Goal: Task Accomplishment & Management: Manage account settings

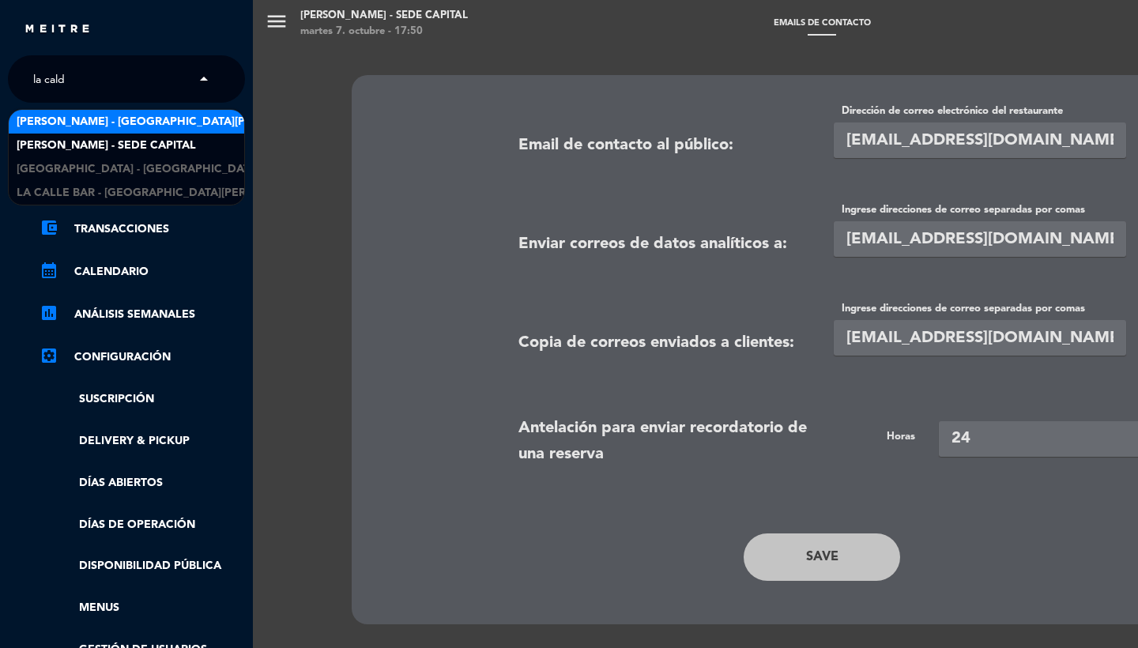
type input "la calde"
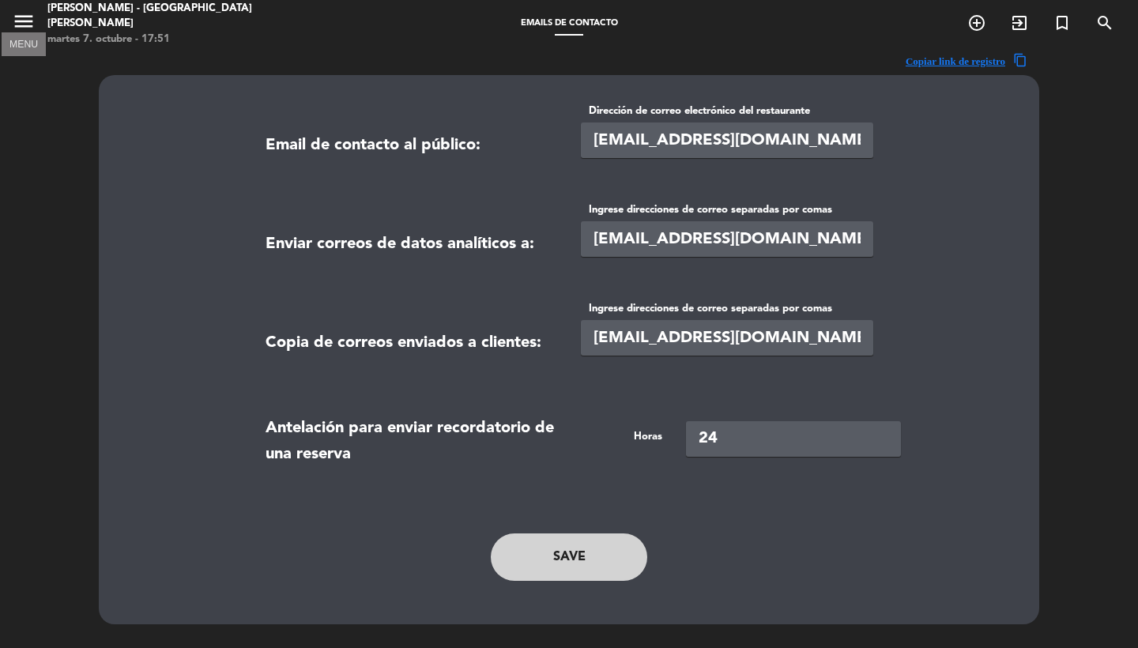
click at [28, 29] on icon "menu" at bounding box center [24, 21] width 24 height 24
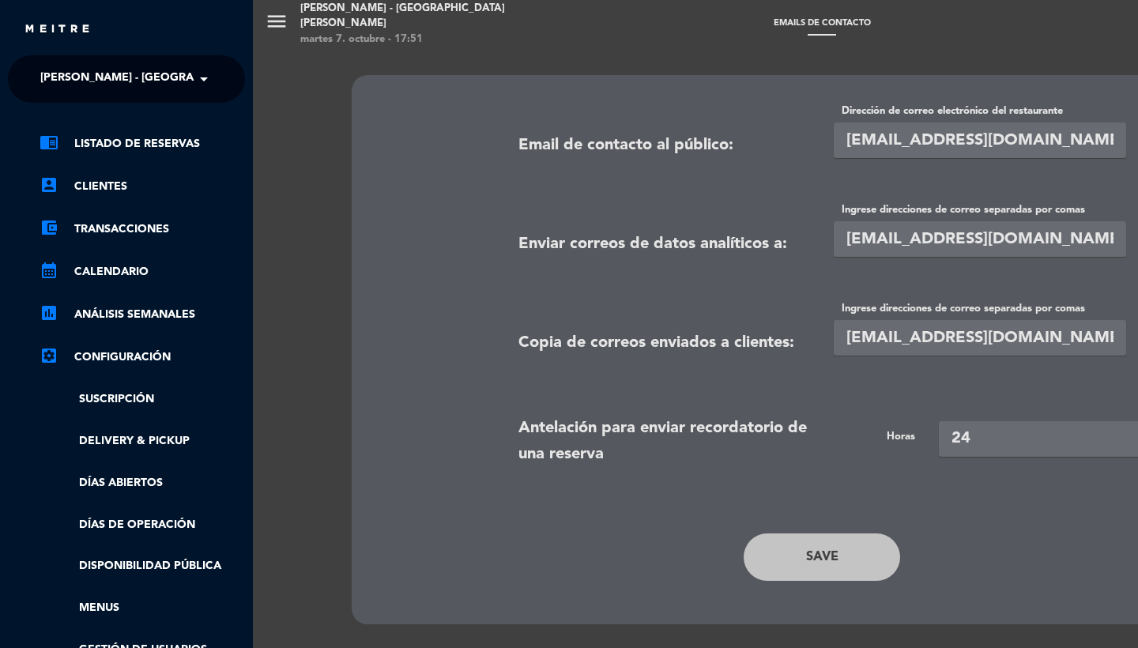
drag, startPoint x: 103, startPoint y: 80, endPoint x: 118, endPoint y: 55, distance: 28.7
click at [103, 80] on span "[PERSON_NAME] - [GEOGRAPHIC_DATA][PERSON_NAME]" at bounding box center [195, 78] width 310 height 33
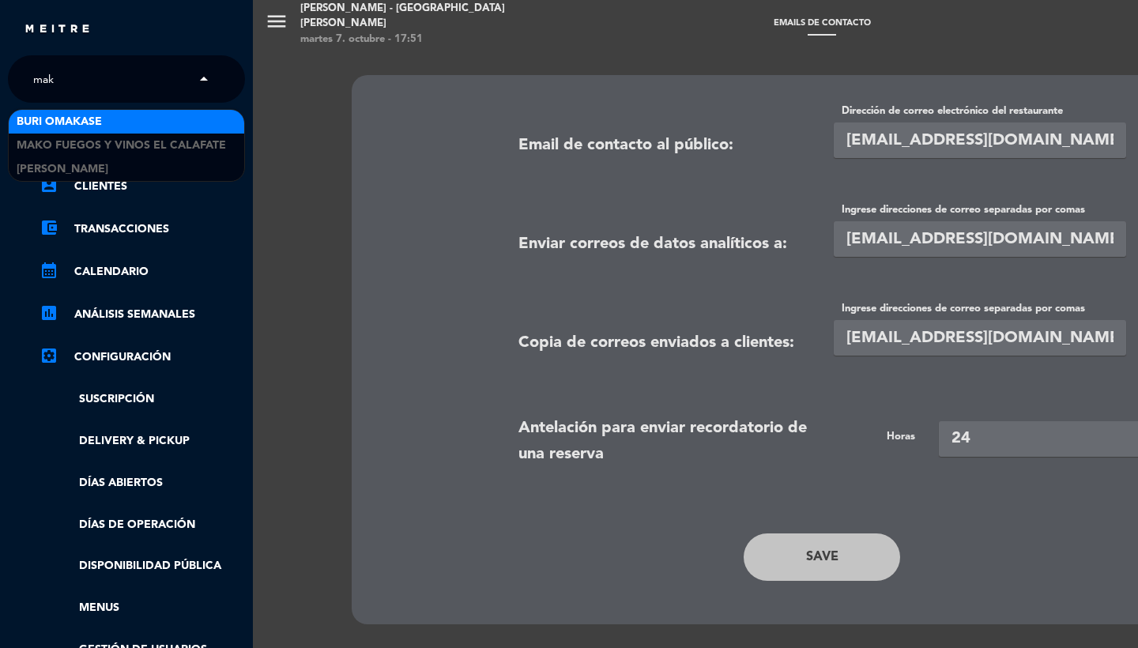
type input "mako"
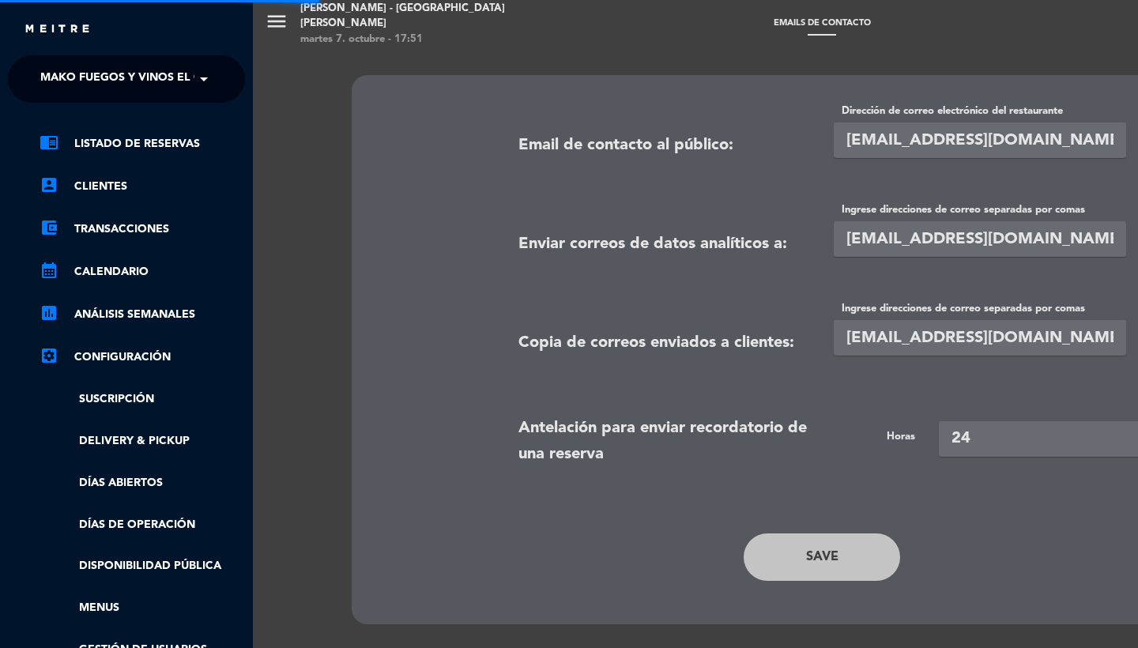
type input "[EMAIL_ADDRESS][DOMAIN_NAME]"
type input "[EMAIL_ADDRESS][DOMAIN_NAME],[EMAIL_ADDRESS][DOMAIN_NAME]"
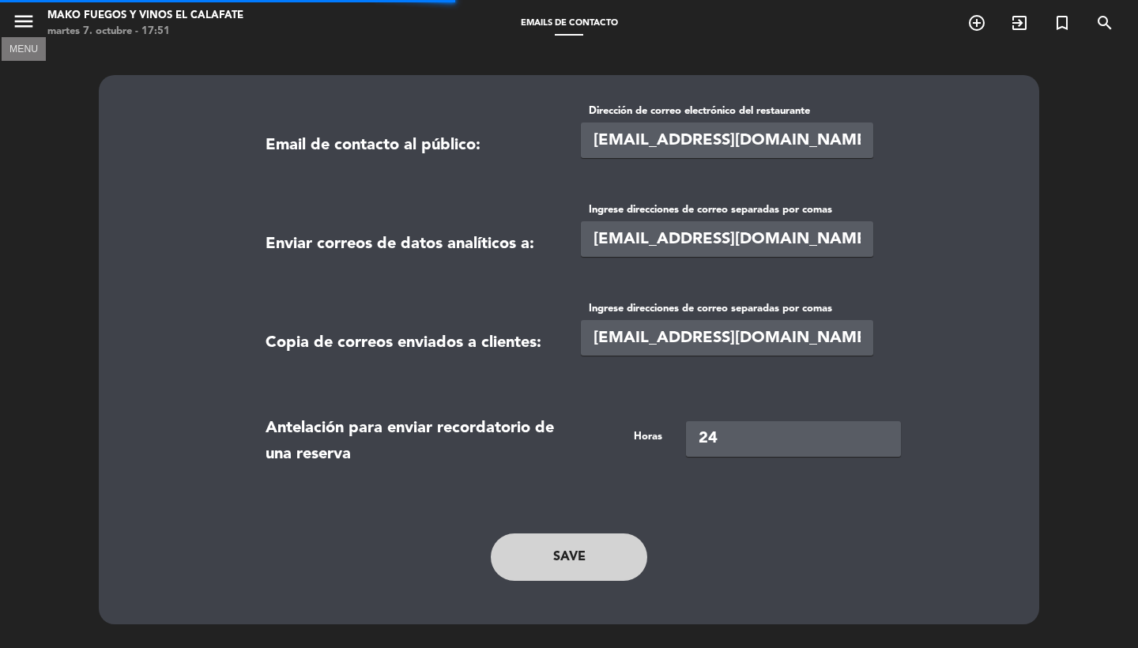
click at [28, 22] on icon "menu" at bounding box center [24, 21] width 24 height 24
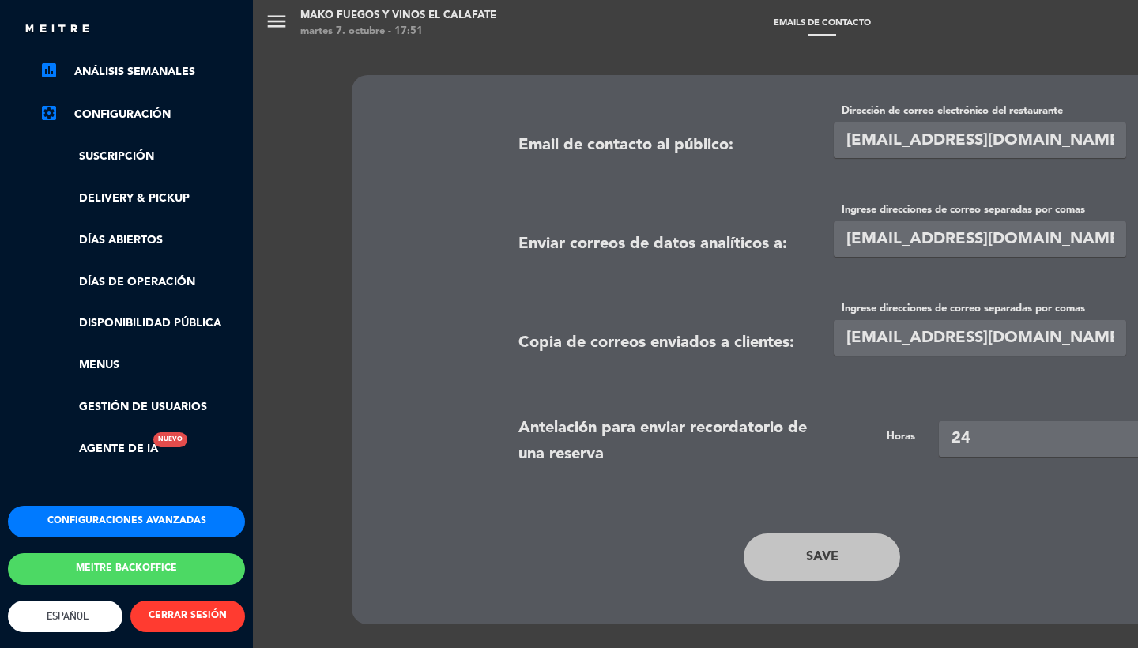
click at [118, 506] on button "Configuraciones avanzadas" at bounding box center [126, 522] width 237 height 32
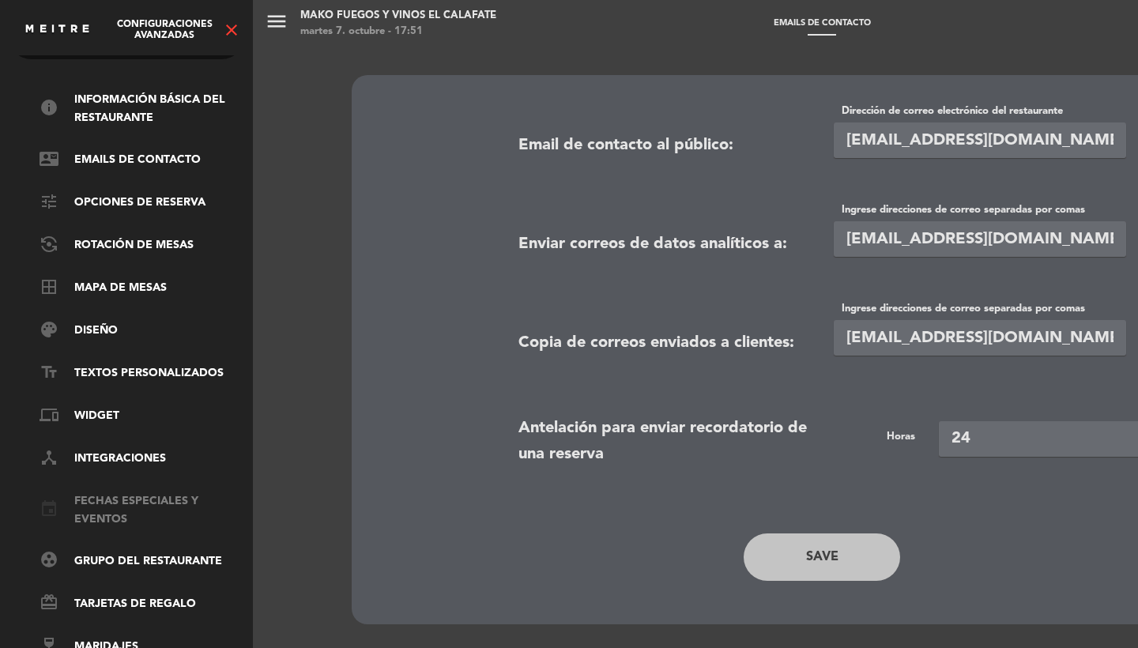
click at [113, 500] on link "event Fechas especiales y eventos" at bounding box center [143, 511] width 206 height 36
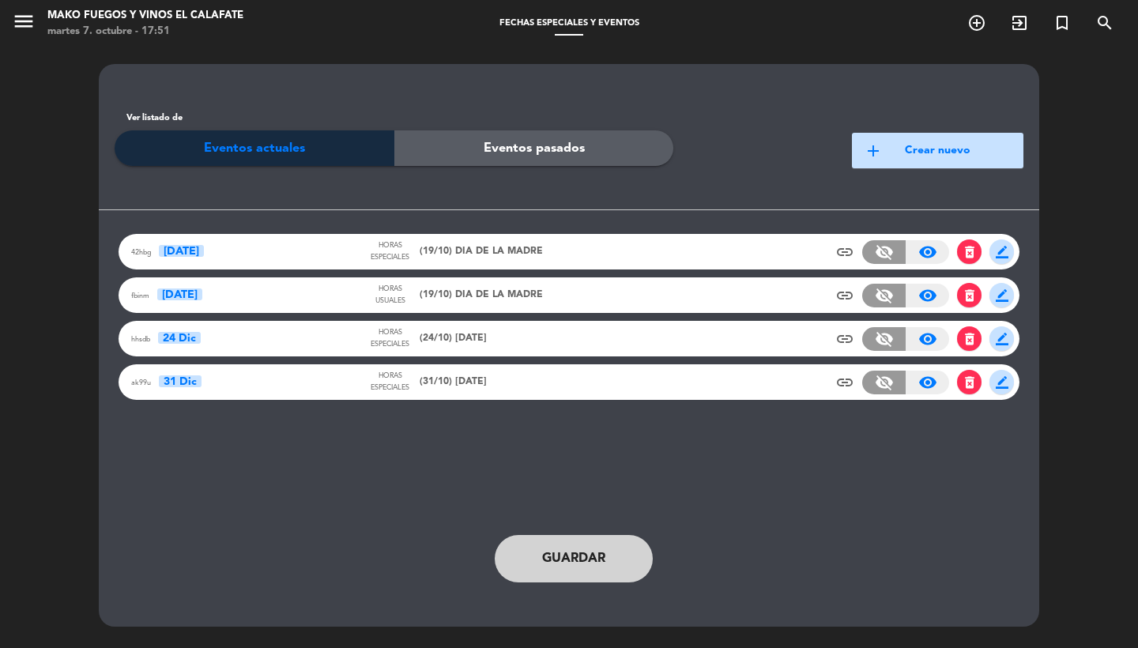
click at [440, 345] on span "(24/10) NAVIDAD" at bounding box center [453, 339] width 67 height 16
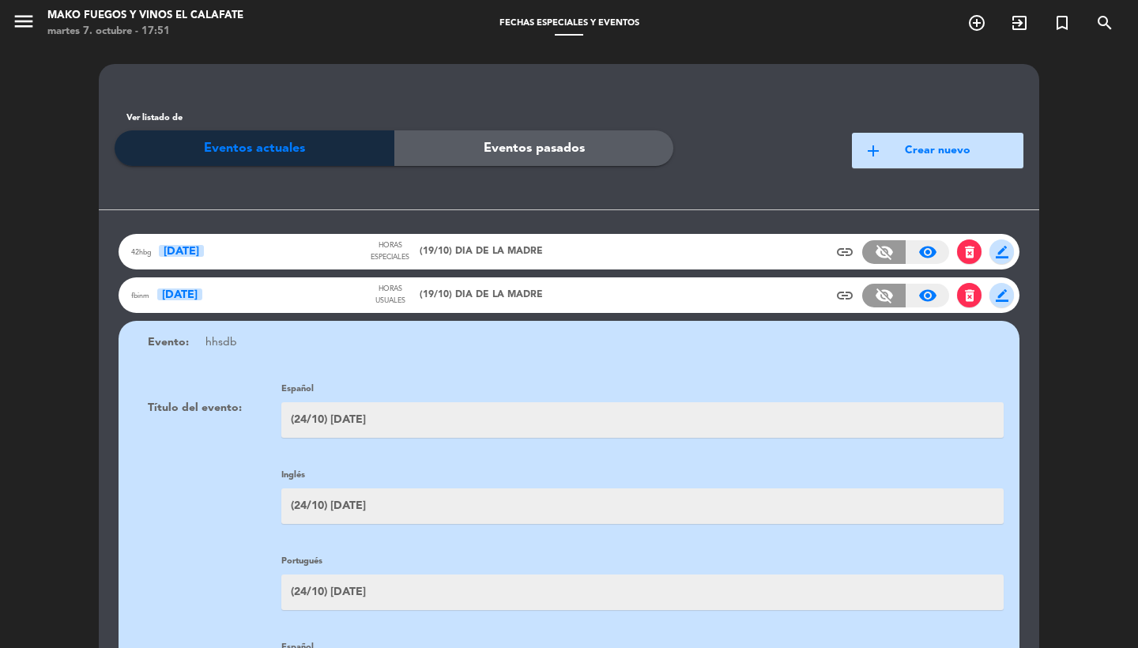
click at [320, 420] on input "(24/10) NAVIDAD" at bounding box center [642, 420] width 723 height 36
type input "(24/12) NAVIDAD"
paste input "2"
type input "(24/12) NAVIDAD"
paste input "2"
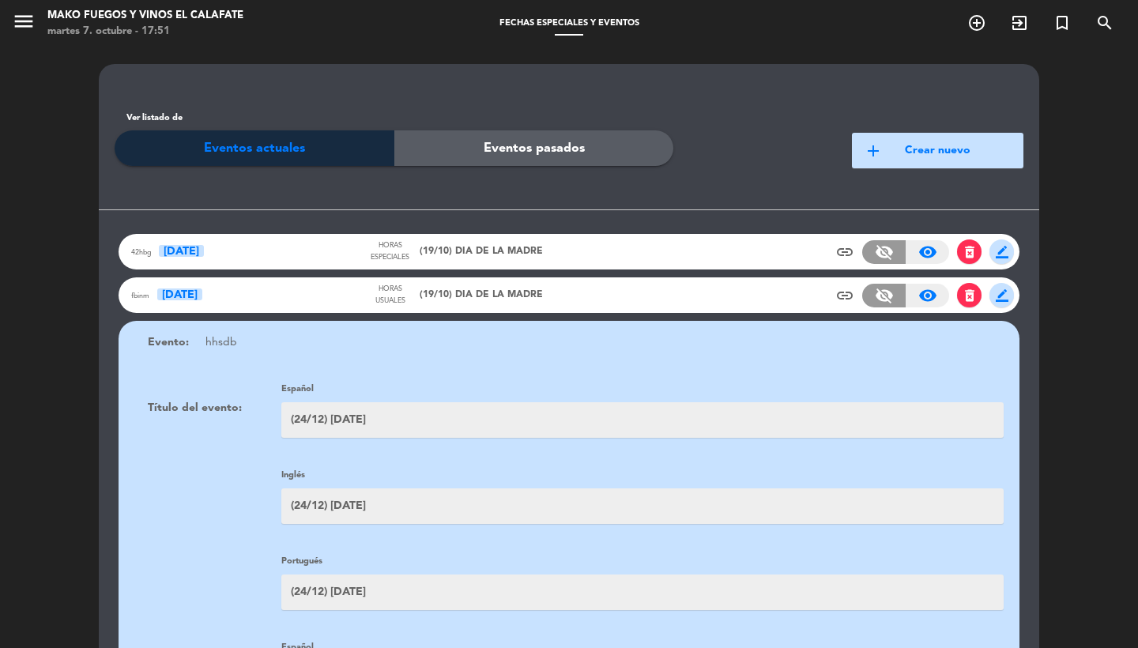
scroll to position [1336, 0]
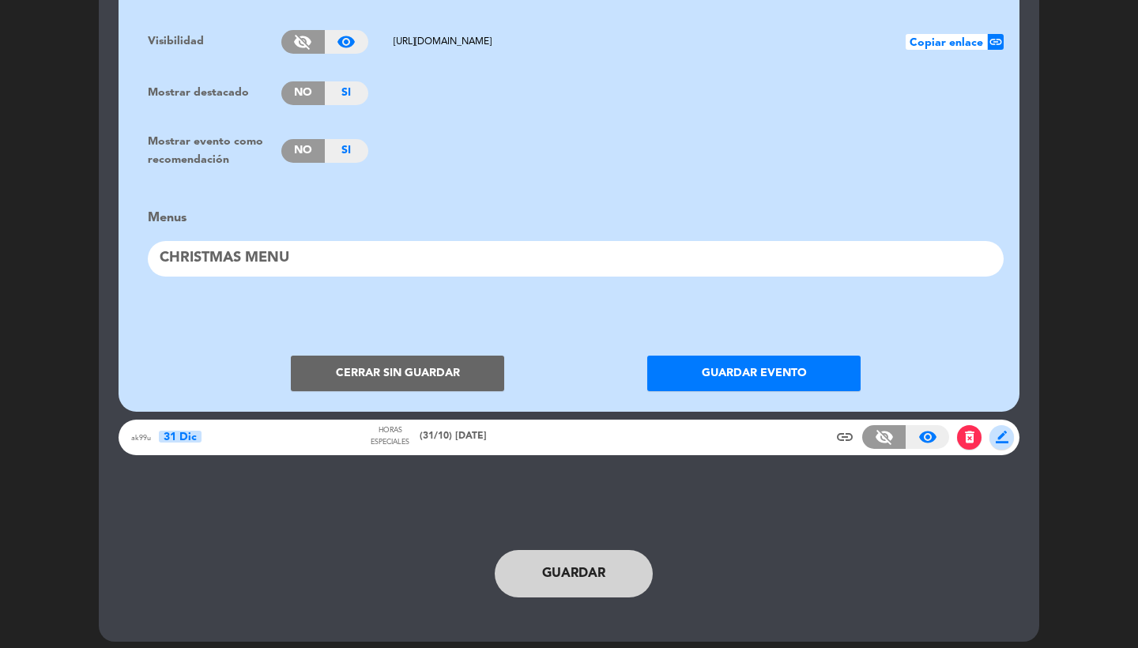
type input "(24/12) NAVIDAD"
click at [753, 361] on button "Guardar evento" at bounding box center [754, 374] width 213 height 36
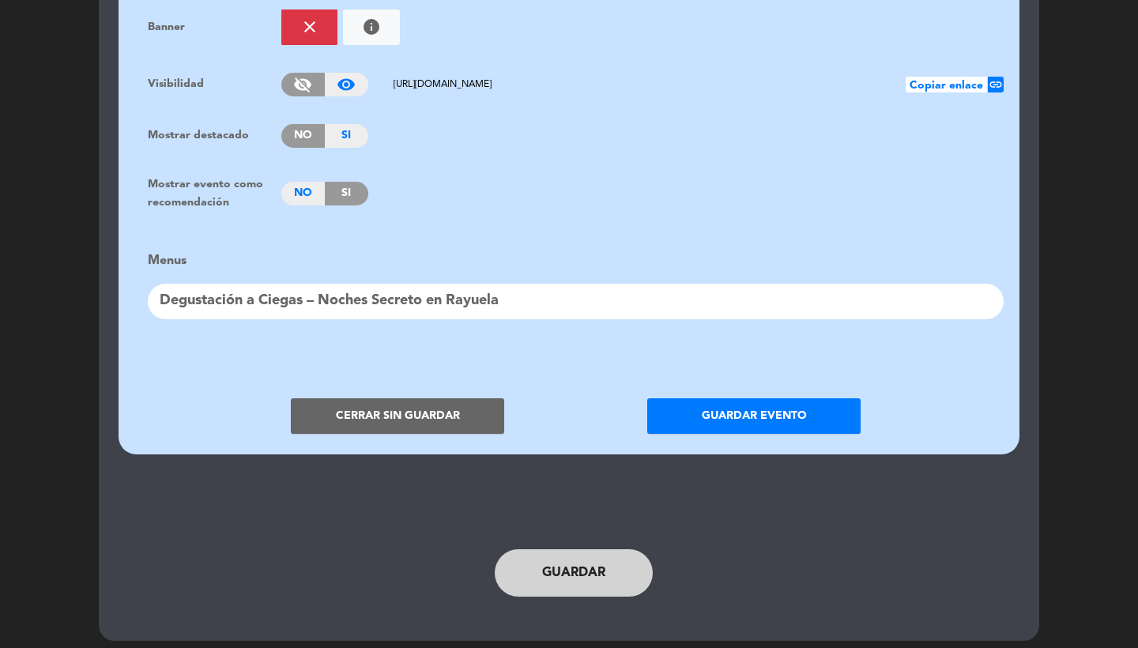
scroll to position [1214, 0]
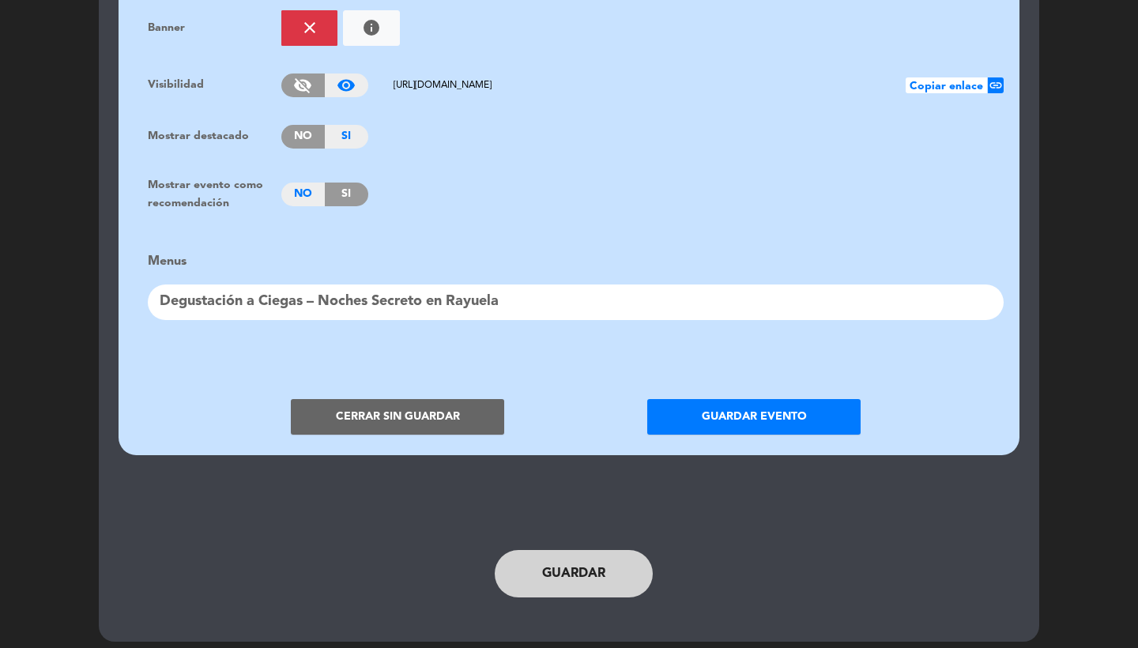
click at [769, 400] on button "Guardar evento" at bounding box center [754, 417] width 213 height 36
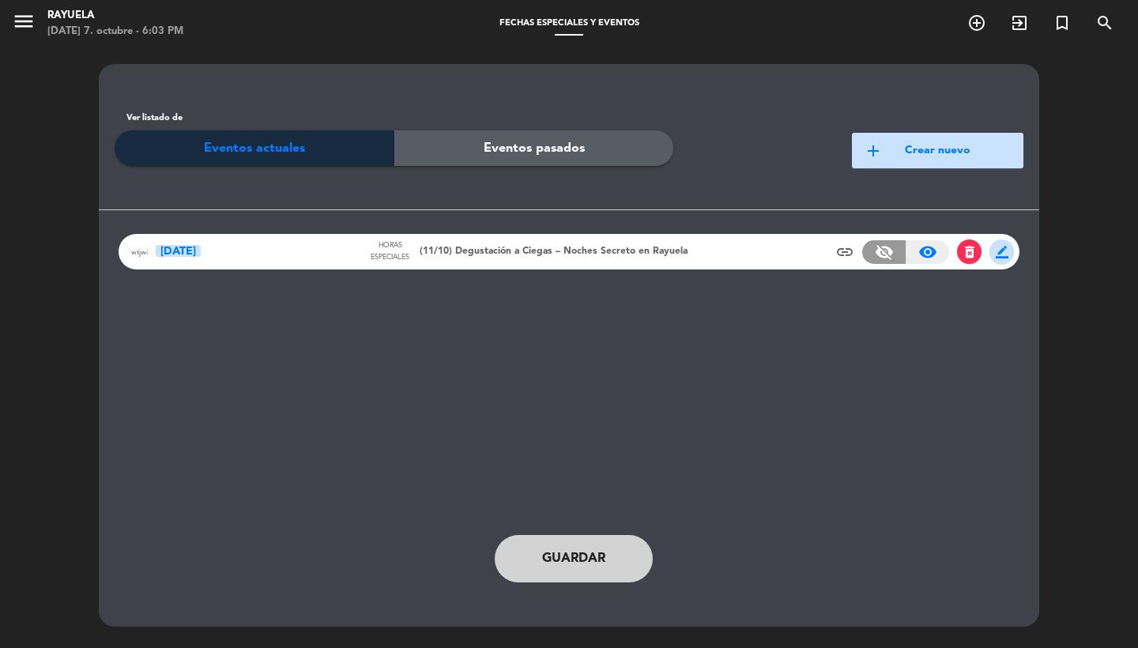
scroll to position [0, 0]
click at [595, 523] on div "Guardar" at bounding box center [569, 527] width 901 height 111
click at [582, 542] on button "Guardar" at bounding box center [574, 558] width 158 height 47
click at [519, 251] on span "(11/10) Degustación a Ciegas – Noches Secreto en Rayuela" at bounding box center [554, 252] width 268 height 16
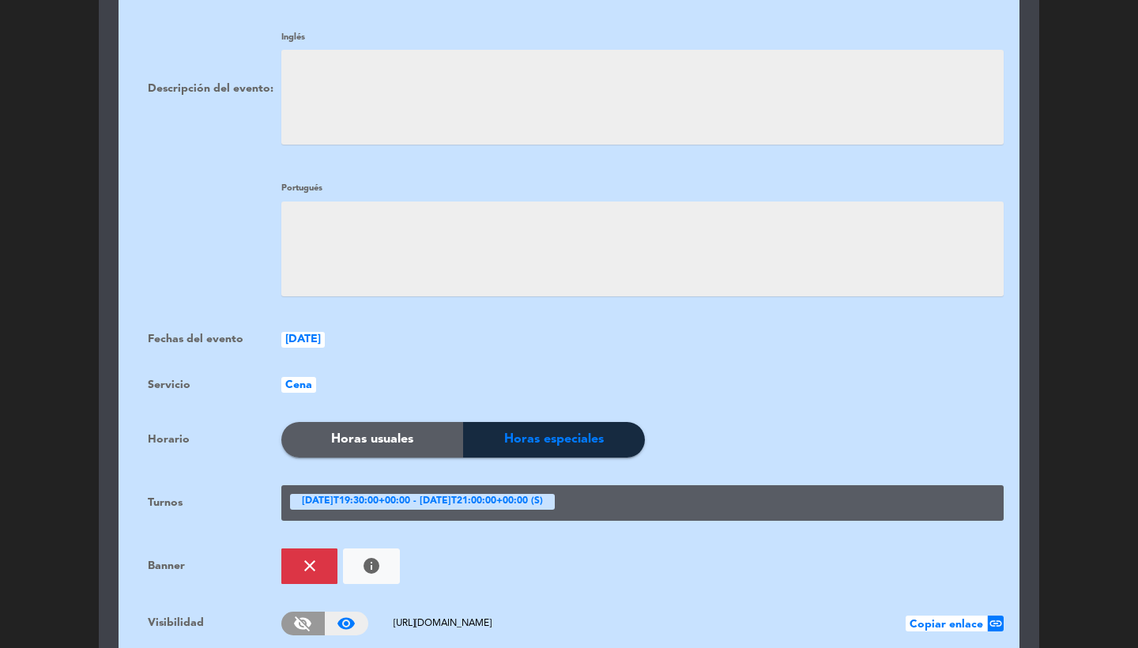
scroll to position [975, 0]
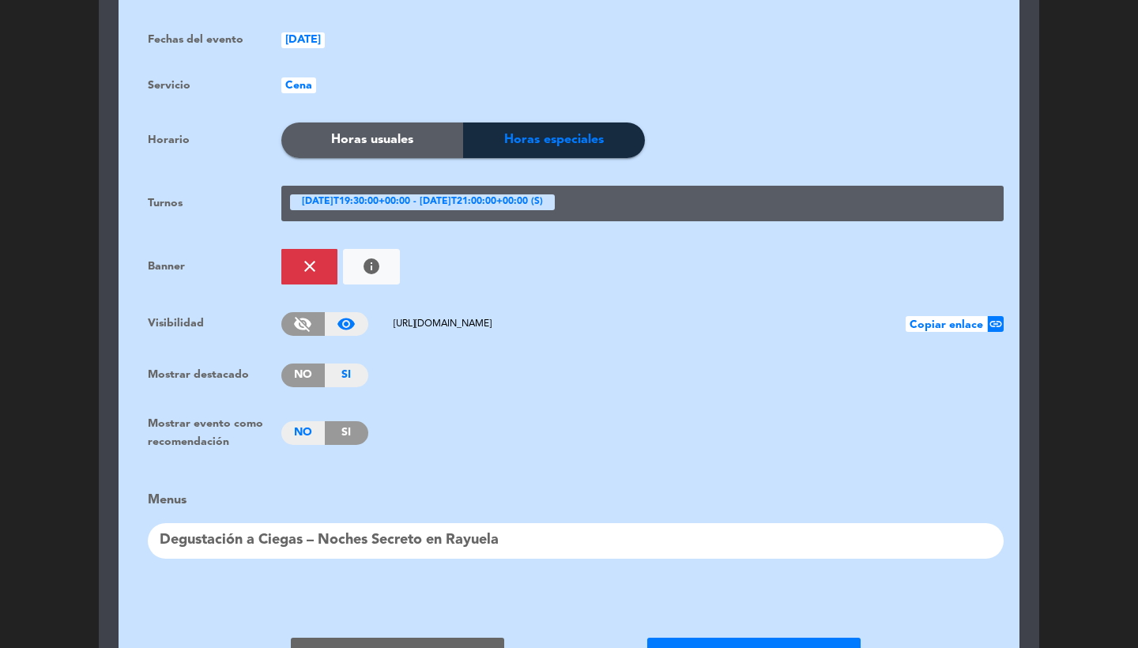
click at [358, 638] on button "Cerrar sin guardar" at bounding box center [397, 656] width 213 height 36
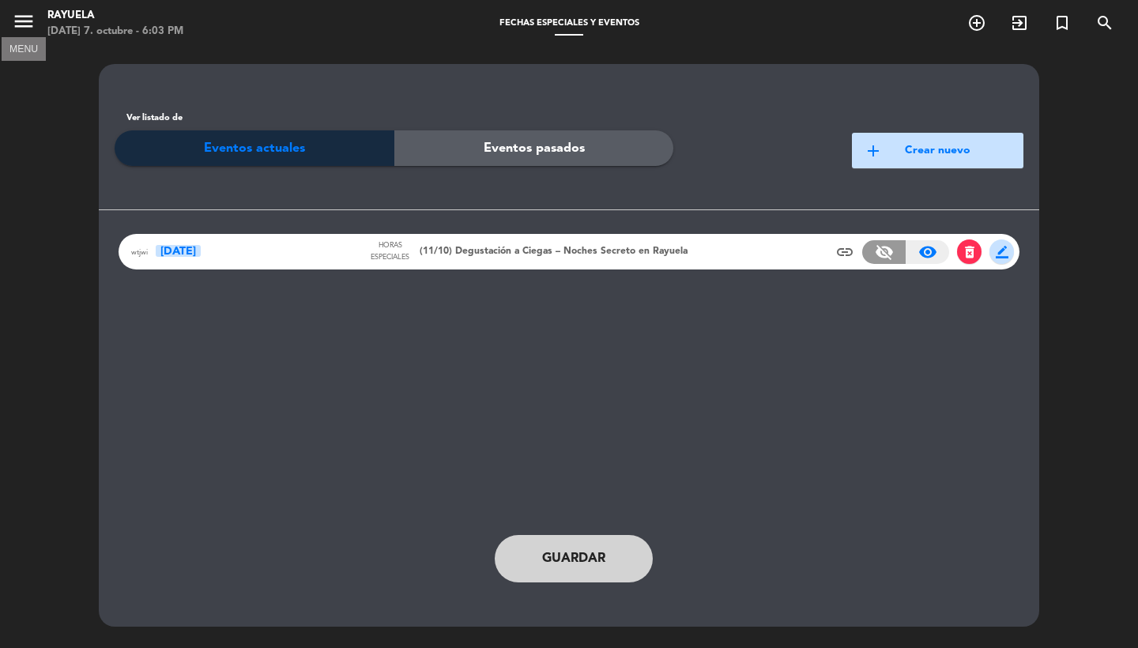
click at [27, 30] on icon "menu" at bounding box center [24, 21] width 24 height 24
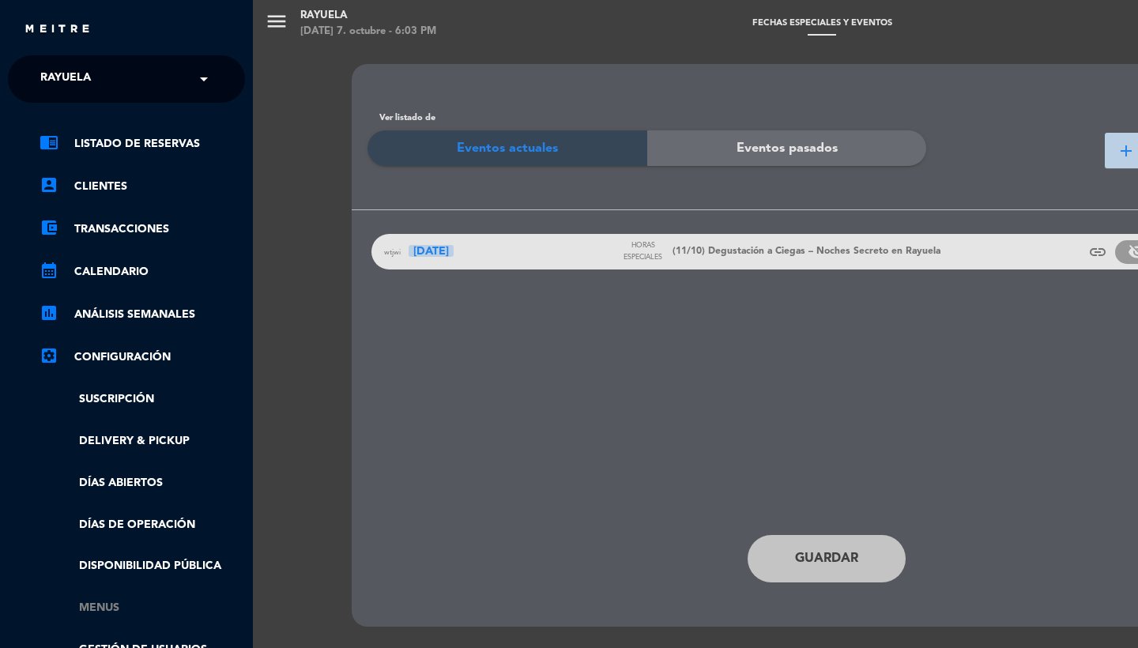
click at [96, 601] on link "Menus" at bounding box center [143, 608] width 206 height 18
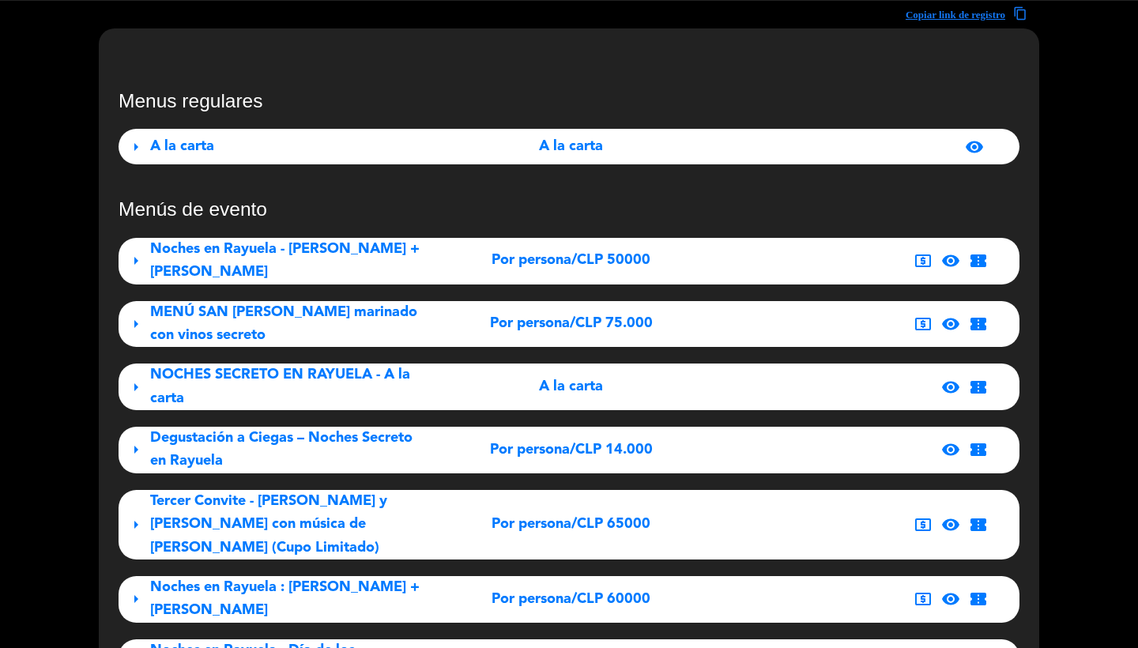
scroll to position [9, 0]
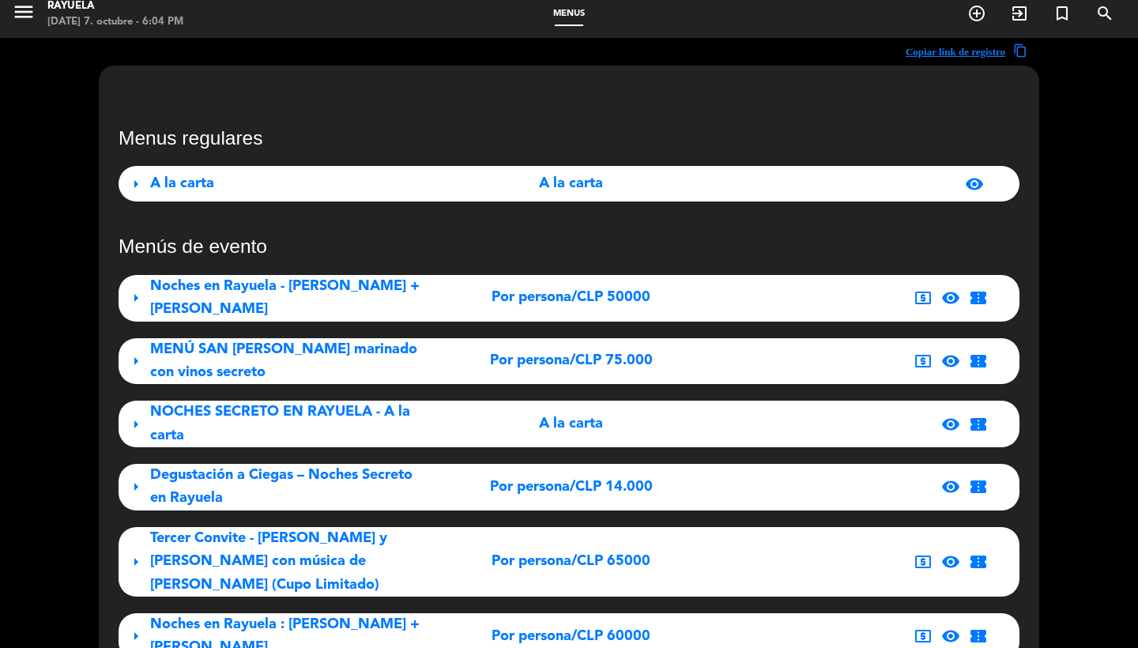
click at [234, 468] on span "Degustación a Ciegas – Noches Secreto en Rayuela" at bounding box center [281, 486] width 262 height 37
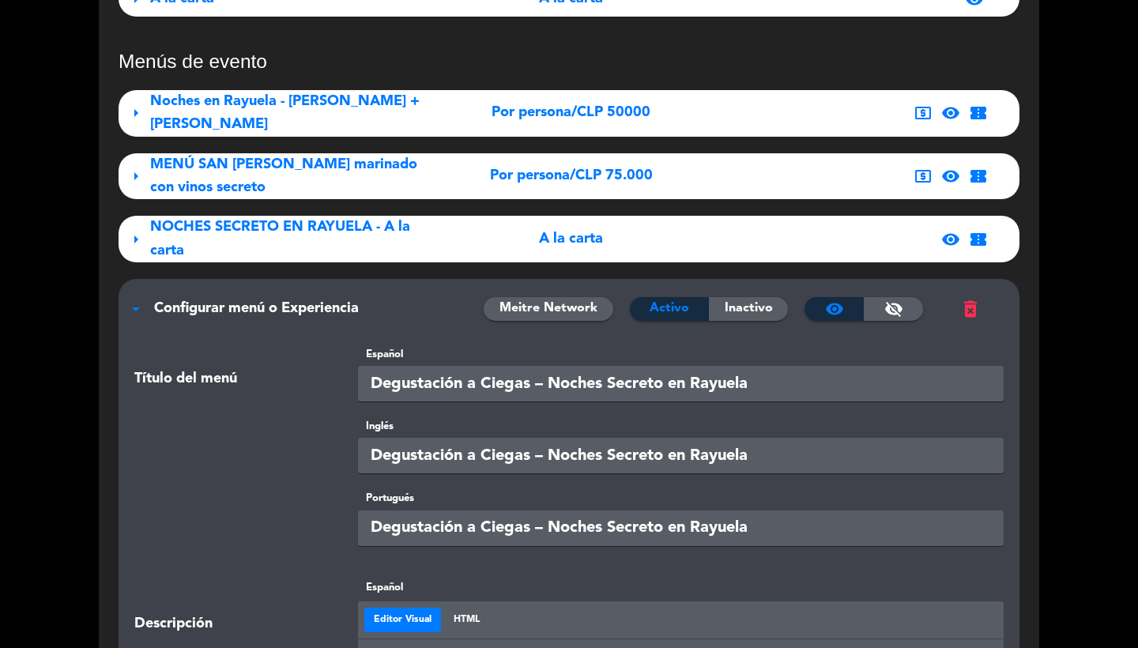
scroll to position [507, 0]
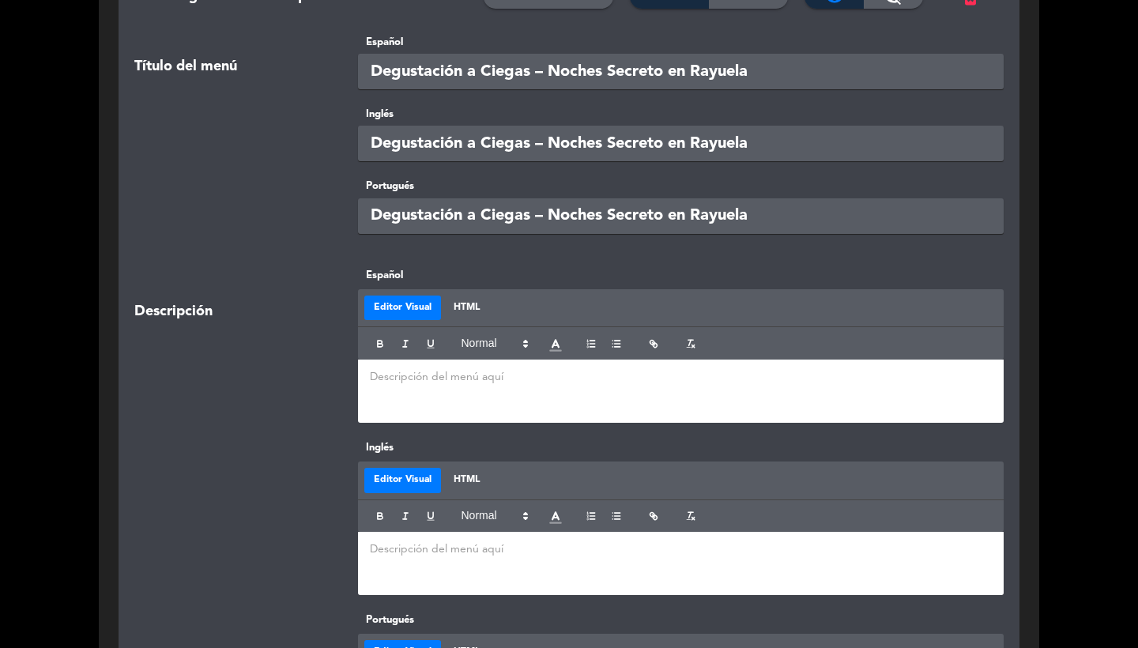
click at [464, 394] on div at bounding box center [681, 391] width 647 height 63
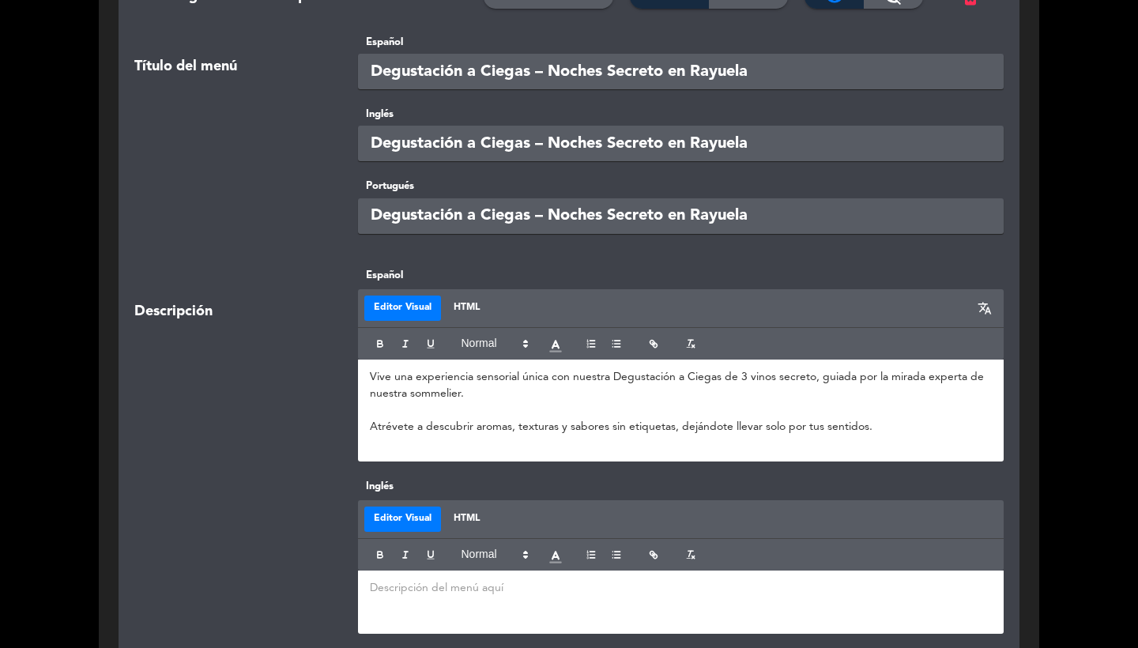
click at [429, 598] on div at bounding box center [681, 602] width 647 height 63
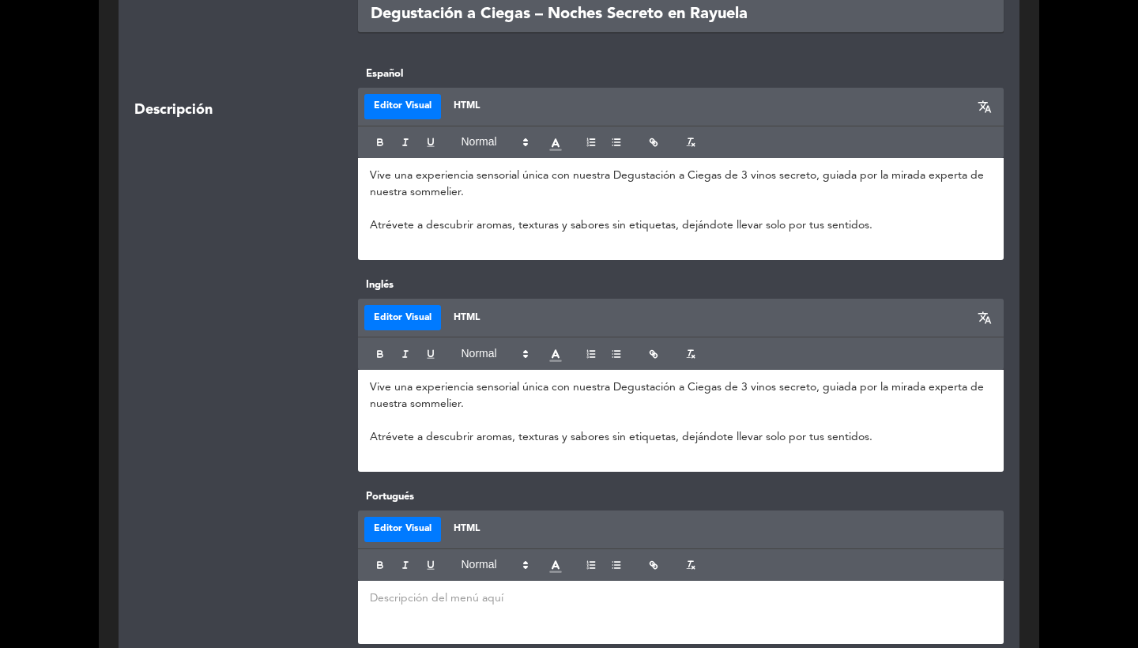
scroll to position [755, 0]
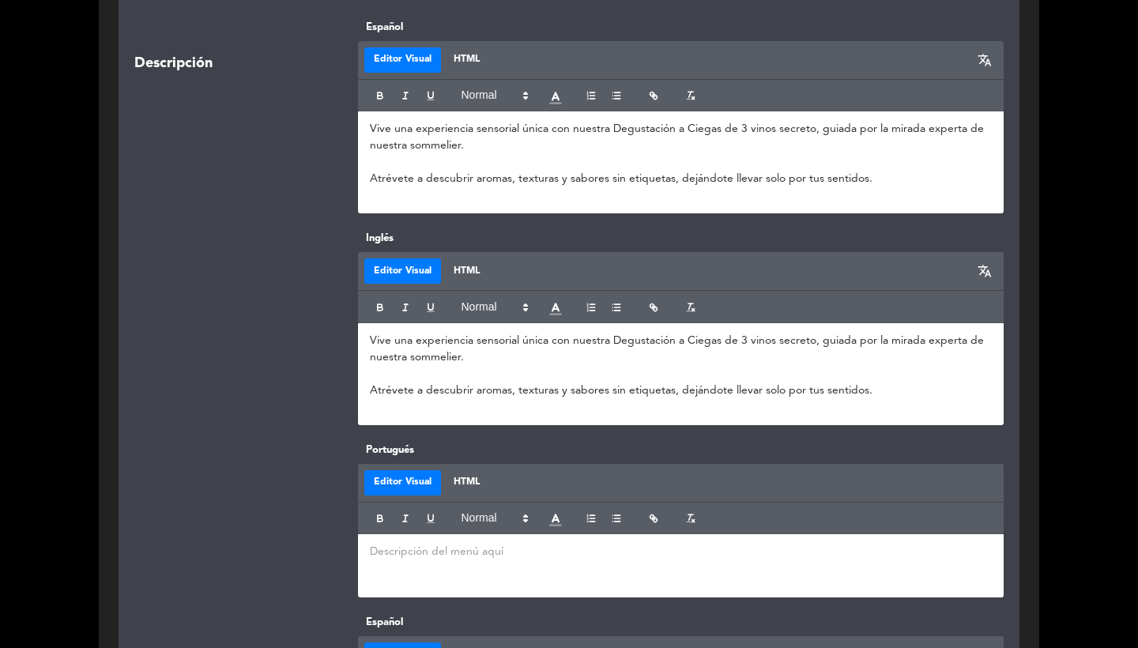
click at [426, 553] on p at bounding box center [681, 552] width 623 height 17
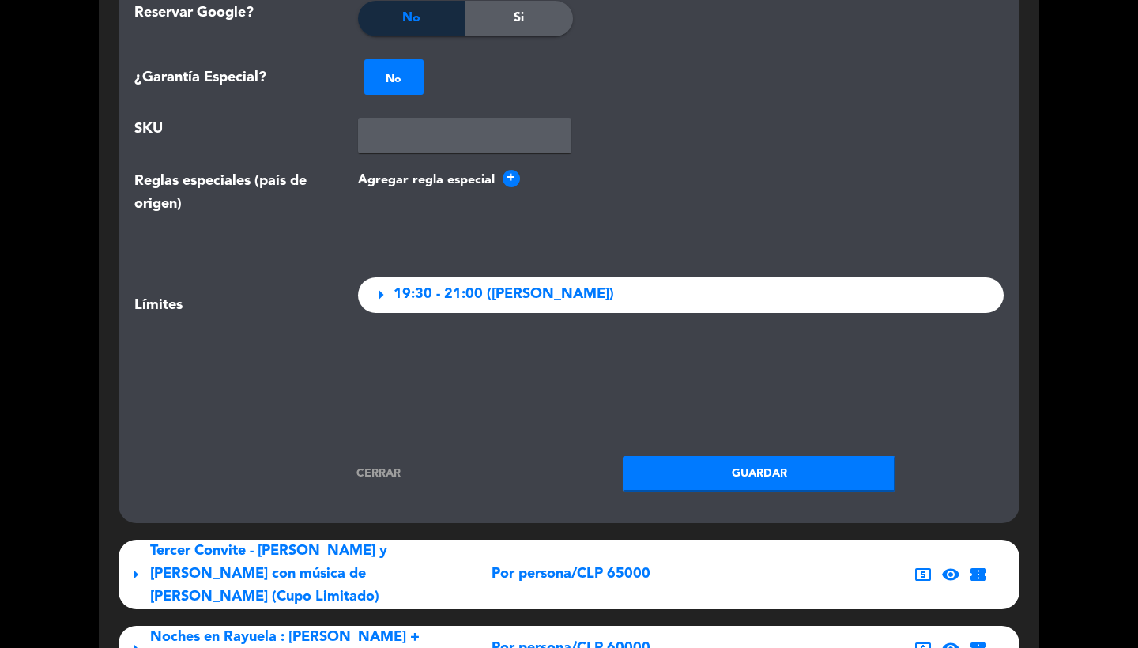
scroll to position [2582, 0]
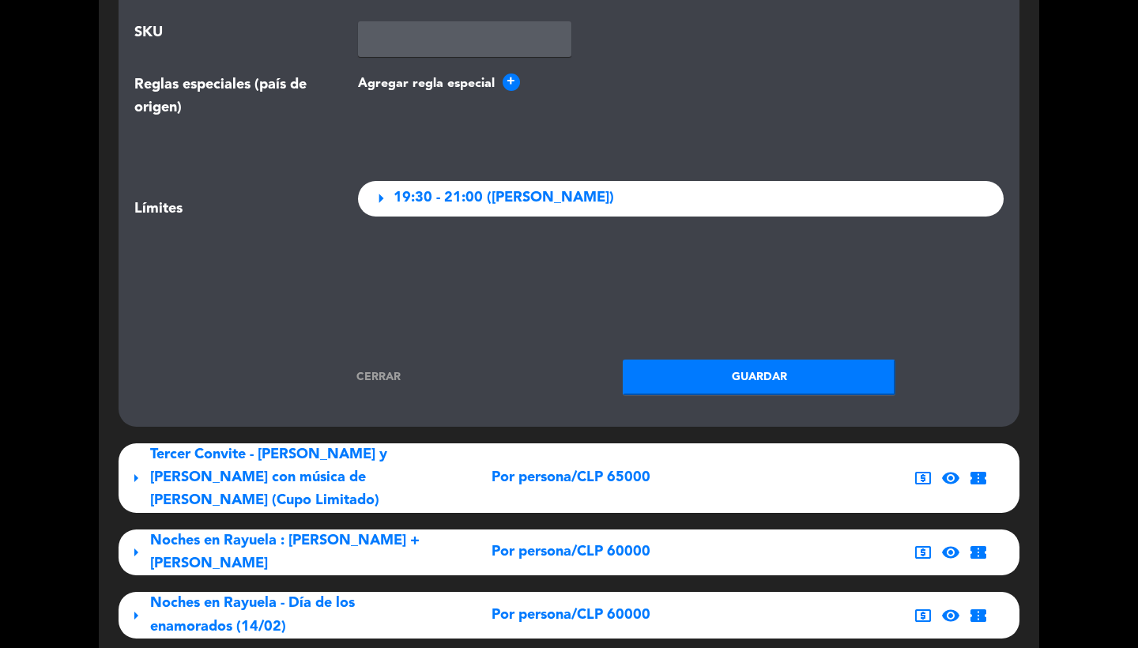
click at [723, 373] on button "Guardar" at bounding box center [759, 378] width 273 height 36
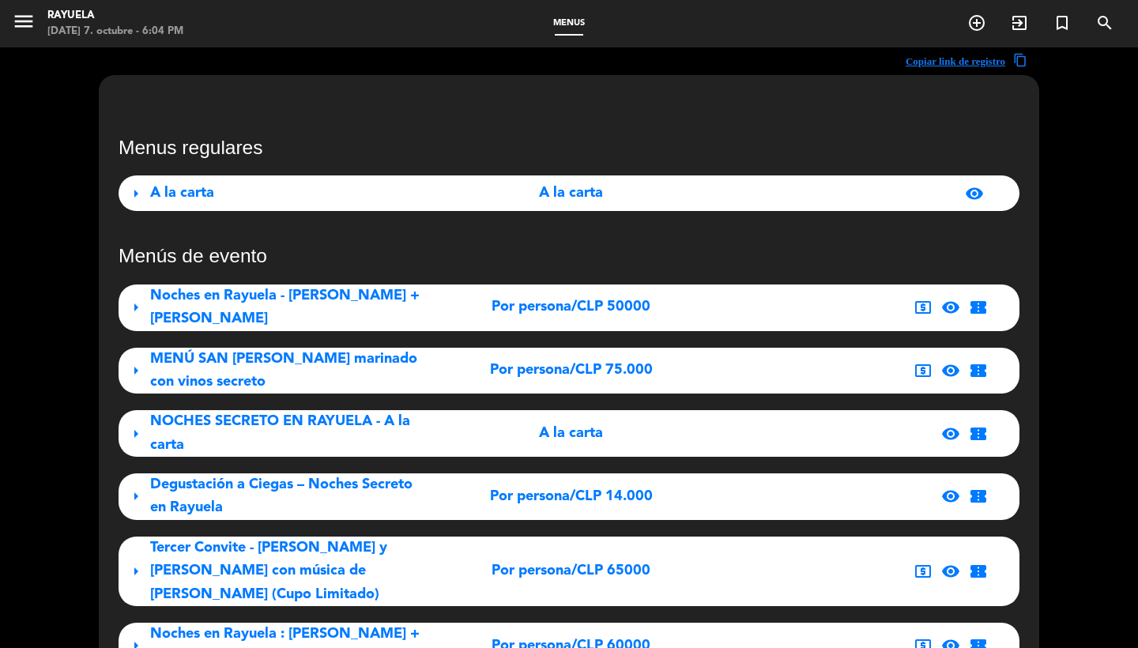
scroll to position [-1, 0]
click at [25, 19] on icon "menu" at bounding box center [24, 21] width 24 height 24
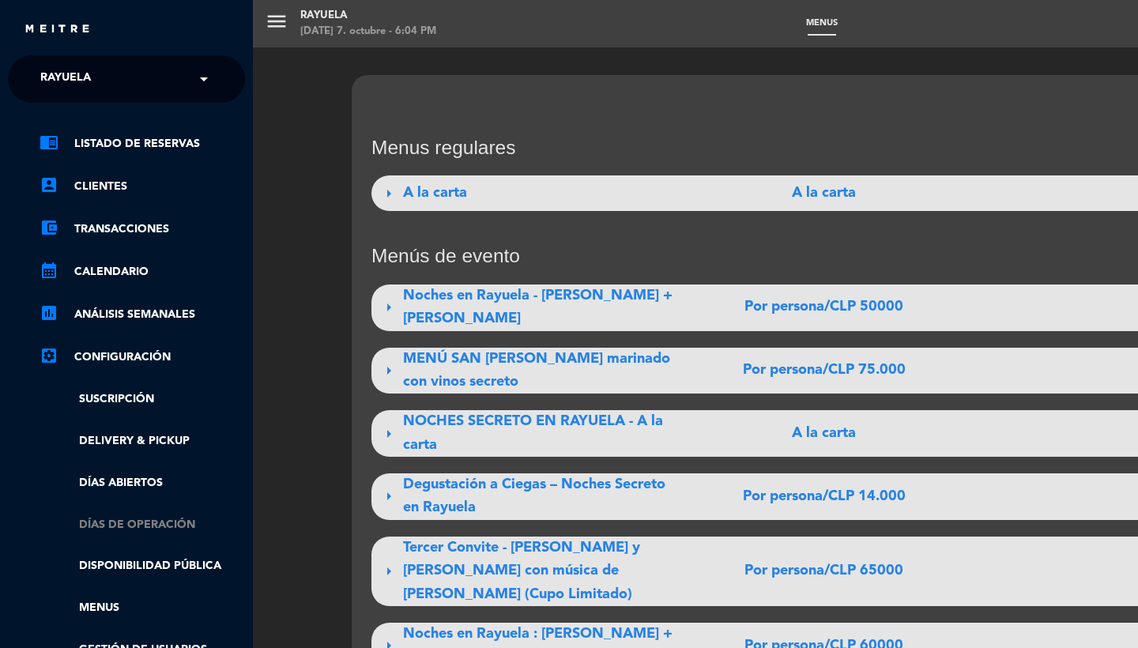
click at [115, 517] on link "Días de Operación" at bounding box center [143, 525] width 206 height 18
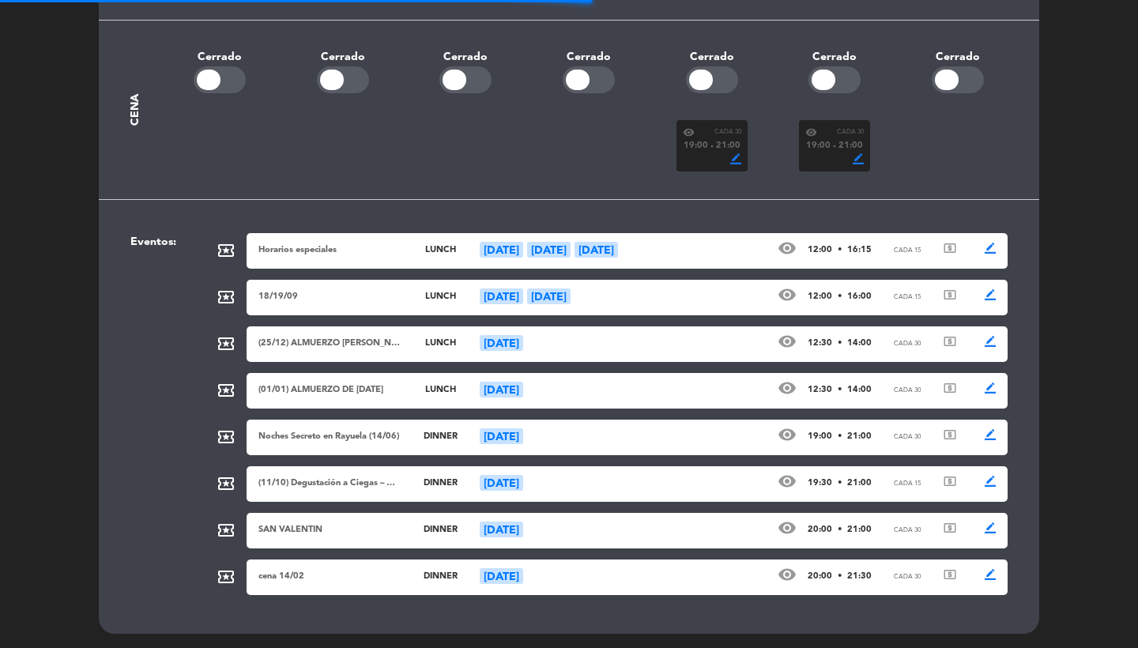
scroll to position [500, 0]
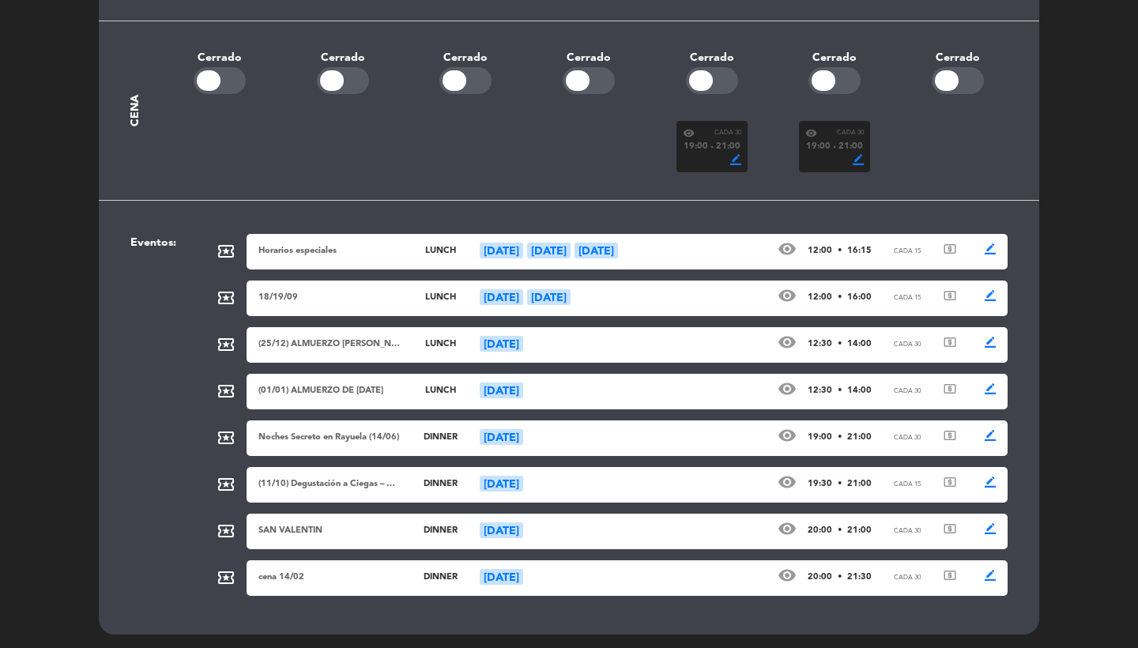
click at [370, 489] on div "(11/10) Degustación a Ciegas – Noches Secreto en Rayuela dinner [DATE] visibili…" at bounding box center [627, 485] width 761 height 36
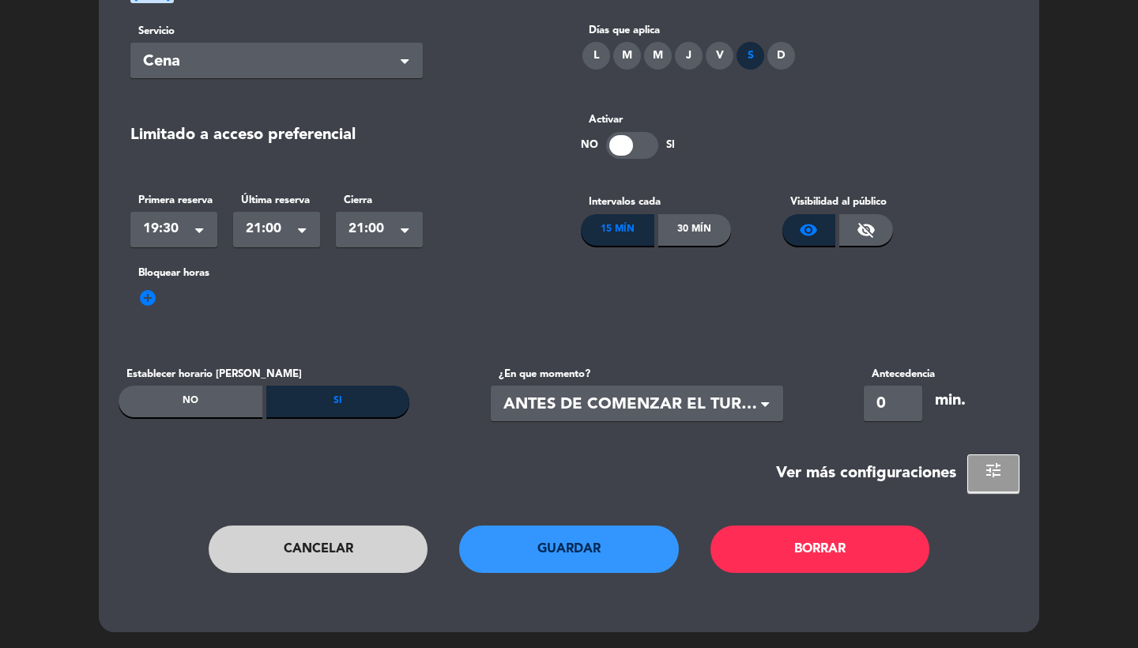
scroll to position [219, 0]
click at [151, 286] on div "Bloquear horas add_circle" at bounding box center [569, 305] width 901 height 79
click at [151, 309] on div "add_circle" at bounding box center [569, 308] width 878 height 25
click at [151, 301] on span "add_circle" at bounding box center [147, 298] width 19 height 19
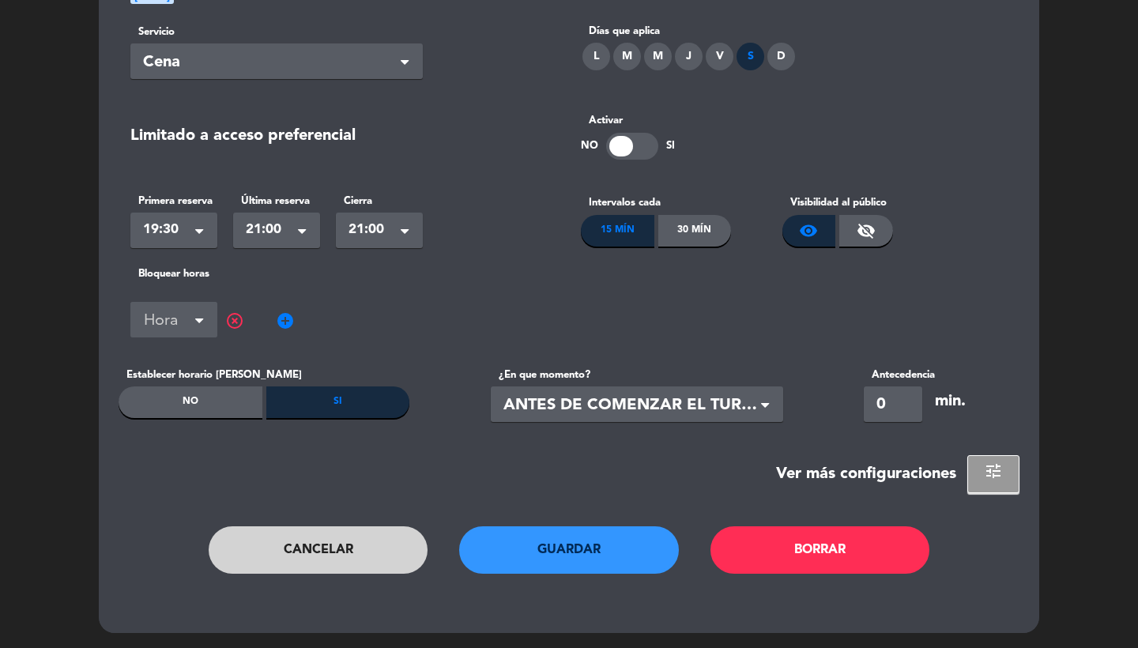
click at [166, 303] on div "Hora" at bounding box center [173, 320] width 87 height 36
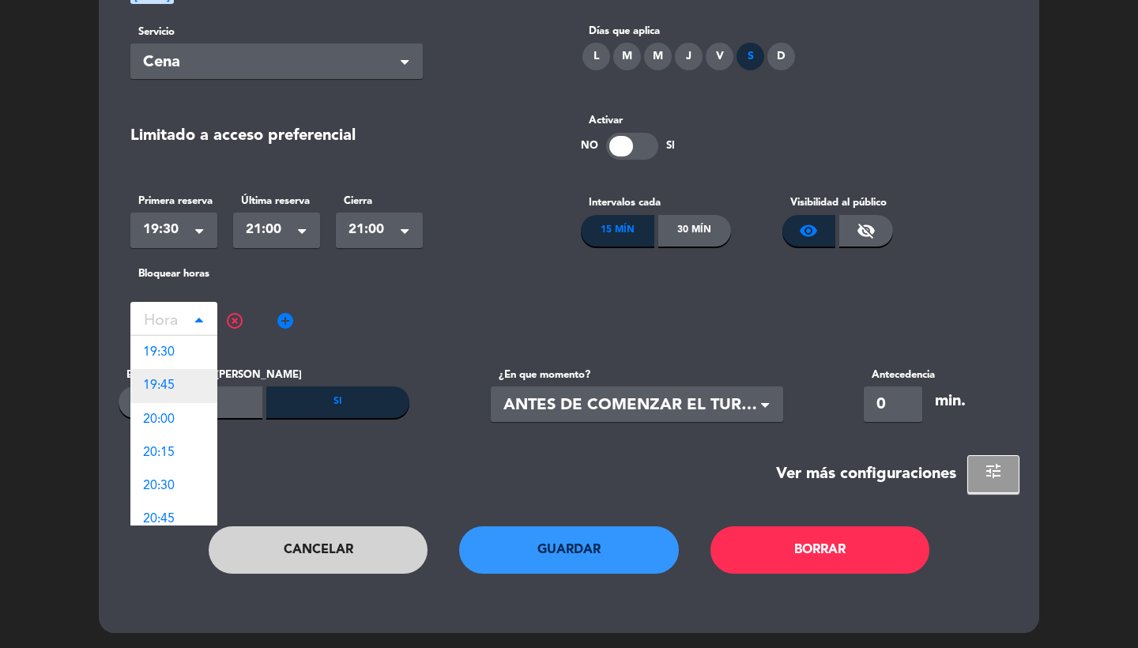
click at [183, 385] on div "19:45" at bounding box center [173, 385] width 87 height 33
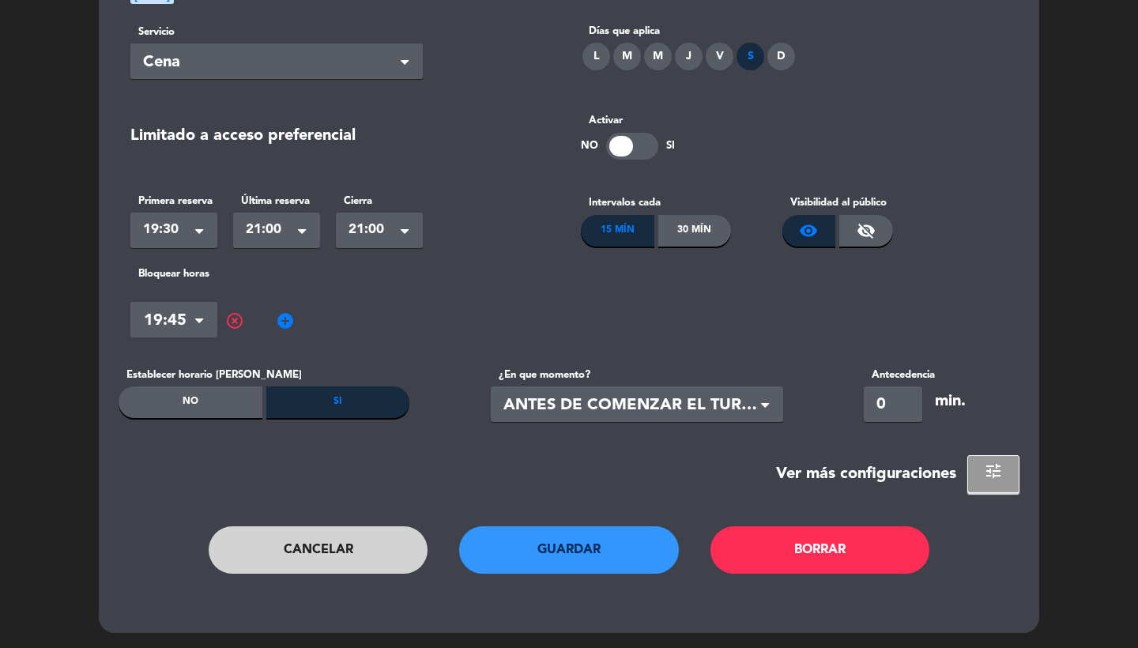
click at [289, 320] on span "add_circle" at bounding box center [285, 320] width 19 height 19
click at [294, 320] on input "text" at bounding box center [311, 322] width 87 height 28
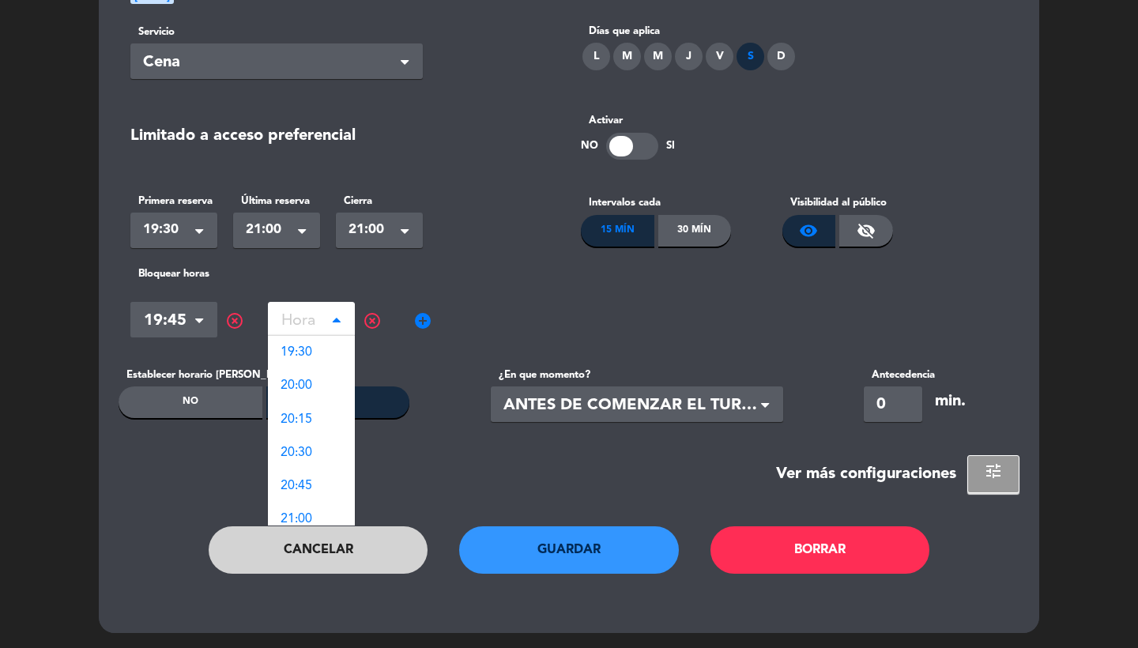
drag, startPoint x: 327, startPoint y: 417, endPoint x: 345, endPoint y: 409, distance: 20.2
click at [327, 417] on div "20:15" at bounding box center [311, 419] width 87 height 33
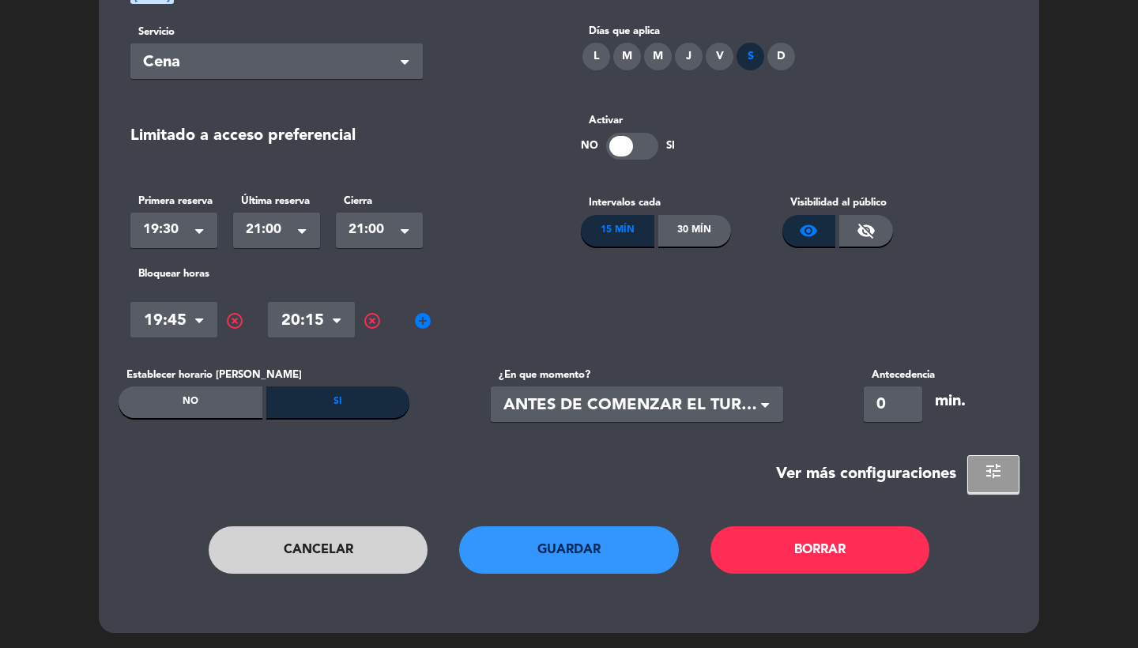
click at [419, 319] on span "add_circle" at bounding box center [422, 320] width 19 height 19
click at [453, 319] on input "text" at bounding box center [449, 322] width 87 height 28
click at [508, 322] on span "highlight_off" at bounding box center [509, 320] width 19 height 19
click at [546, 549] on button "Guardar" at bounding box center [569, 550] width 220 height 47
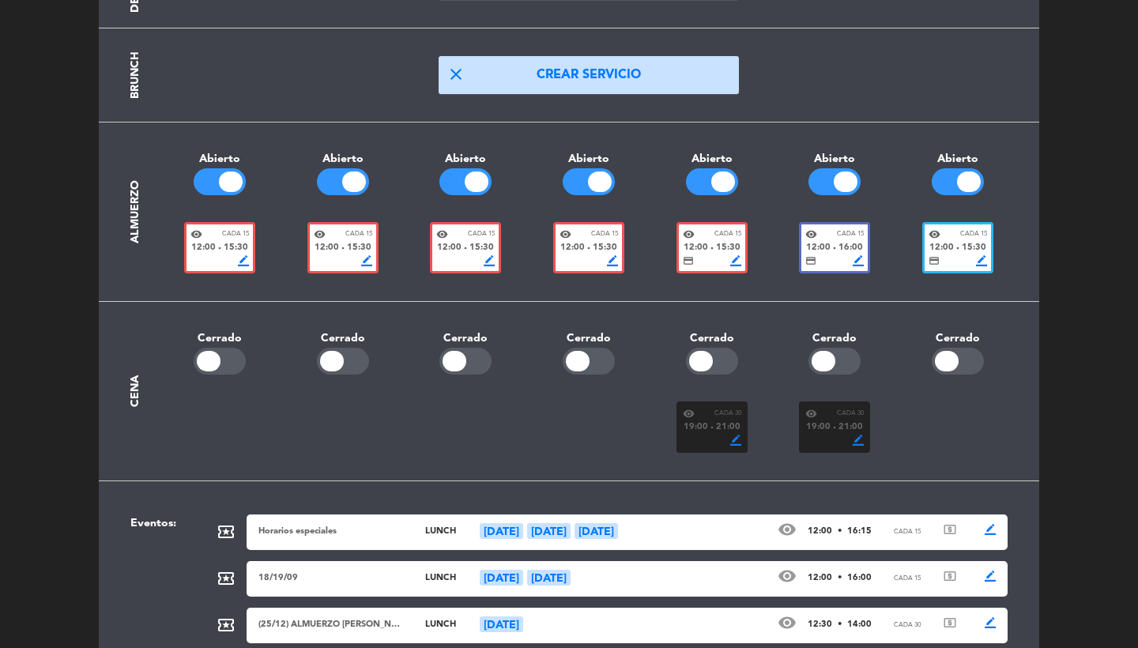
click at [828, 436] on div "border_color" at bounding box center [835, 440] width 59 height 11
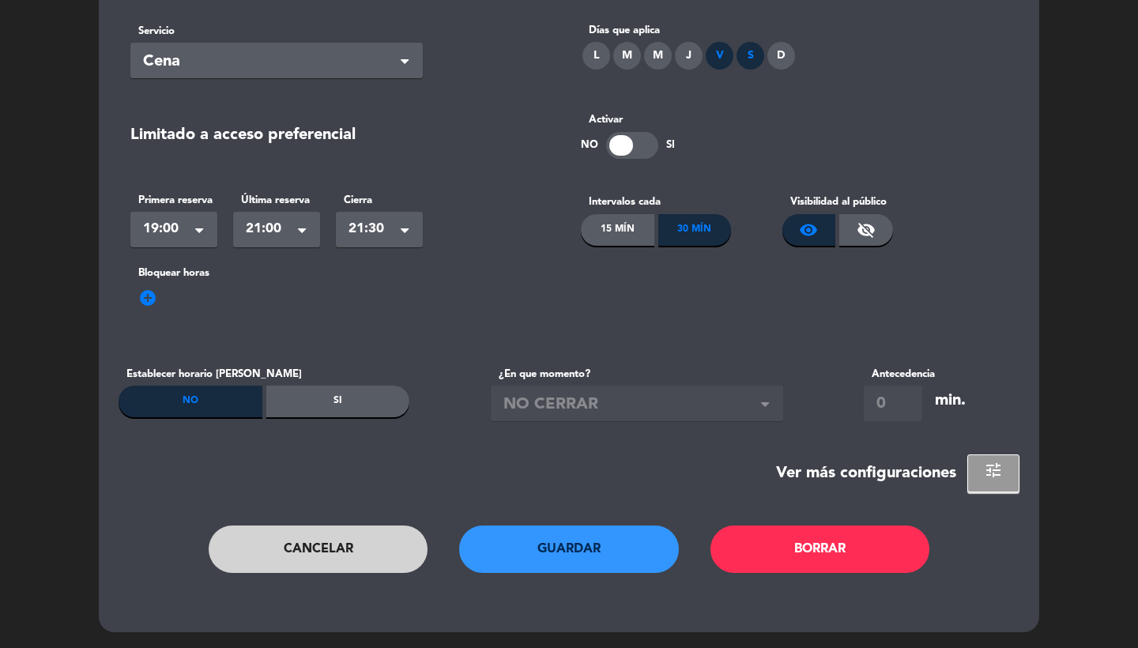
scroll to position [0, 0]
click at [992, 470] on span "tune" at bounding box center [993, 470] width 19 height 19
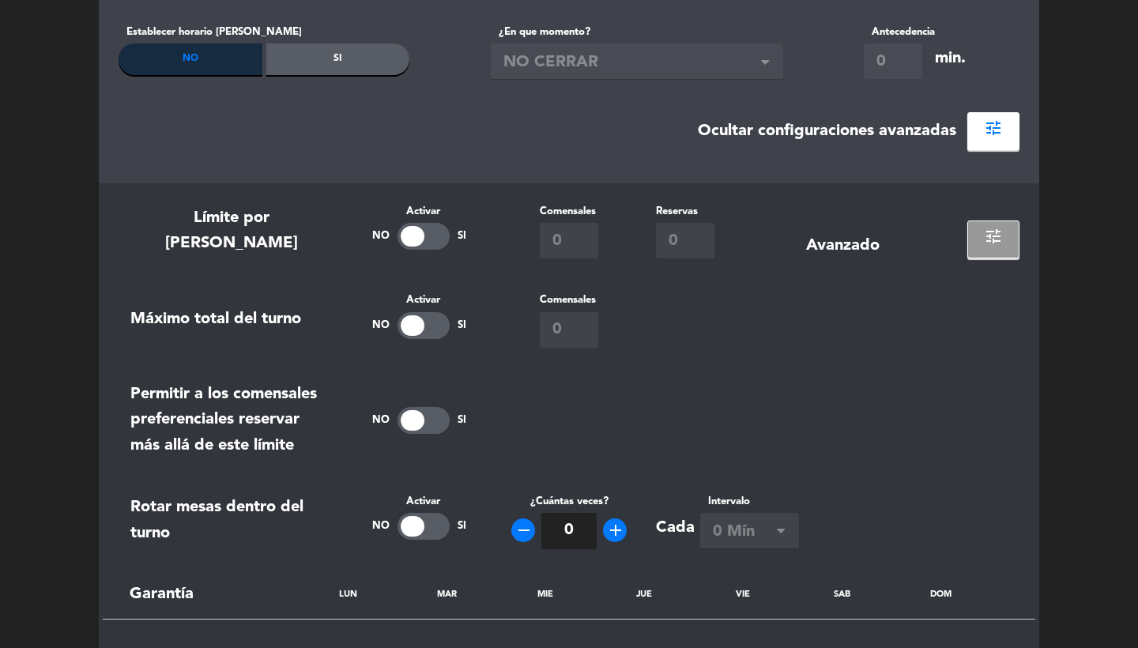
scroll to position [1007, 0]
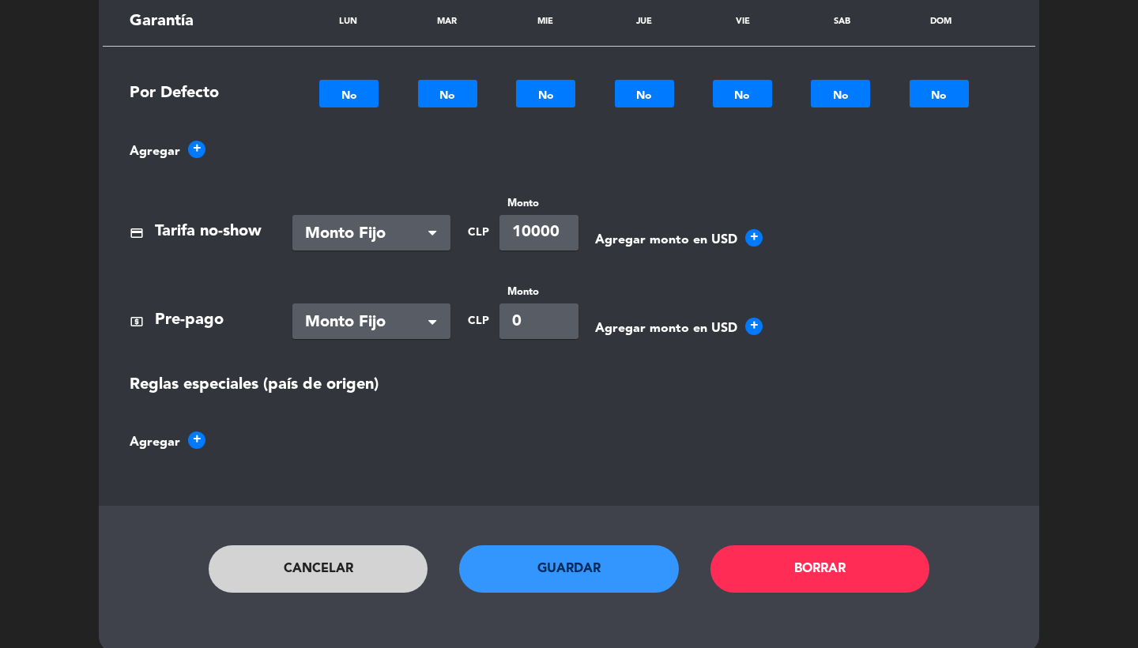
click at [379, 549] on button "Cancelar" at bounding box center [319, 569] width 220 height 47
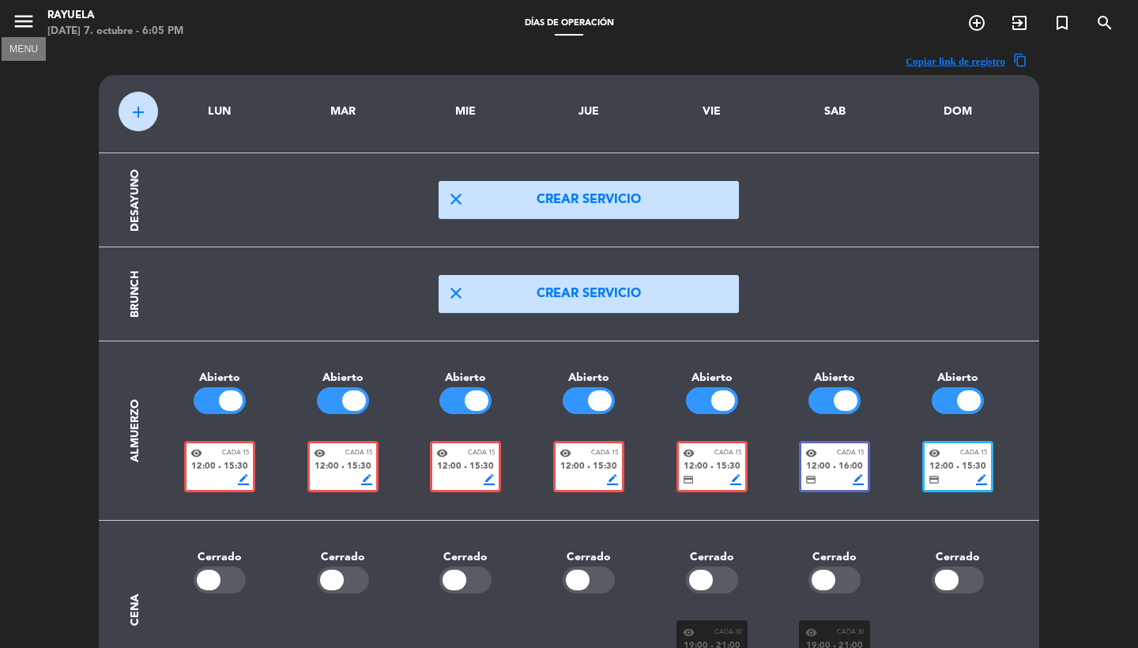
scroll to position [0, 0]
click at [18, 21] on icon "menu" at bounding box center [24, 21] width 24 height 24
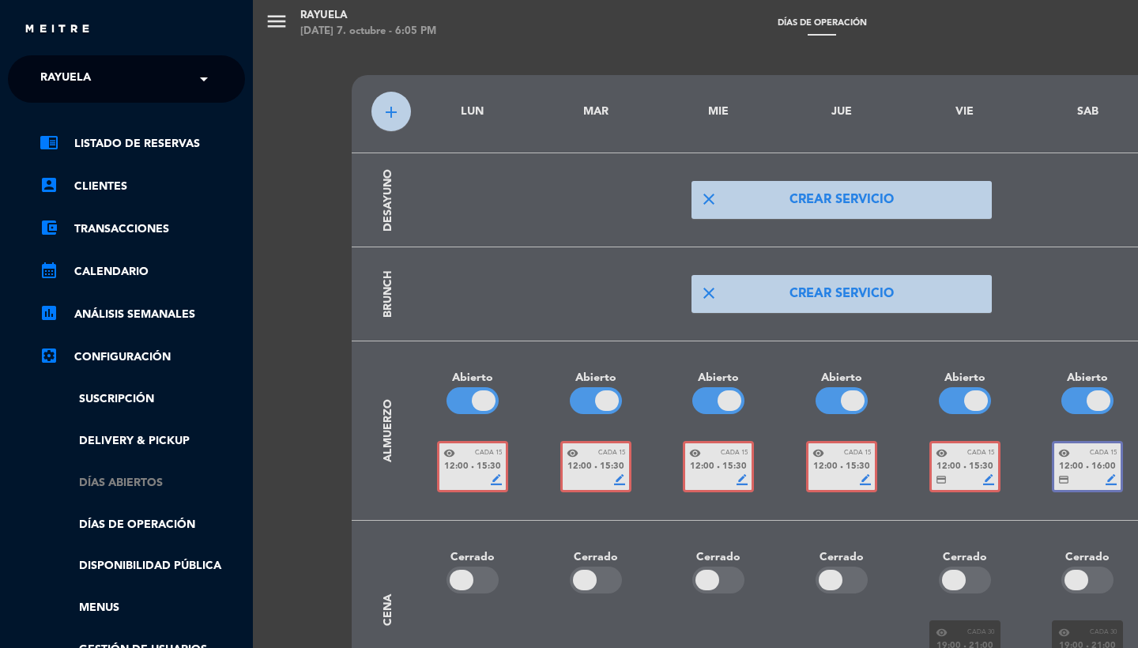
click at [107, 486] on link "Días abiertos" at bounding box center [143, 483] width 206 height 18
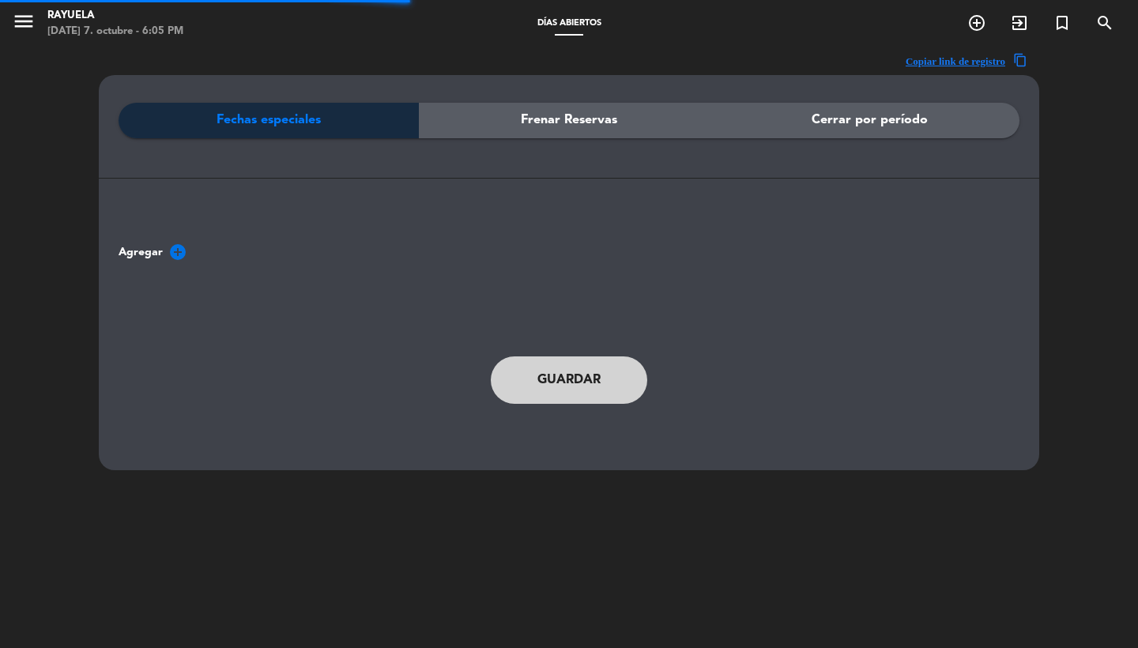
click at [172, 237] on div "Fechas especiales Frenar Reservas Cerrar por período Agregar add_circle Guardar" at bounding box center [569, 261] width 901 height 317
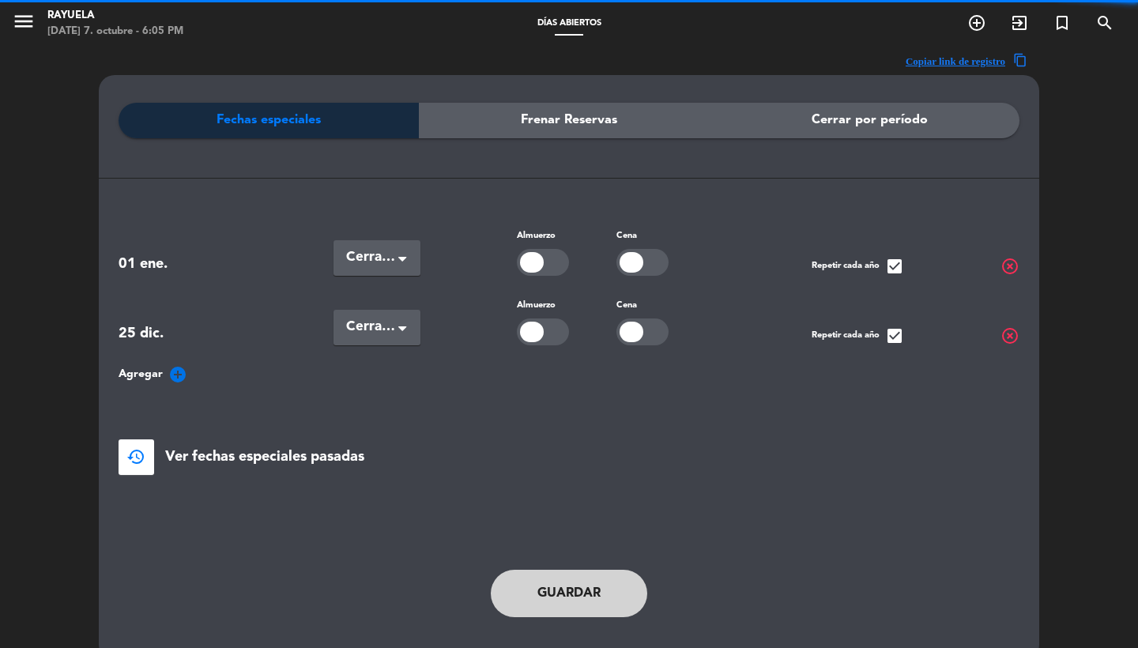
click at [178, 255] on span "01 ene." at bounding box center [178, 264] width 119 height 23
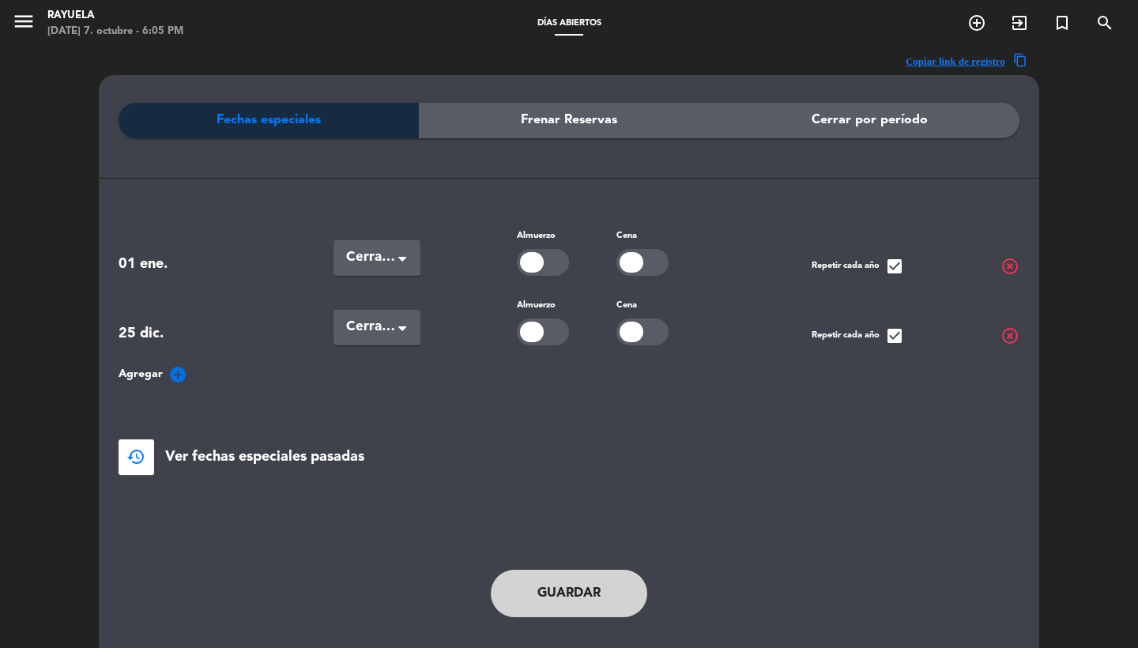
click at [177, 376] on icon "add_circle" at bounding box center [177, 374] width 19 height 19
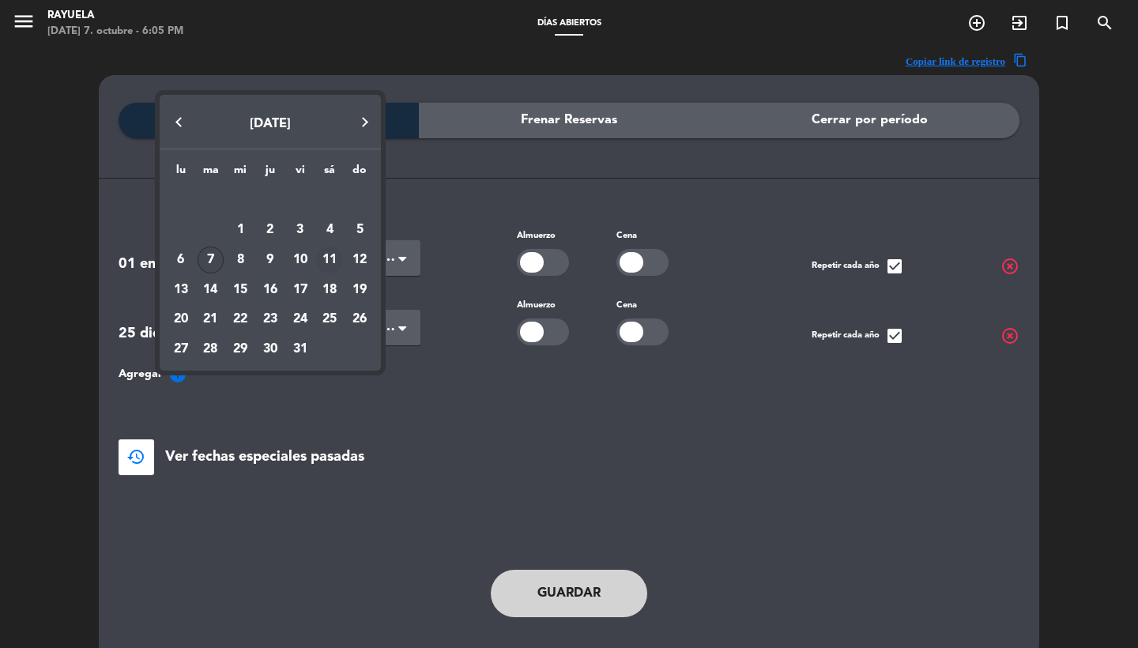
click at [334, 259] on div "11" at bounding box center [329, 260] width 27 height 27
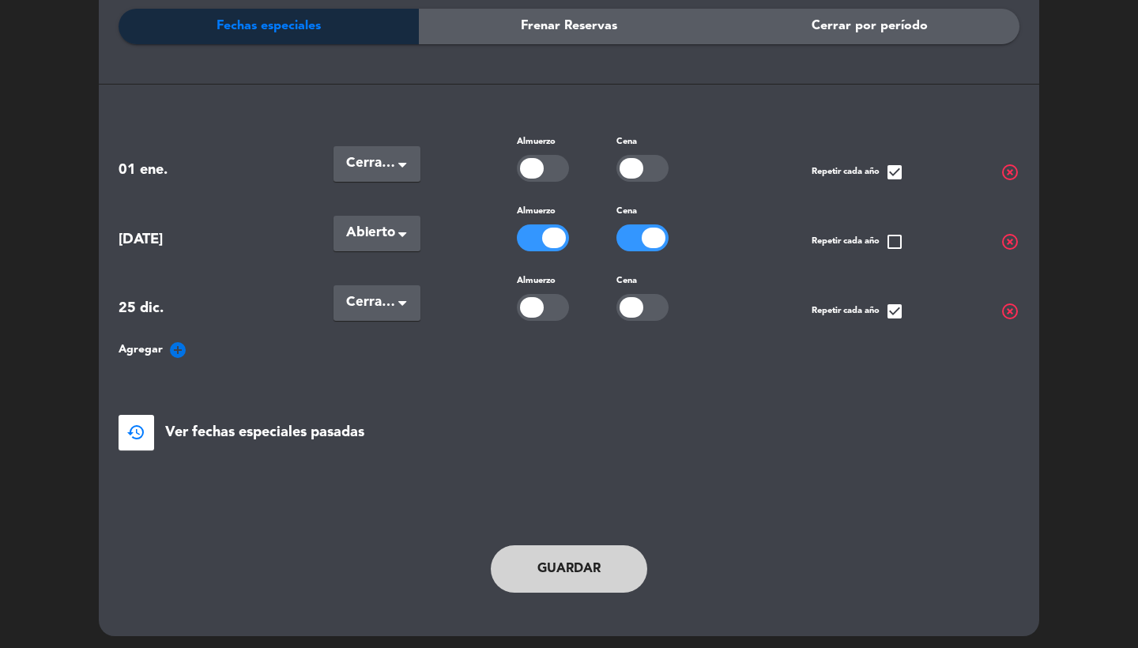
click at [553, 554] on button "Guardar" at bounding box center [569, 569] width 157 height 47
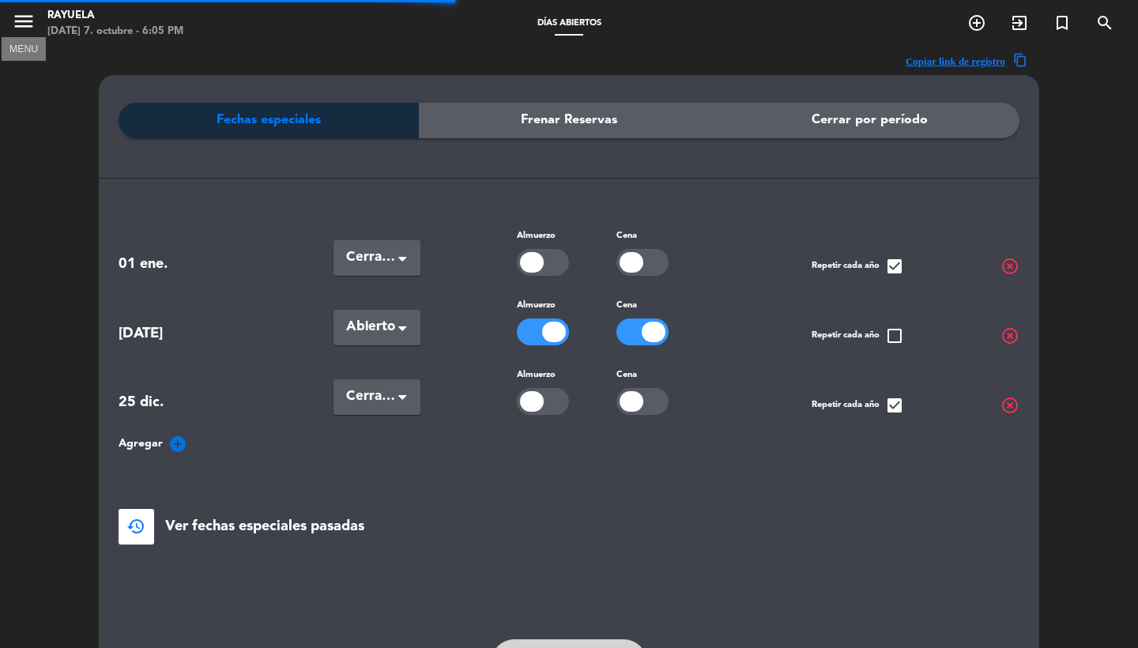
click at [25, 24] on icon "menu" at bounding box center [24, 21] width 24 height 24
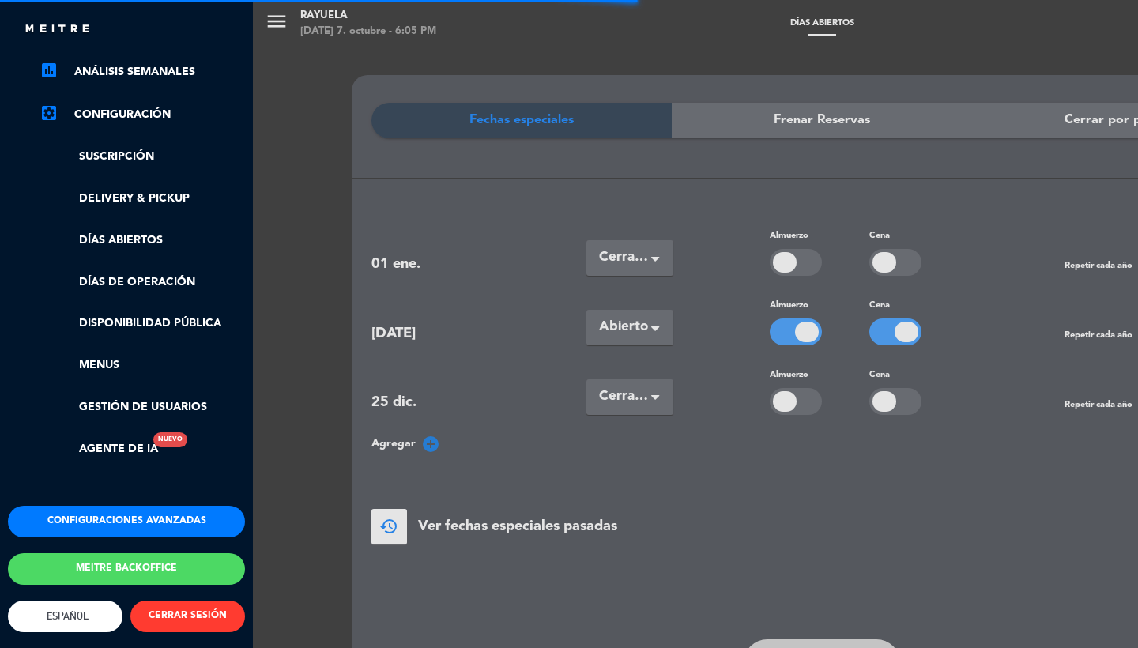
click at [101, 506] on button "Configuraciones avanzadas" at bounding box center [126, 522] width 237 height 32
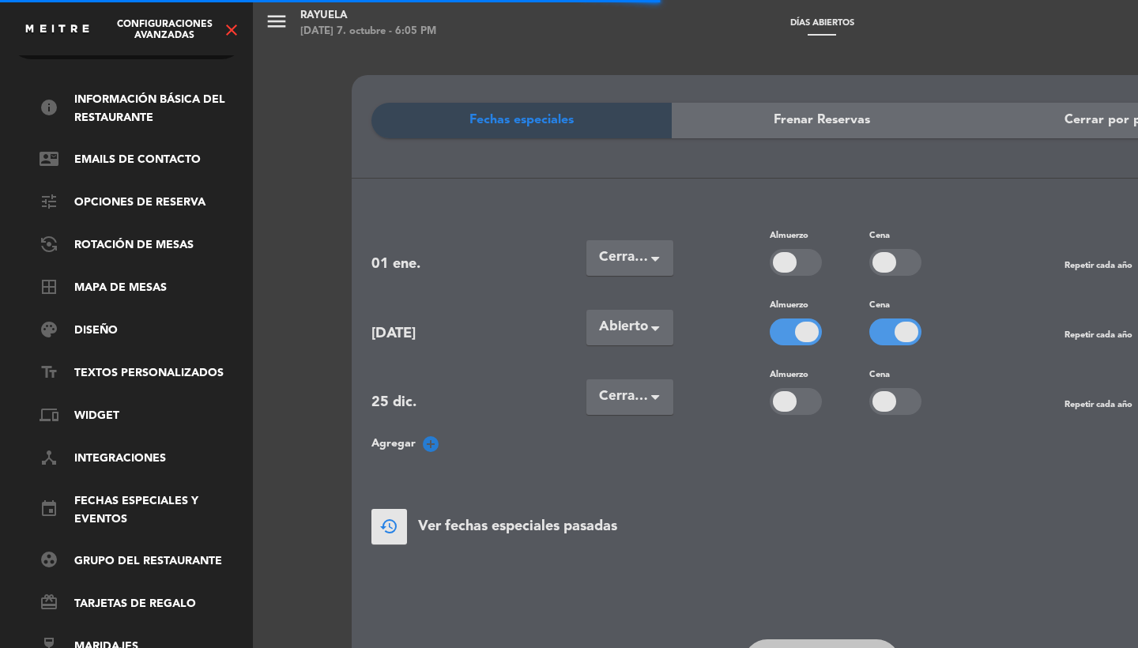
scroll to position [54, 0]
click at [116, 494] on link "event Fechas especiales y eventos" at bounding box center [143, 511] width 206 height 36
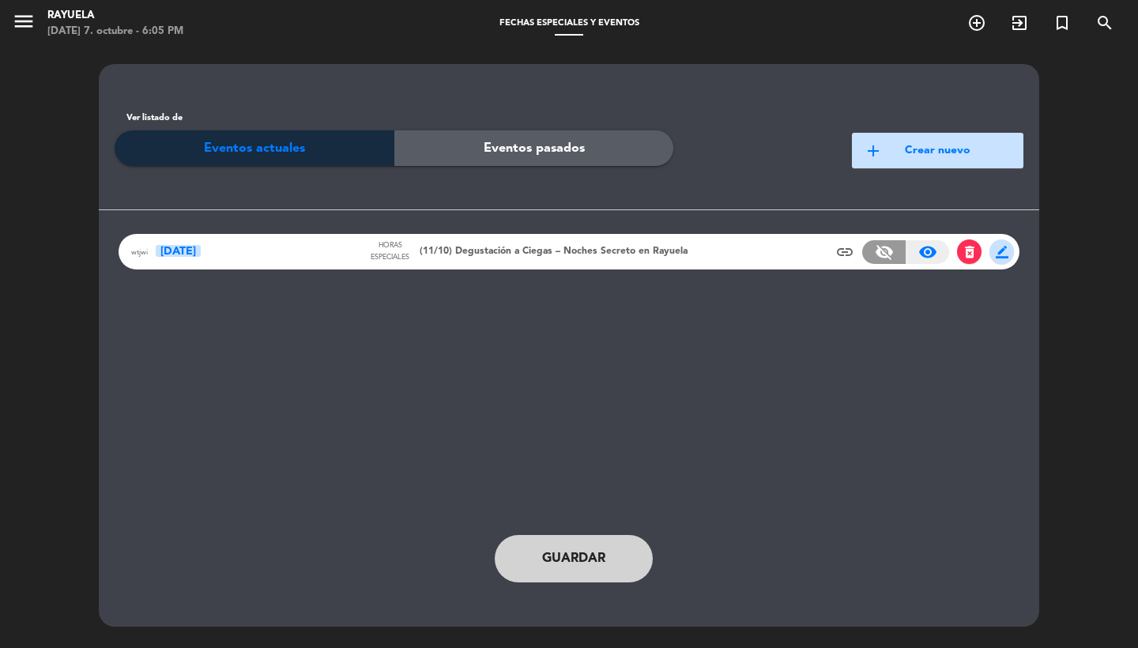
click at [525, 250] on span "(11/10) Degustación a Ciegas – Noches Secreto en Rayuela" at bounding box center [554, 252] width 268 height 16
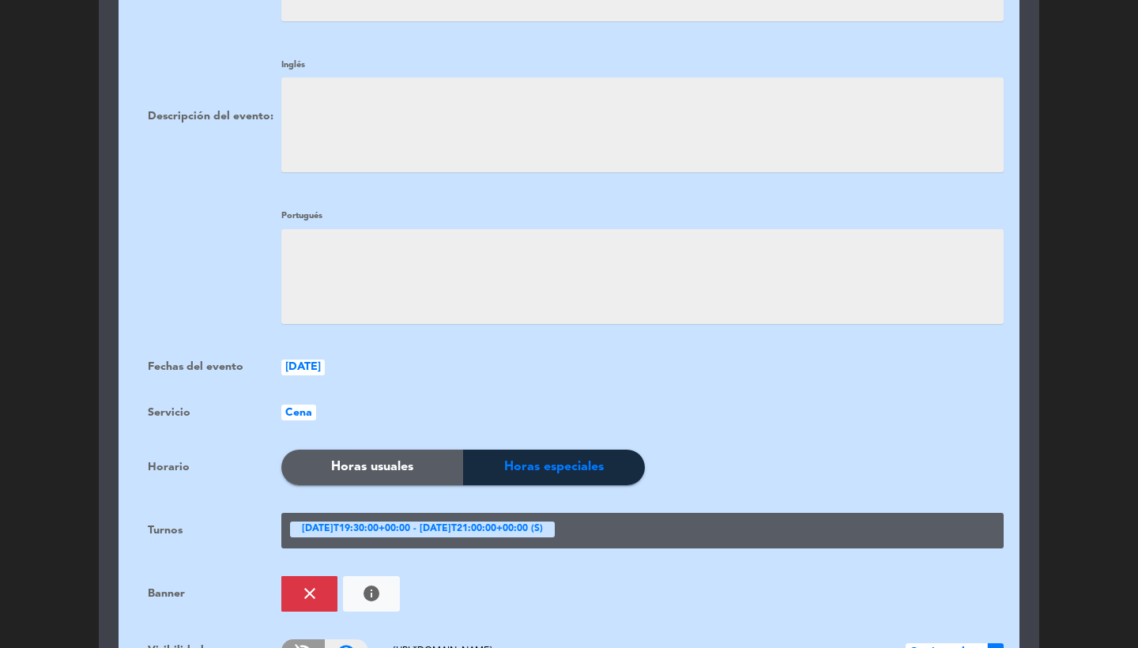
scroll to position [654, 0]
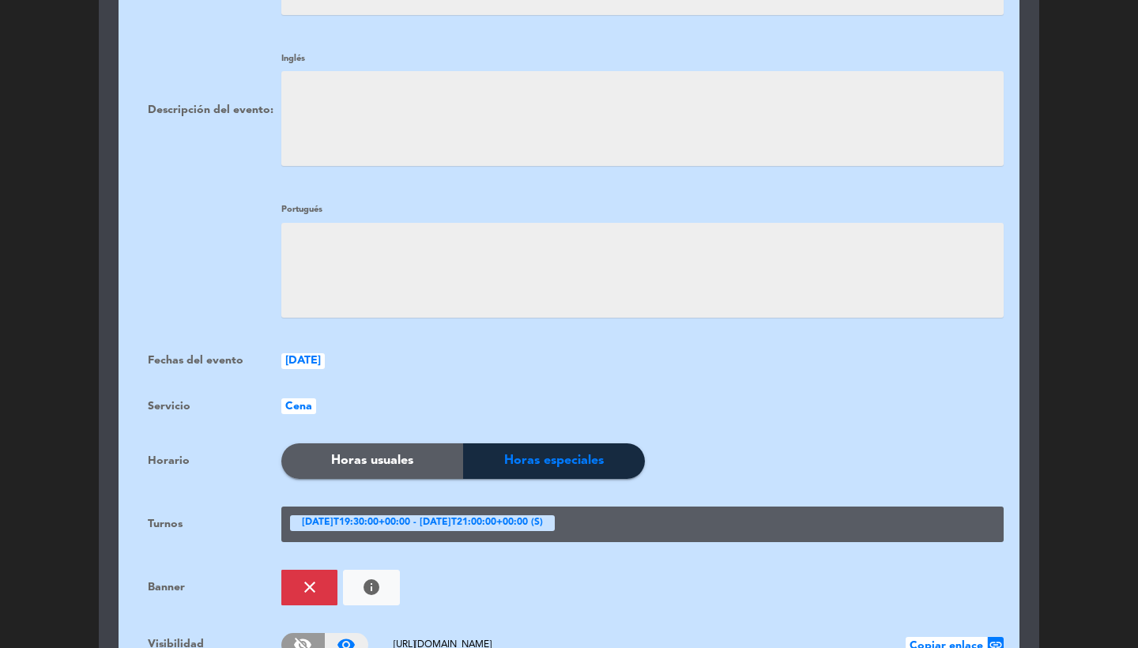
drag, startPoint x: 644, startPoint y: 638, endPoint x: 387, endPoint y: 628, distance: 257.2
click at [387, 636] on span "[URL][DOMAIN_NAME]" at bounding box center [641, 645] width 530 height 19
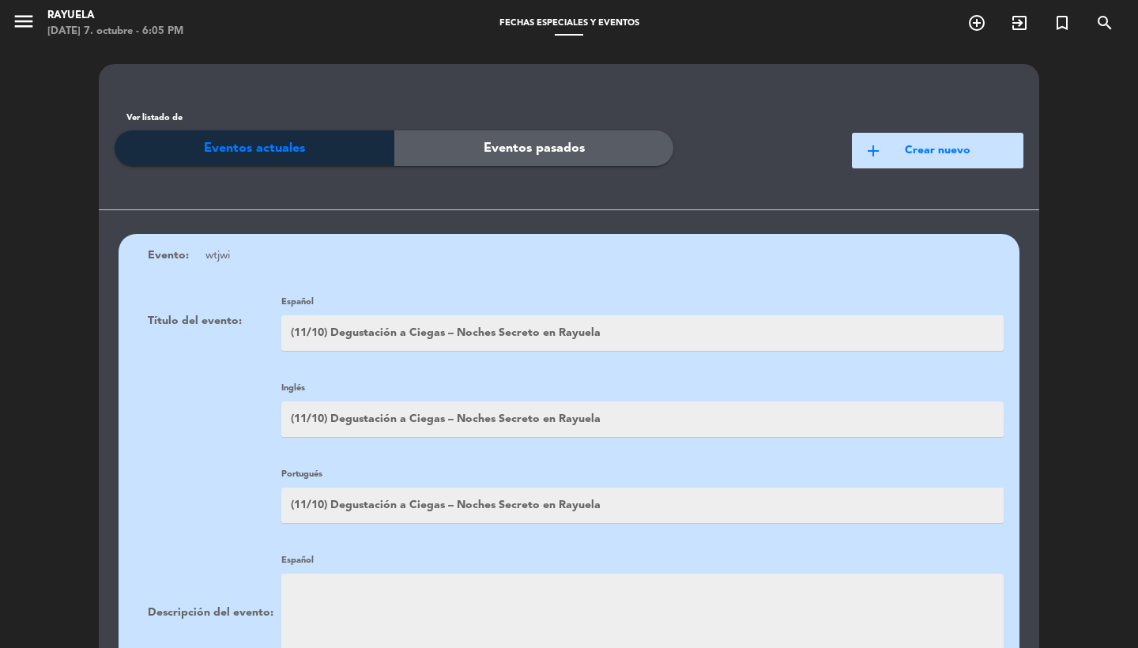
scroll to position [-2, 0]
click at [15, 23] on icon "menu" at bounding box center [24, 21] width 24 height 24
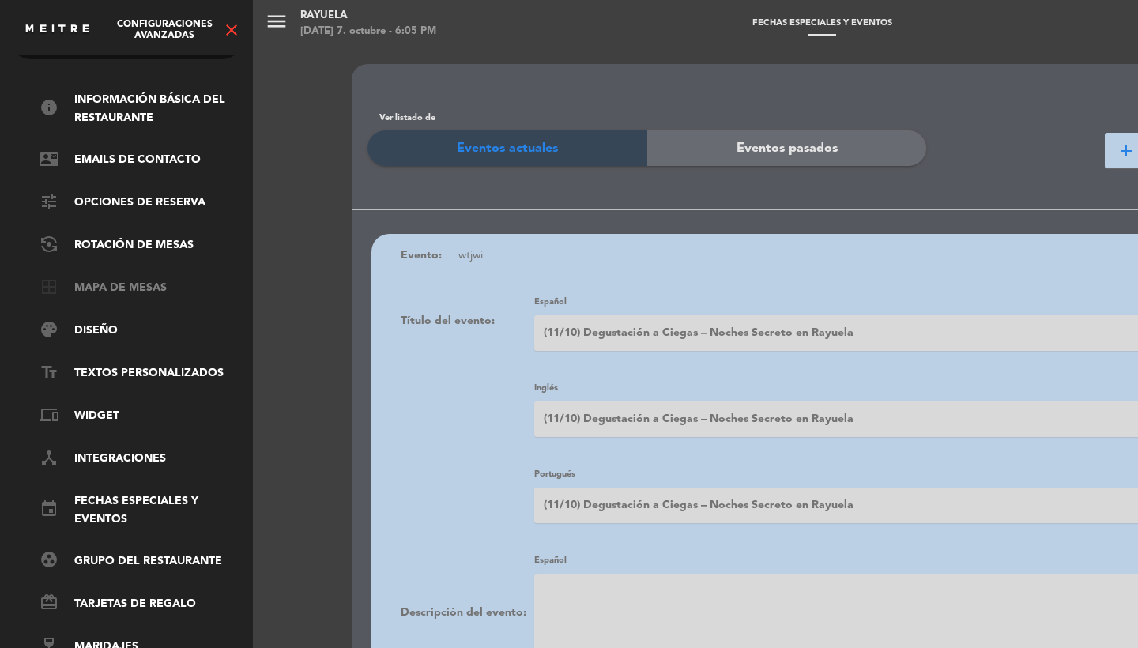
scroll to position [54, 0]
click at [96, 279] on link "border_all Mapa de mesas" at bounding box center [143, 288] width 206 height 19
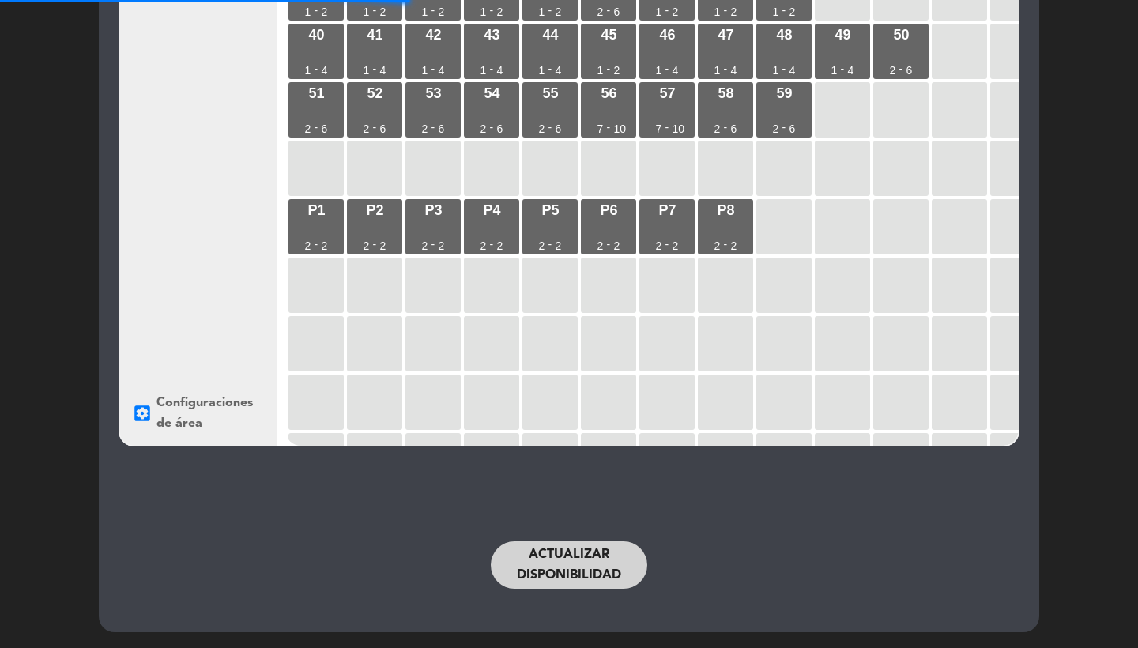
click at [535, 567] on button "Actualizar disponibilidad" at bounding box center [569, 565] width 157 height 47
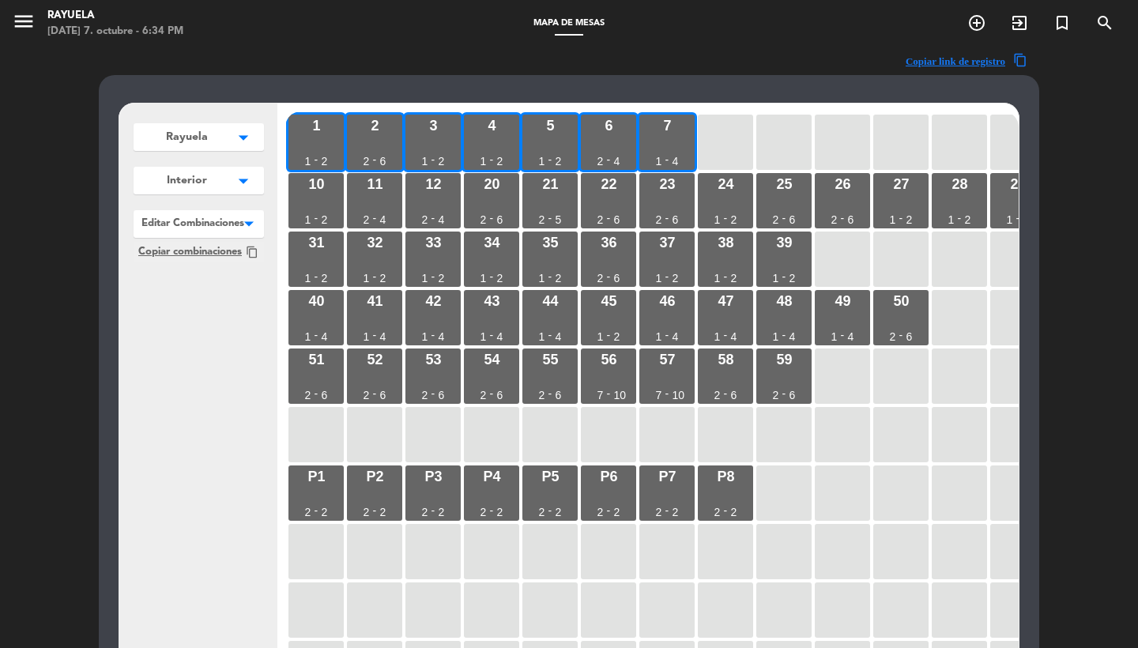
scroll to position [-1, 0]
click at [25, 22] on icon "menu" at bounding box center [24, 21] width 24 height 24
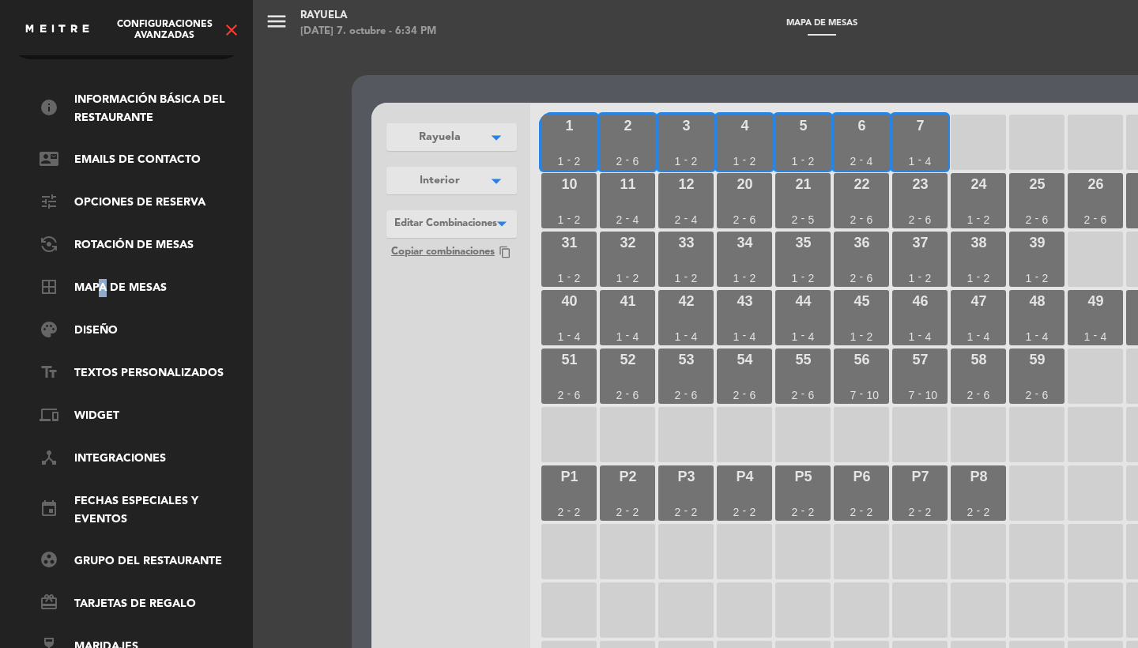
scroll to position [0, 0]
click at [100, 504] on link "event Fechas especiales y eventos" at bounding box center [143, 511] width 206 height 36
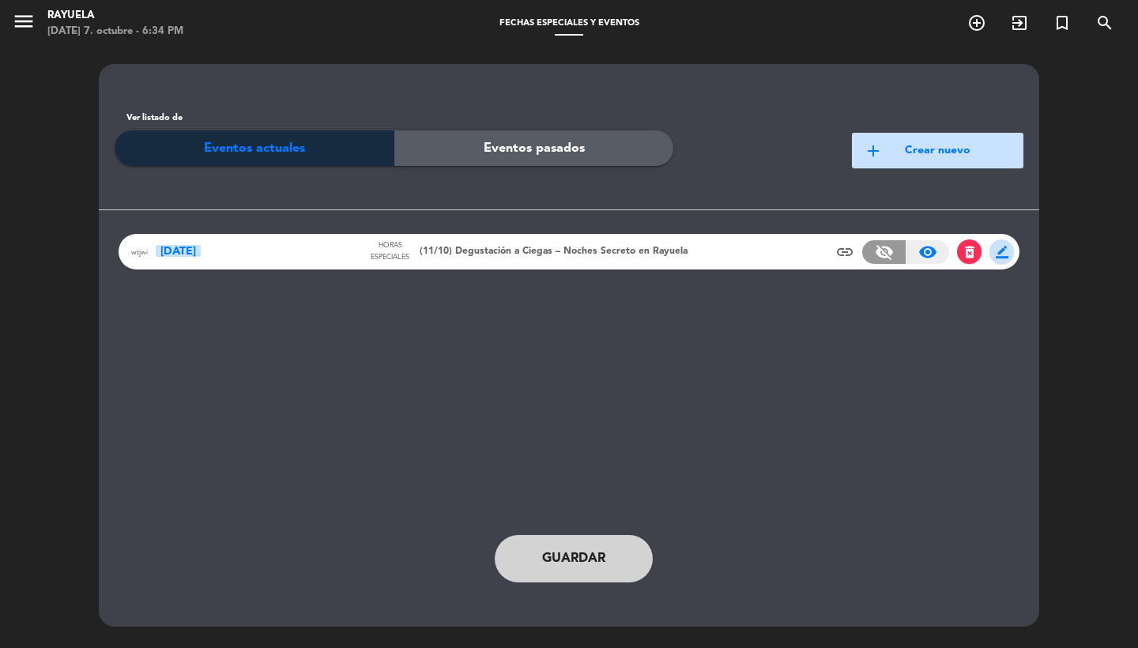
click at [481, 255] on span "(11/10) Degustación a Ciegas – Noches Secreto en Rayuela" at bounding box center [554, 252] width 268 height 16
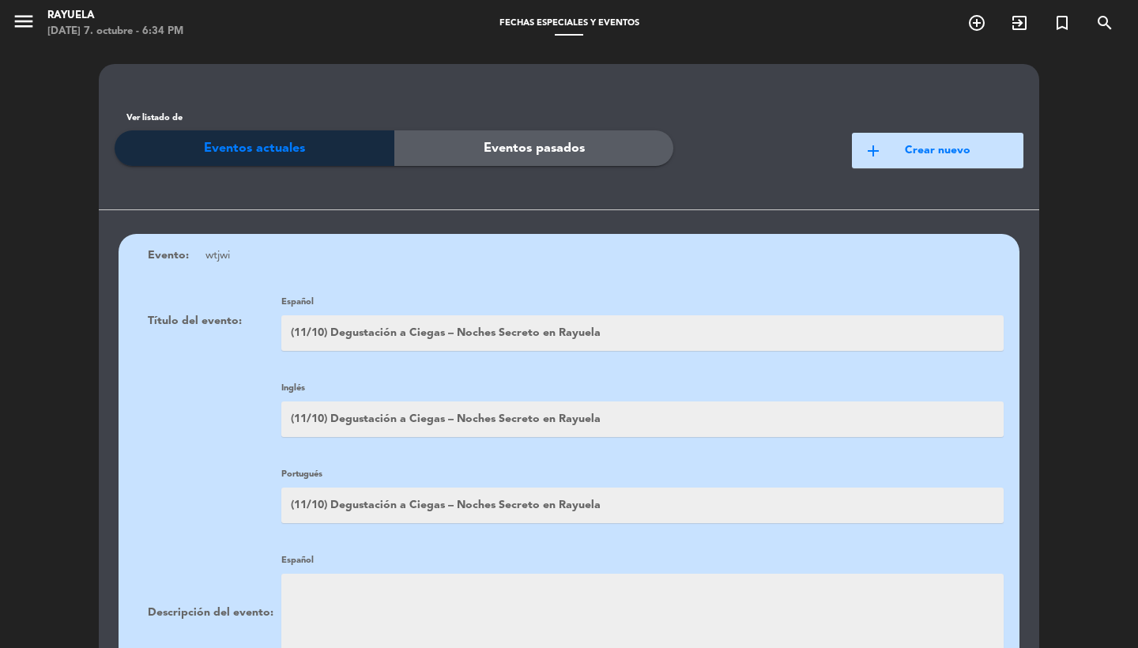
click at [602, 330] on input "(11/10) Degustación a Ciegas – Noches Secreto en Rayuela" at bounding box center [642, 333] width 723 height 36
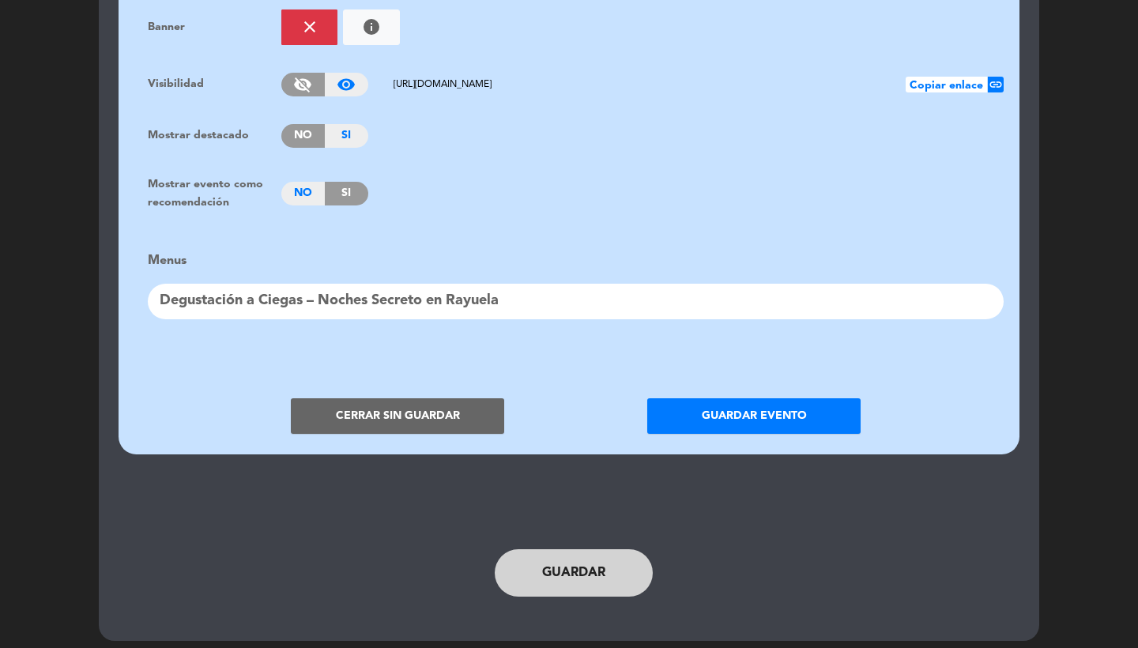
scroll to position [1214, 0]
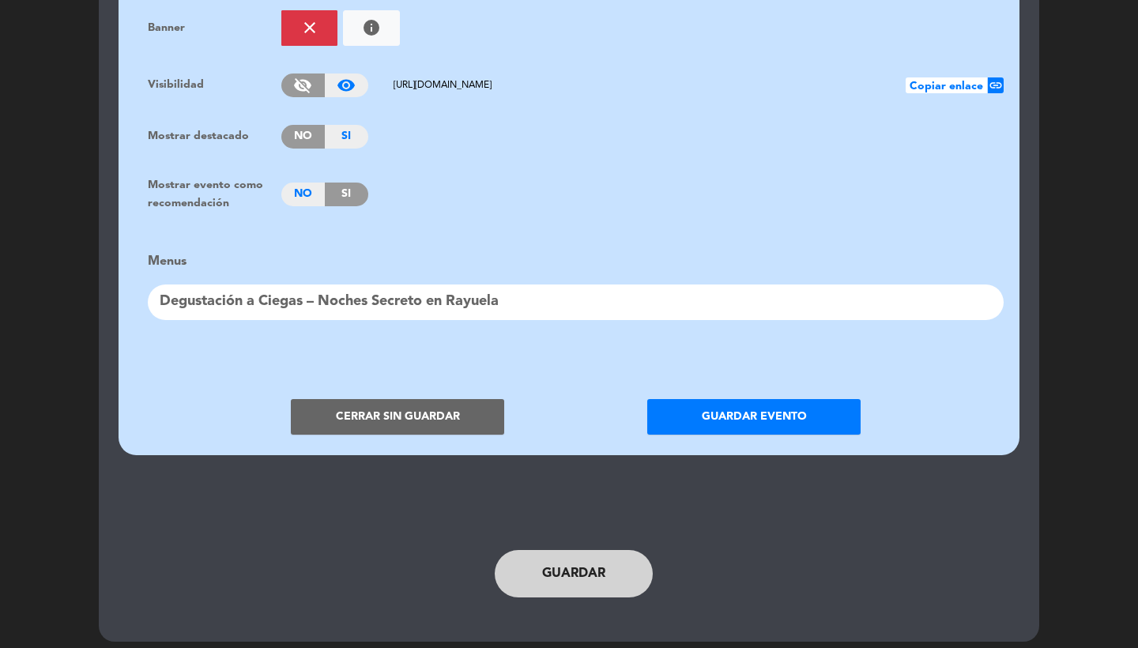
click at [413, 404] on button "Cerrar sin guardar" at bounding box center [397, 417] width 213 height 36
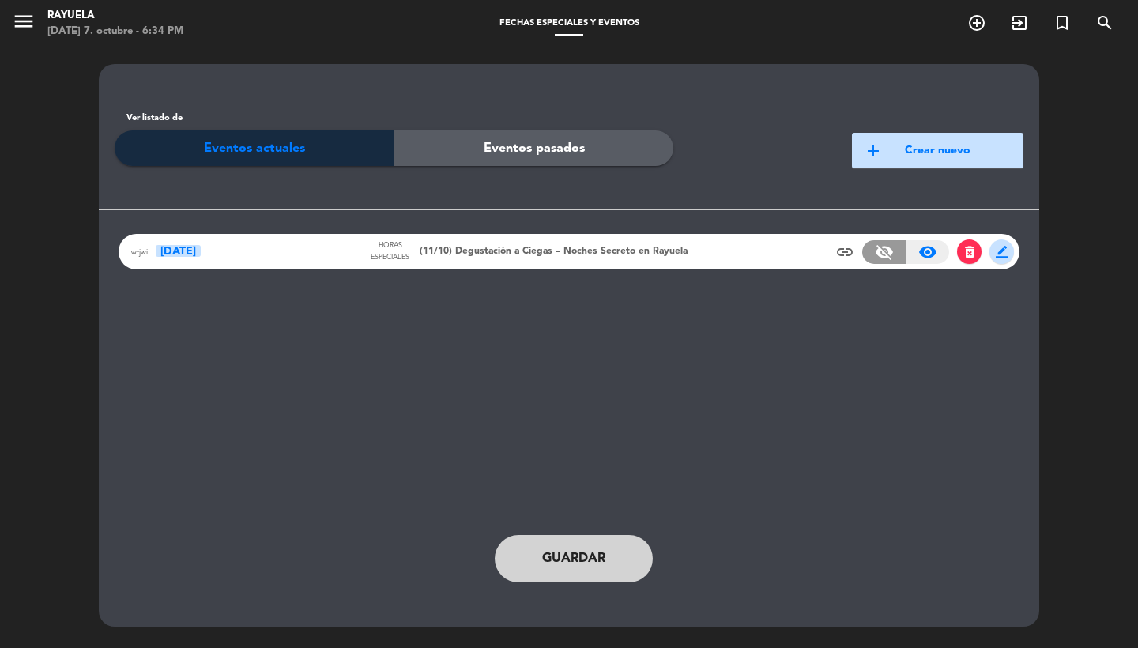
click at [962, 248] on span "delete_forever" at bounding box center [970, 252] width 16 height 16
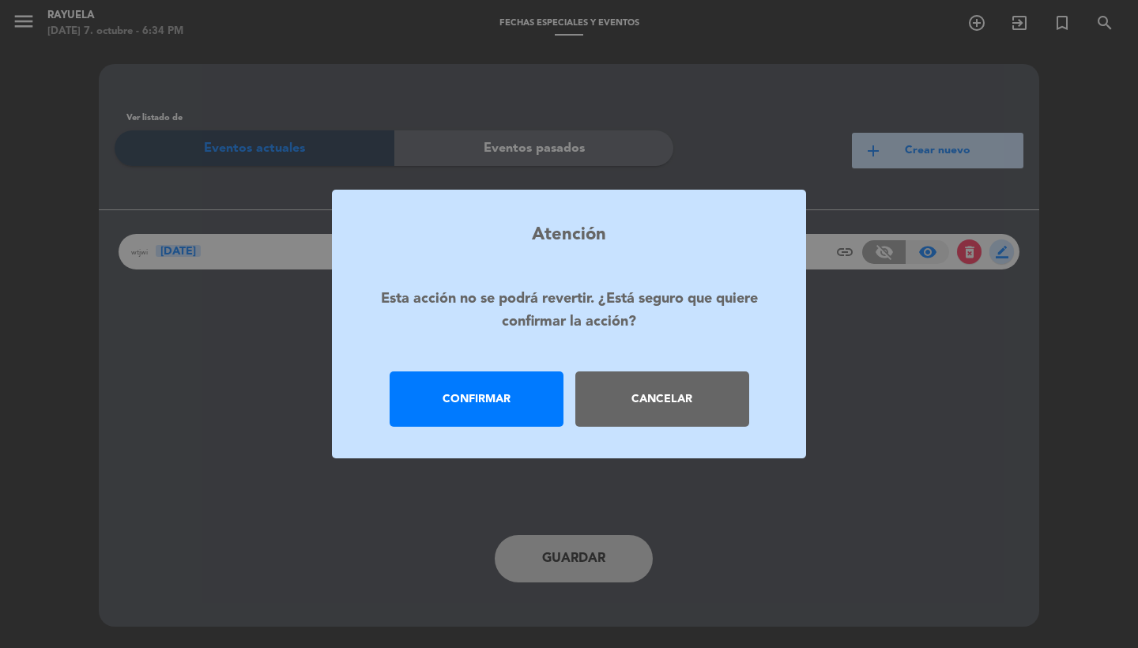
click at [469, 387] on div "Confirmar" at bounding box center [477, 399] width 174 height 55
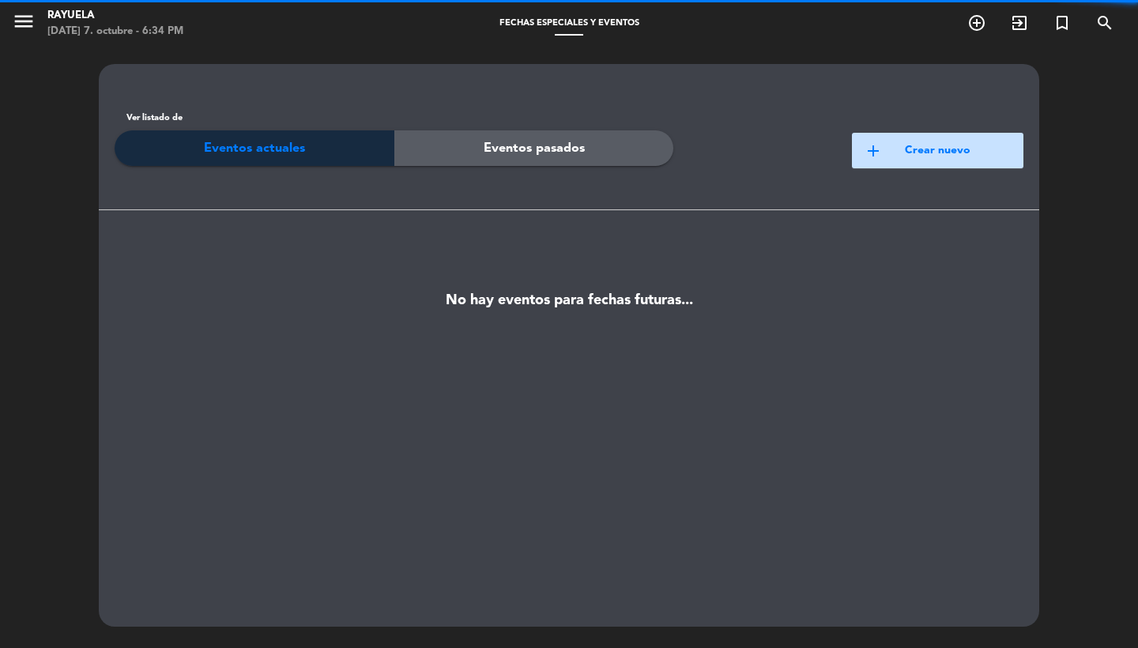
click at [985, 154] on button "add Crear nuevo" at bounding box center [938, 151] width 172 height 36
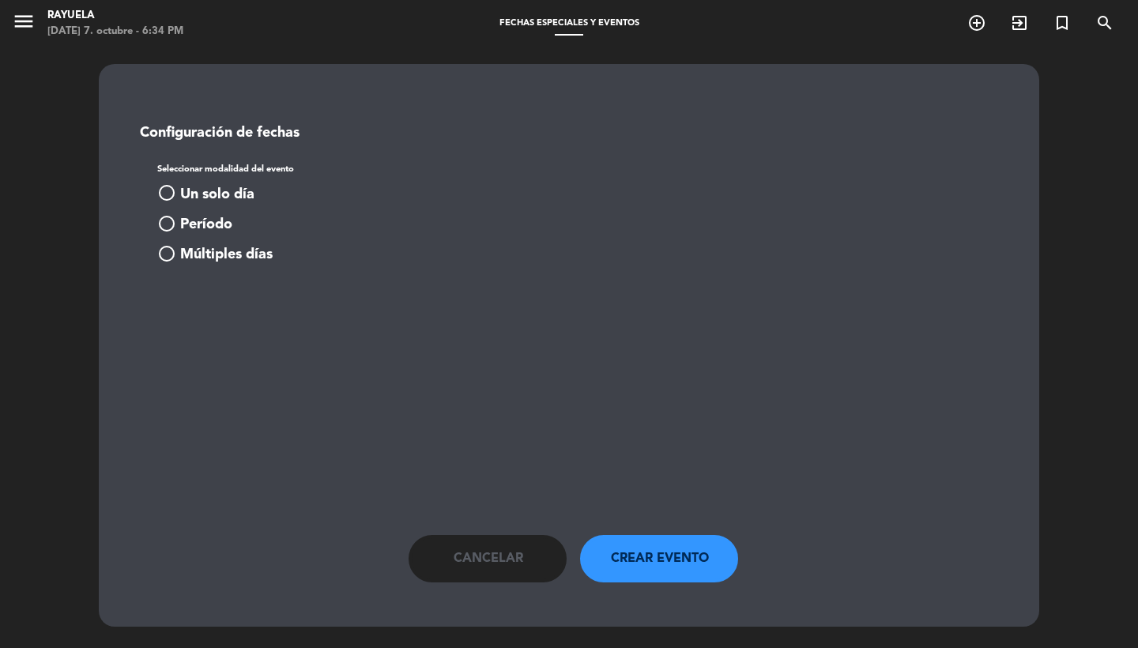
click at [236, 200] on span "Un solo día" at bounding box center [217, 194] width 74 height 23
click at [236, 329] on input at bounding box center [240, 314] width 141 height 28
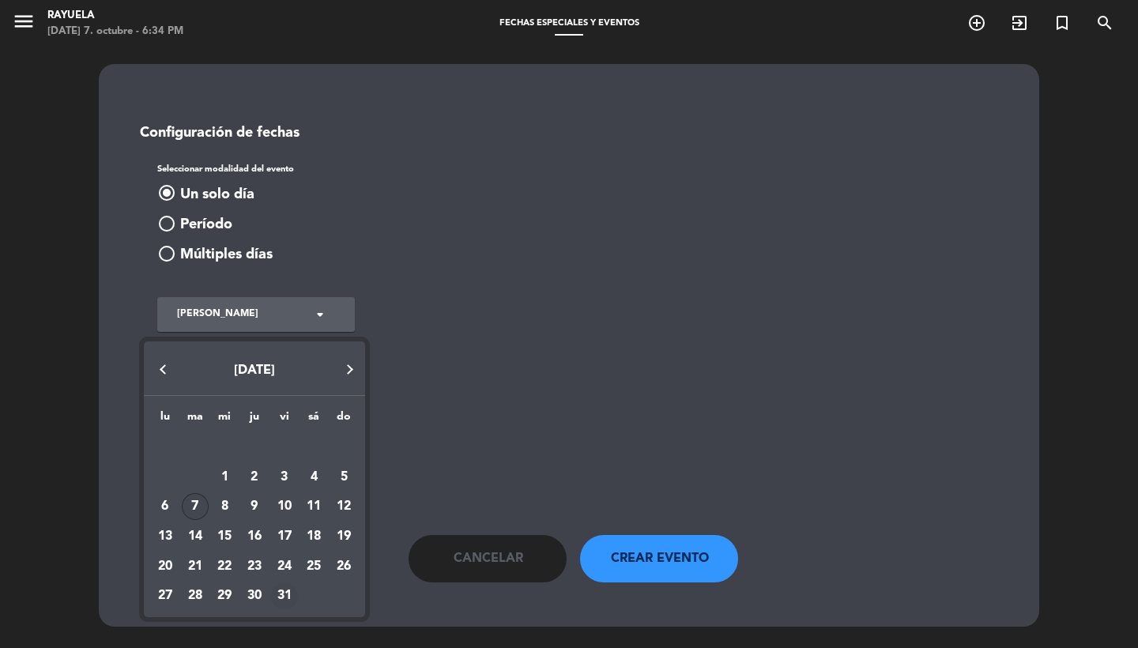
click at [285, 591] on div "31" at bounding box center [284, 596] width 27 height 27
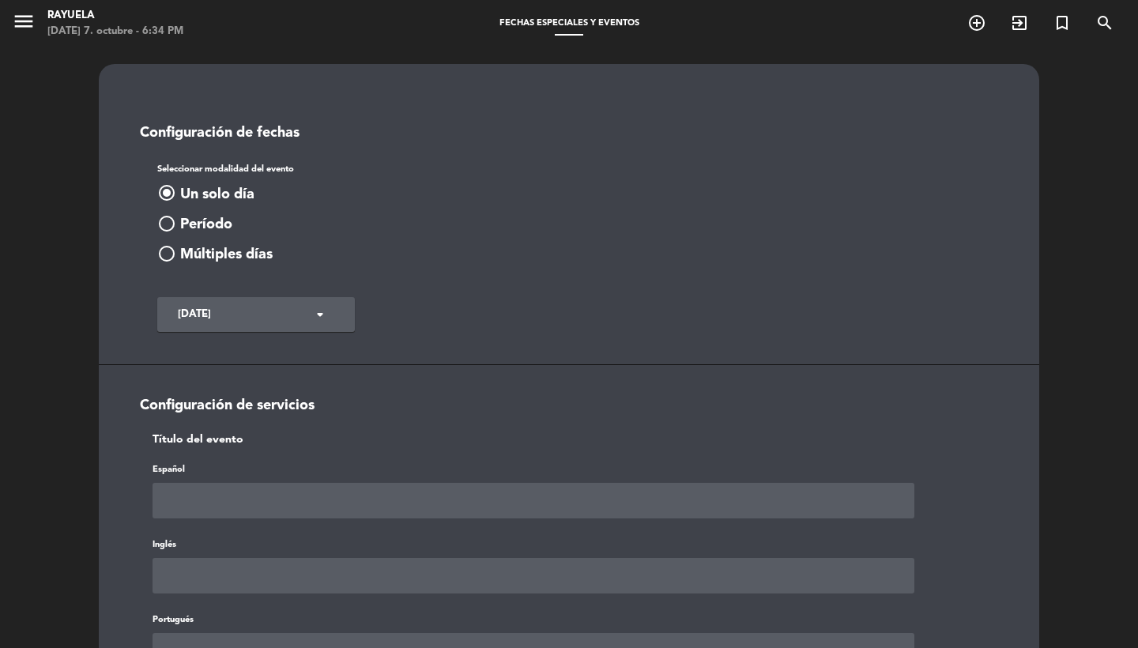
click at [308, 307] on input "[DATE]" at bounding box center [240, 314] width 141 height 28
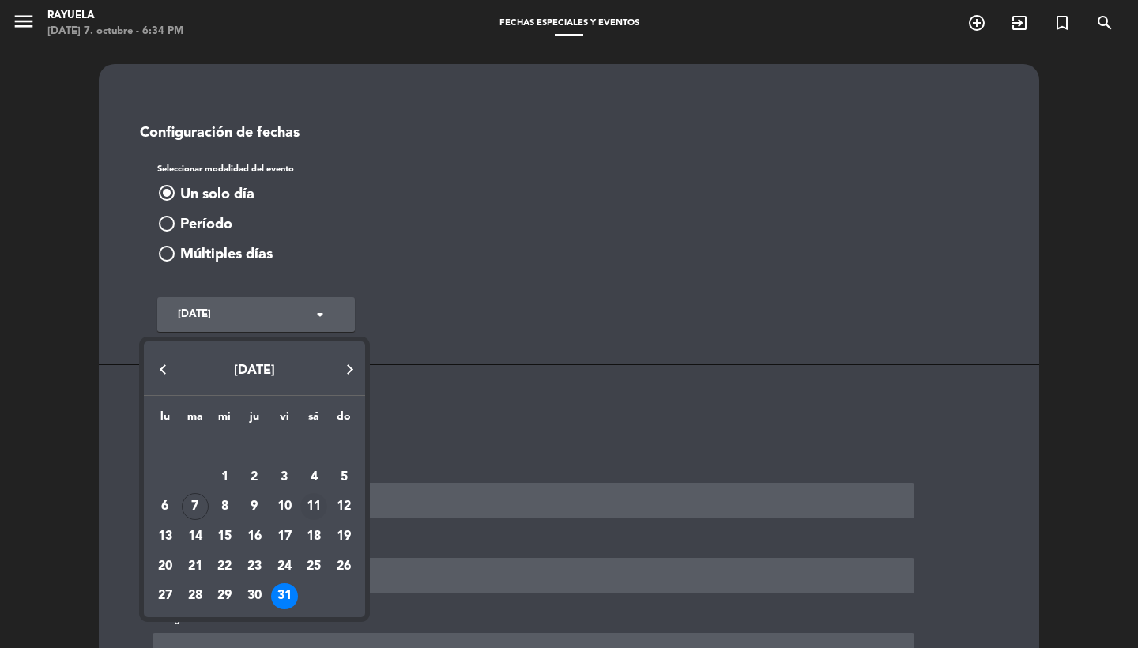
click at [319, 508] on div "11" at bounding box center [313, 506] width 27 height 27
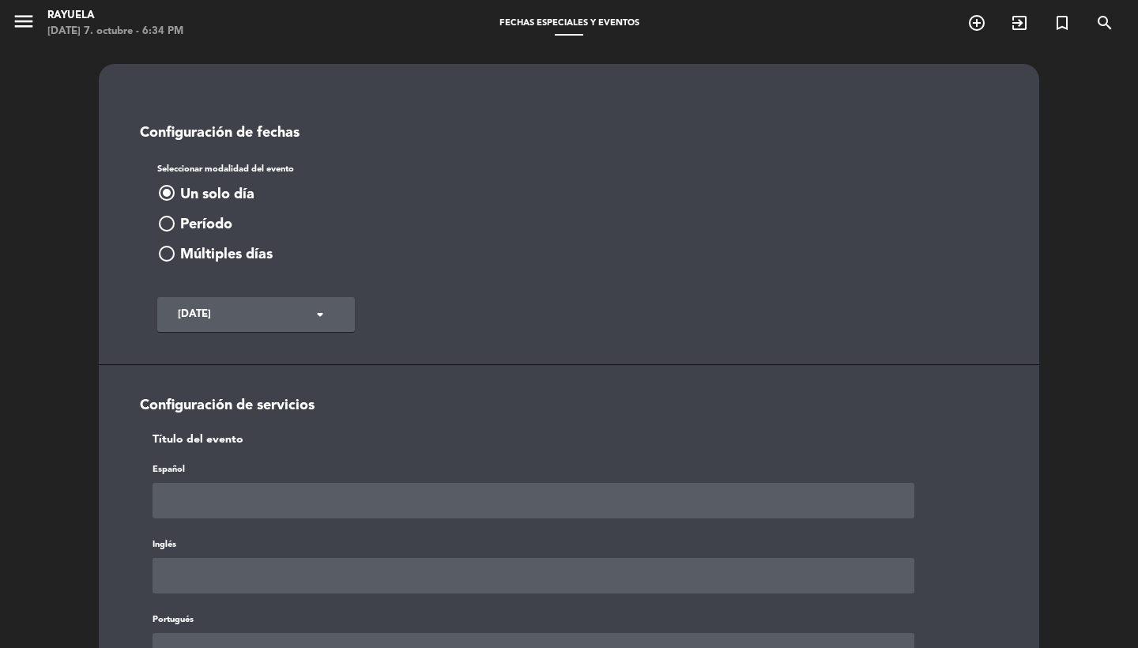
type input "[DATE]"
click at [331, 509] on input "text" at bounding box center [534, 501] width 762 height 36
type input "("
paste input "(11/10) Degustación a Ciegas – Noches Secreto en Rayuela"
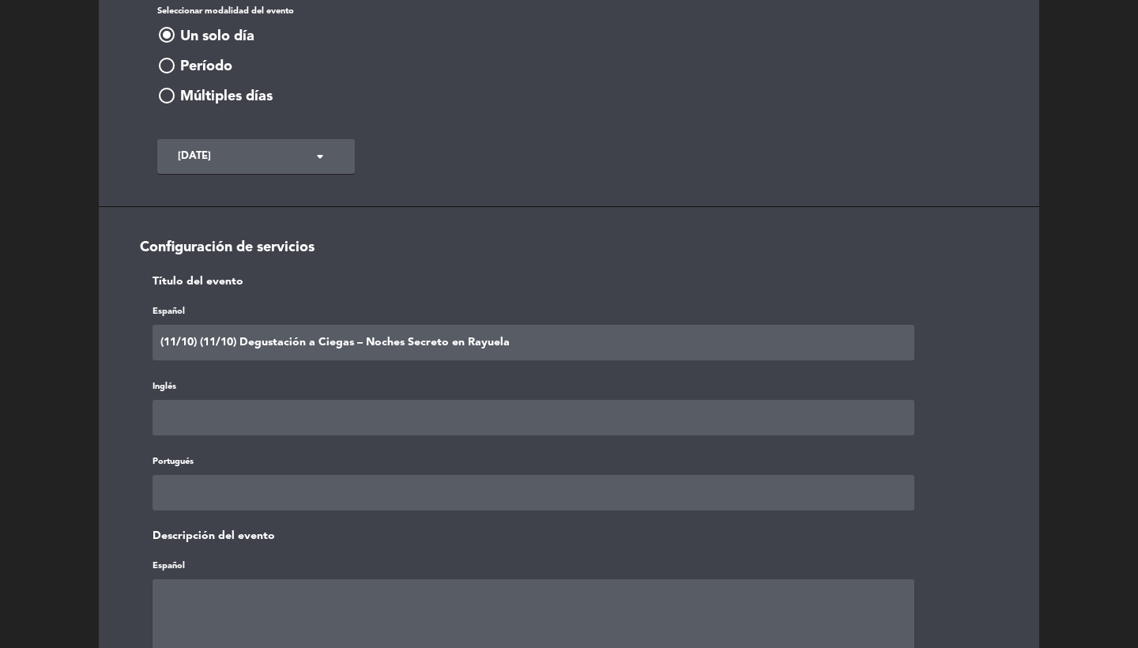
drag, startPoint x: 353, startPoint y: 347, endPoint x: 244, endPoint y: 347, distance: 109.1
click at [244, 347] on input "(11/10) (11/10) Degustación a Ciegas – Noches Secreto en Rayuela" at bounding box center [534, 343] width 762 height 36
paste input "Degustación Experiencia Secteto"
click at [559, 355] on input "(11/10) Degustación Experiencia Secteto – Noches Secreto en Rayuela" at bounding box center [534, 343] width 762 height 36
click at [427, 345] on input "(11/10) Degustación Experiencia Secteto – Noches Secreto en Rayuela" at bounding box center [534, 343] width 762 height 36
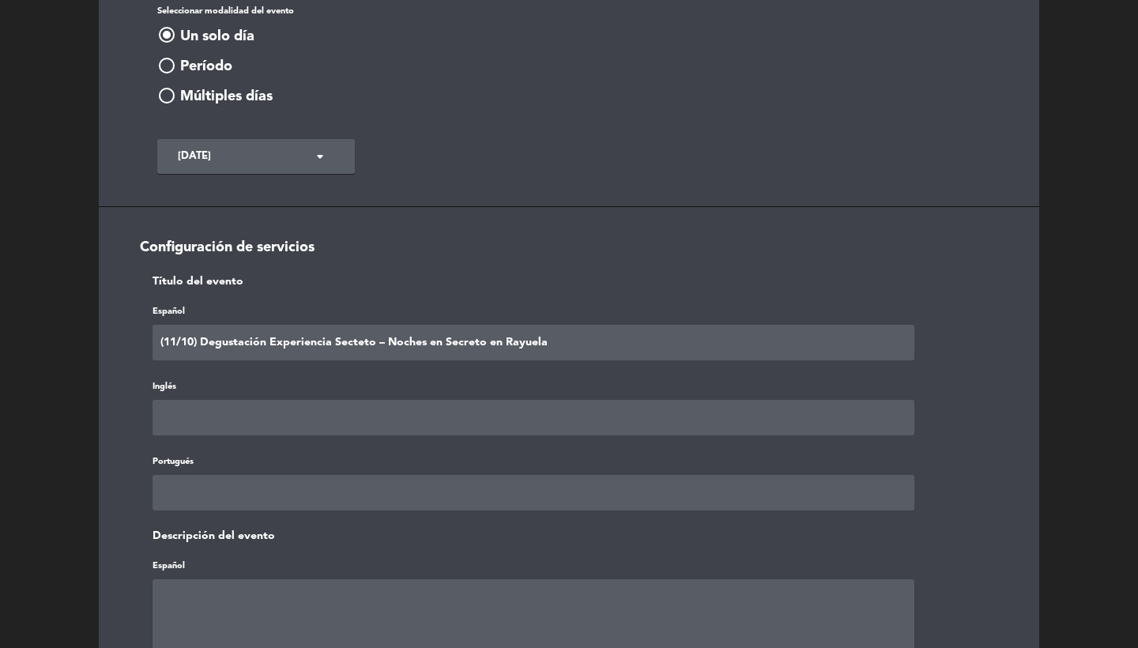
click at [353, 345] on input "(11/10) Degustación Experiencia Secteto – Noches en Secreto en Rayuela" at bounding box center [534, 343] width 762 height 36
click at [599, 335] on input "(11/10) Degustación Experiencia Secreto – Noches en Secreto en Rayuela" at bounding box center [534, 343] width 762 height 36
click at [568, 357] on input "(11/10) Degustación Experiencia Secreto – Noches en Secreto en Rayuela" at bounding box center [534, 343] width 762 height 36
type input "(11/10) Degustación Experiencia Secreto – Noches en Secreto en Rayuela"
paste input "(11/10) Degustación Experiencia Secreto – Noches en Secreto en Rayuela"
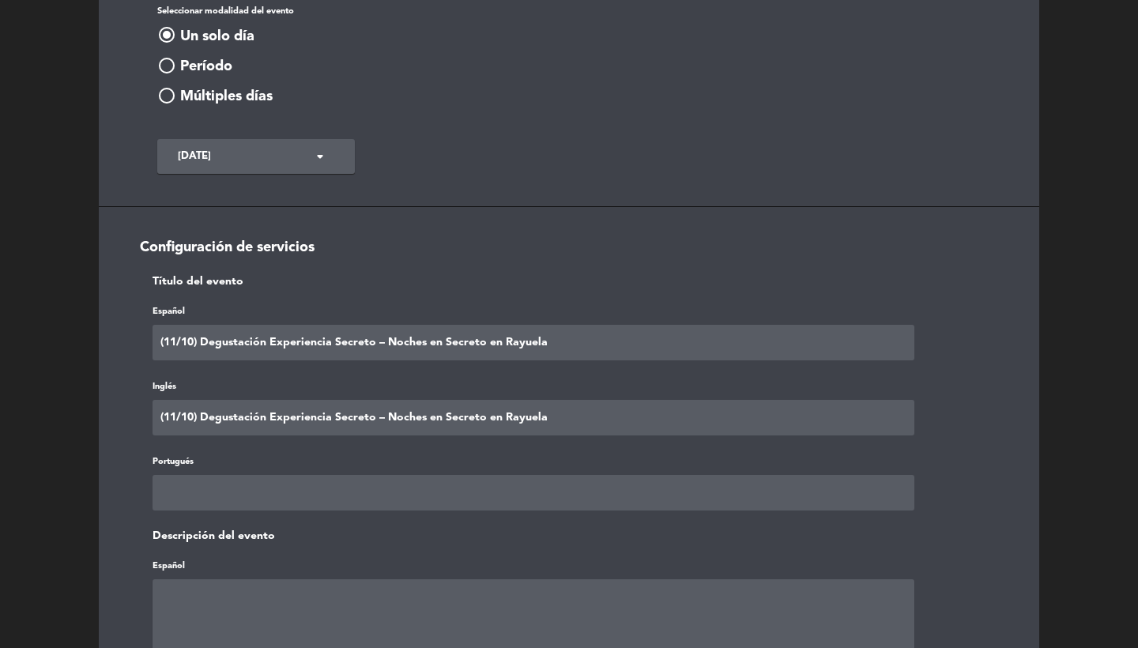
type input "(11/10) Degustación Experiencia Secreto – Noches en Secreto en Rayuela"
paste input "(11/10) Degustación Experiencia Secreto – Noches en Secreto en Rayuela"
type input "(11/10) Degustación Experiencia Secreto – Noches en Secreto en Rayuela"
paste textarea "(11/10) Degustación Experiencia Secreto – Noches en Secreto en Rayuela"
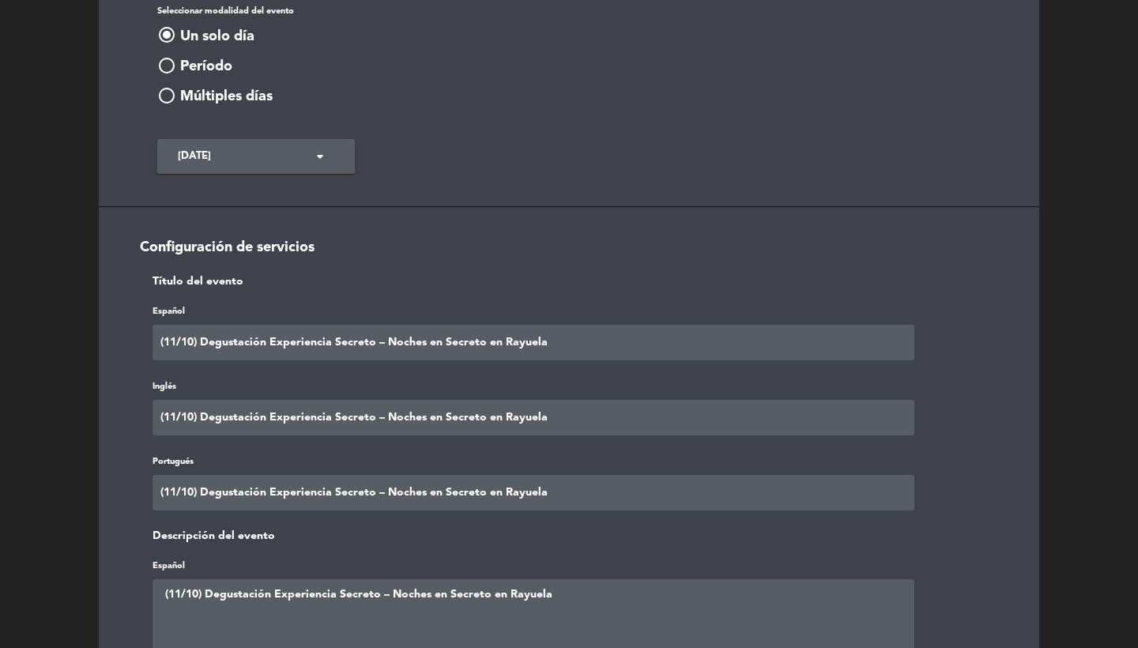
type textarea "(11/10) Degustación Experiencia Secreto – Noches en Secreto en Rayuela"
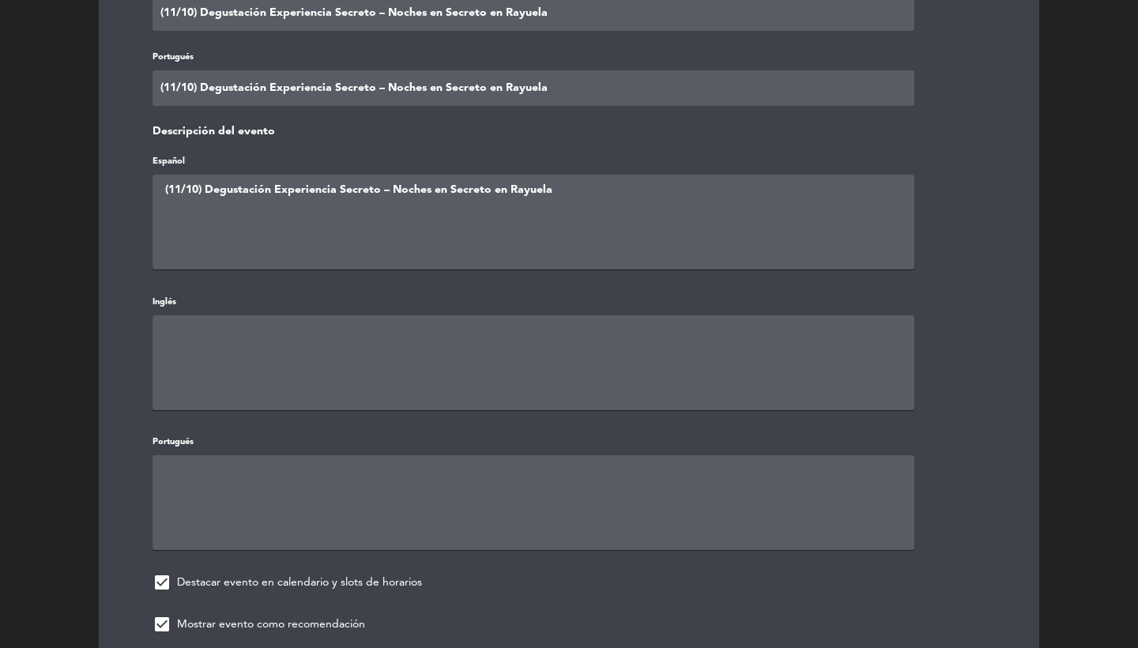
paste textarea "(11/10) Degustación Experiencia Secreto – Noches en Secreto en Rayuela"
type textarea "(11/10) Degustación Experiencia Secreto – Noches en Secreto en Rayuela"
type textarea "v"
paste textarea "(11/10) Degustación Experiencia Secreto – Noches en Secreto en Rayuela"
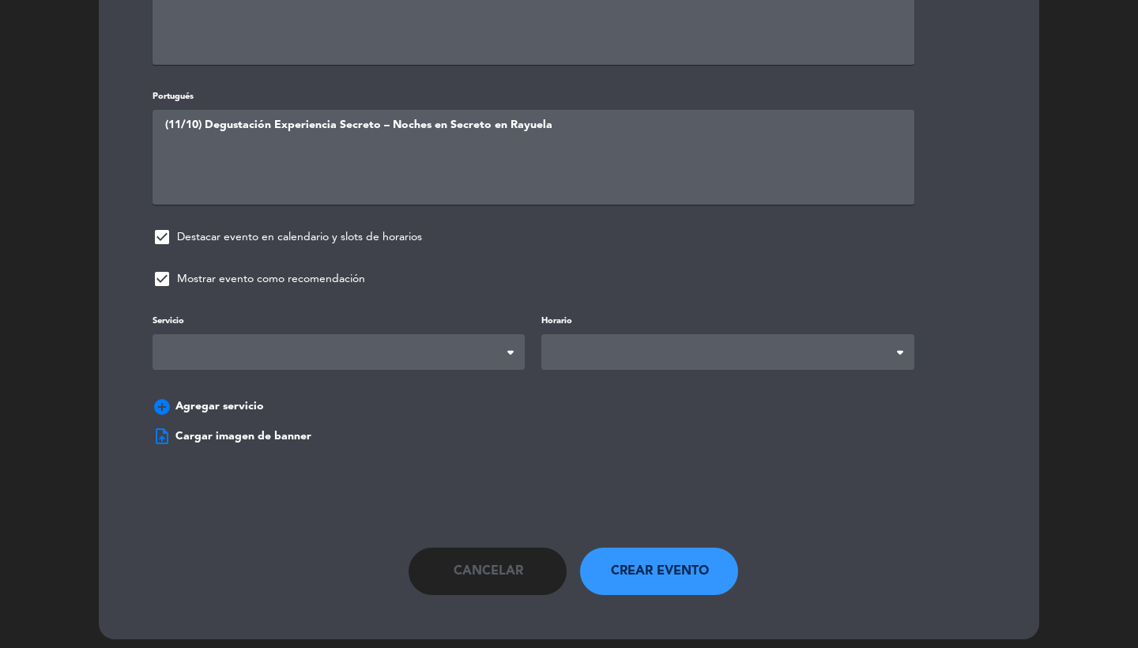
type textarea "(11/10) Degustación Experiencia Secreto – Noches en Secreto en Rayuela"
click at [416, 353] on span at bounding box center [339, 352] width 372 height 36
click at [614, 337] on span at bounding box center [728, 353] width 372 height 36
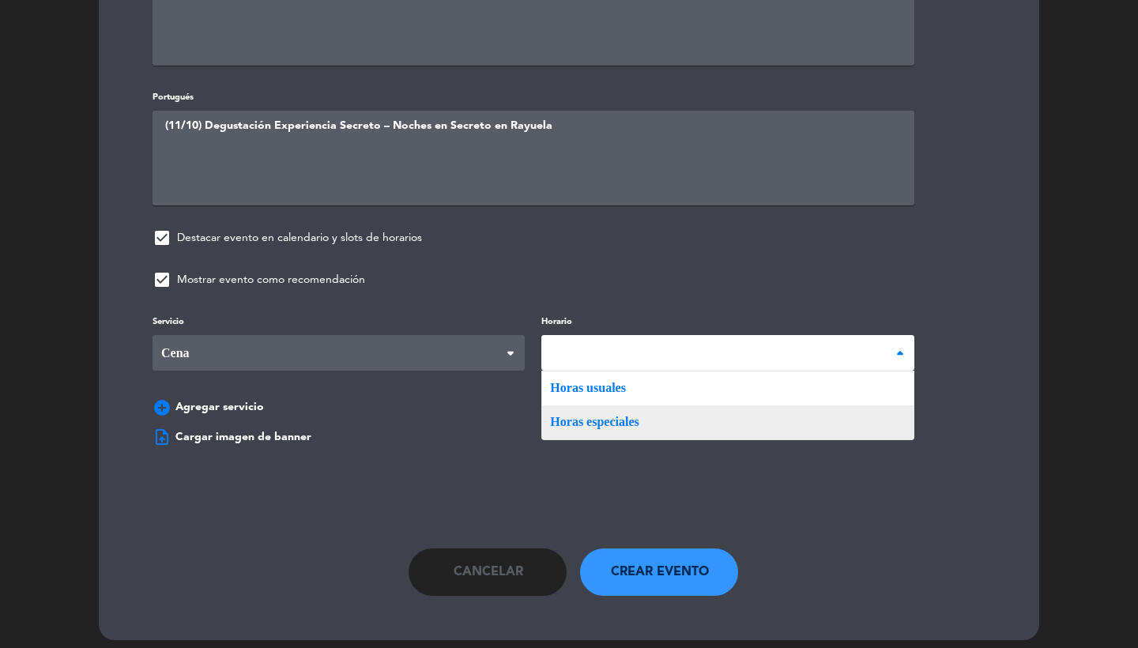
click at [591, 412] on div "Servicio Desayuno Brunch Almuerzo Cena Cena Desayuno Brunch Almuerzo Cena Horar…" at bounding box center [569, 367] width 881 height 111
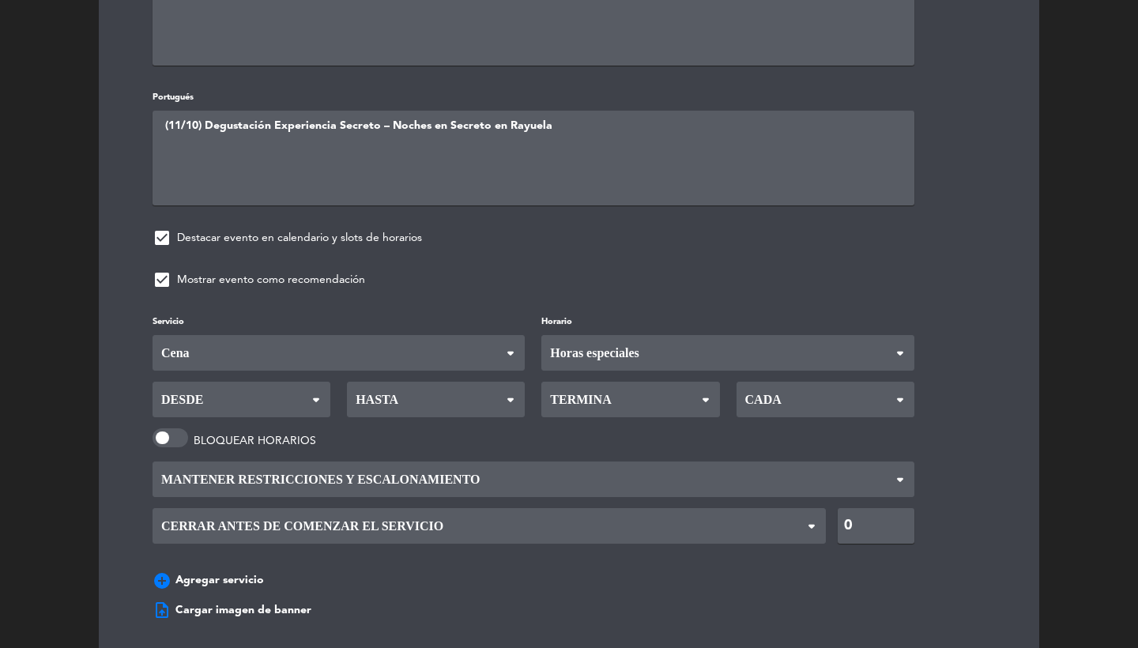
click at [247, 410] on div "Servicio Desayuno Brunch Almuerzo Cena Cena Desayuno Brunch Almuerzo Cena Horar…" at bounding box center [569, 454] width 881 height 285
click at [247, 390] on span "Desde" at bounding box center [242, 400] width 178 height 36
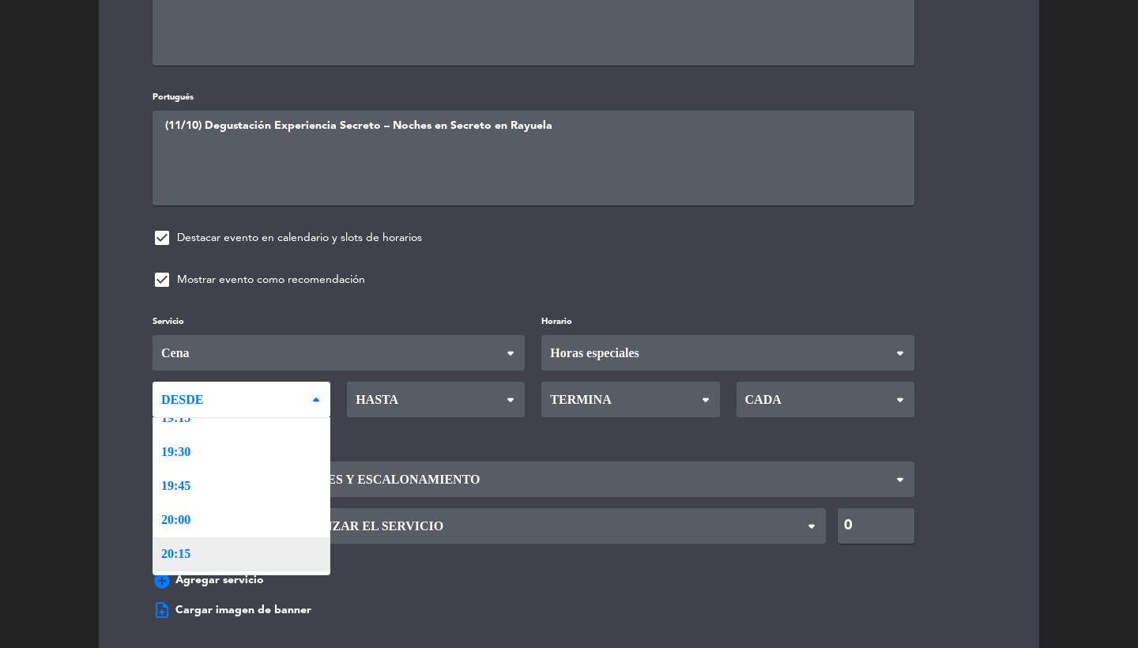
scroll to position [1945, 0]
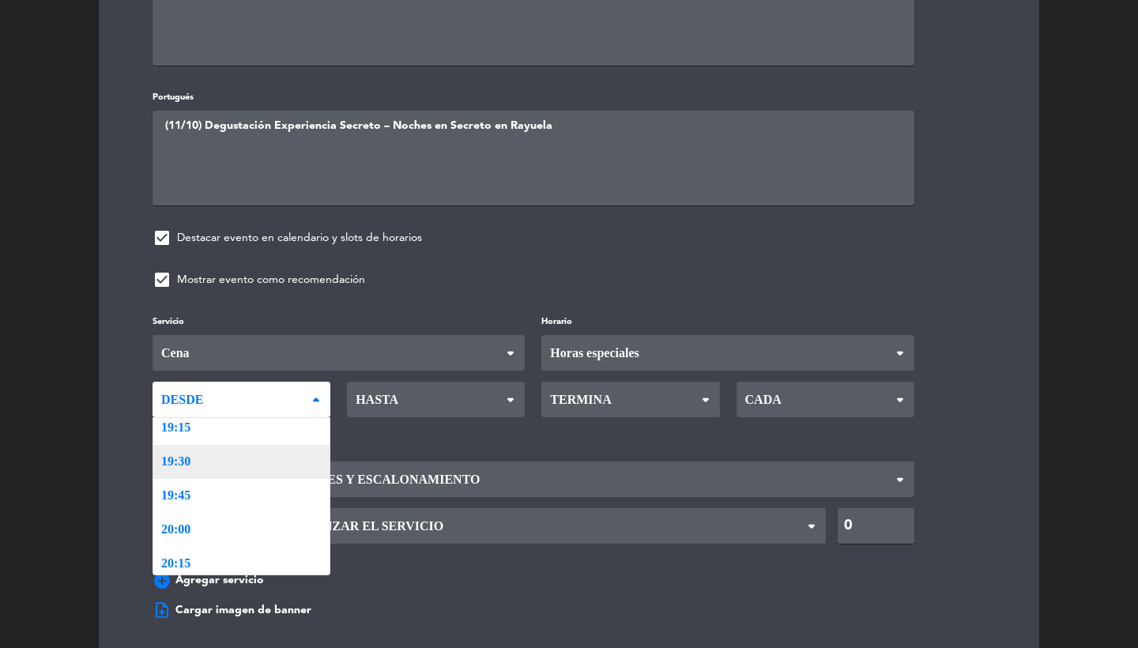
click at [249, 444] on div "Servicio Desayuno Brunch Almuerzo Cena Cena Desayuno Brunch Almuerzo Cena Horar…" at bounding box center [569, 454] width 881 height 285
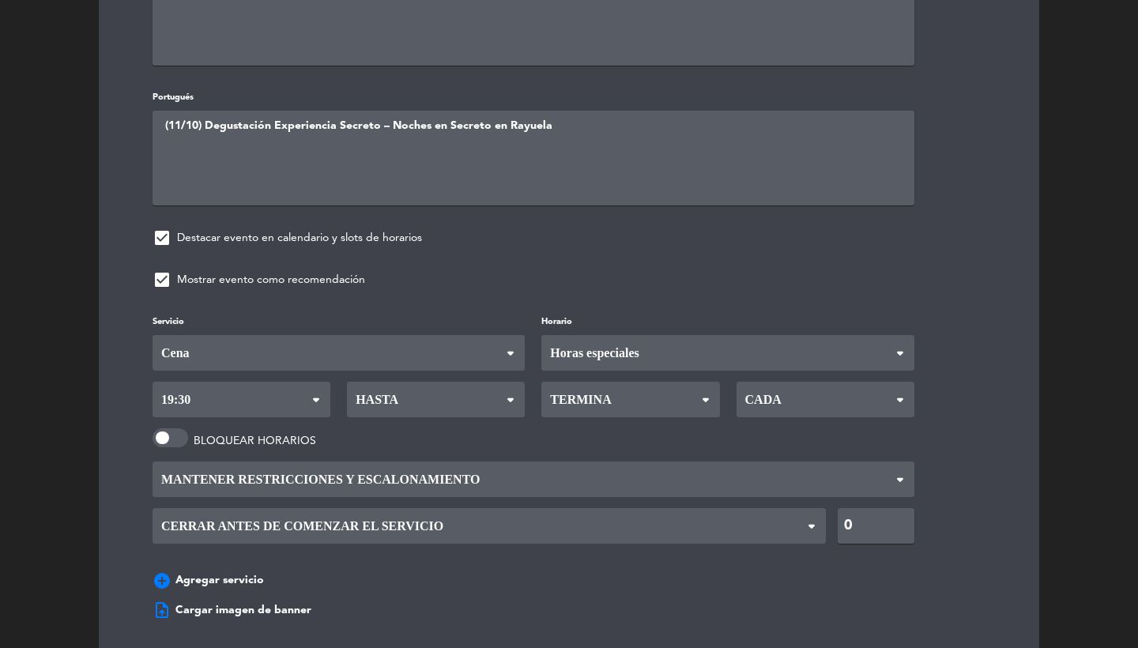
click at [410, 382] on span "Hasta" at bounding box center [436, 400] width 178 height 36
click at [394, 400] on span "Hasta" at bounding box center [375, 400] width 47 height 34
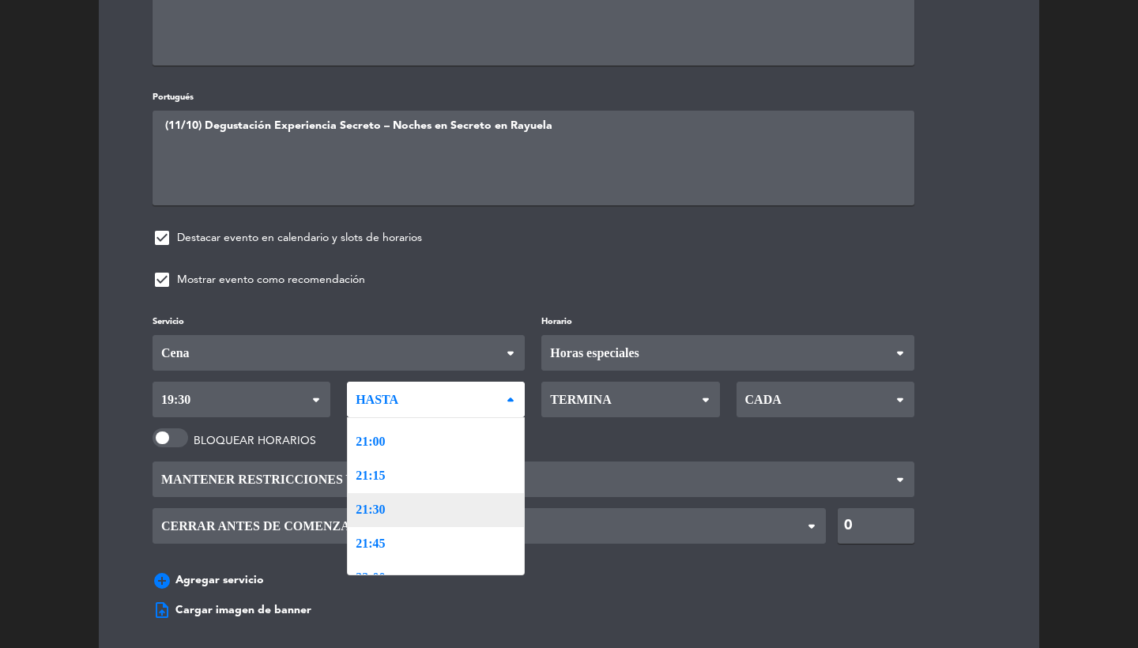
scroll to position [2166, 0]
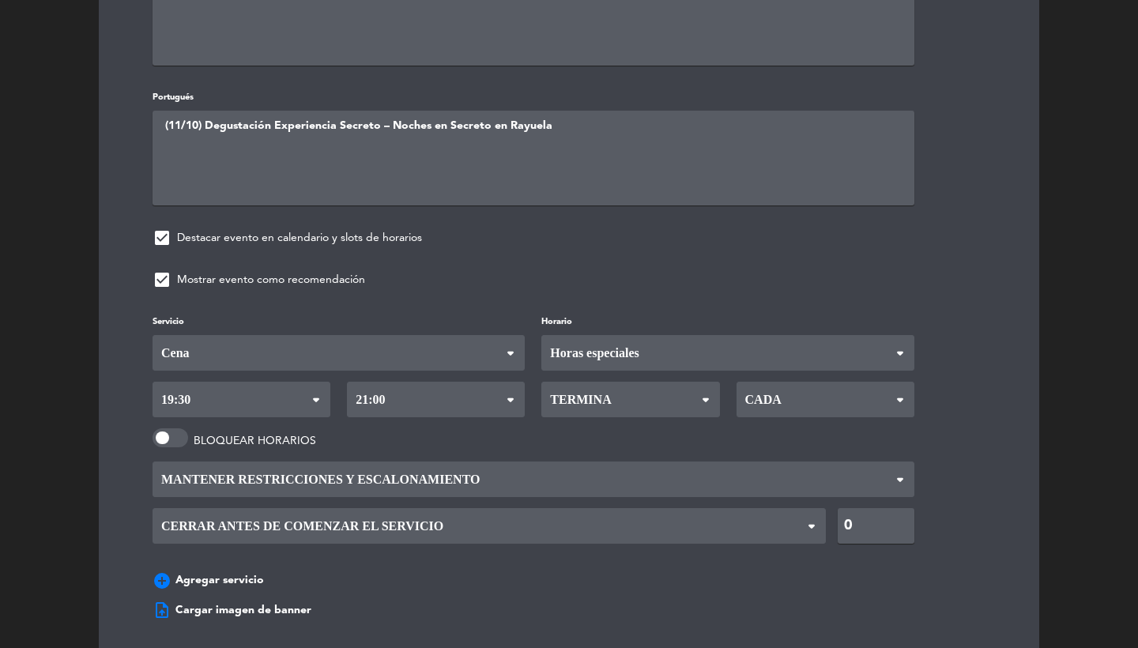
click at [391, 435] on div "Servicio Desayuno Brunch Almuerzo Cena Cena Desayuno Brunch Almuerzo Cena Horar…" at bounding box center [569, 454] width 881 height 285
click at [534, 389] on div "Desde 05:00 05:15 05:30 05:45 06:00 06:15 06:30 06:45 07:00 07:15 07:30 07:45 0…" at bounding box center [534, 400] width 786 height 36
click at [578, 390] on span "Termina" at bounding box center [578, 400] width 65 height 34
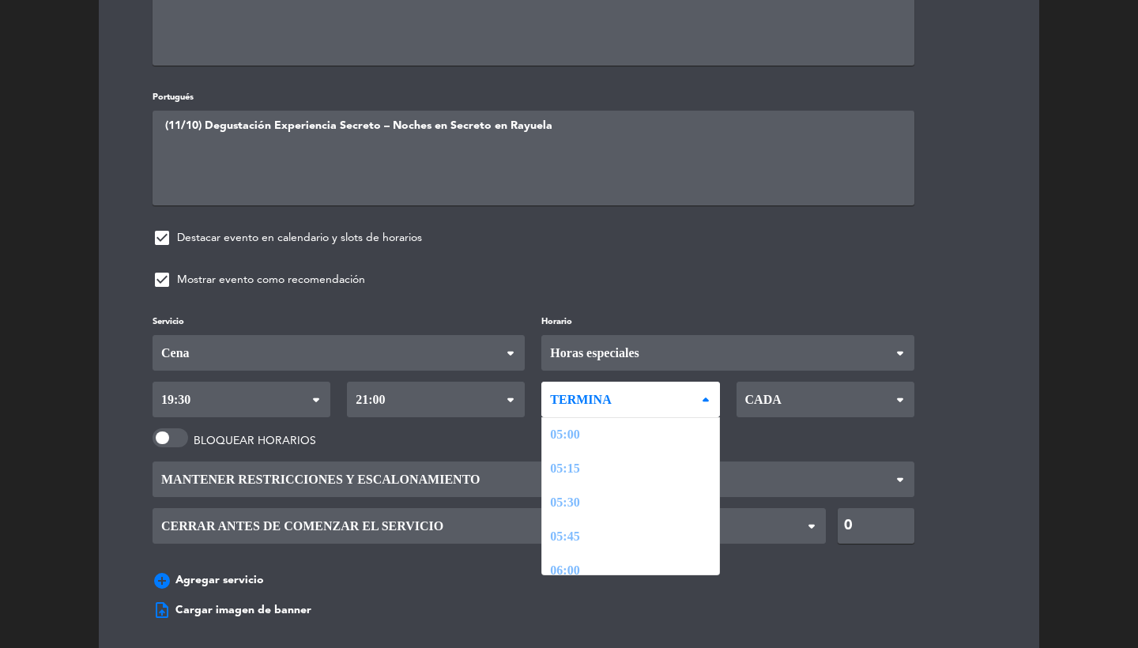
scroll to position [2053, 0]
click at [564, 543] on div "Servicio Desayuno Brunch Almuerzo Cena Cena Desayuno Brunch Almuerzo Cena Horar…" at bounding box center [569, 454] width 881 height 285
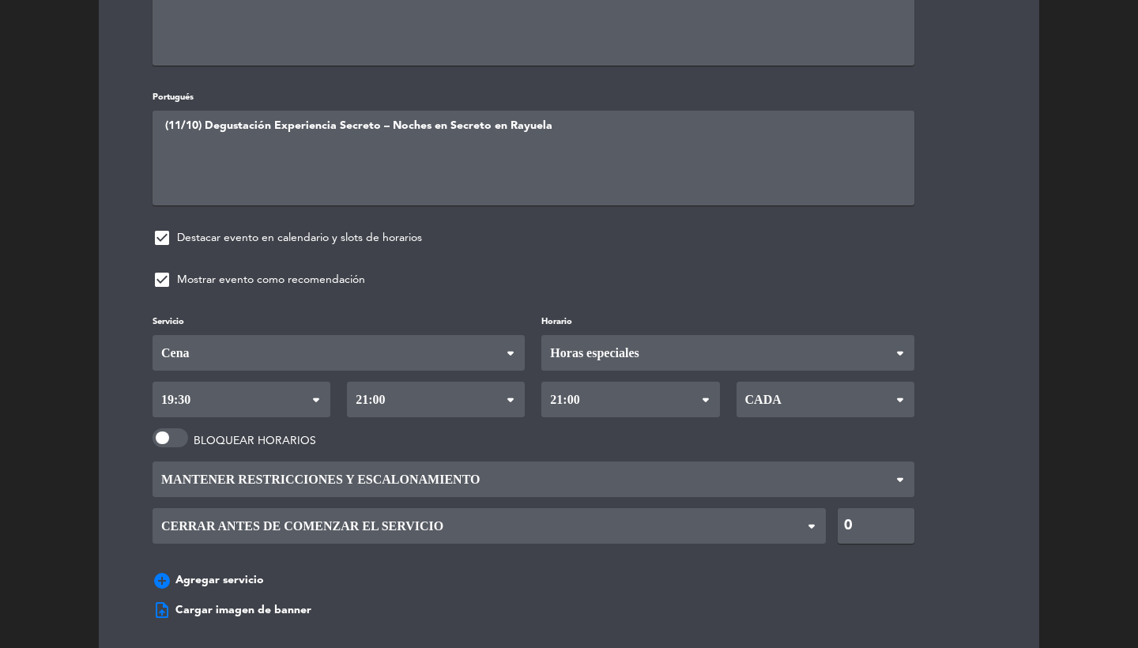
click at [768, 395] on span "Cada" at bounding box center [762, 400] width 40 height 34
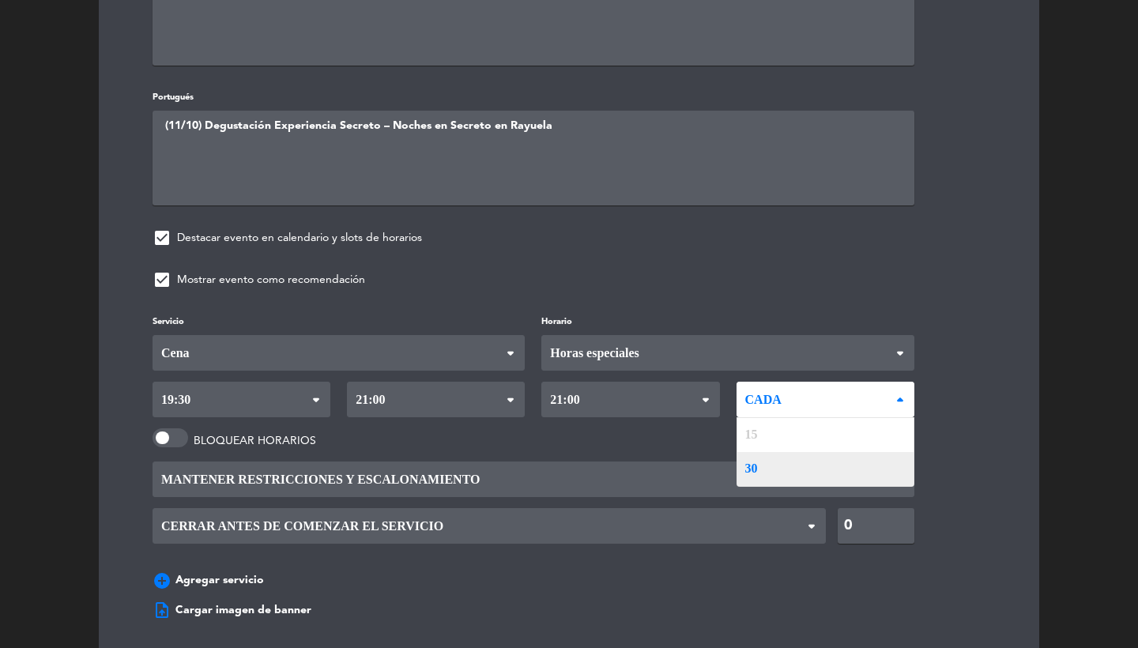
click at [756, 423] on div "Servicio Desayuno Brunch Almuerzo Cena Cena Desayuno Brunch Almuerzo Cena Horar…" at bounding box center [569, 454] width 881 height 285
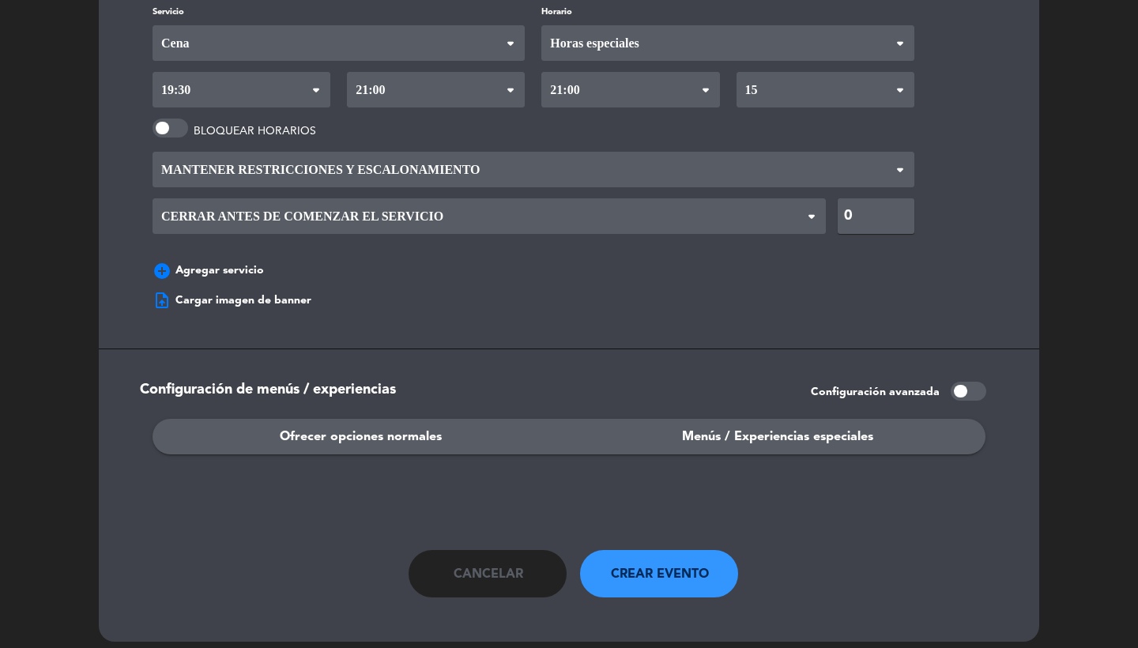
click at [676, 423] on div "Menús / Experiencias especiales" at bounding box center [777, 437] width 417 height 36
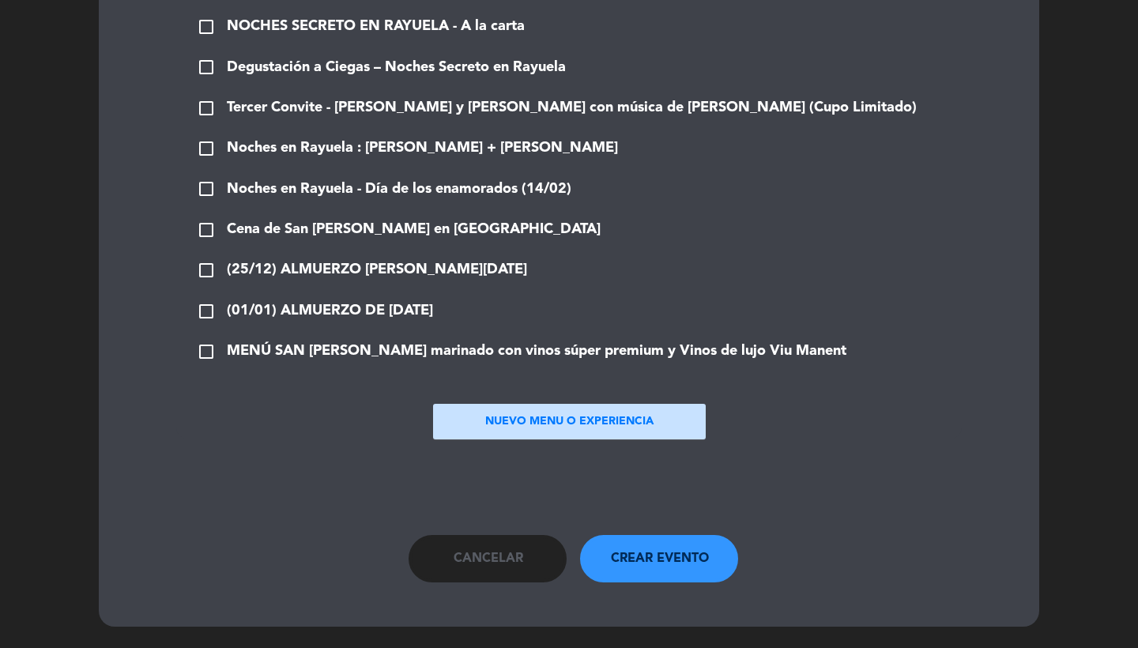
click at [507, 414] on button "NUEVO MENU O EXPERIENCIA" at bounding box center [569, 422] width 273 height 36
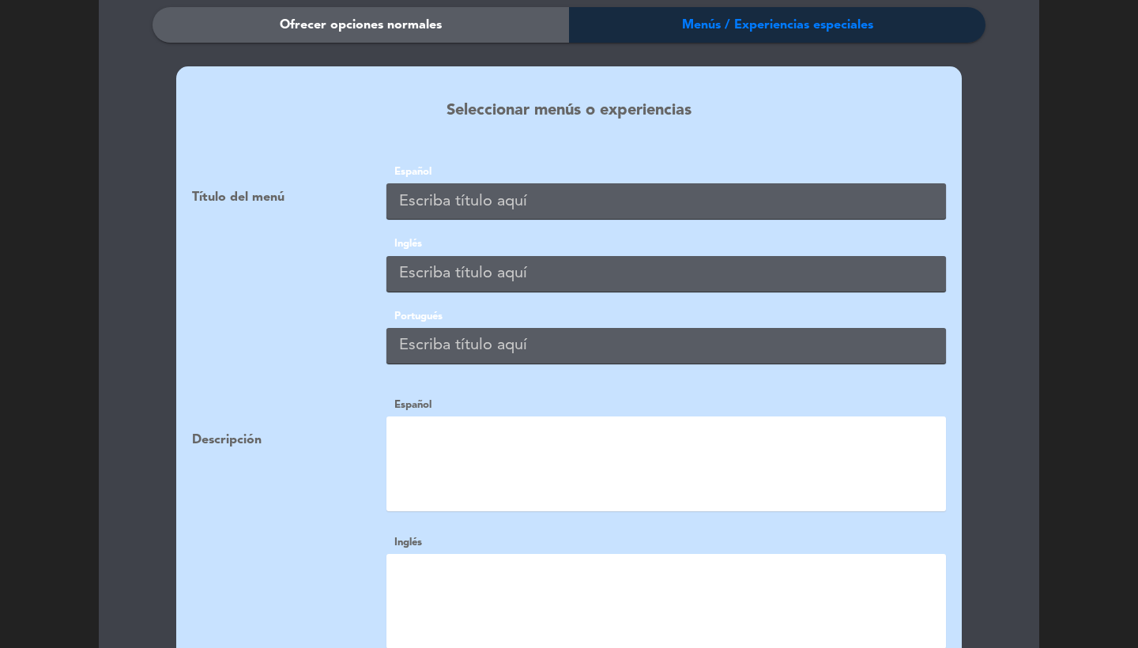
scroll to position [1489, 0]
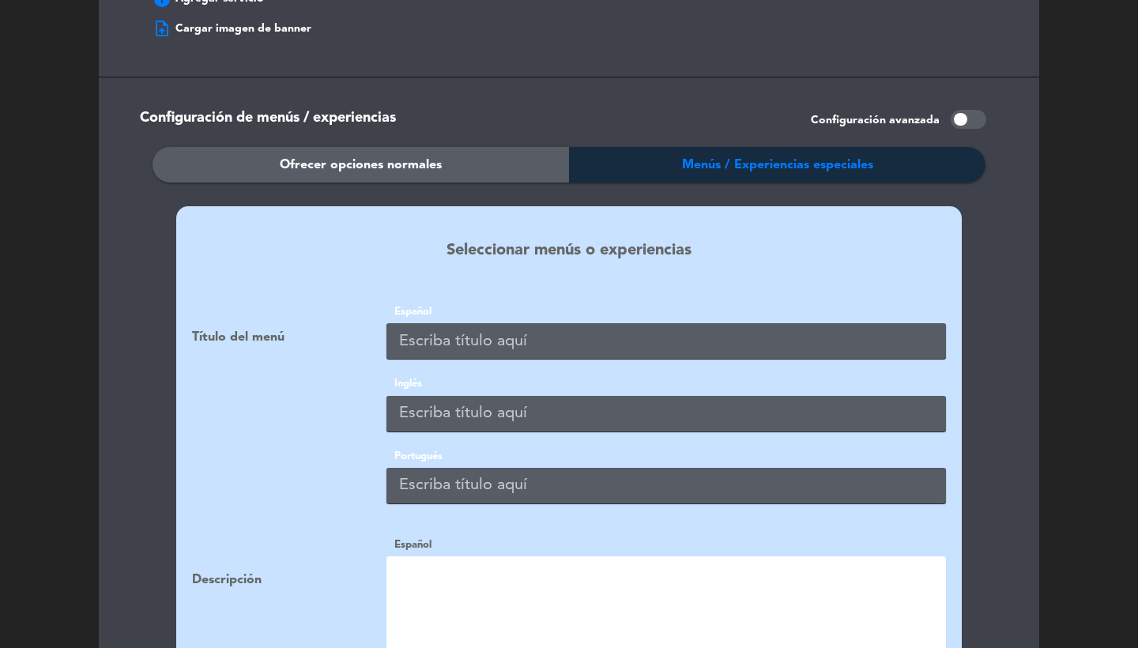
click at [454, 304] on label "Español" at bounding box center [667, 312] width 560 height 17
click at [454, 323] on input "text" at bounding box center [667, 341] width 560 height 36
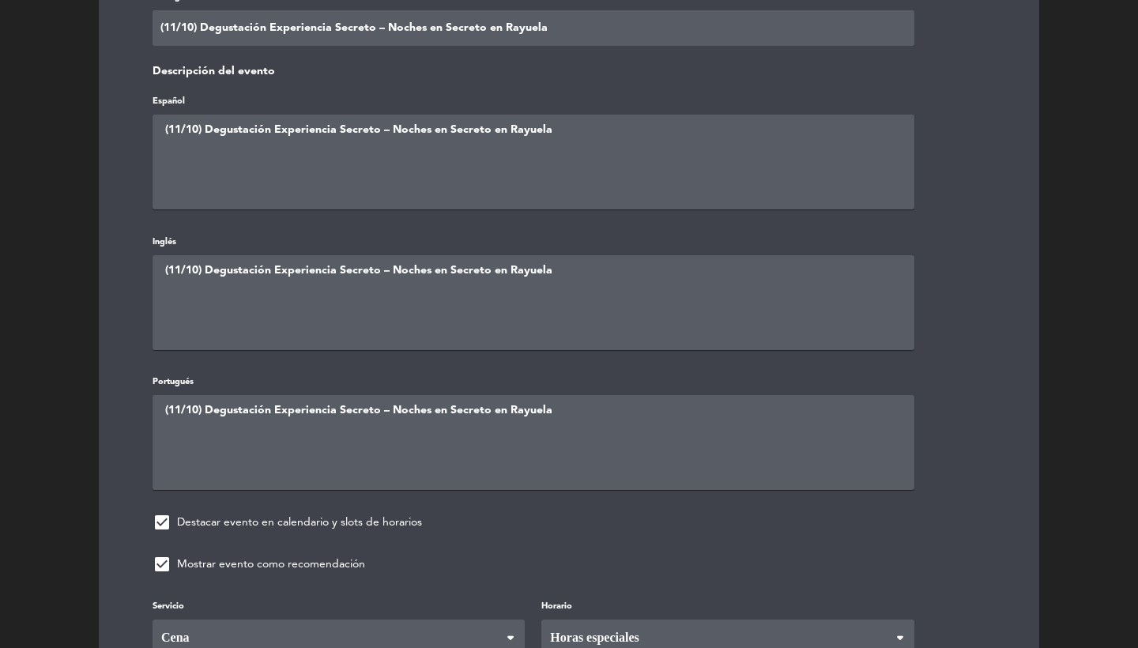
scroll to position [591, 0]
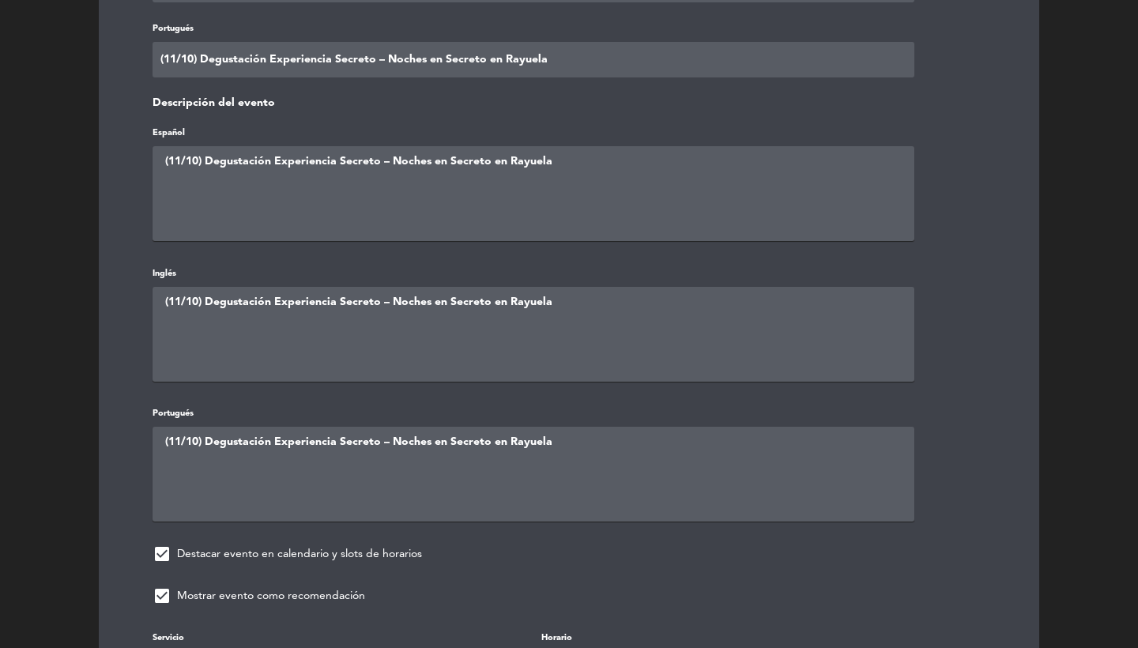
drag, startPoint x: 374, startPoint y: 61, endPoint x: 202, endPoint y: 60, distance: 171.6
click at [202, 60] on input "(11/10) Degustación Experiencia Secreto – Noches en Secreto en Rayuela" at bounding box center [534, 60] width 762 height 36
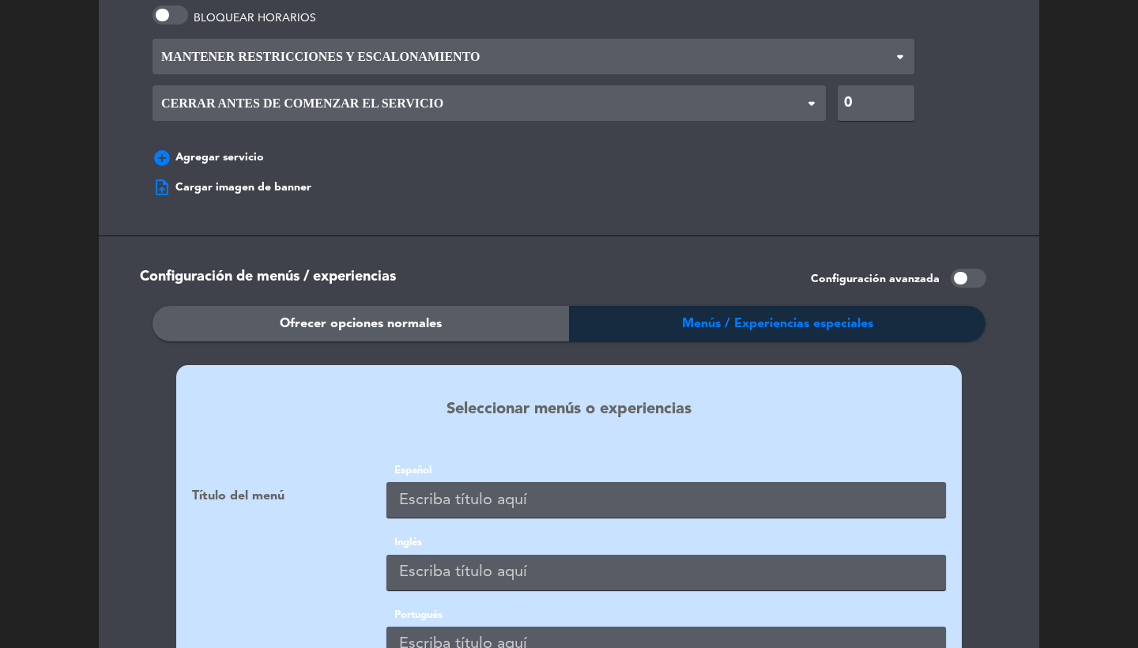
scroll to position [1331, 0]
click at [478, 495] on input "text" at bounding box center [667, 500] width 560 height 36
paste input "Degustación Experiencia Secreto"
type input "Degustación Experiencia Secreto"
paste input "Degustación Experiencia Secreto"
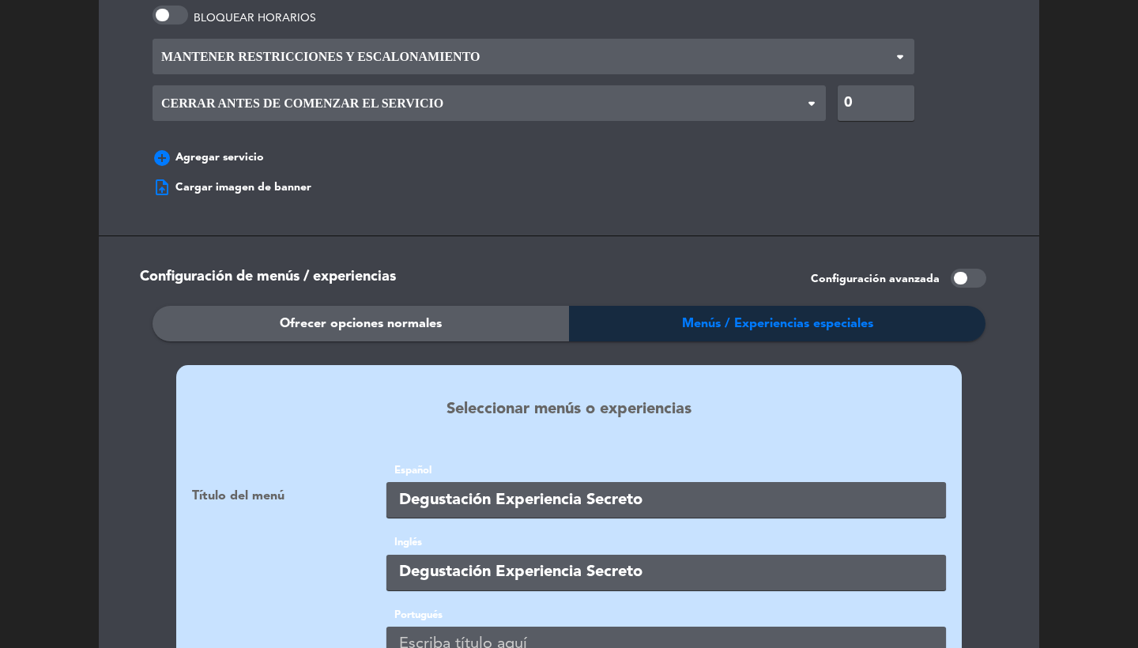
type input "Degustación Experiencia Secreto"
paste input "Degustación Experiencia Secreto"
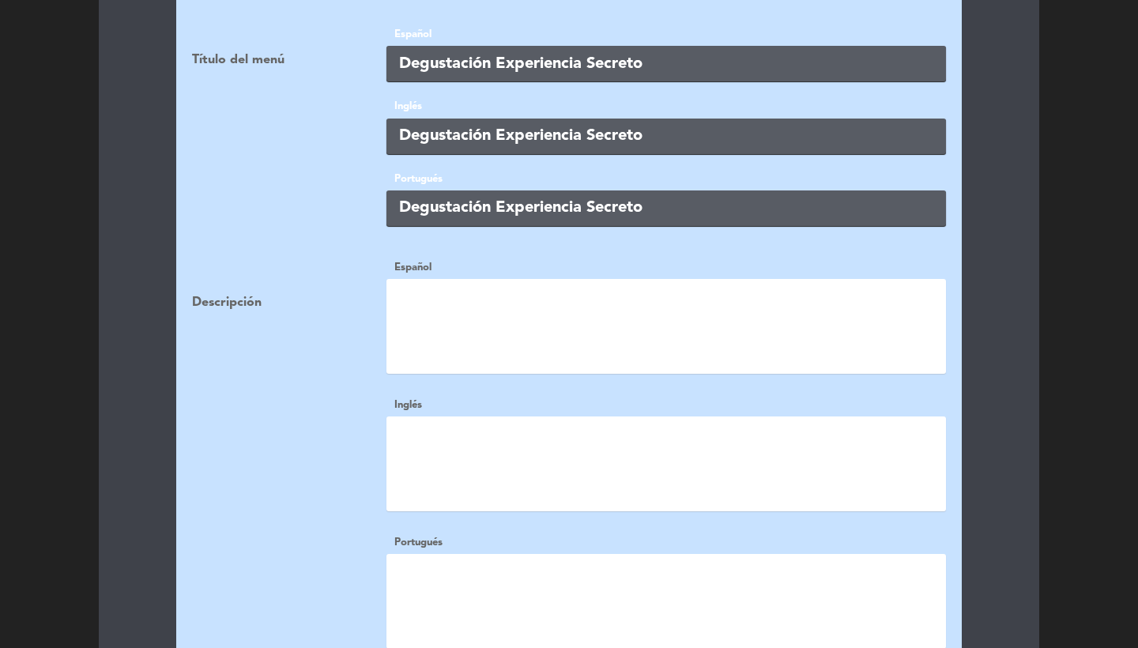
scroll to position [2223, 0]
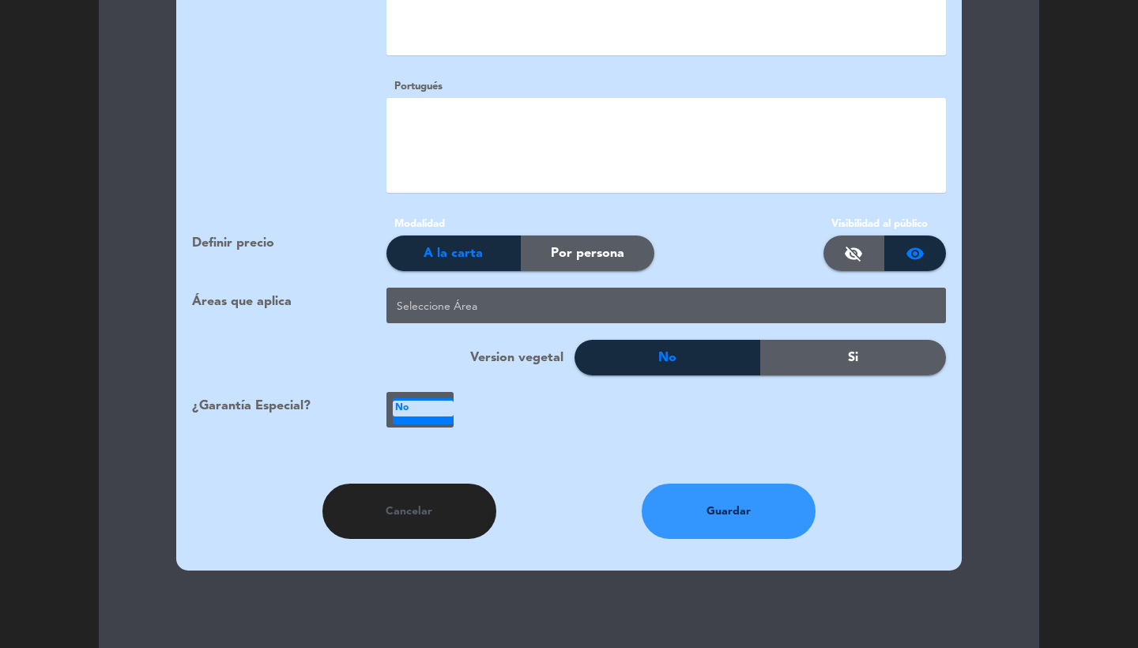
type input "Degustación Experiencia Secreto"
drag, startPoint x: 608, startPoint y: 237, endPoint x: 621, endPoint y: 237, distance: 13.4
click at [608, 244] on span "Por persona" at bounding box center [588, 254] width 74 height 21
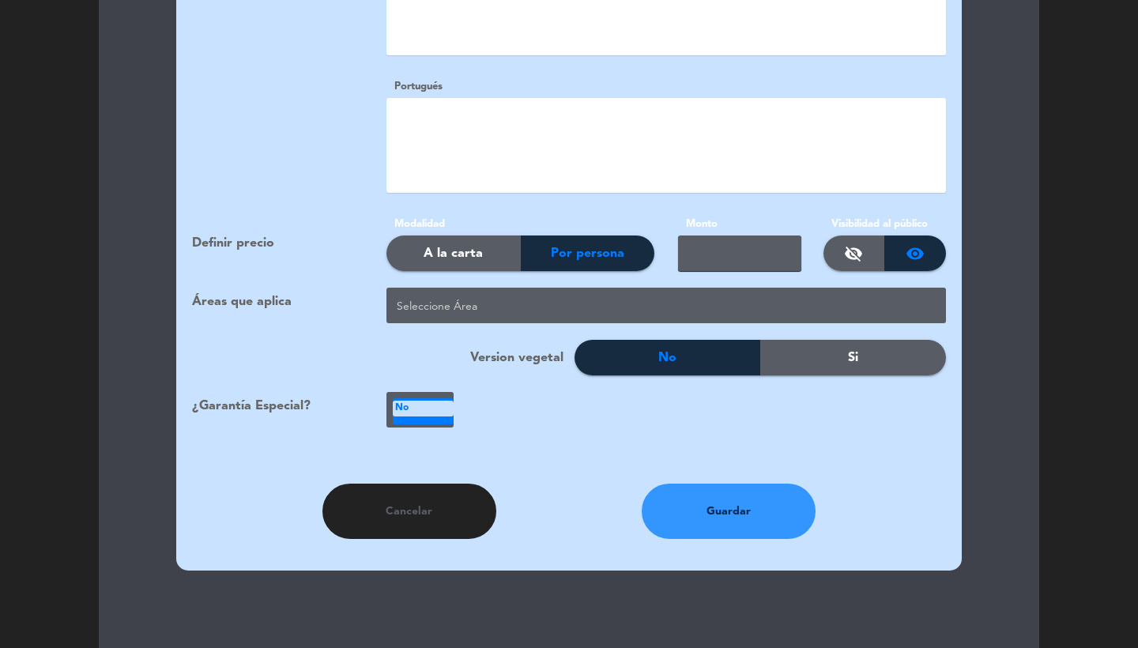
click at [711, 237] on input "text" at bounding box center [739, 254] width 123 height 36
type input "15.000"
click at [599, 294] on div at bounding box center [669, 307] width 553 height 26
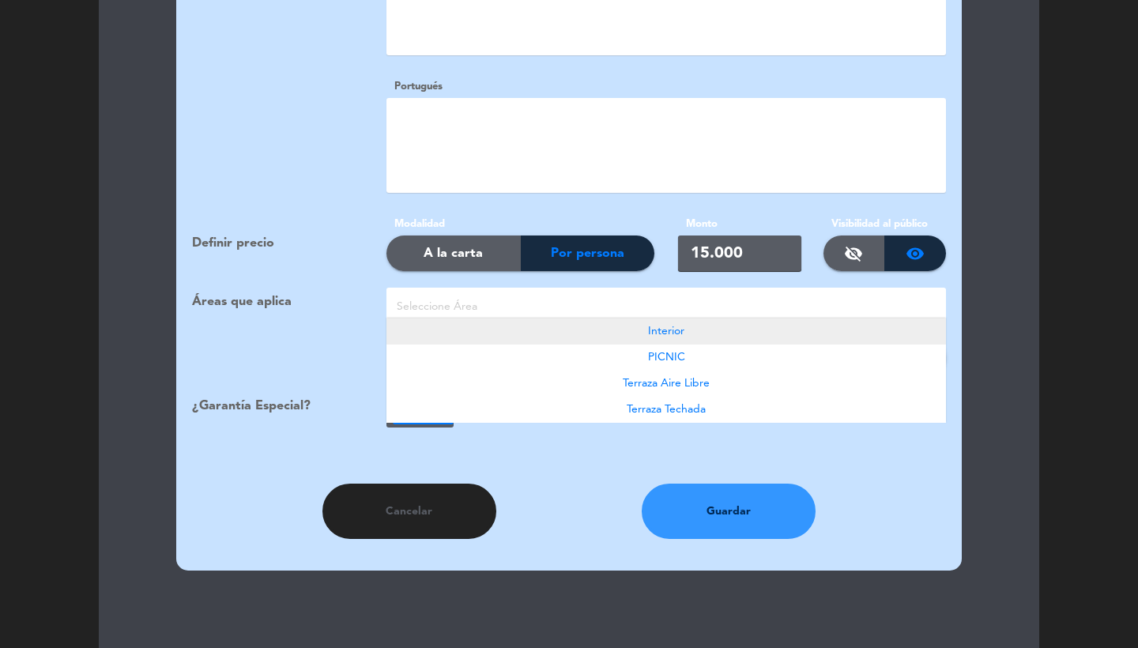
click at [659, 326] on span "Interior" at bounding box center [666, 331] width 36 height 11
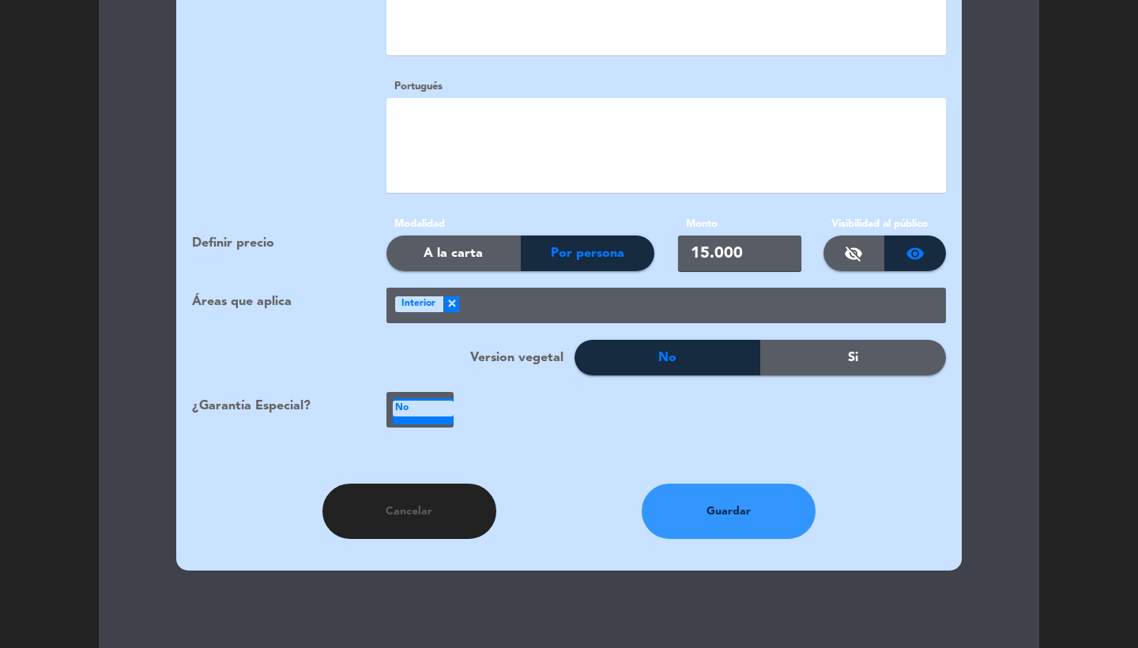
click at [631, 294] on div at bounding box center [702, 307] width 487 height 26
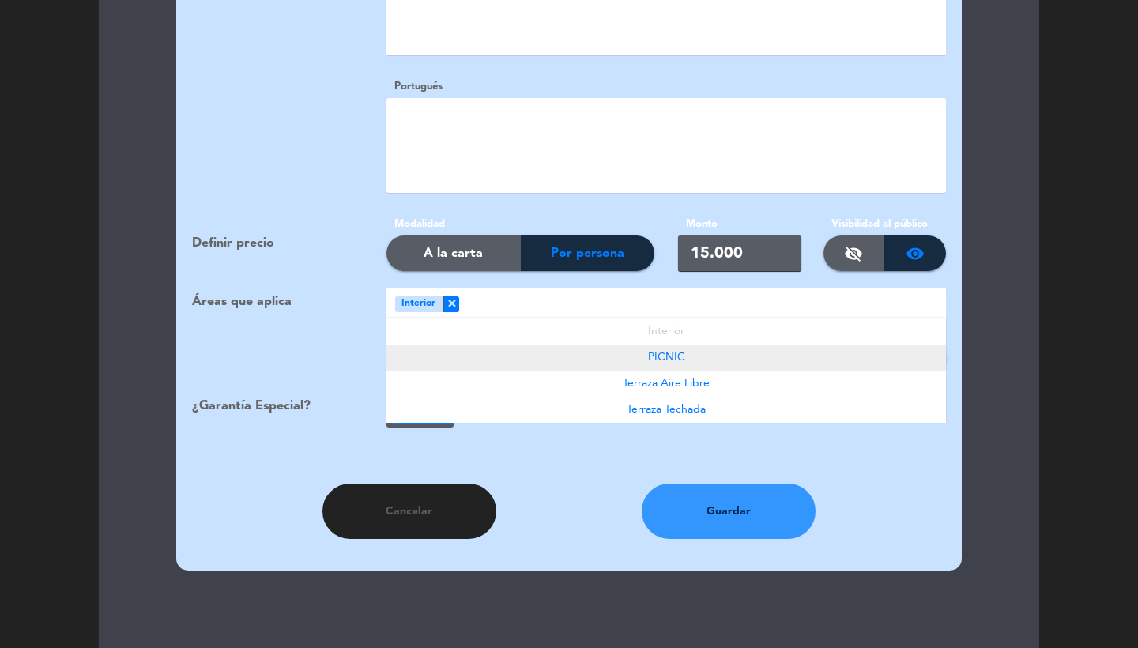
click at [638, 345] on div "PICNIC" at bounding box center [667, 358] width 560 height 26
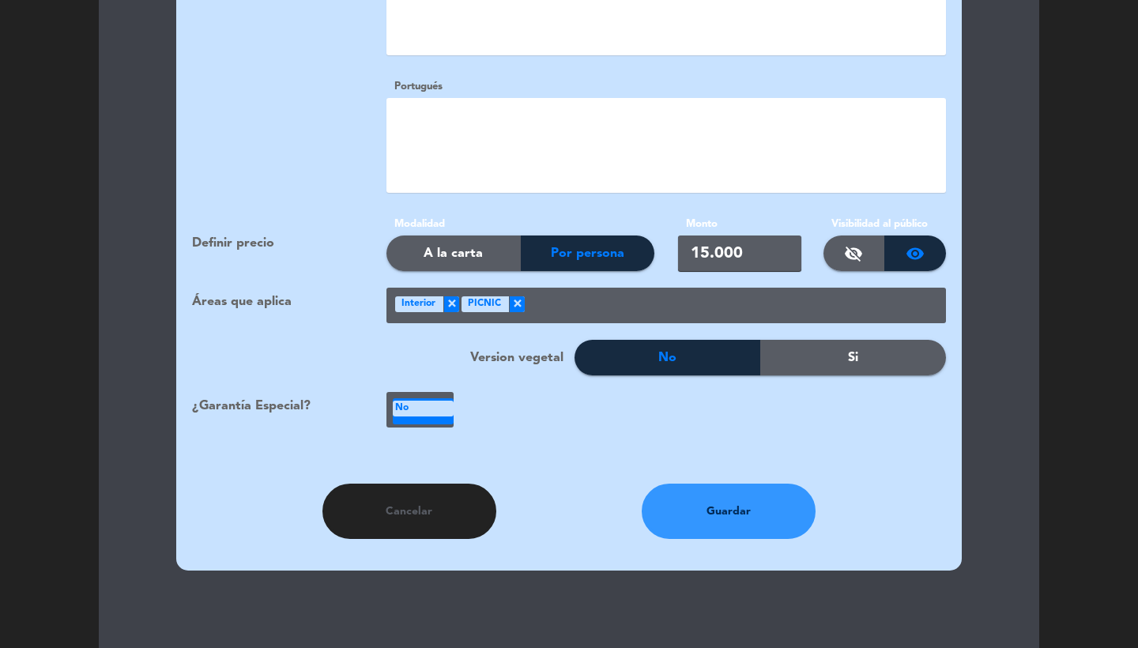
click at [619, 304] on div "Áreas que aplica Seleccione Área × Interior × PICNIC ×" at bounding box center [569, 314] width 778 height 52
click at [614, 294] on div at bounding box center [735, 307] width 421 height 26
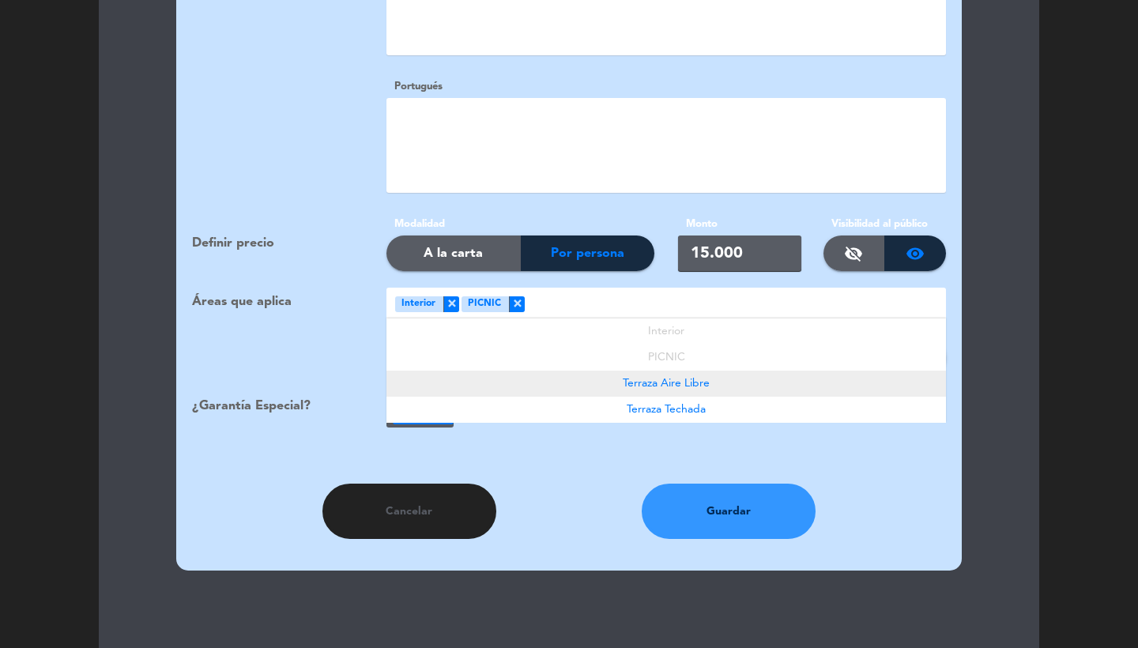
click at [632, 378] on span "Terraza Aire Libre" at bounding box center [666, 383] width 87 height 11
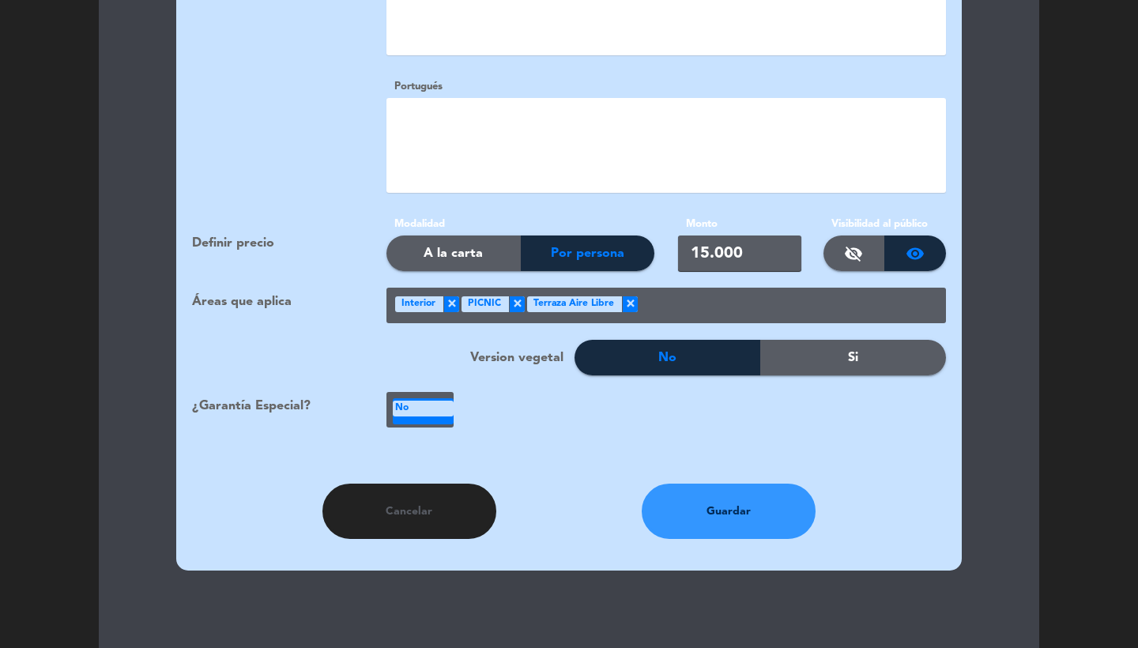
click at [670, 294] on div at bounding box center [792, 307] width 308 height 26
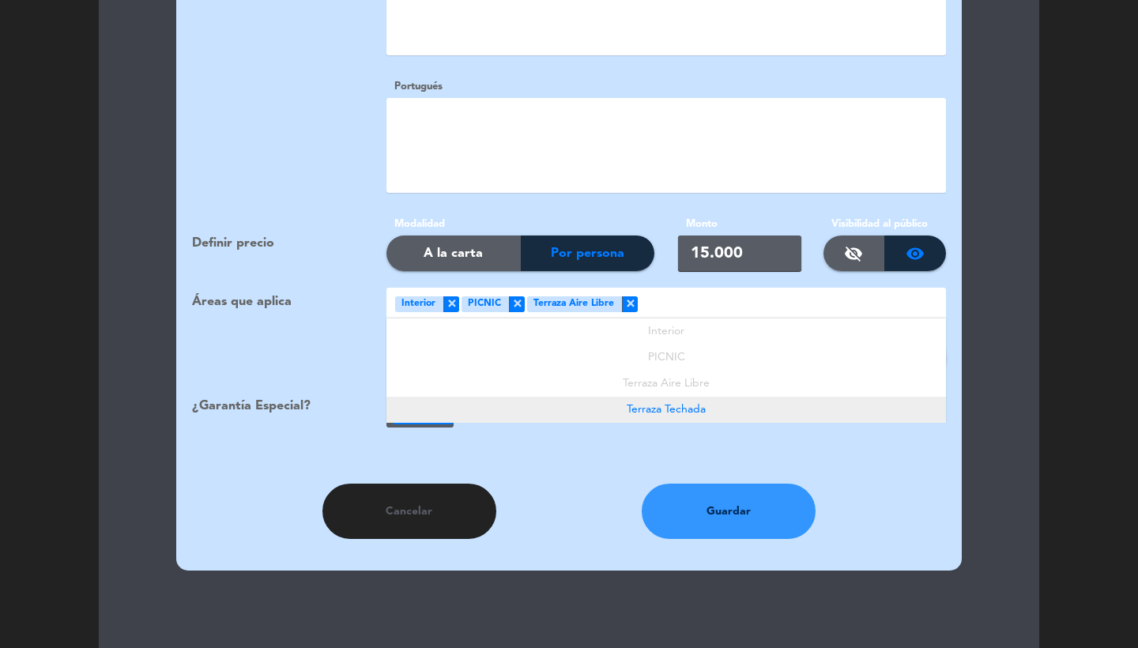
click at [647, 400] on div "Terraza Techada" at bounding box center [667, 410] width 560 height 26
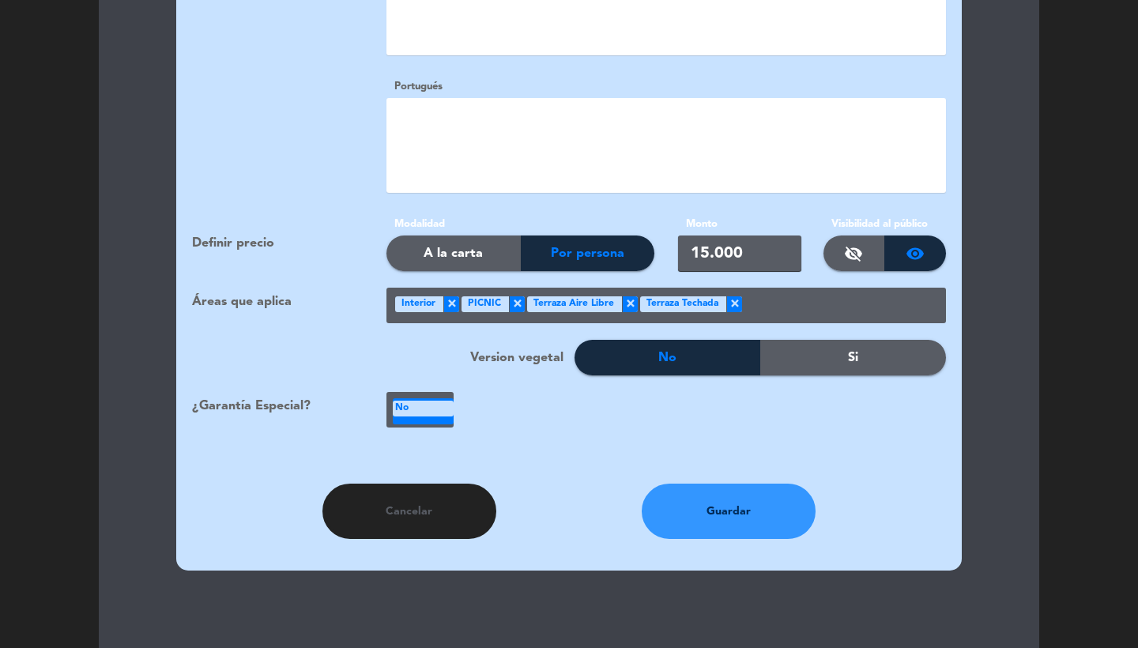
click at [414, 401] on div "No" at bounding box center [423, 409] width 61 height 16
click at [427, 460] on icon "local_atm" at bounding box center [420, 469] width 19 height 19
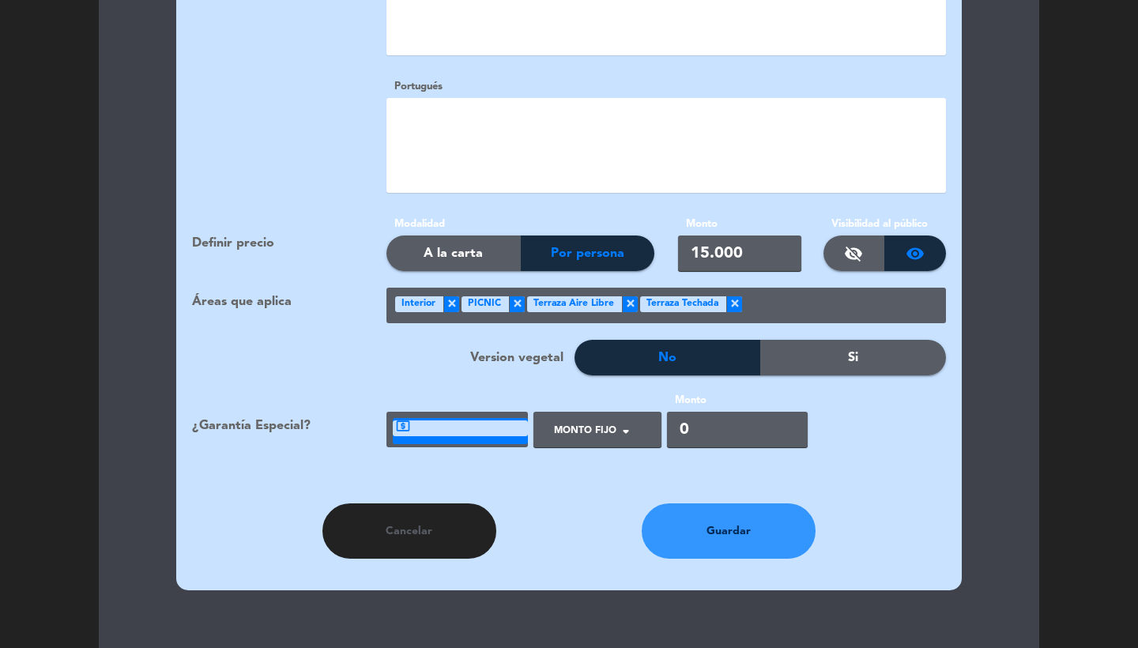
click at [580, 422] on ng-select "Tipo de Garantía × Monto Fijo ×" at bounding box center [598, 430] width 128 height 36
click at [592, 418] on div at bounding box center [591, 436] width 90 height 36
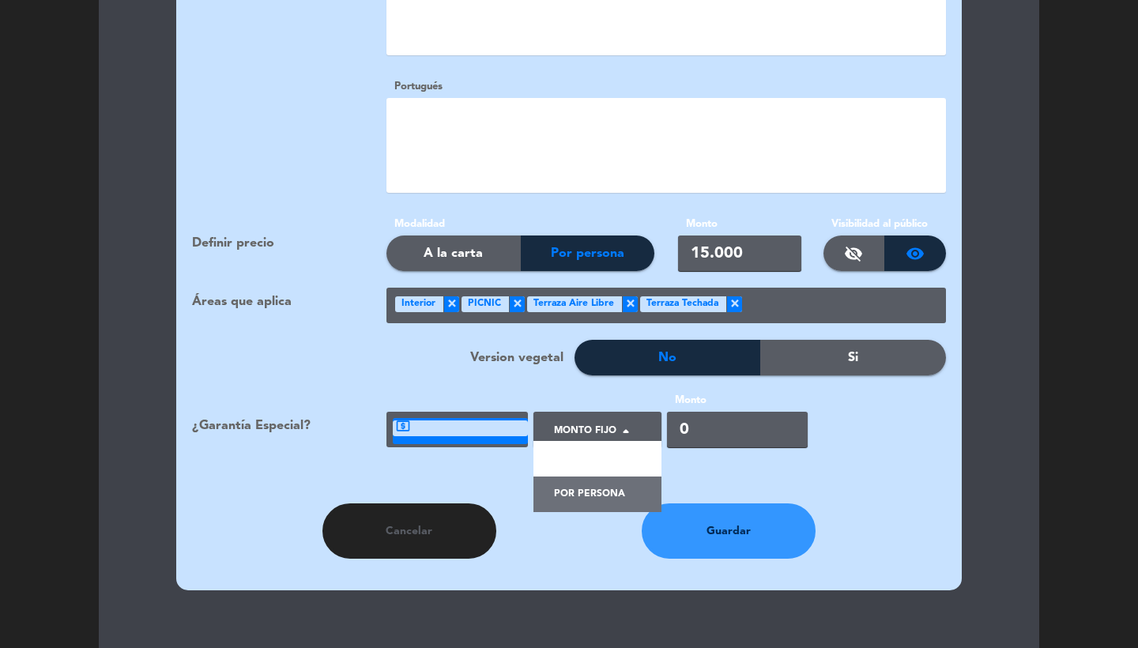
click at [623, 487] on span "Por persona" at bounding box center [589, 495] width 71 height 16
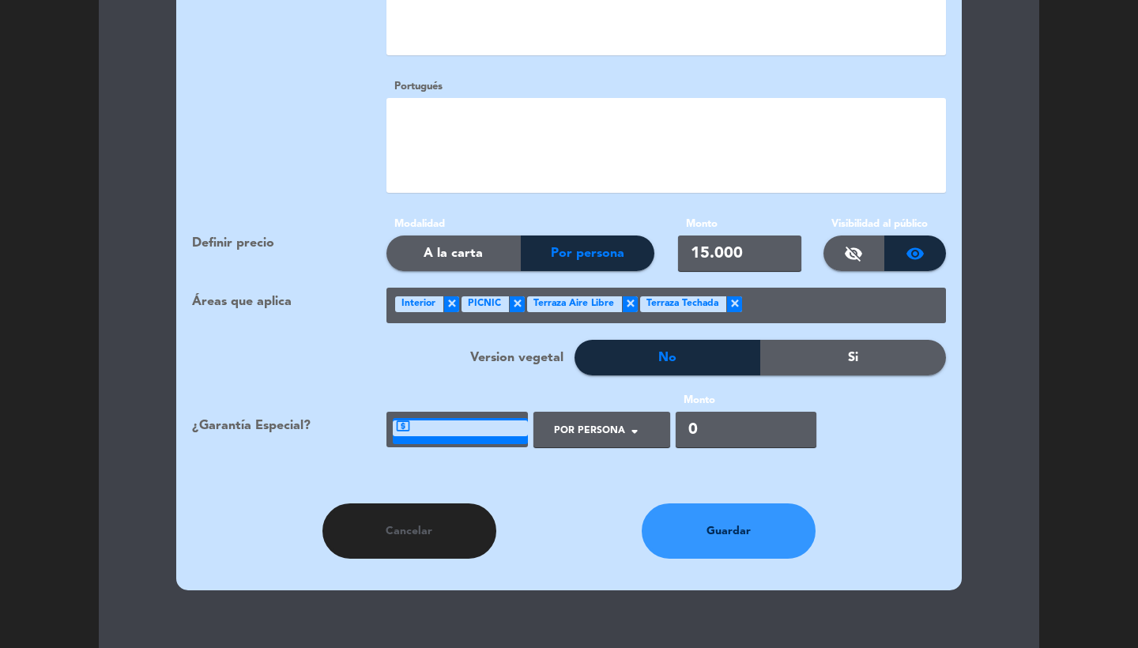
click at [752, 412] on input "0" at bounding box center [747, 430] width 142 height 36
type input "15000"
click at [747, 517] on button "Guardar" at bounding box center [729, 531] width 174 height 55
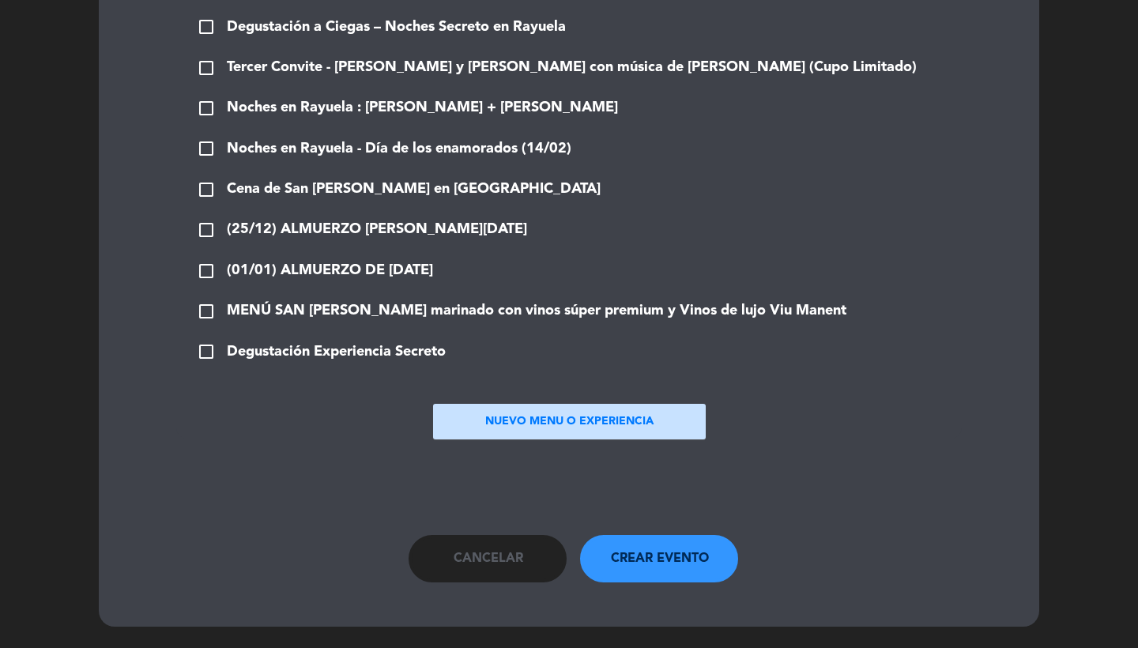
scroll to position [1813, 0]
click at [364, 347] on span "Degustación Experiencia Secreto" at bounding box center [336, 352] width 219 height 23
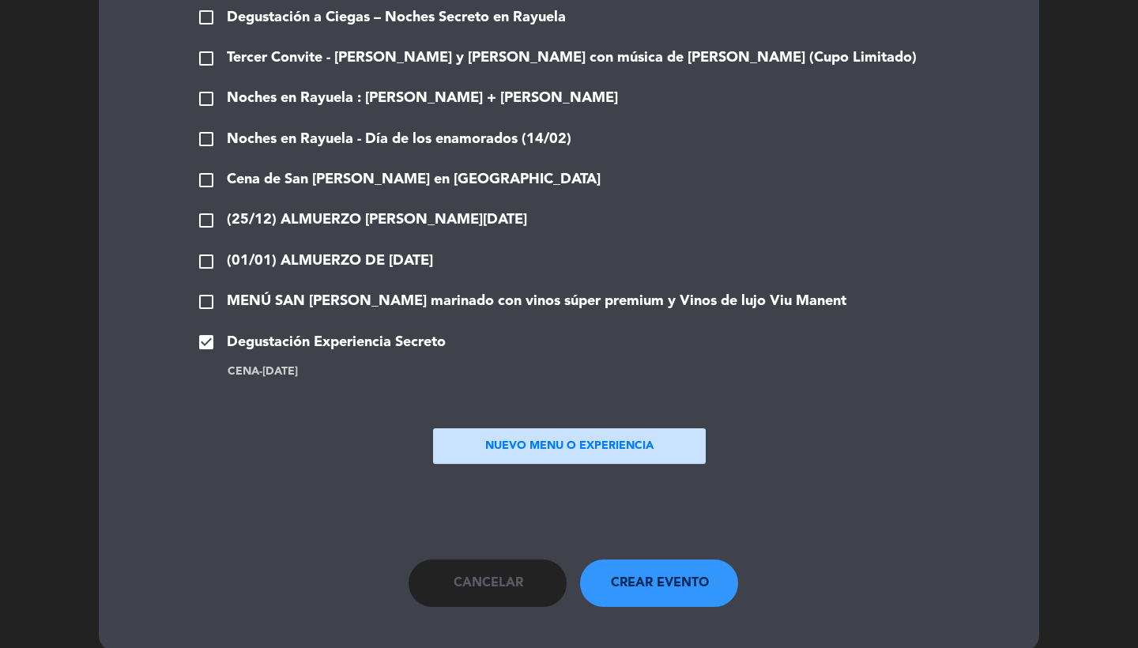
click at [506, 443] on button "NUEVO MENU O EXPERIENCIA" at bounding box center [569, 447] width 273 height 36
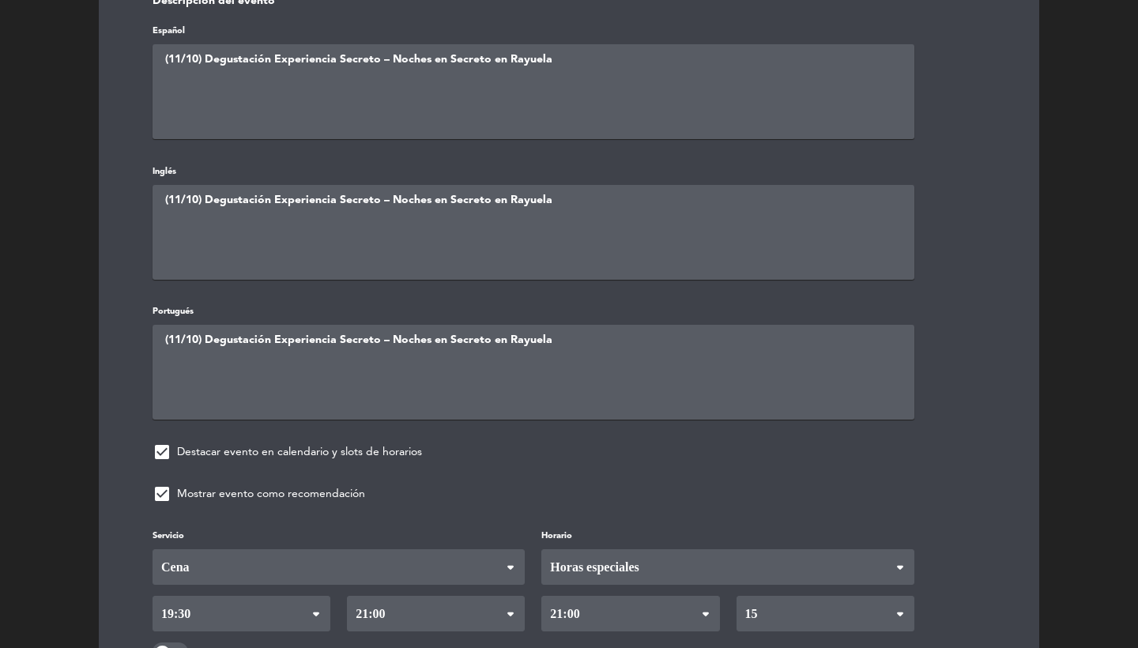
scroll to position [659, 0]
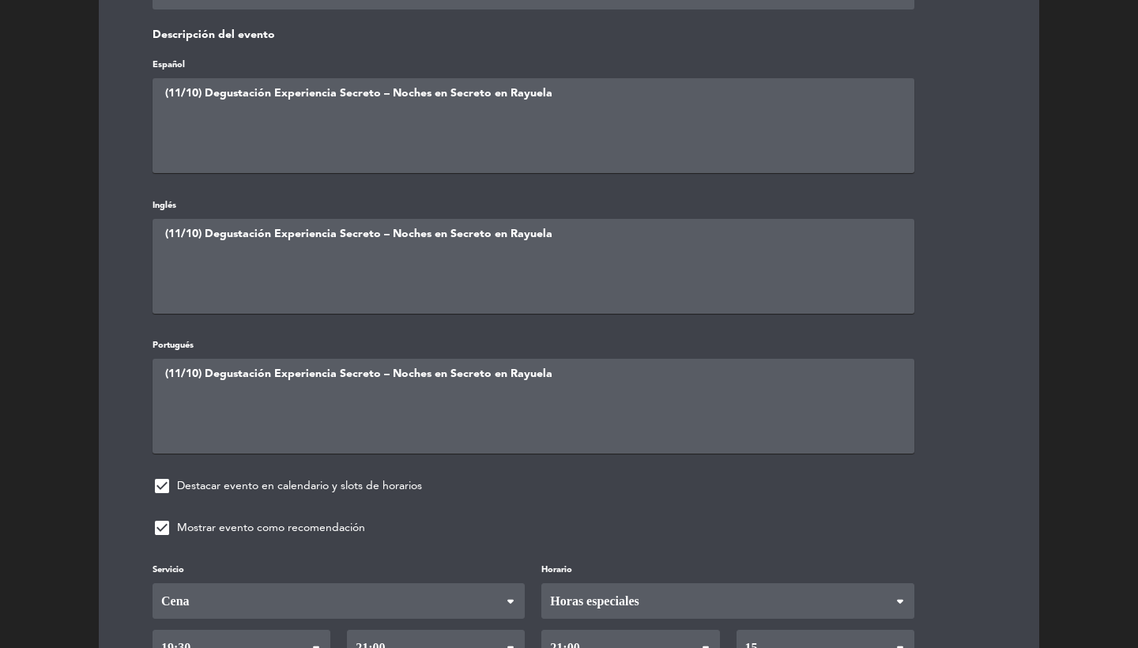
drag, startPoint x: 391, startPoint y: 87, endPoint x: 579, endPoint y: 89, distance: 188.2
click at [579, 89] on textarea at bounding box center [534, 125] width 762 height 95
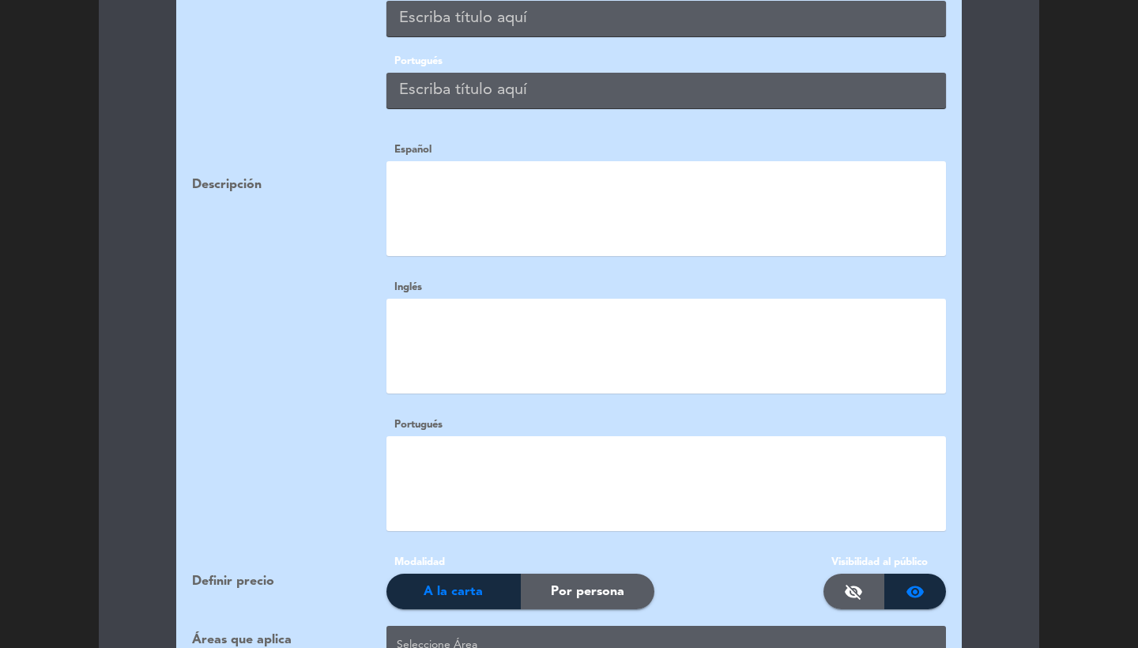
scroll to position [1610, 0]
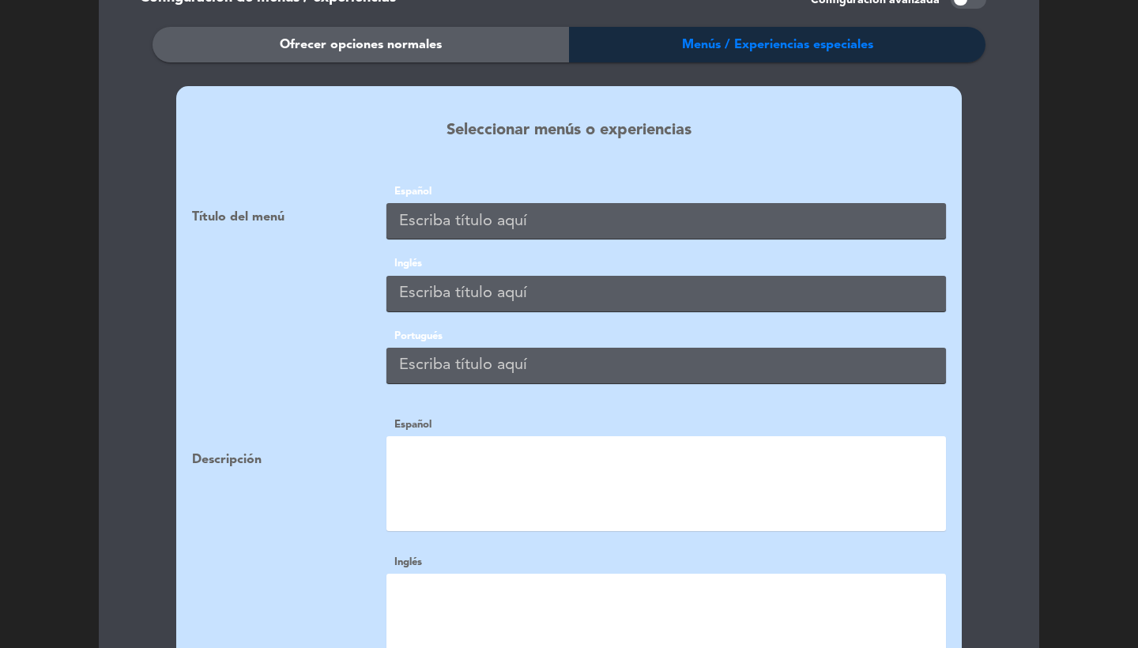
click at [450, 203] on input "text" at bounding box center [667, 221] width 560 height 36
paste input "Noches en Secreto en Rayuela"
type input "Noches en Secreto en Rayuela"
paste input "Noches en Secreto en Rayuela"
type input "Noches en Secreto en Rayuela"
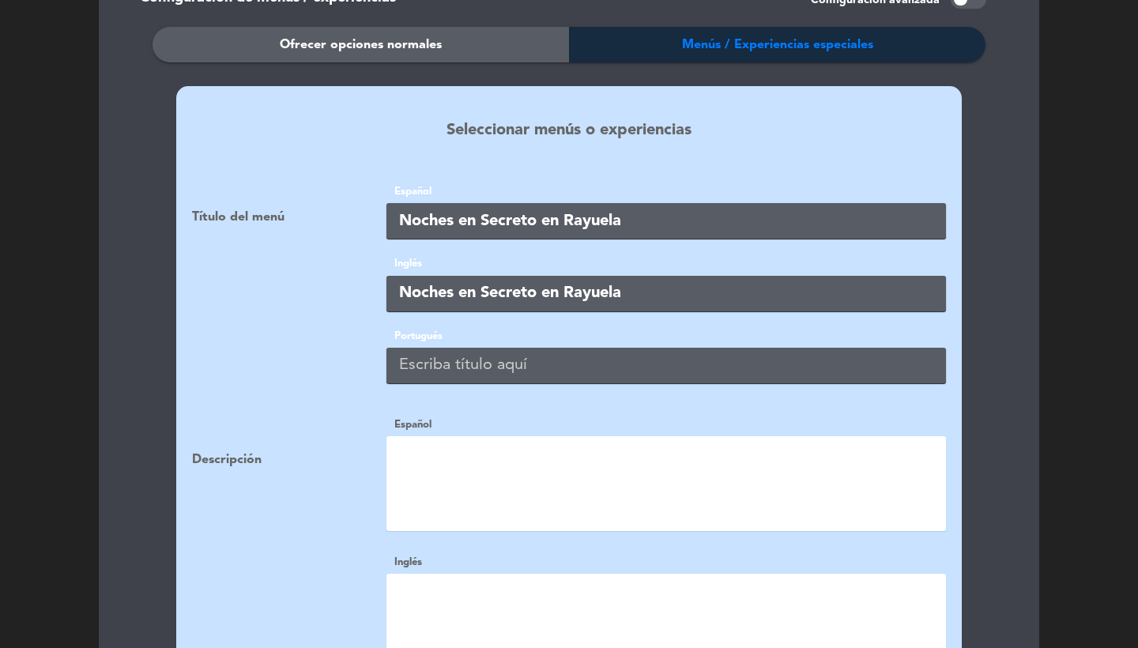
paste input "Noches en Secreto en Rayuela"
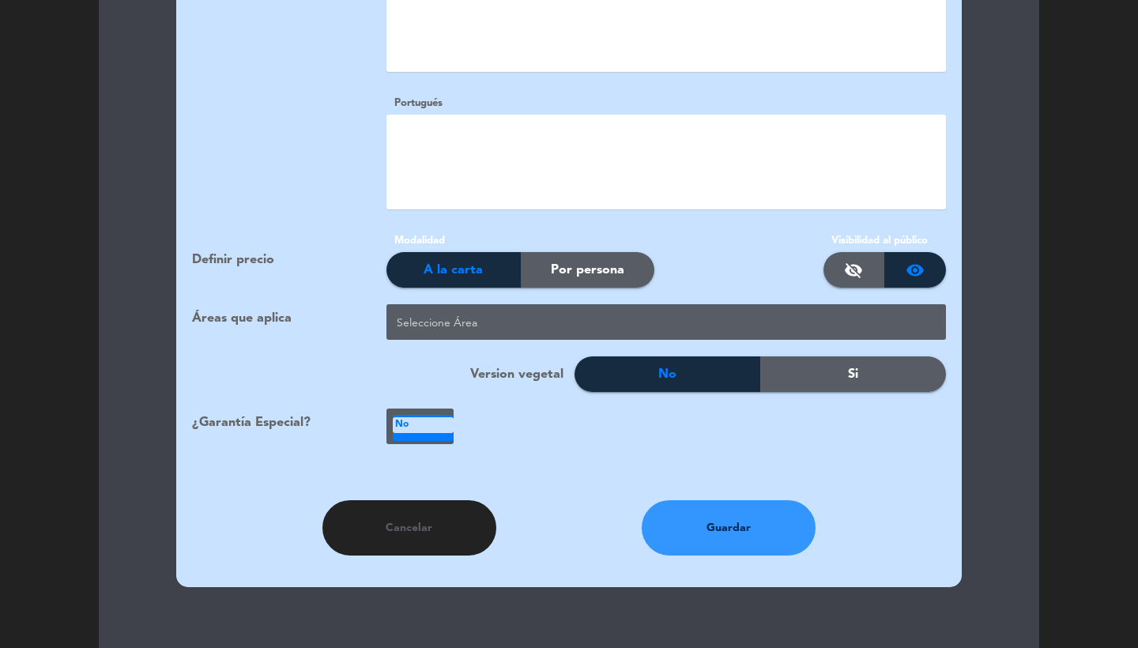
scroll to position [2297, 0]
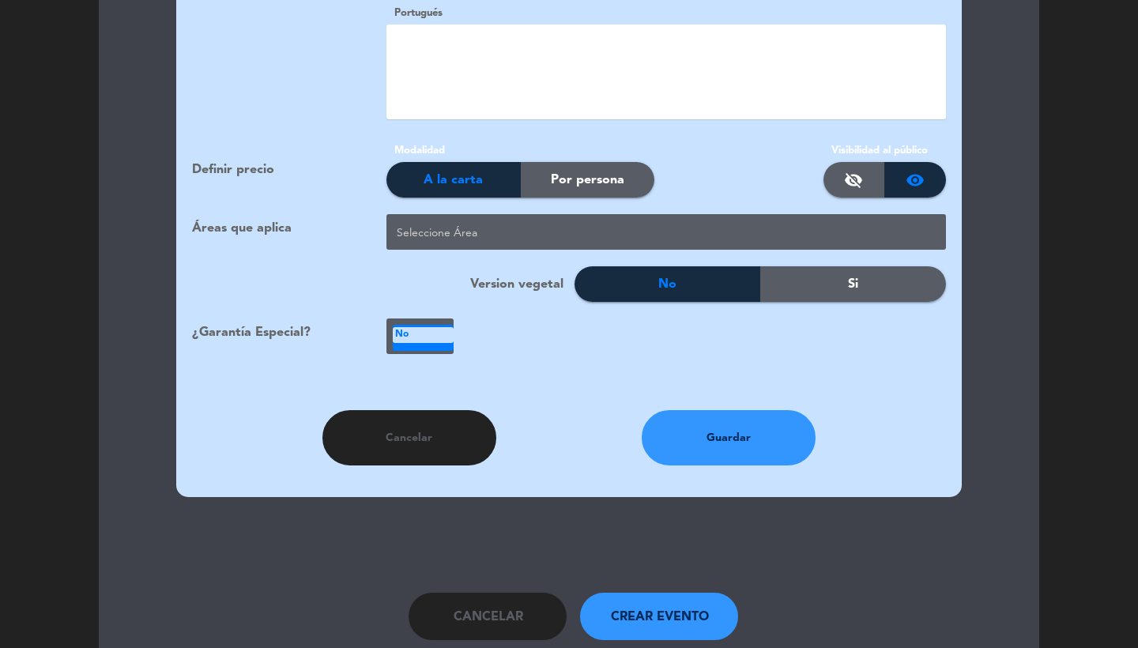
type input "Noches en Secreto en Rayuela"
click at [458, 221] on div at bounding box center [669, 234] width 553 height 26
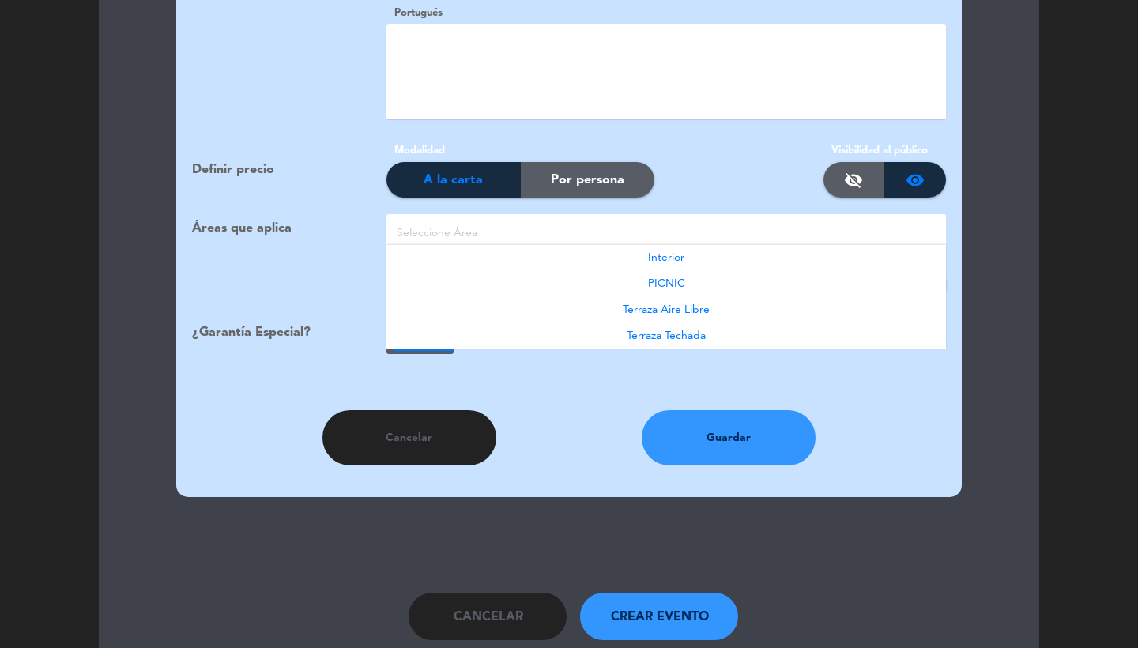
click at [664, 246] on div "Interior" at bounding box center [667, 258] width 560 height 26
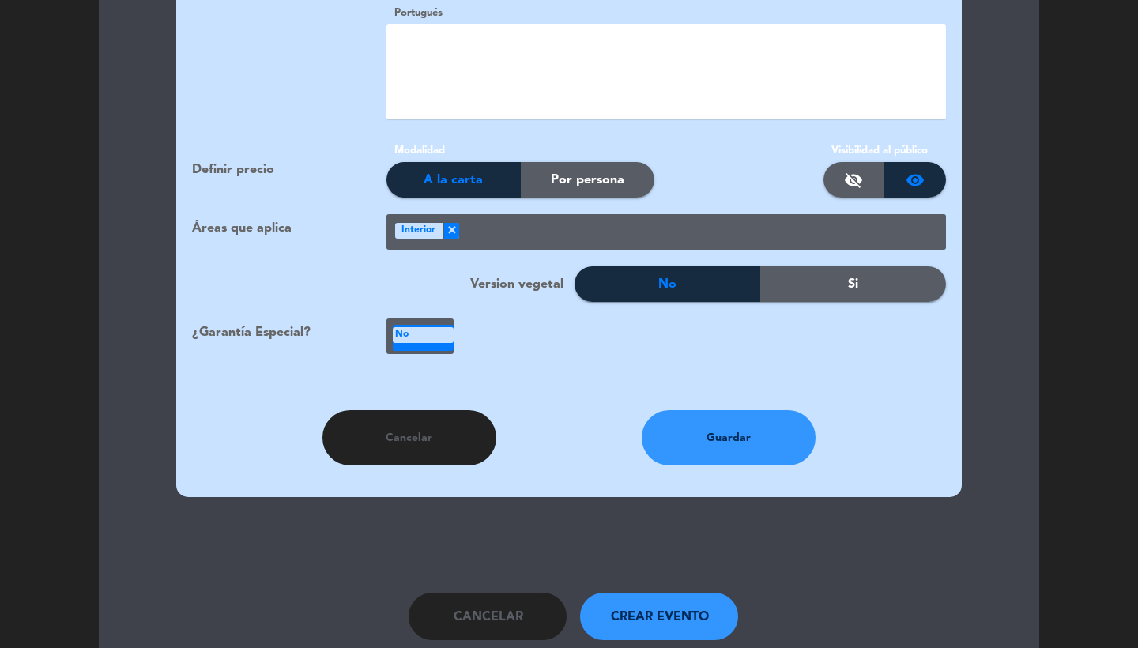
click at [656, 228] on ng-select "Seleccione Área × Interior ×" at bounding box center [667, 232] width 560 height 36
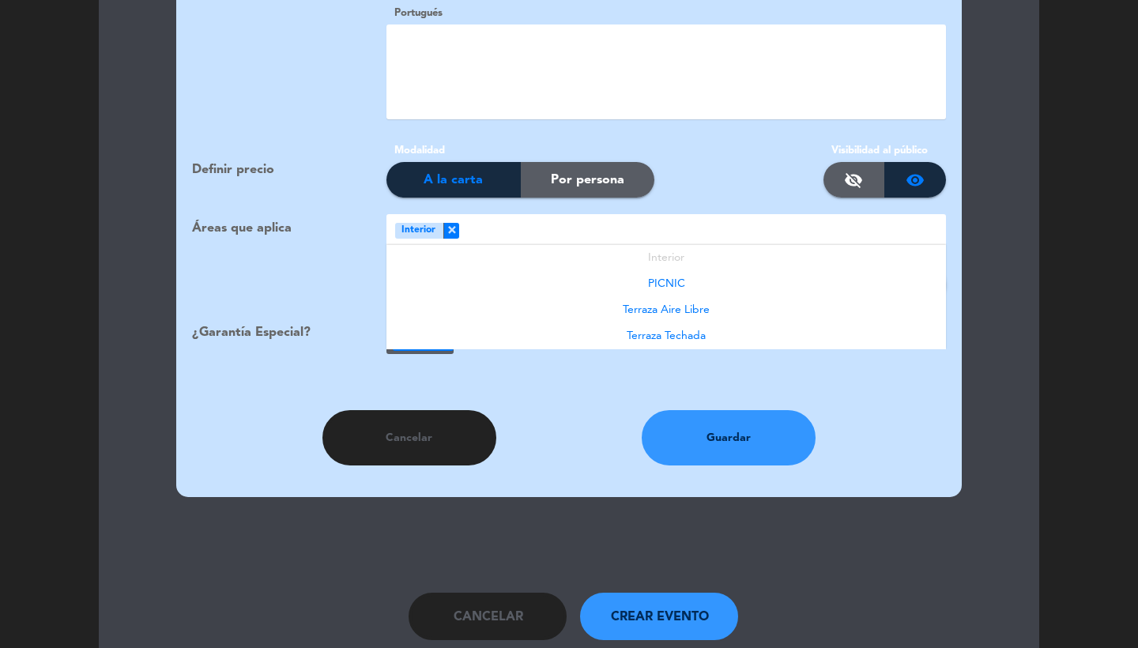
click at [655, 227] on ng-select "Seleccione Área × Interior × Interior PICNIC Terraza Aire Libre Terraza Techada" at bounding box center [667, 232] width 560 height 36
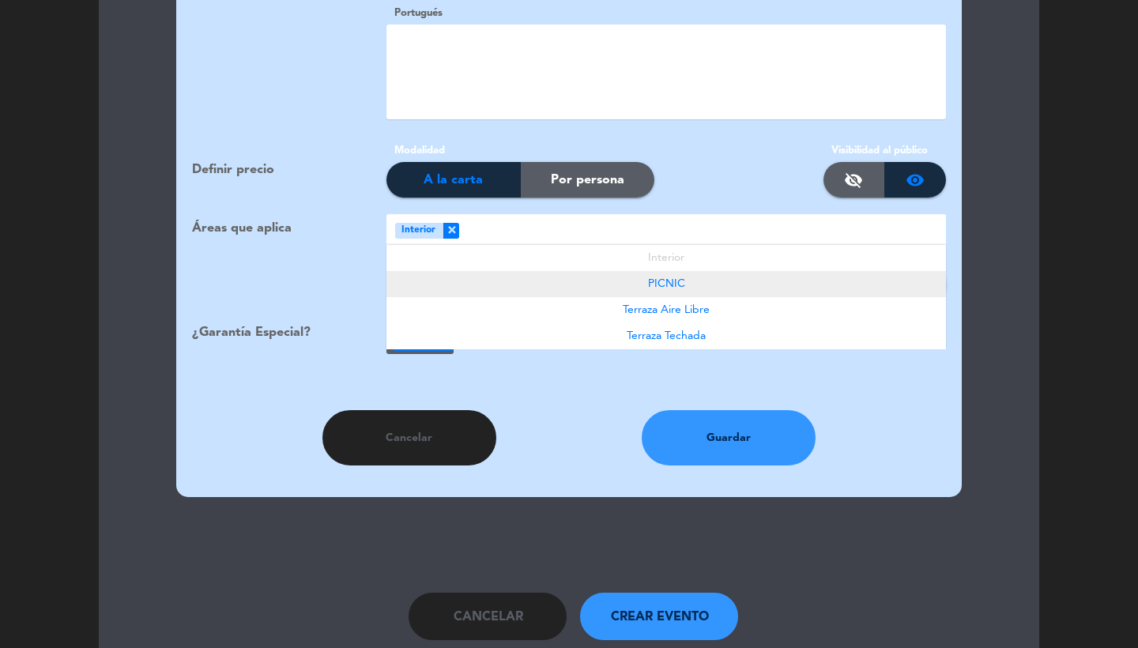
click at [663, 278] on span "PICNIC" at bounding box center [666, 283] width 37 height 11
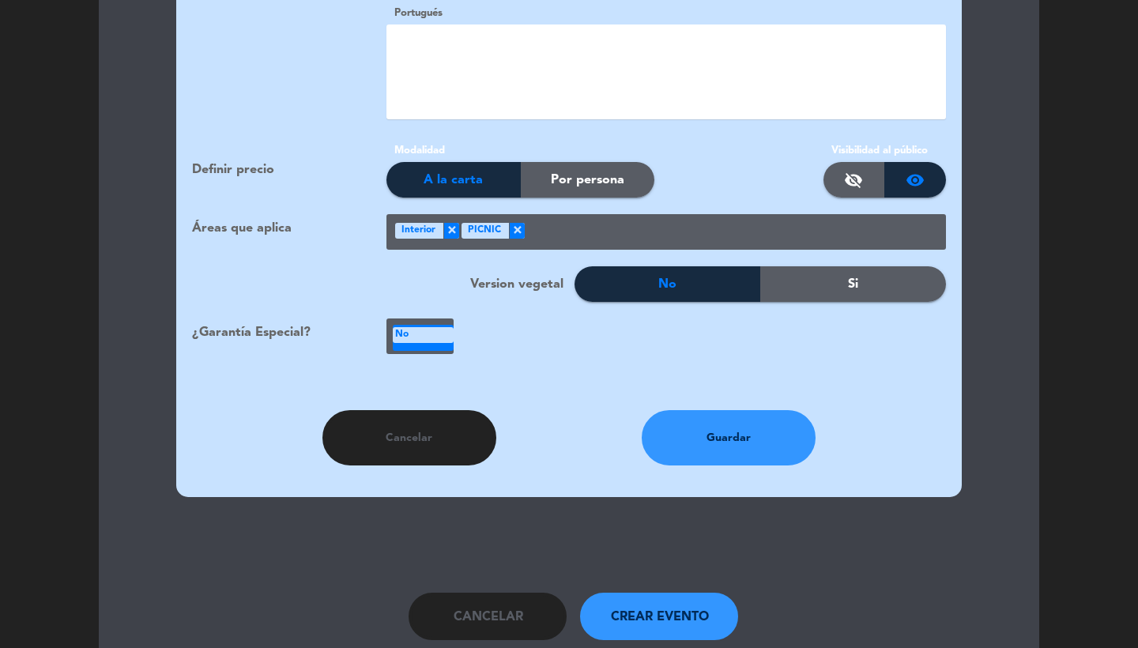
click at [696, 221] on div at bounding box center [735, 234] width 421 height 26
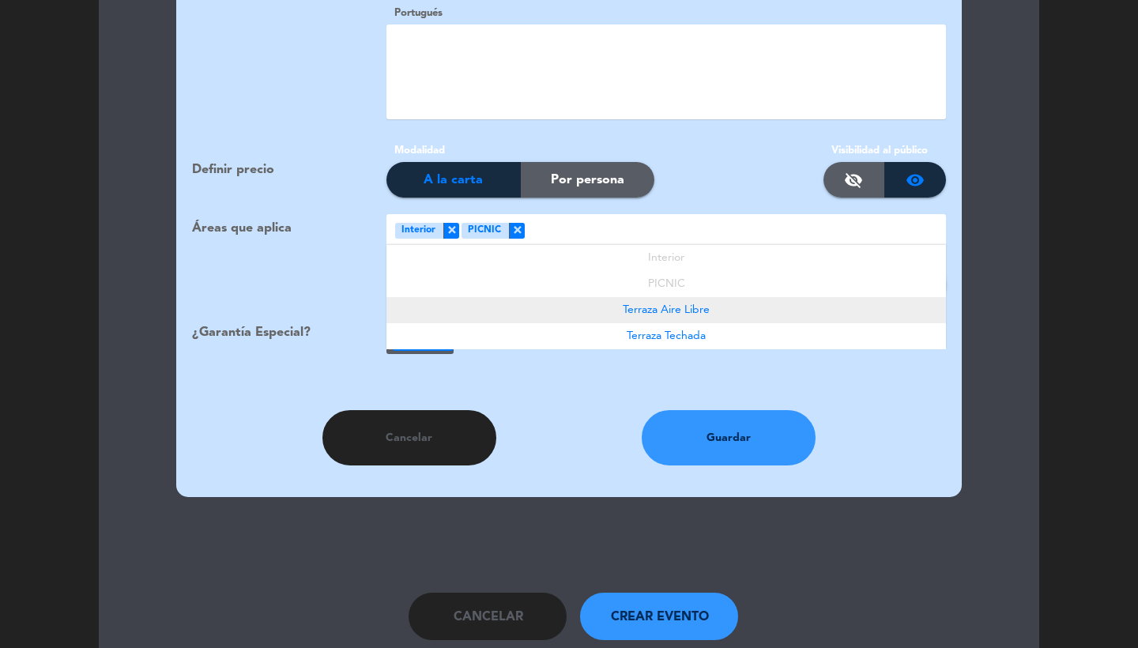
click at [685, 304] on span "Terraza Aire Libre" at bounding box center [666, 309] width 87 height 11
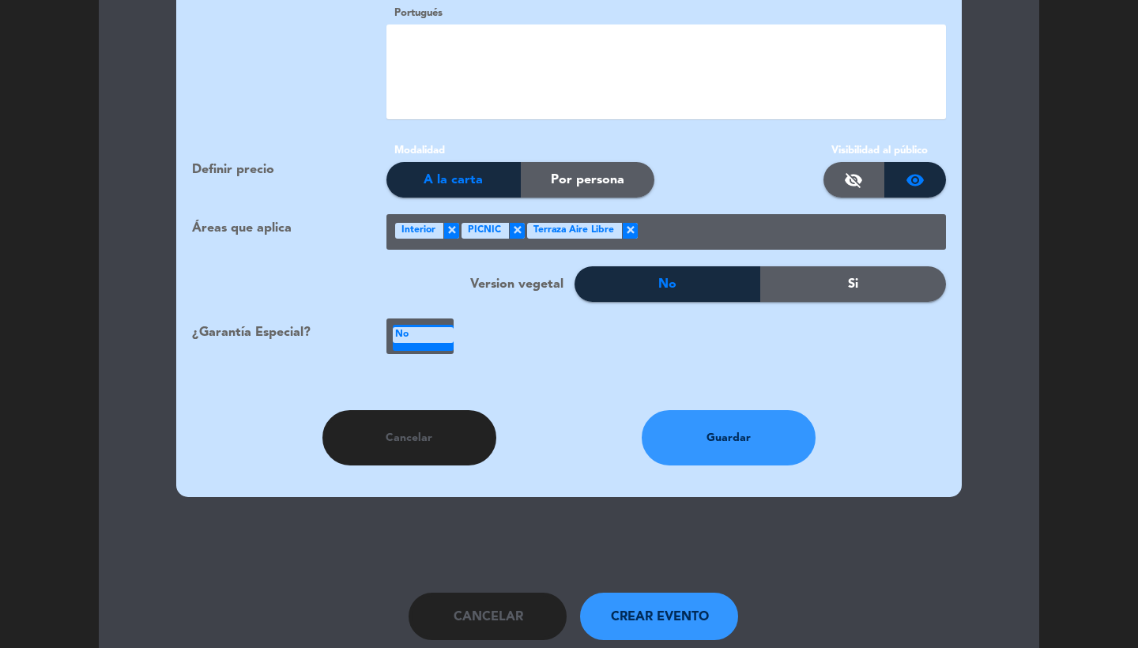
click at [710, 221] on div at bounding box center [792, 234] width 308 height 26
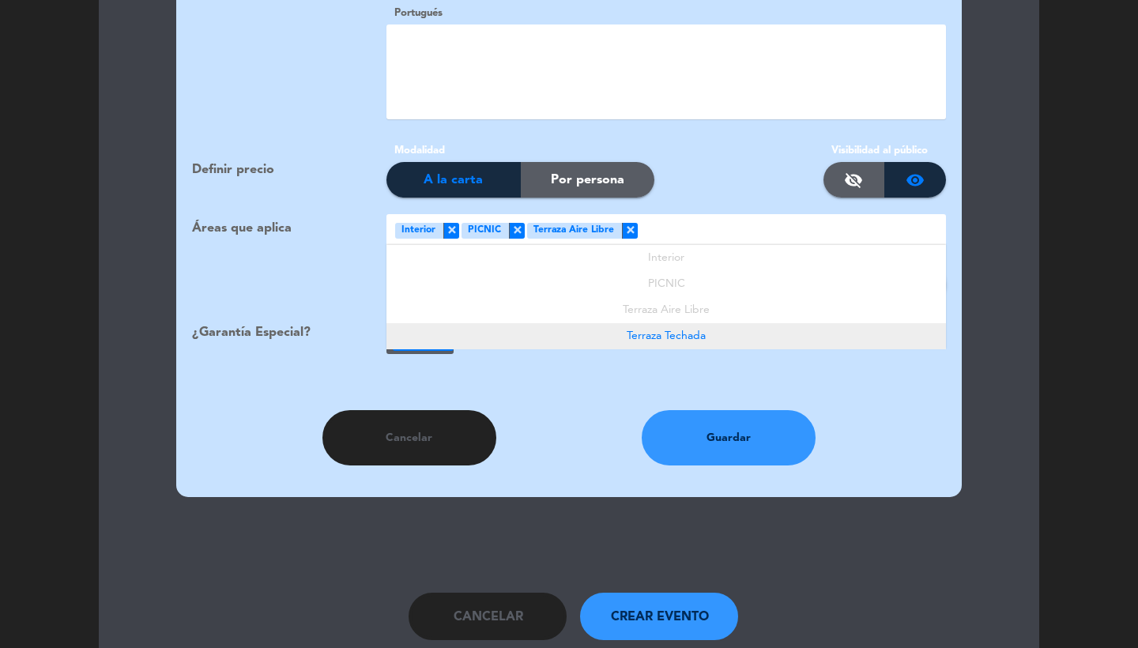
click at [680, 330] on span "Terraza Techada" at bounding box center [666, 335] width 79 height 11
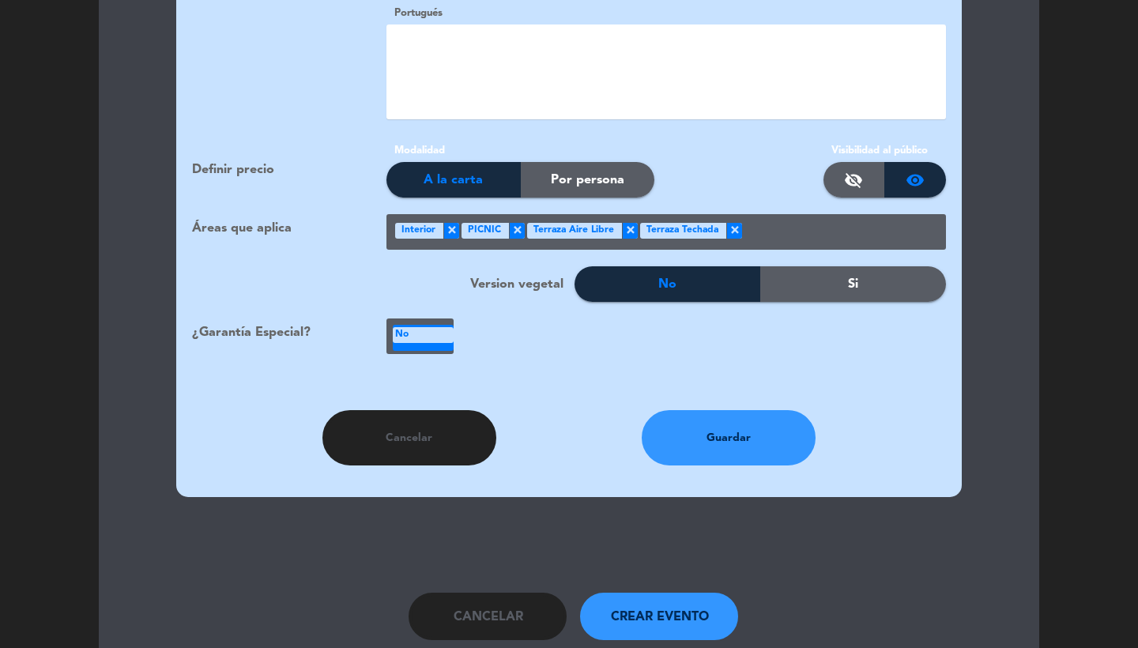
click at [687, 417] on button "Guardar" at bounding box center [729, 437] width 174 height 55
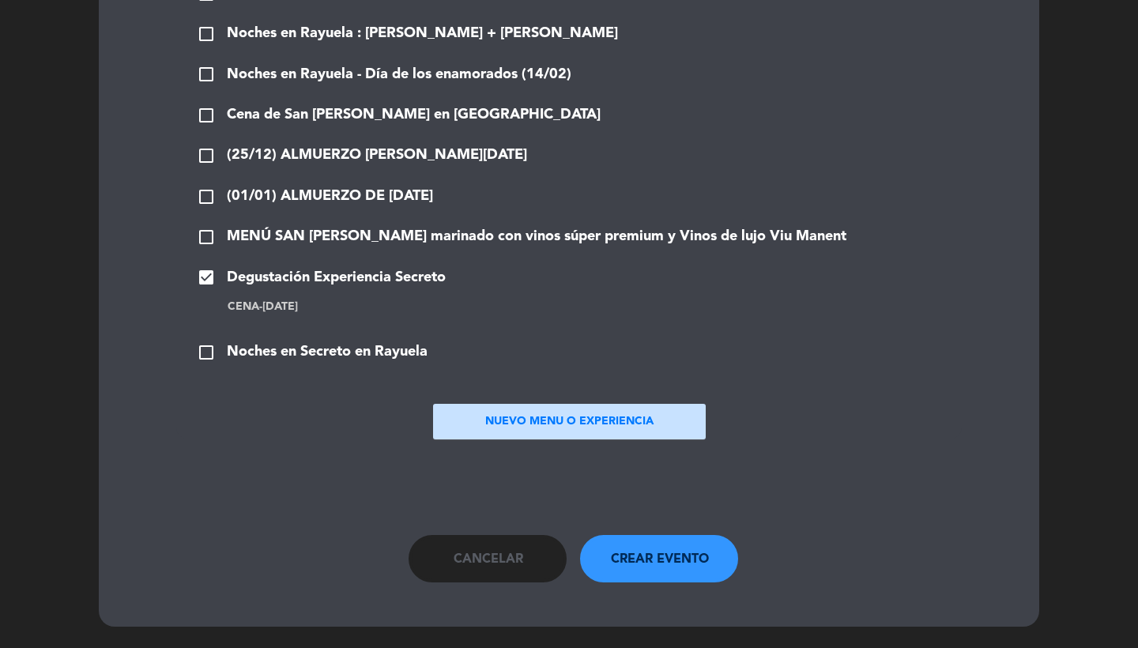
scroll to position [1889, 0]
click at [344, 358] on span "Noches en Secreto en Rayuela" at bounding box center [327, 352] width 201 height 23
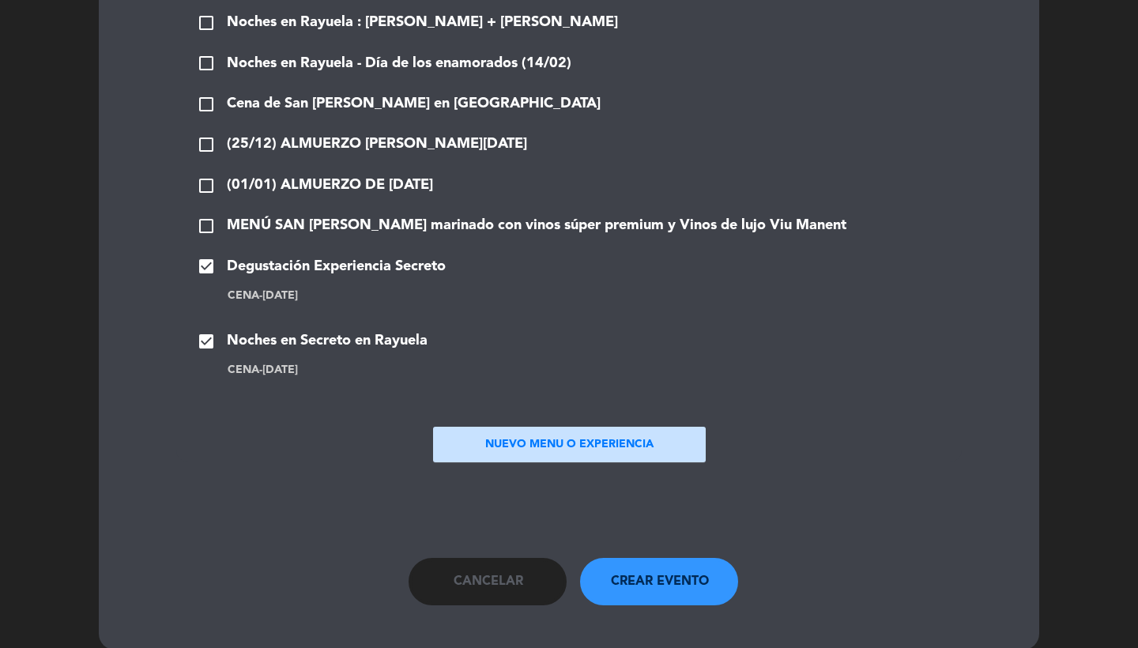
click at [631, 581] on button "Crear evento" at bounding box center [659, 581] width 158 height 47
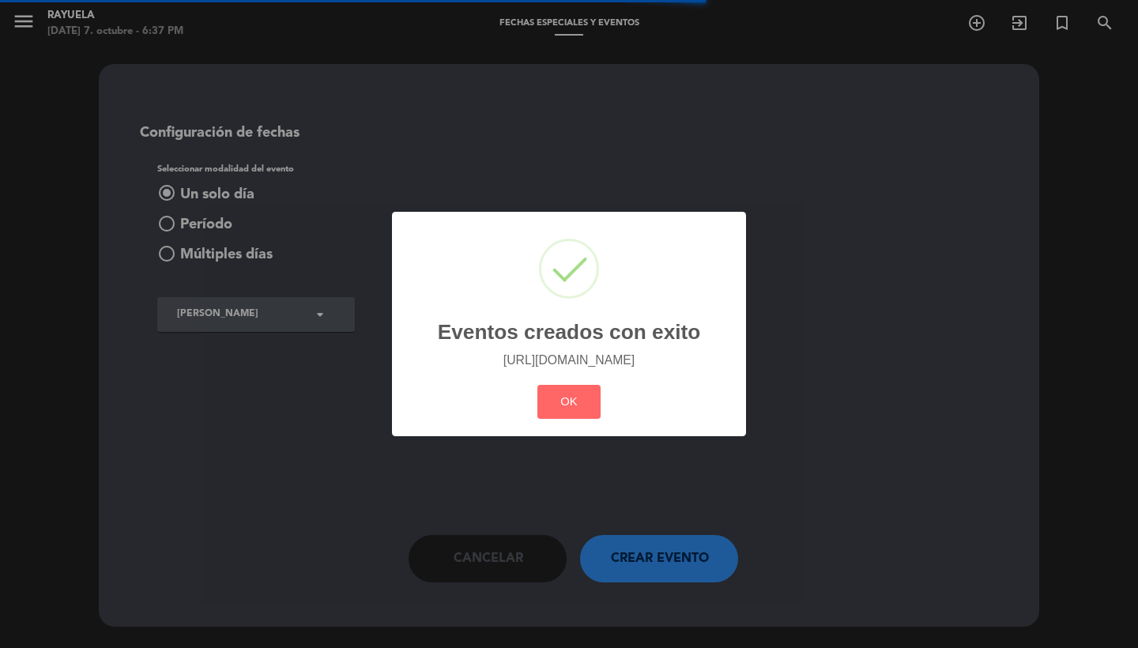
scroll to position [0, 0]
click at [560, 407] on button "OK" at bounding box center [570, 402] width 64 height 34
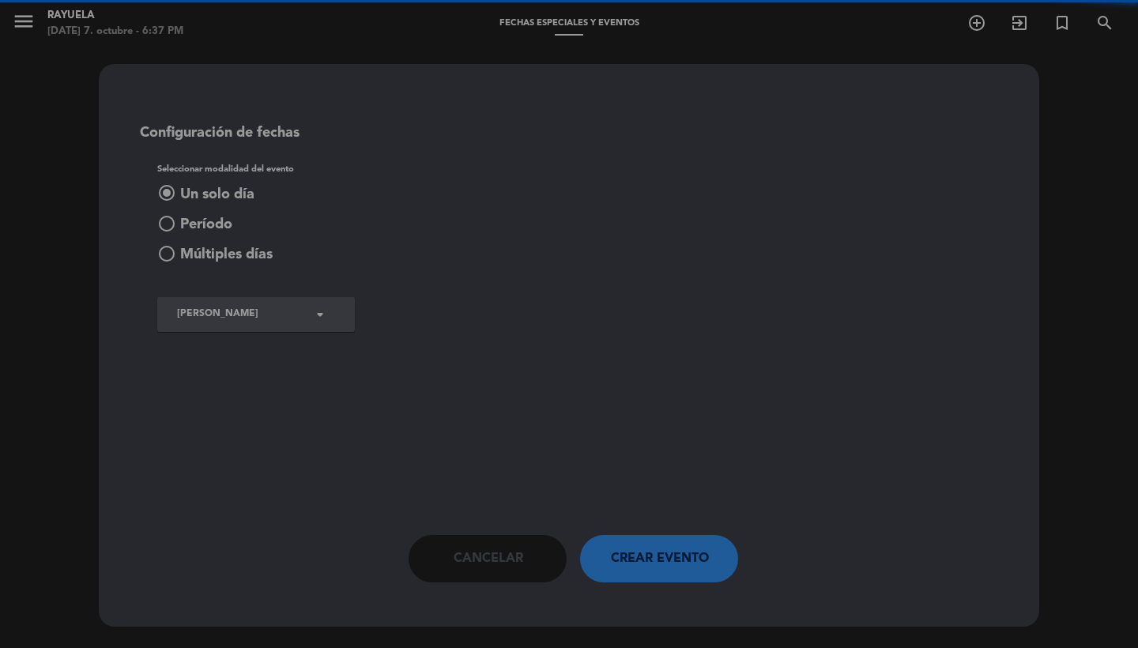
click at [508, 543] on button "Cancelar" at bounding box center [488, 558] width 158 height 47
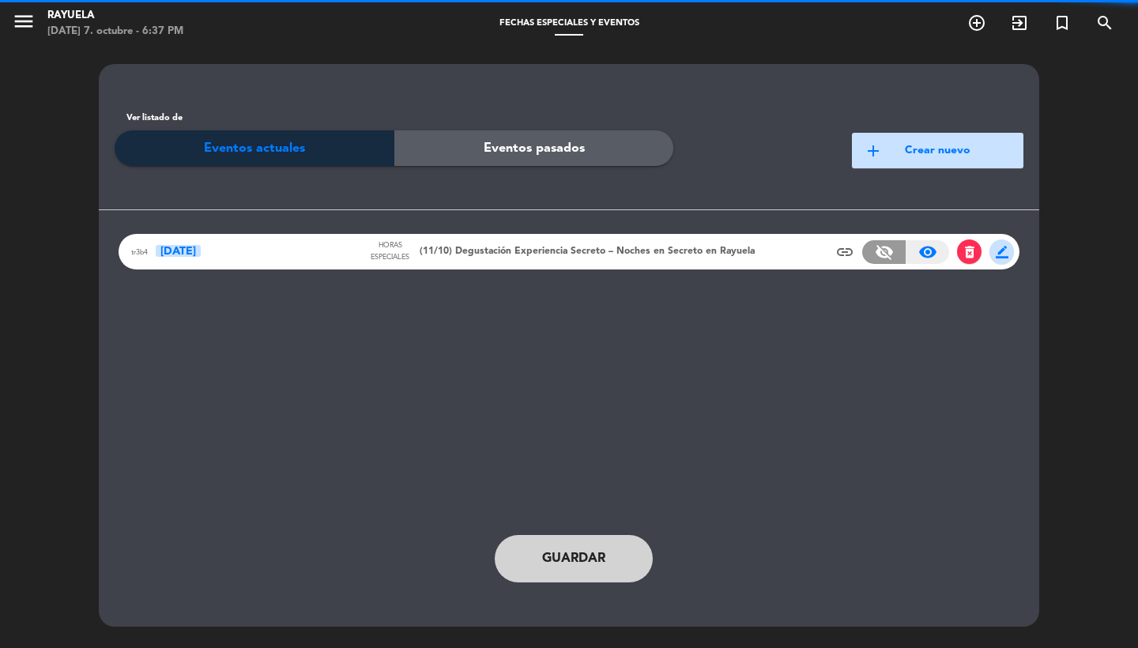
click at [514, 251] on span "(11/10) Degustación Experiencia Secreto – Noches en Secreto en Rayuela" at bounding box center [587, 252] width 335 height 16
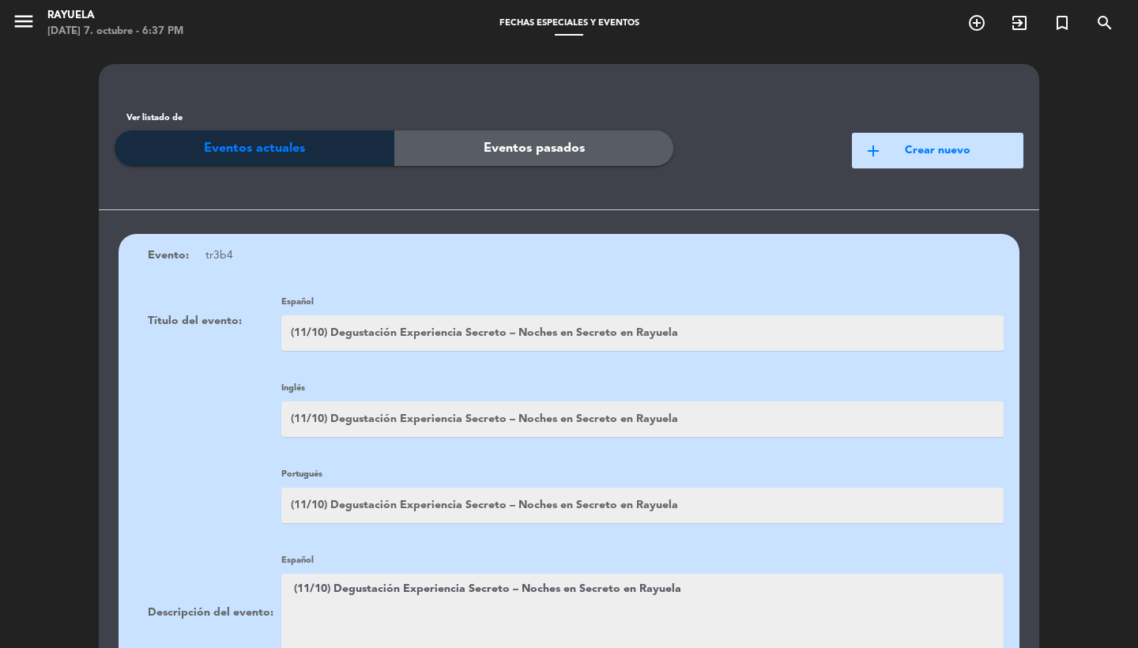
scroll to position [130, 0]
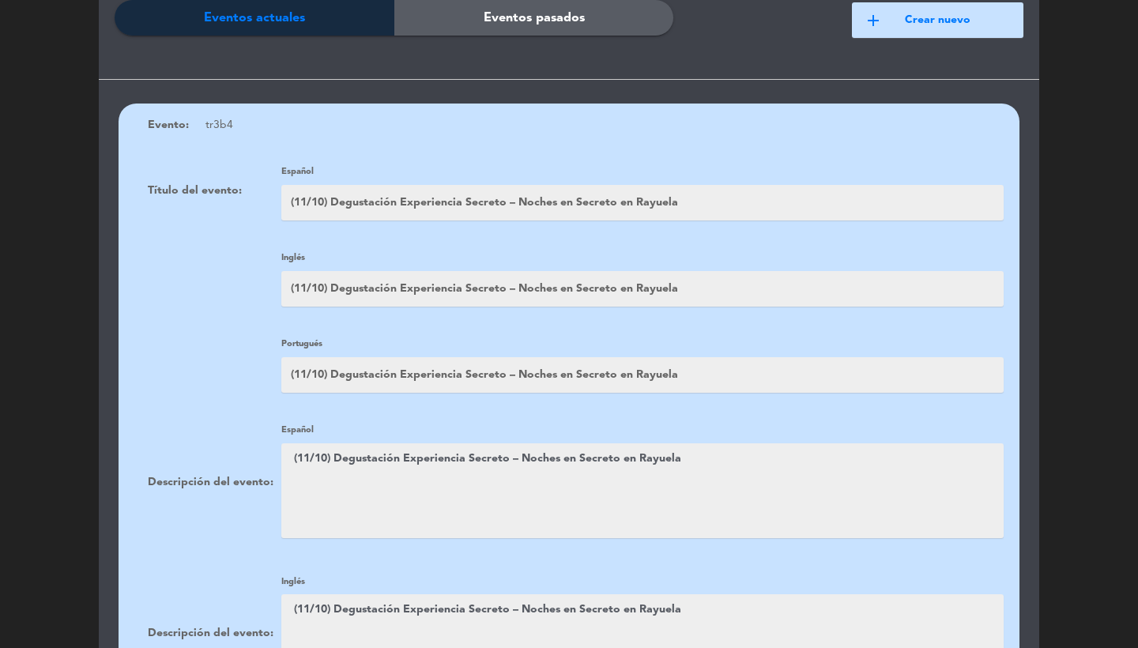
click at [523, 446] on textarea at bounding box center [642, 491] width 723 height 95
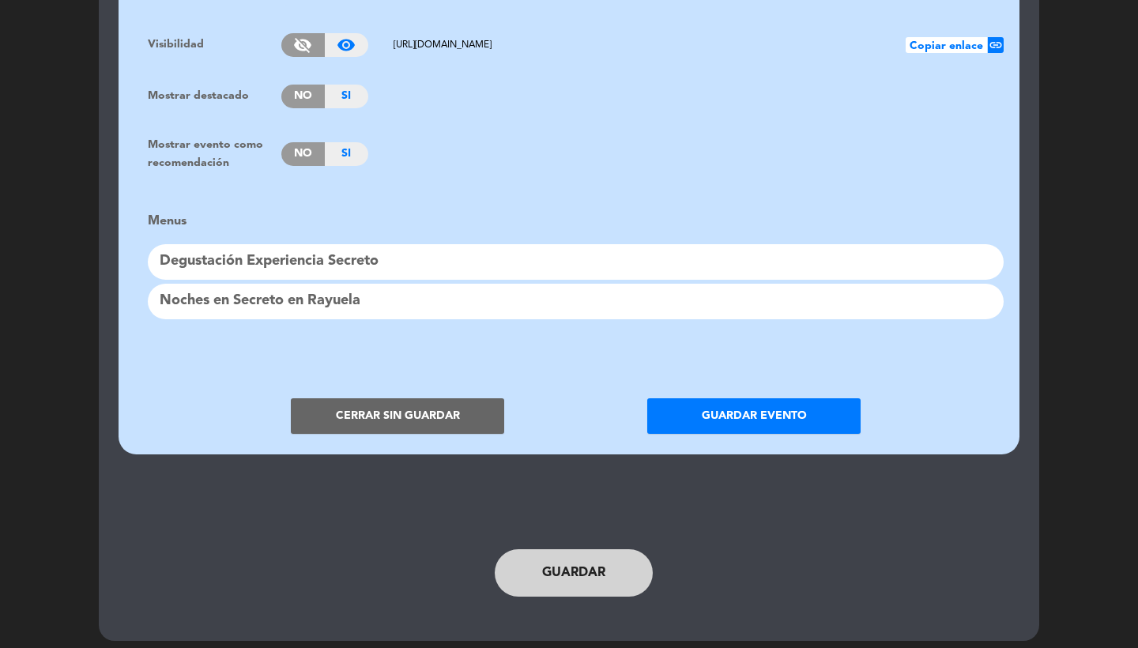
scroll to position [1245, 0]
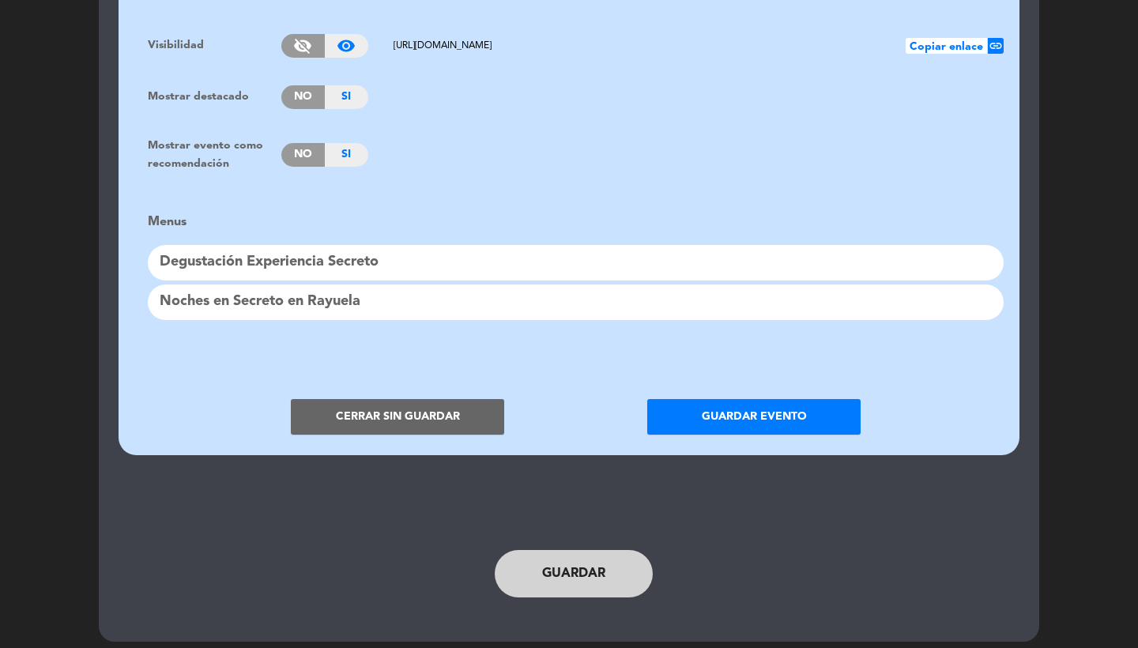
click at [720, 399] on button "Guardar evento" at bounding box center [754, 417] width 213 height 36
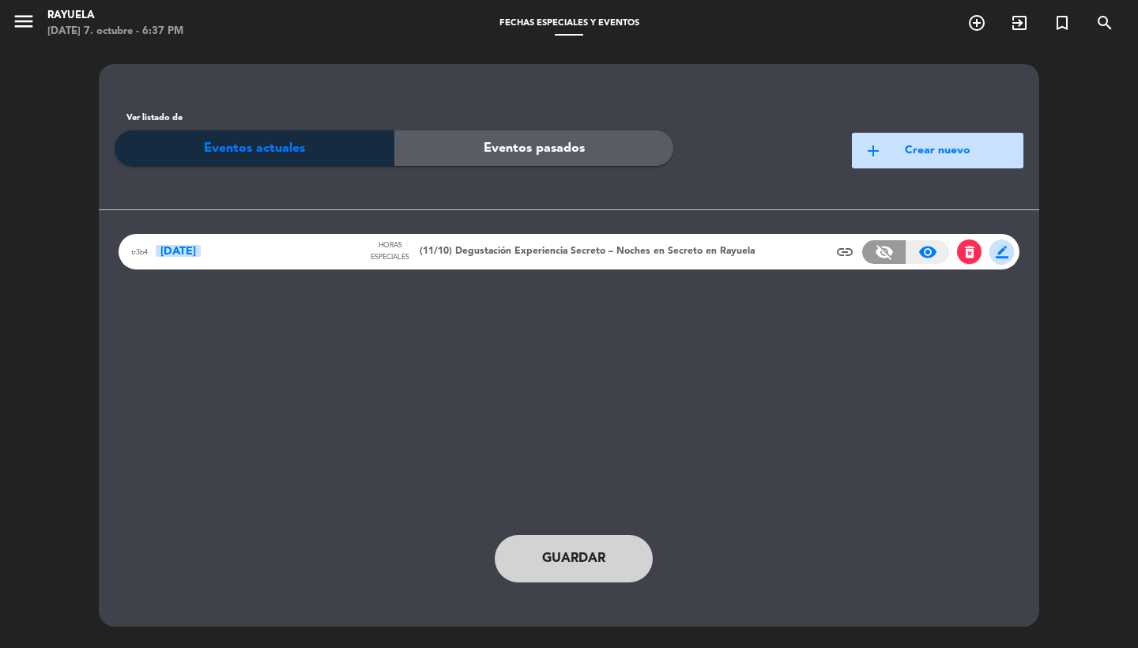
scroll to position [0, 0]
click at [578, 544] on button "Guardar" at bounding box center [574, 558] width 158 height 47
click at [515, 251] on span "(11/10) Degustación Experiencia Secreto – Noches en Secreto en Rayuela" at bounding box center [587, 252] width 335 height 16
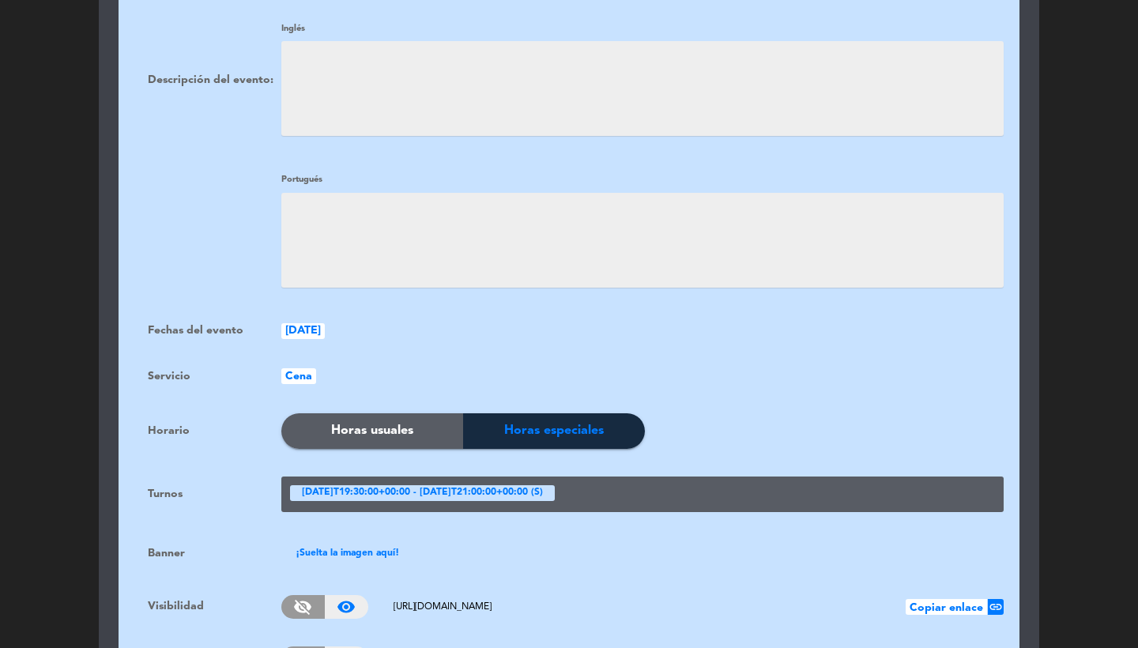
scroll to position [801, 0]
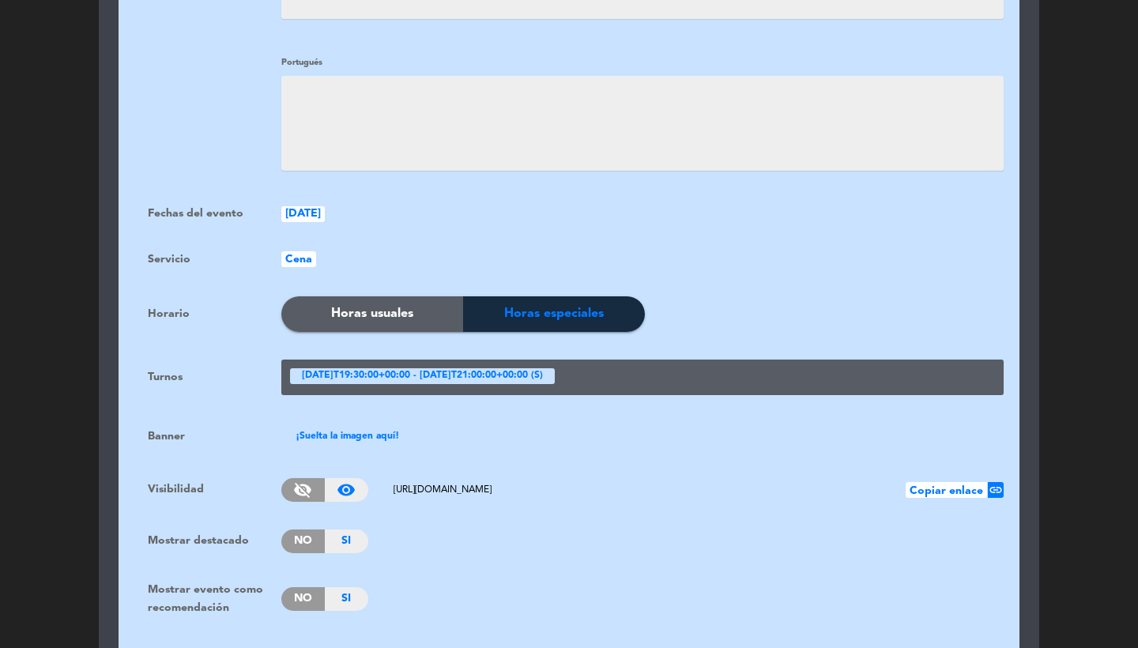
click at [353, 429] on ngx-dropzone-label "¡Suelta la imagen aquí!" at bounding box center [348, 437] width 104 height 16
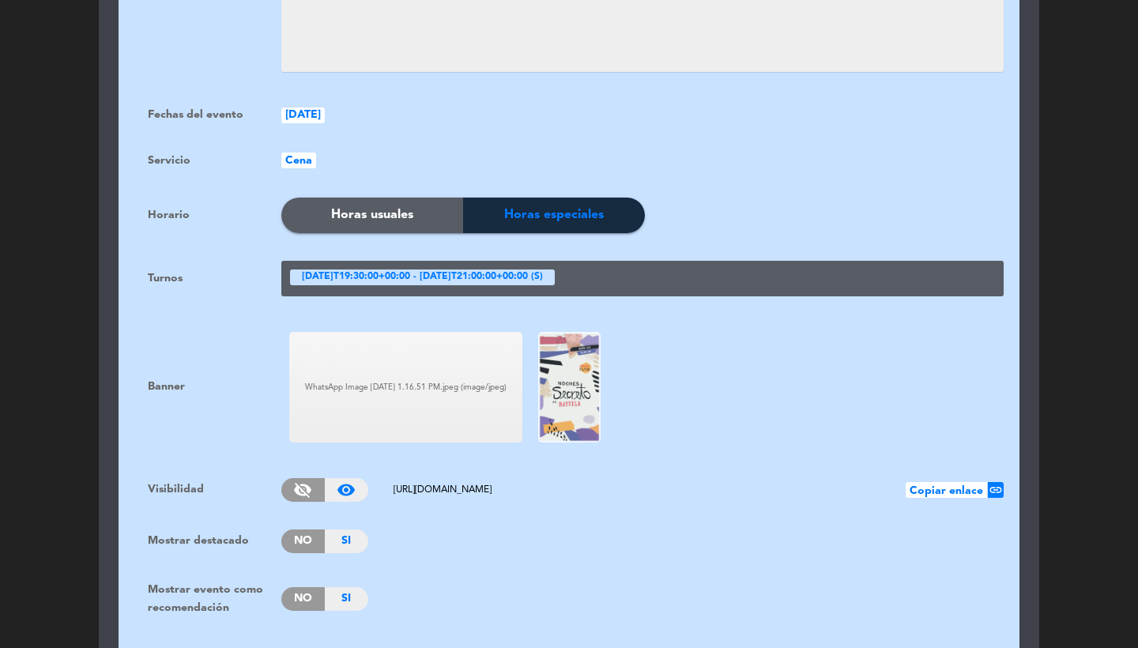
scroll to position [1142, 0]
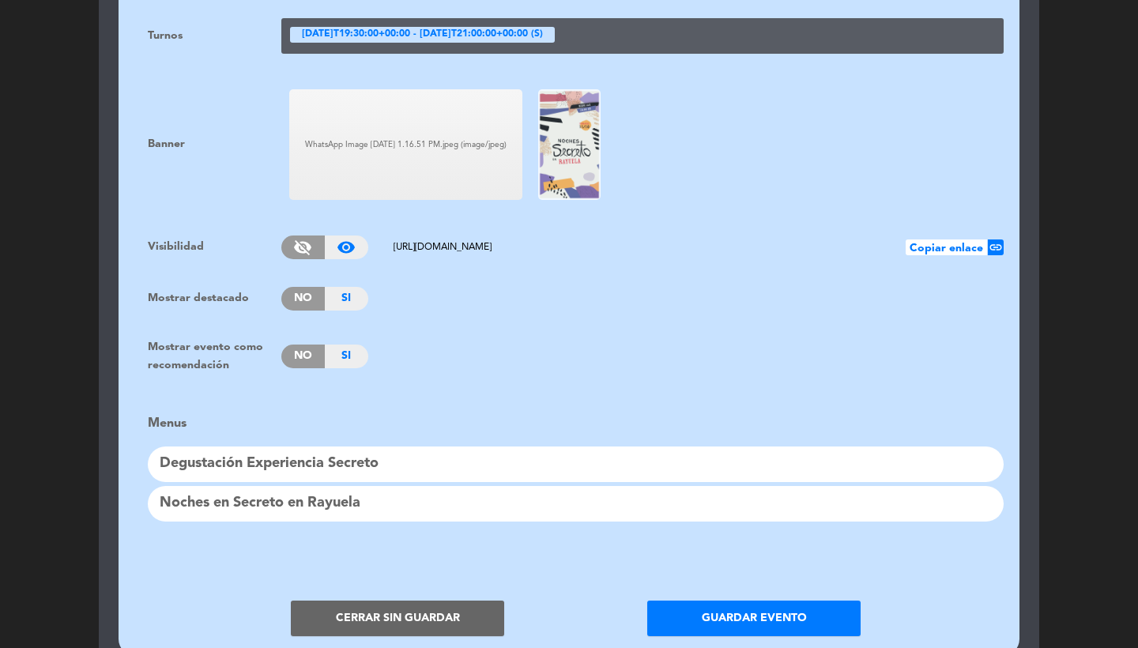
click at [307, 345] on span "No" at bounding box center [302, 357] width 43 height 24
click at [700, 602] on button "Guardar evento" at bounding box center [754, 619] width 213 height 36
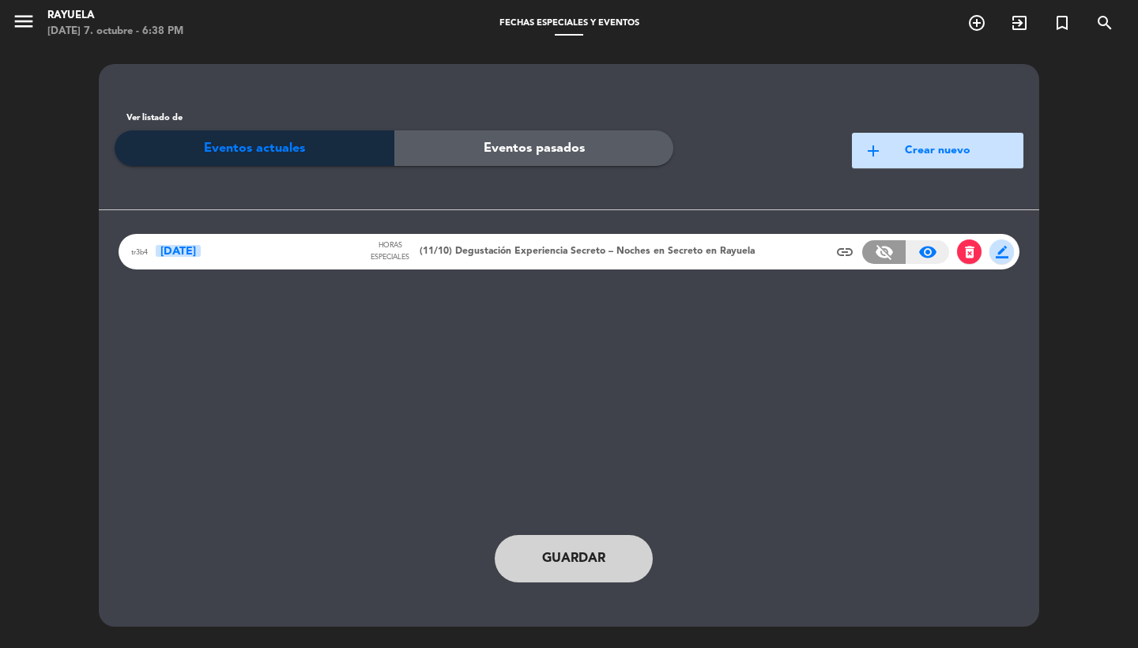
click at [594, 568] on span "Guardar" at bounding box center [573, 559] width 63 height 21
click at [499, 236] on div "tr3b4 [DATE] Horas especiales (11/10) Degustación Experiencia Secreto – Noches …" at bounding box center [569, 252] width 901 height 36
click at [458, 252] on span "(11/10) Degustación Experiencia Secreto – Noches en Secreto en Rayuela" at bounding box center [587, 252] width 335 height 16
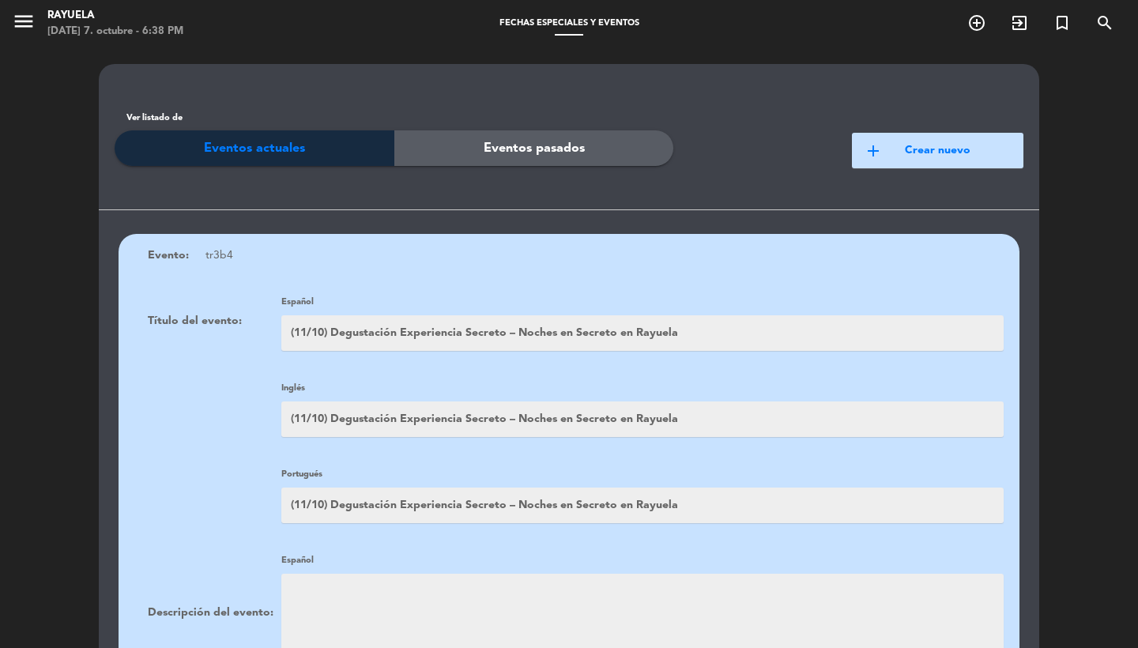
click at [449, 255] on div "Evento: tr3b4" at bounding box center [576, 256] width 856 height 18
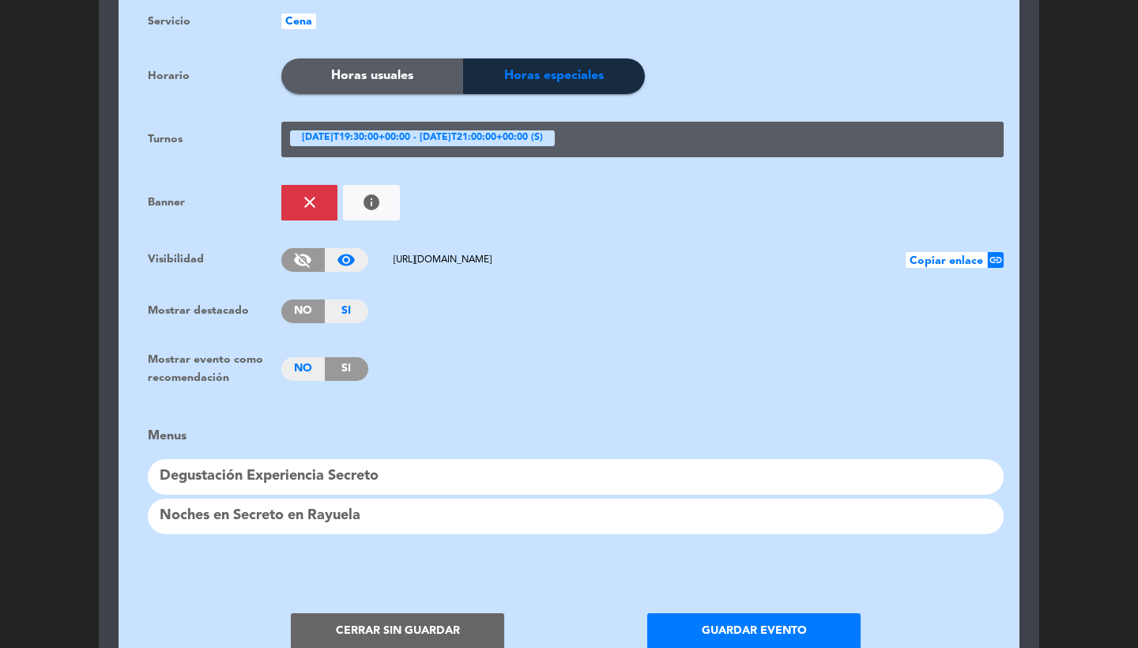
click at [397, 130] on div "[DATE]T19:30:00+00:00 - [DATE]T21:00:00+00:00 (S)" at bounding box center [422, 138] width 265 height 16
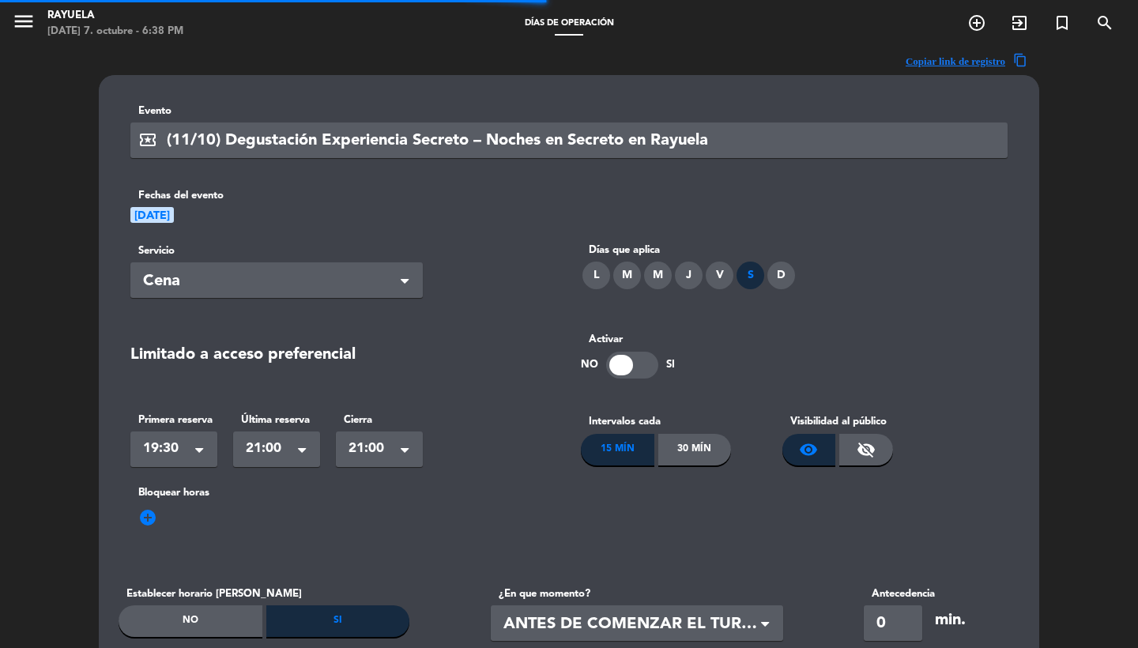
click at [146, 526] on span "add_circle" at bounding box center [147, 517] width 19 height 19
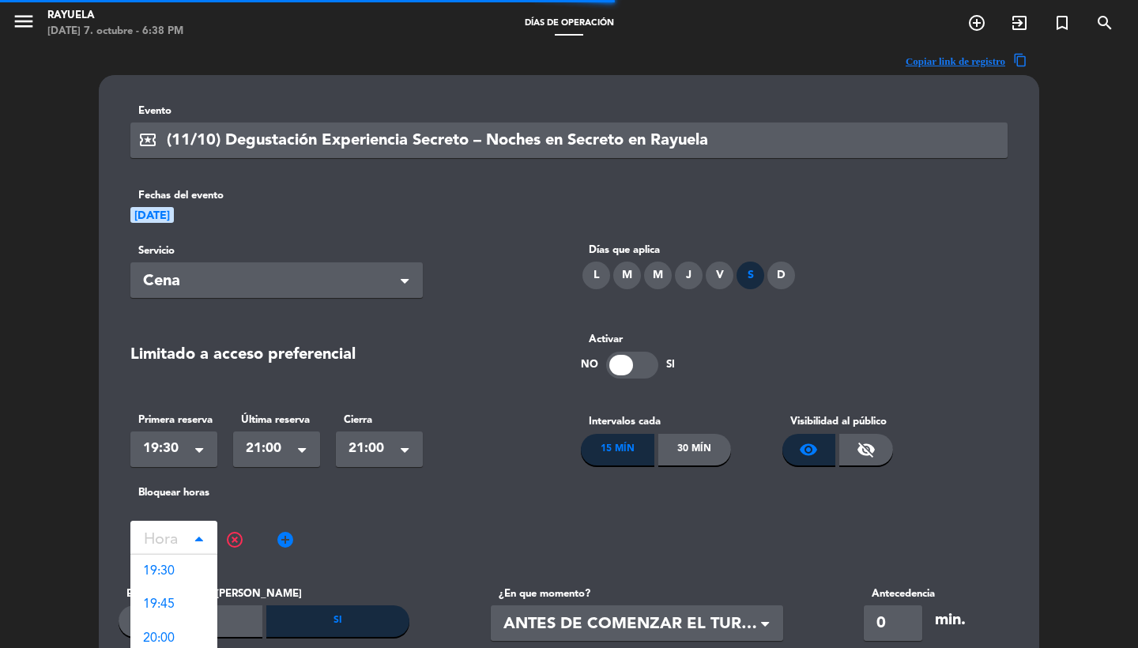
click at [174, 530] on input "text" at bounding box center [173, 541] width 87 height 28
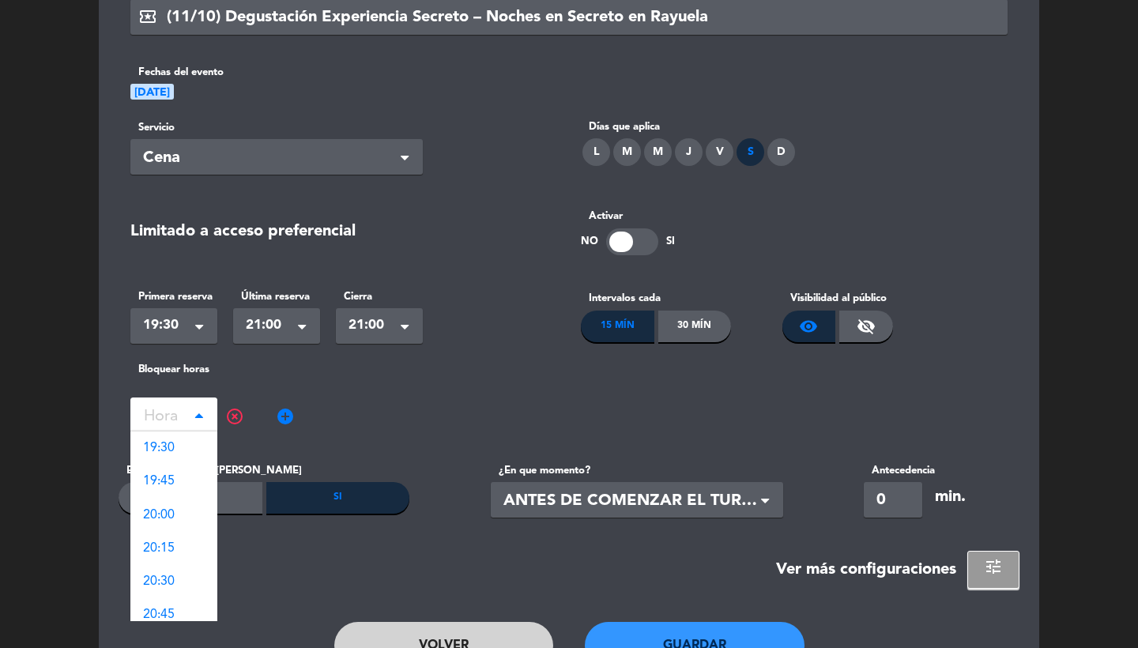
scroll to position [123, 0]
click at [183, 468] on div "19:45" at bounding box center [173, 482] width 87 height 33
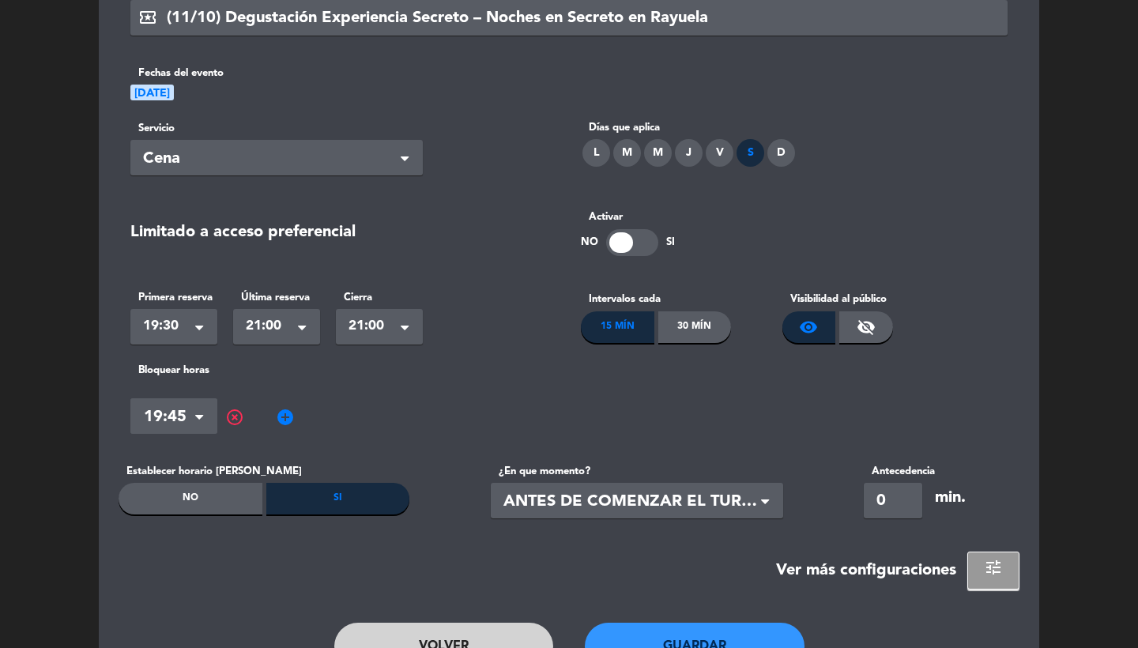
click at [282, 420] on span "add_circle" at bounding box center [285, 417] width 19 height 19
click at [296, 420] on input "text" at bounding box center [311, 419] width 87 height 28
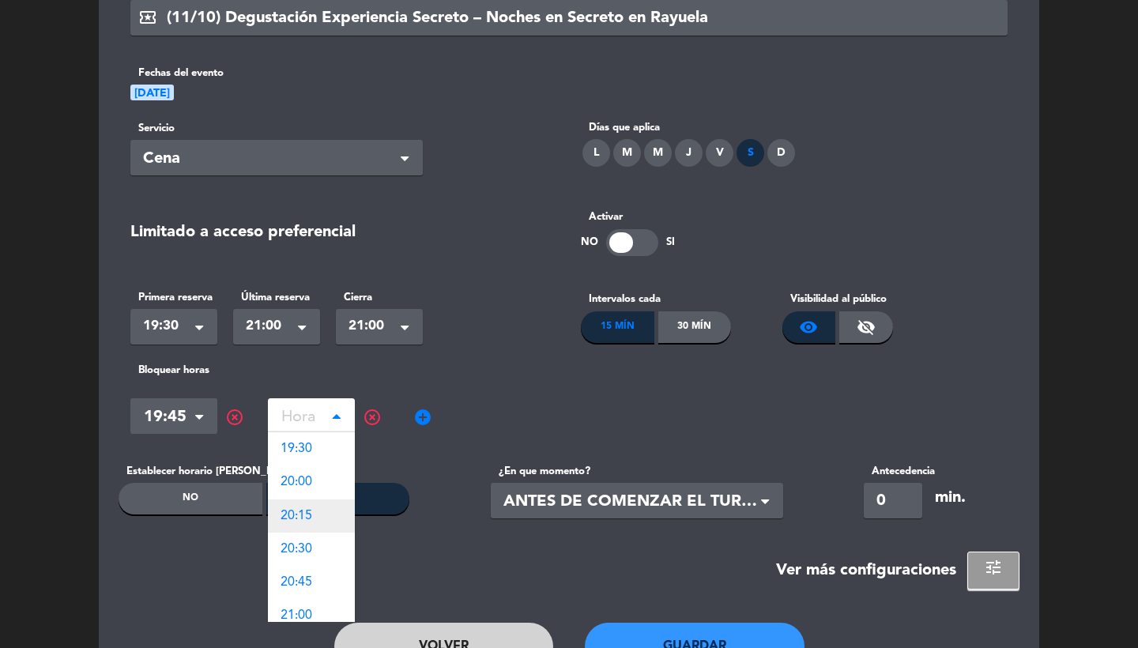
click at [326, 511] on div "20:15" at bounding box center [311, 516] width 87 height 33
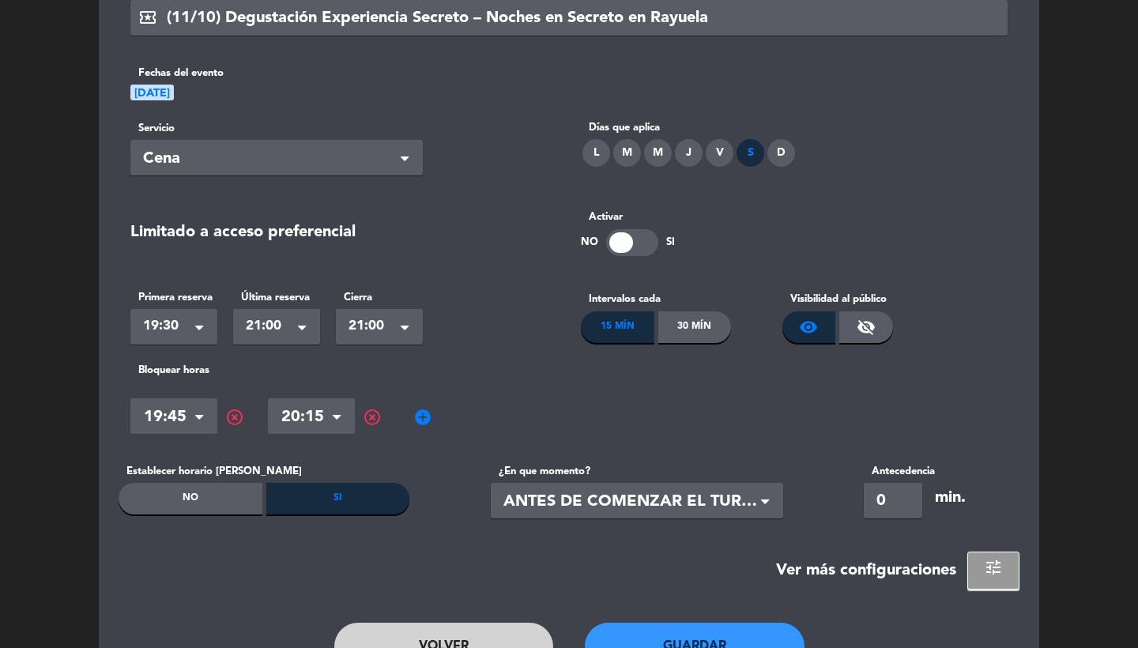
click at [429, 413] on span "add_circle" at bounding box center [422, 417] width 19 height 19
click at [455, 423] on input "text" at bounding box center [449, 419] width 87 height 28
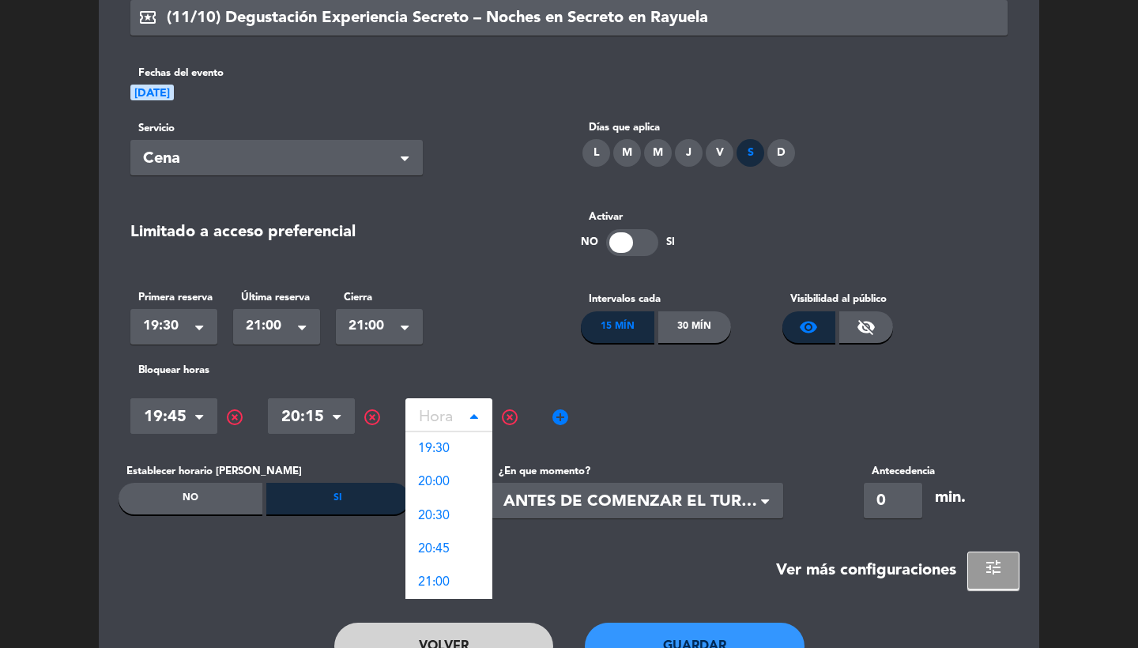
click at [515, 418] on span "highlight_off" at bounding box center [509, 417] width 19 height 19
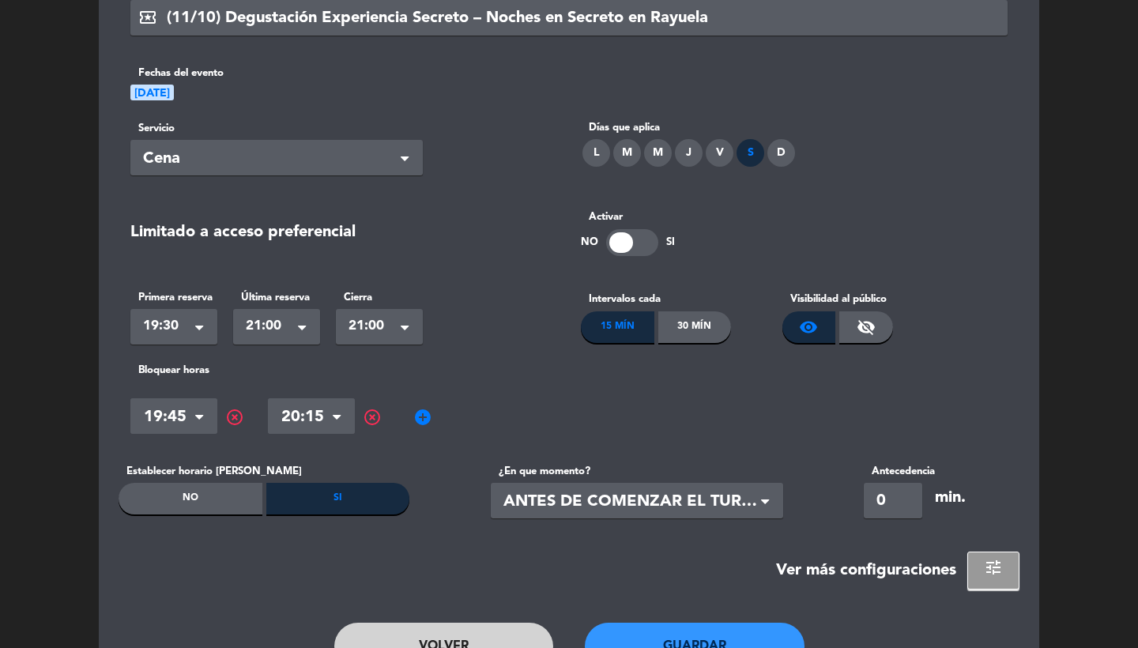
click at [676, 637] on button "Guardar" at bounding box center [695, 646] width 220 height 47
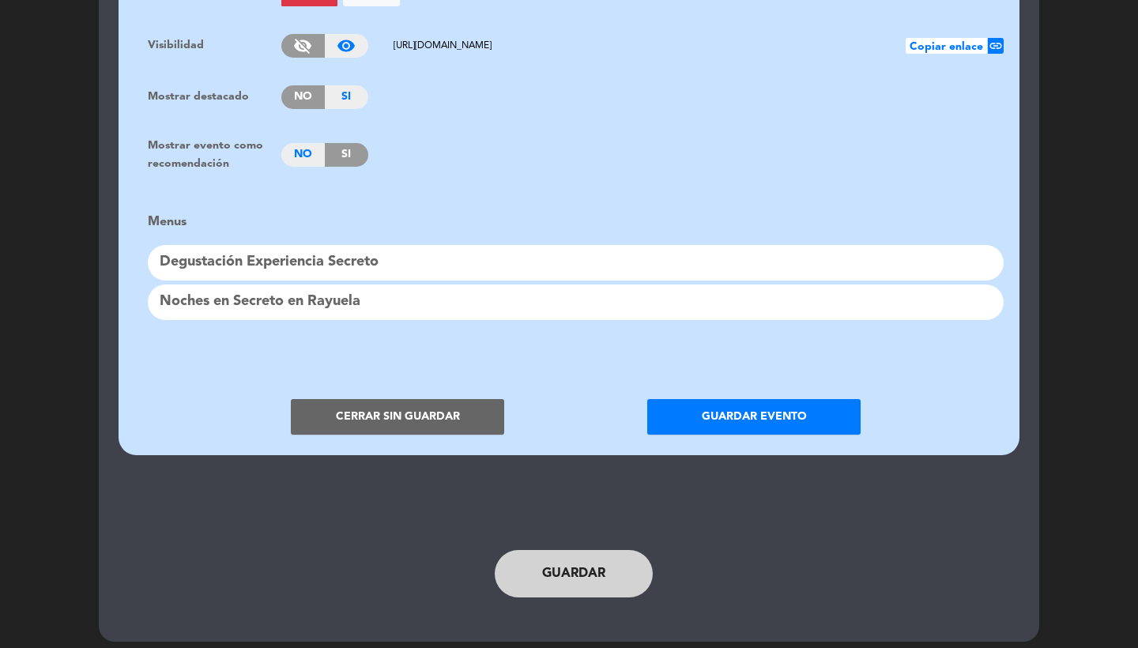
click at [330, 254] on div "Degustación Experiencia Secreto" at bounding box center [576, 263] width 856 height 36
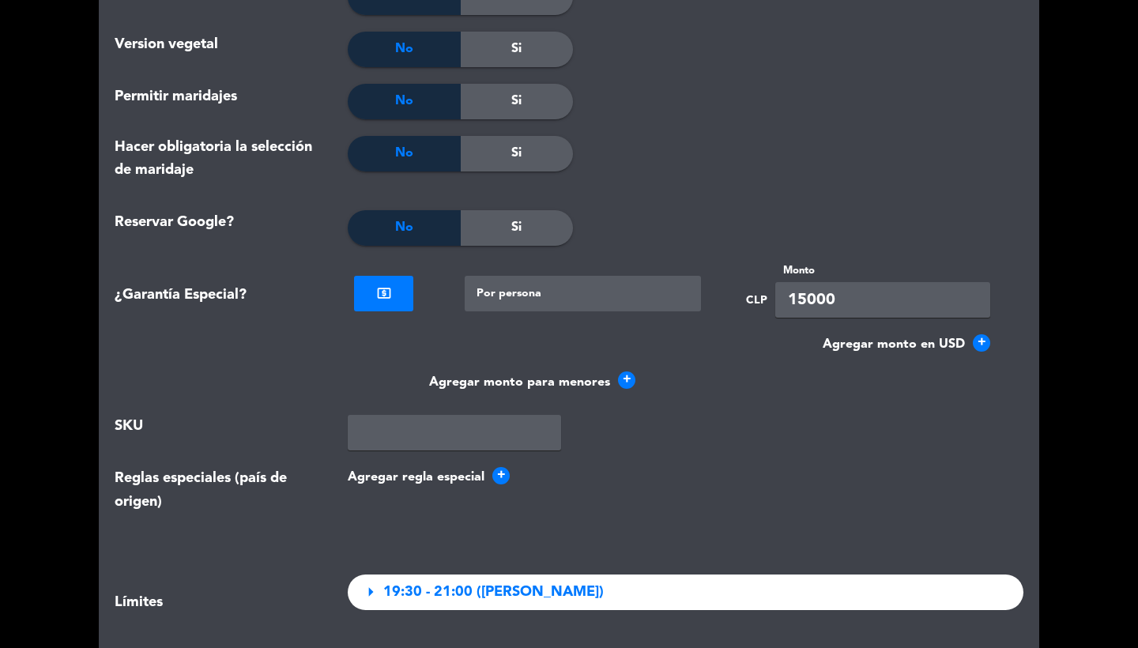
scroll to position [1011, 0]
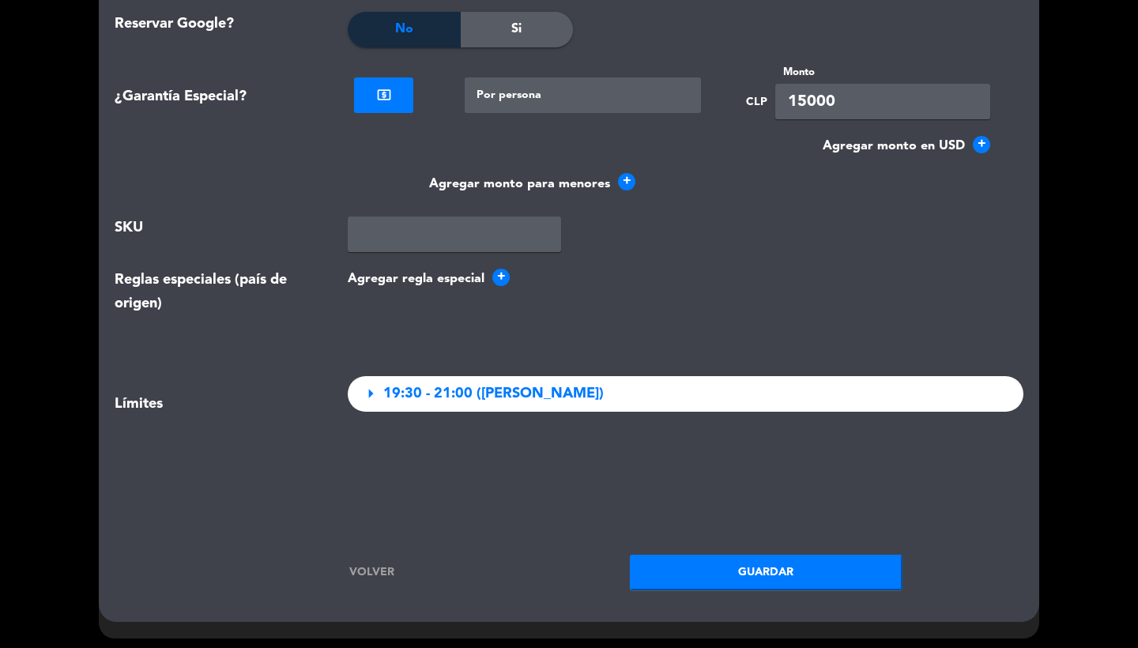
click at [444, 402] on div "arrow_right 19:30 - 21:00 ([PERSON_NAME])" at bounding box center [686, 394] width 676 height 36
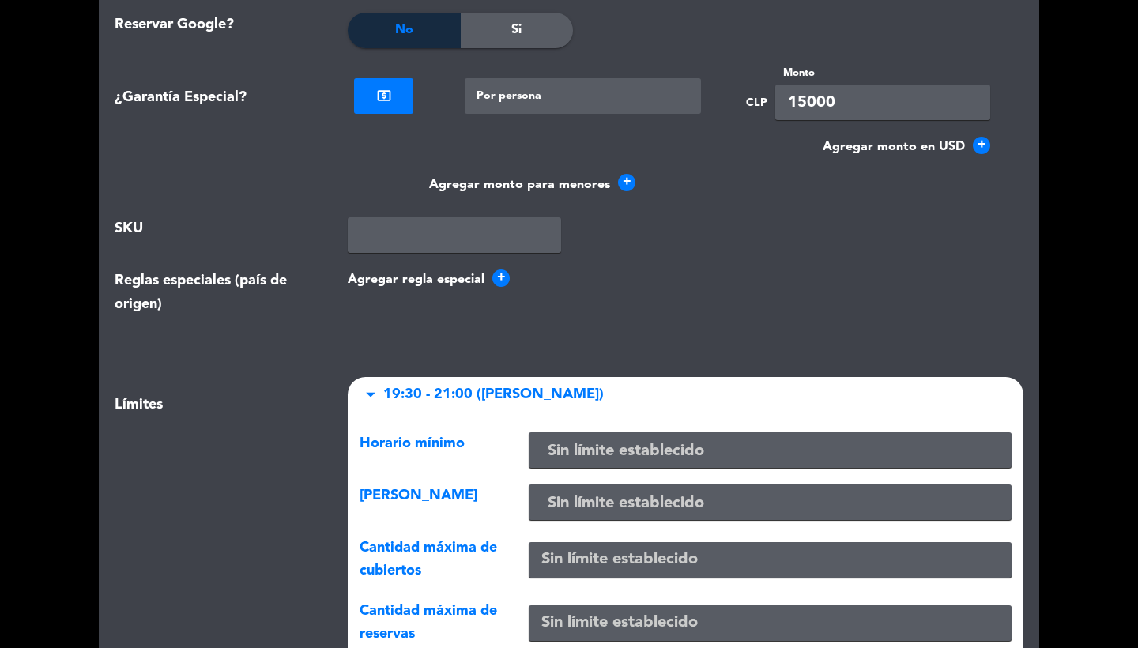
click at [553, 493] on input "text" at bounding box center [770, 504] width 470 height 26
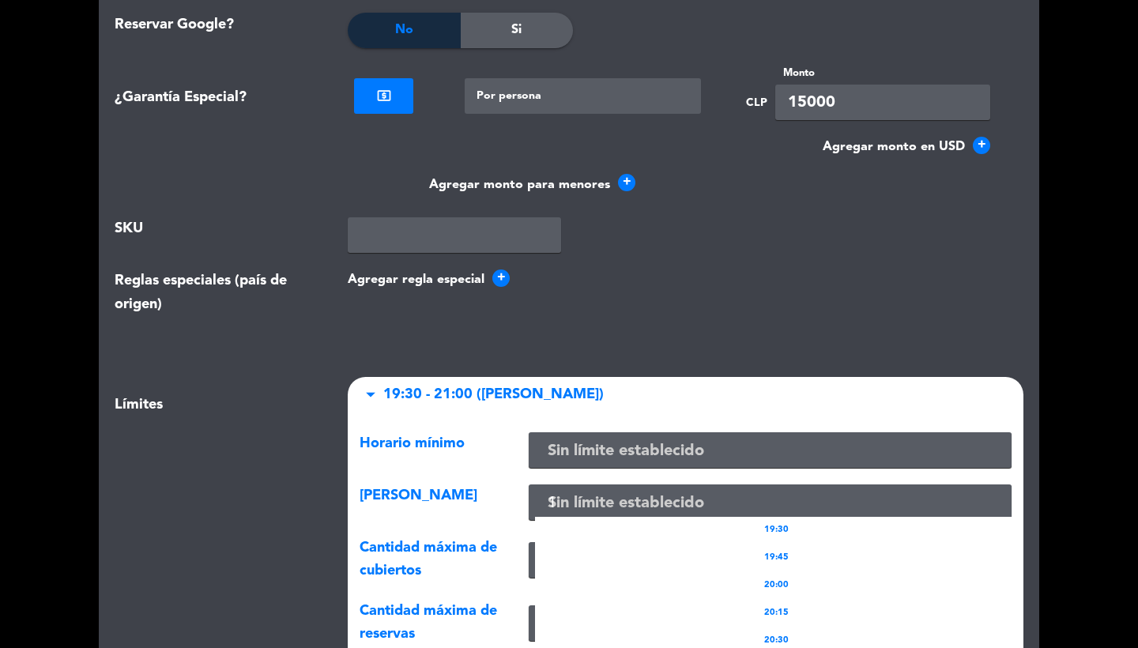
type input "19"
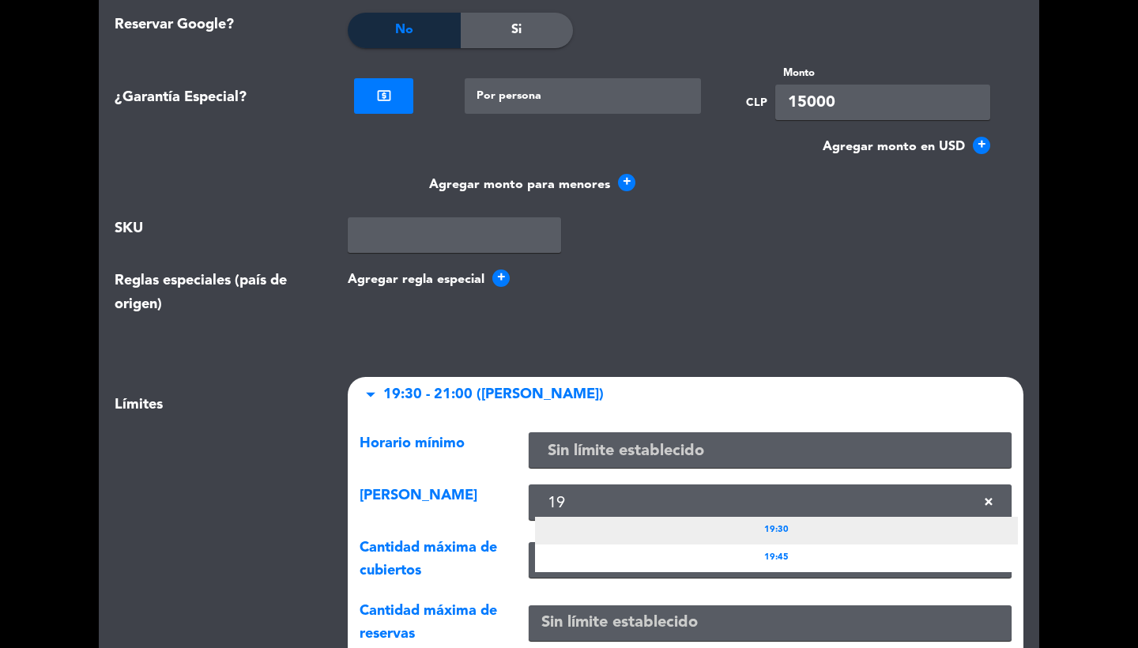
click at [653, 526] on div "19:30" at bounding box center [776, 531] width 483 height 28
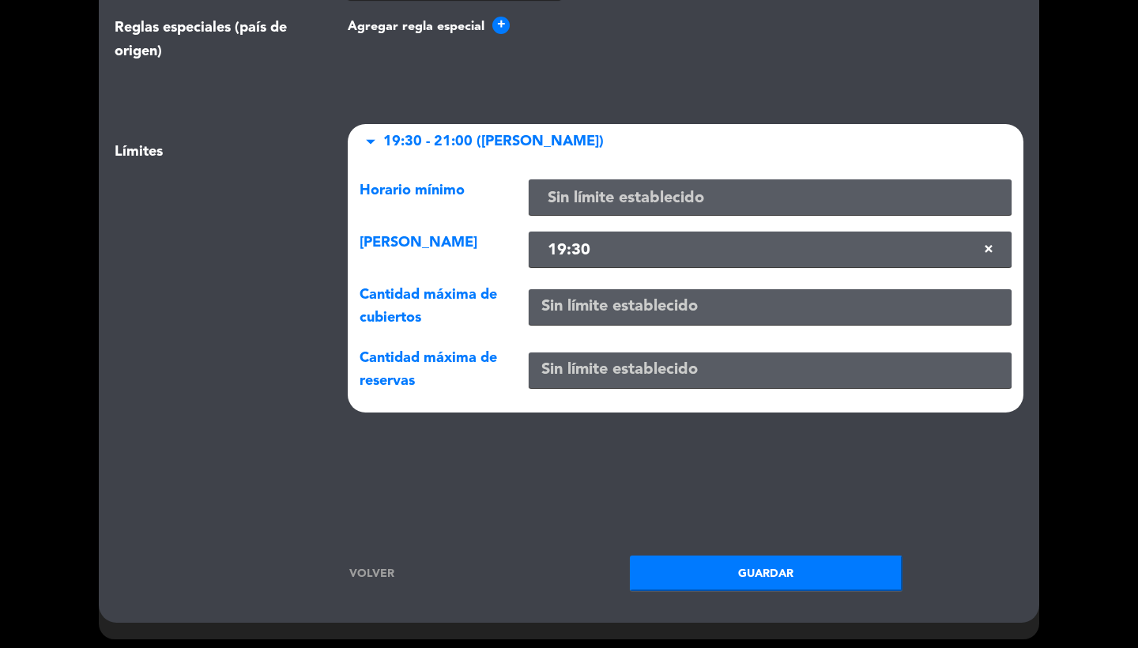
click at [708, 562] on button "Guardar" at bounding box center [766, 574] width 273 height 36
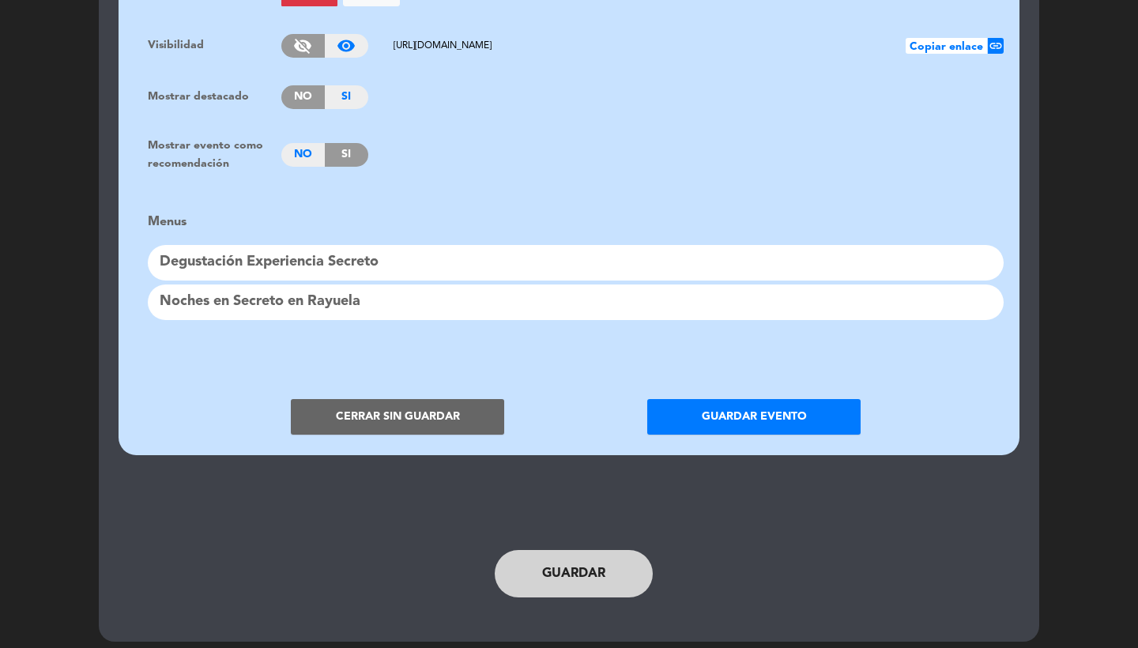
click at [359, 245] on div "Degustación Experiencia Secreto" at bounding box center [576, 263] width 856 height 36
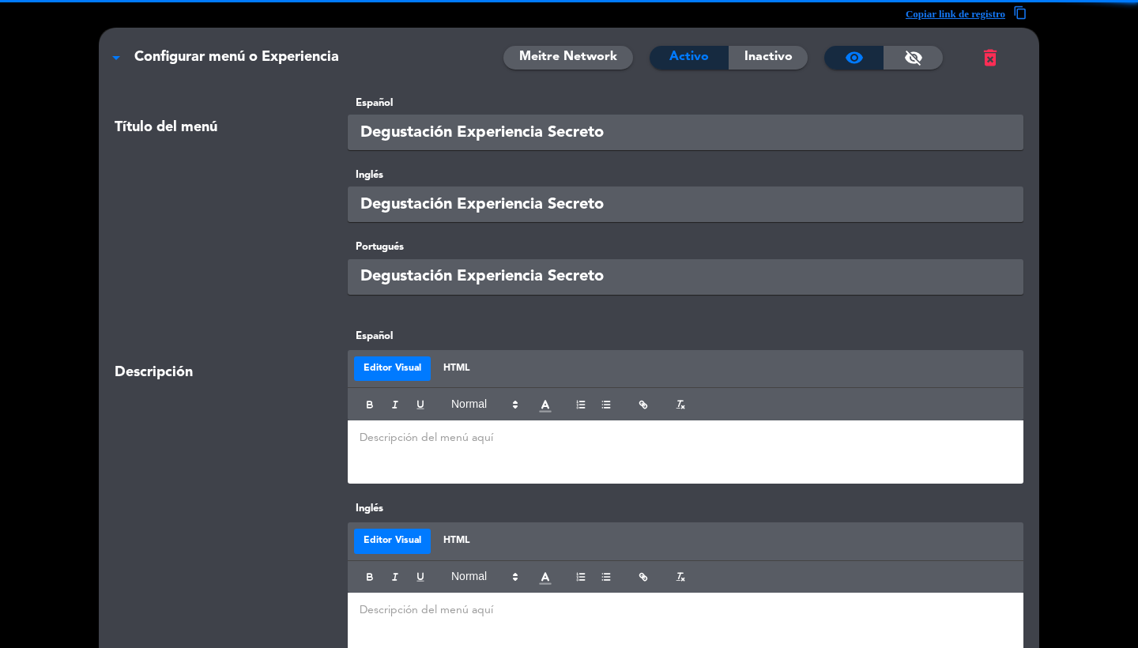
click at [641, 126] on input "Degustación Experiencia Secreto" at bounding box center [686, 133] width 676 height 36
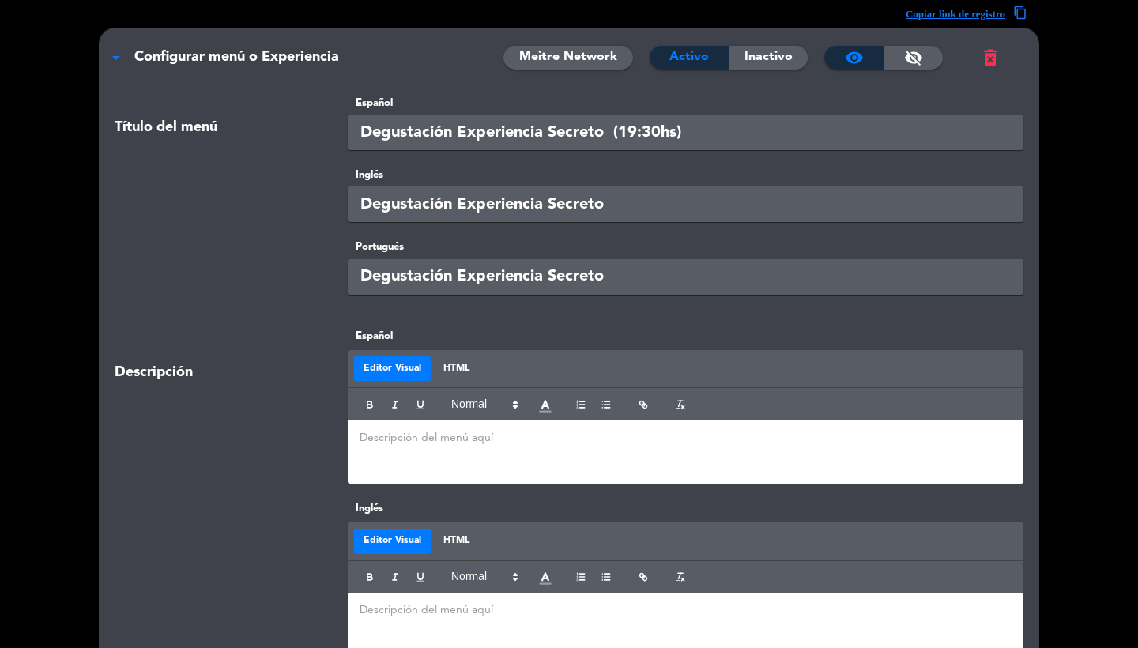
type input "Degustación Experiencia Secreto (19:30hs)"
paste input "(19:30hs)"
type input "Degustación Experiencia Secreto (19:30hs)"
paste input "(19:30hs)"
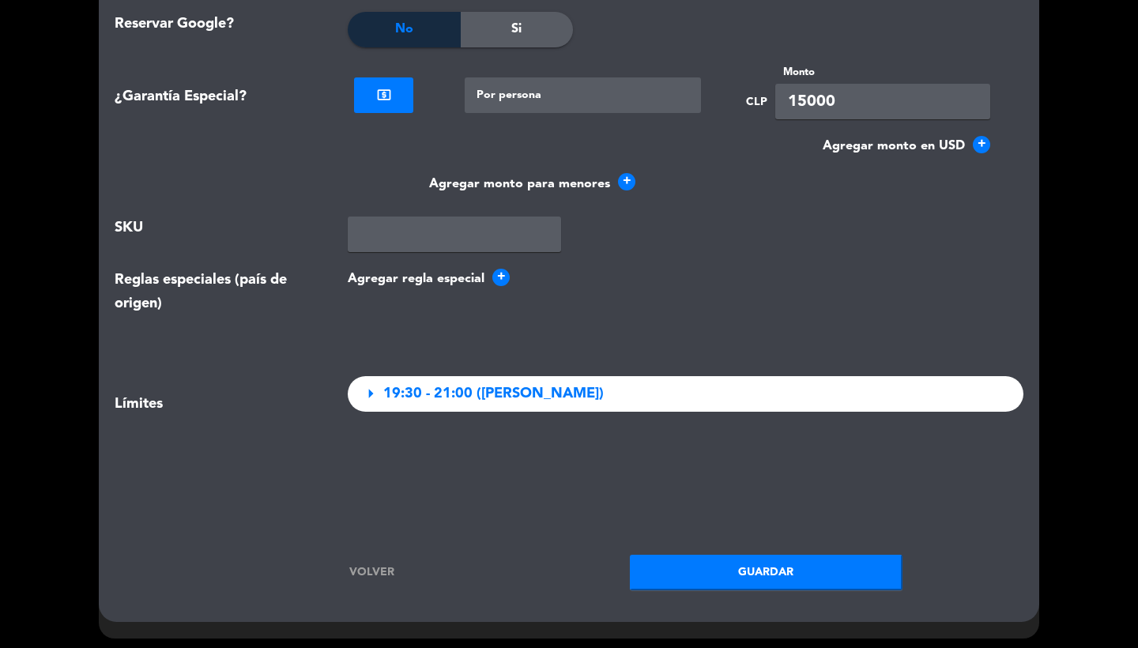
type input "Degustación Experiencia Secreto (19:30hs)"
click at [693, 572] on button "Guardar" at bounding box center [766, 574] width 273 height 36
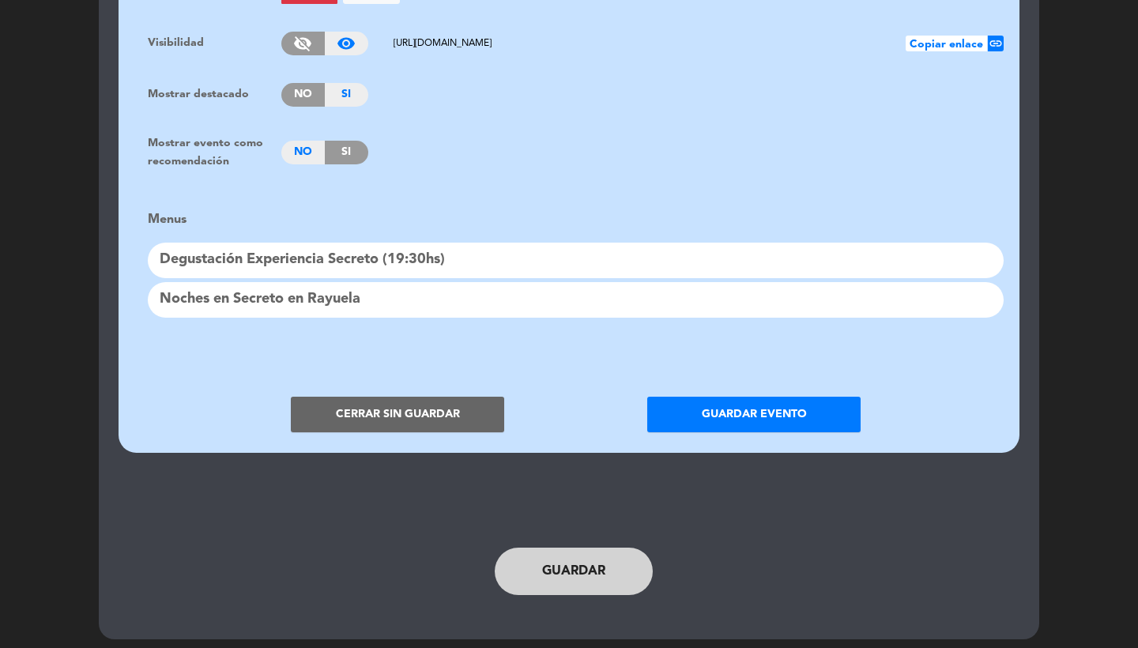
scroll to position [1253, 0]
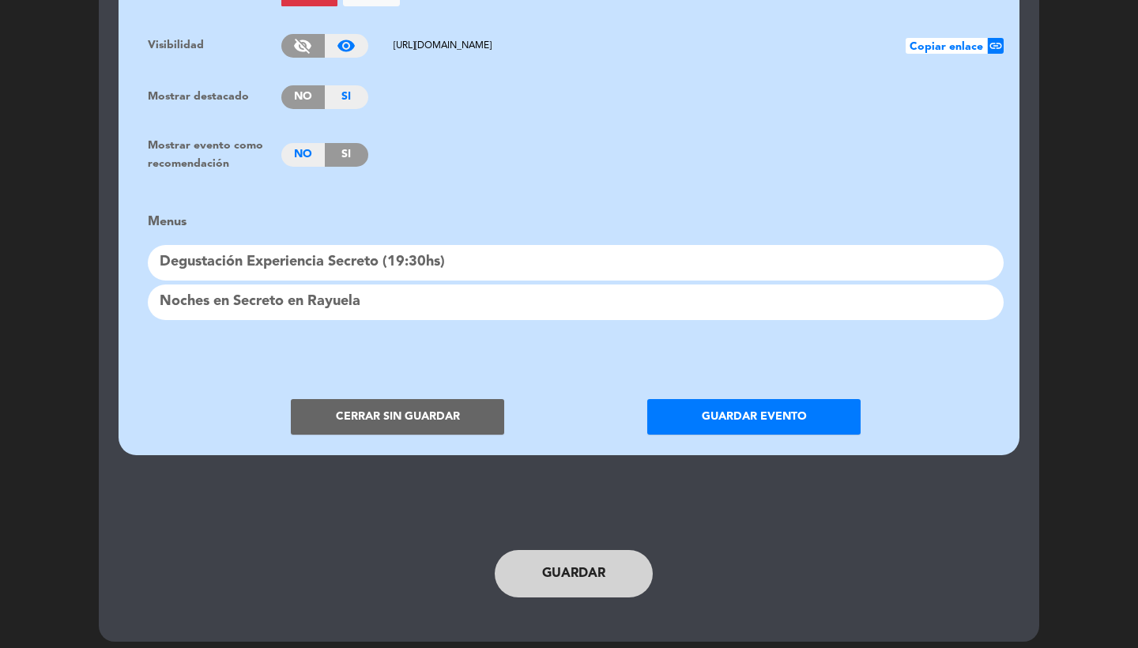
click at [368, 401] on button "Cerrar sin guardar" at bounding box center [397, 417] width 213 height 36
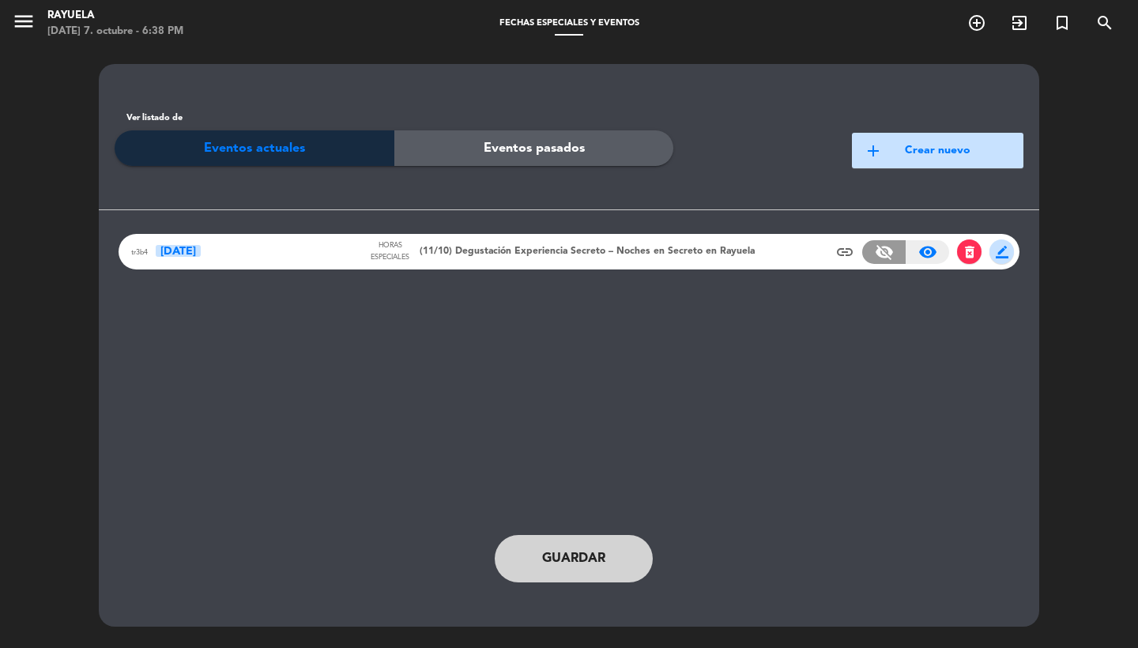
click at [471, 262] on div "Horas especiales (11/10) Degustación Experiencia Secreto – Noches en Secreto en…" at bounding box center [561, 251] width 387 height 23
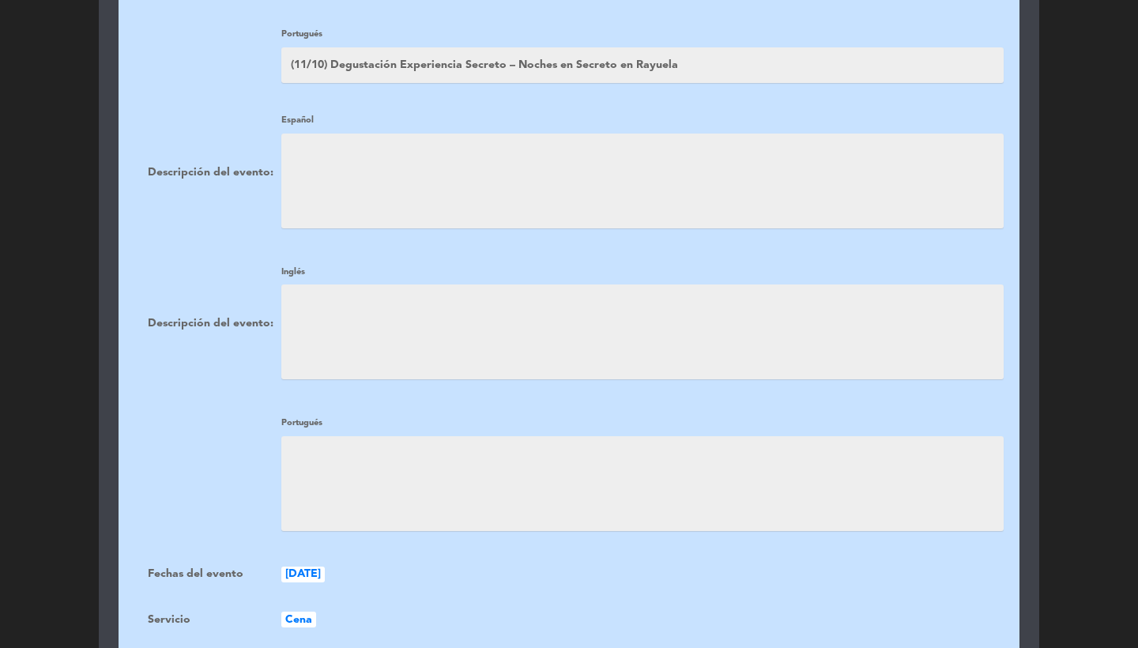
scroll to position [749, 0]
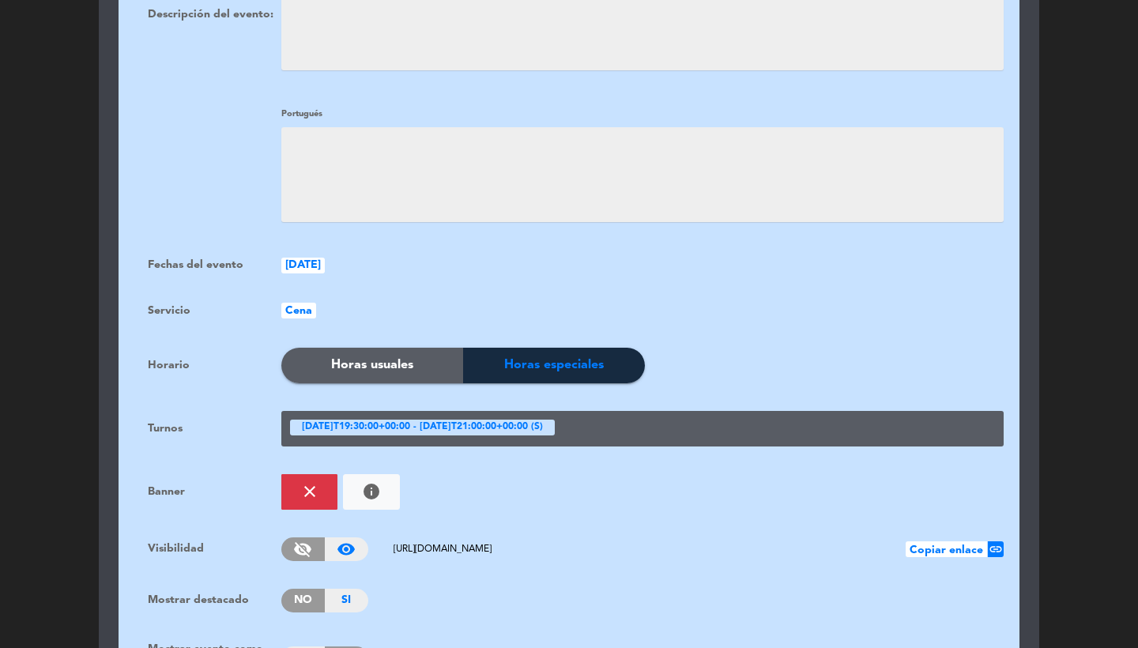
drag, startPoint x: 655, startPoint y: 538, endPoint x: 371, endPoint y: 538, distance: 283.8
click at [371, 538] on div "visibility_off visibility_on [URL][DOMAIN_NAME] Copiar enlace link" at bounding box center [642, 550] width 723 height 24
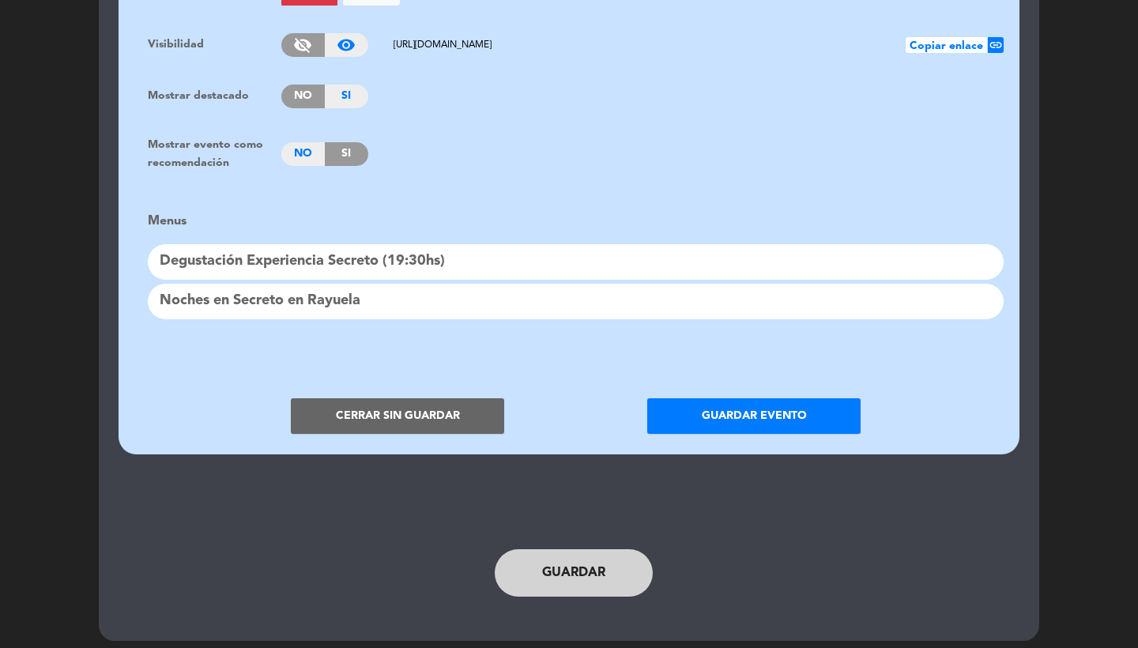
scroll to position [1253, 0]
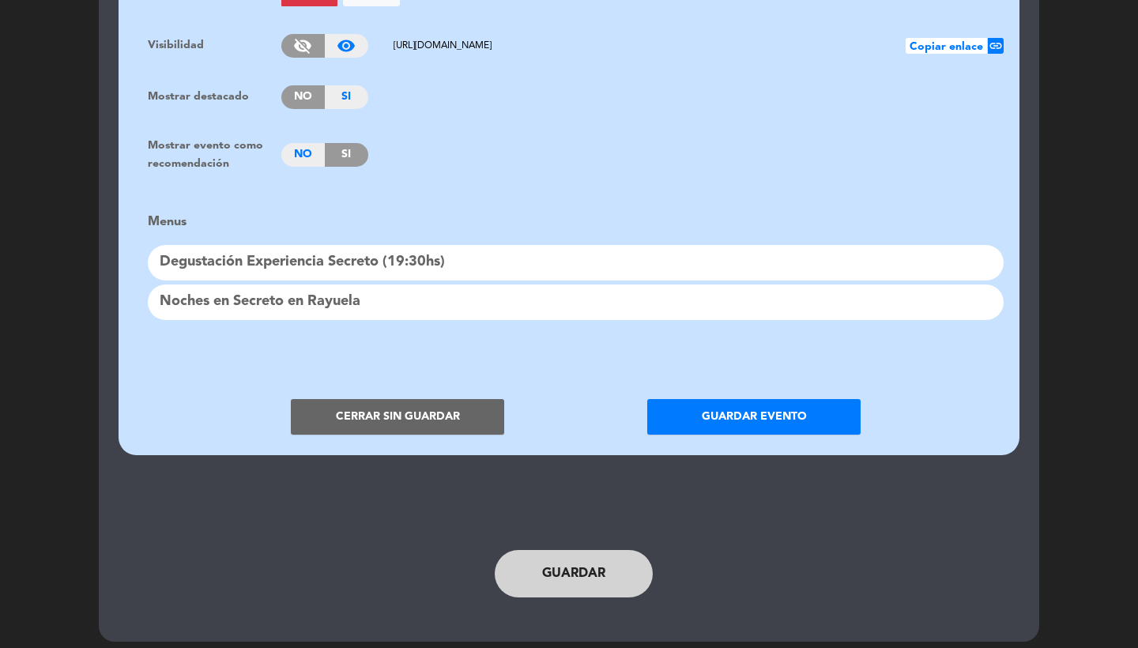
click at [336, 412] on button "Cerrar sin guardar" at bounding box center [397, 417] width 213 height 36
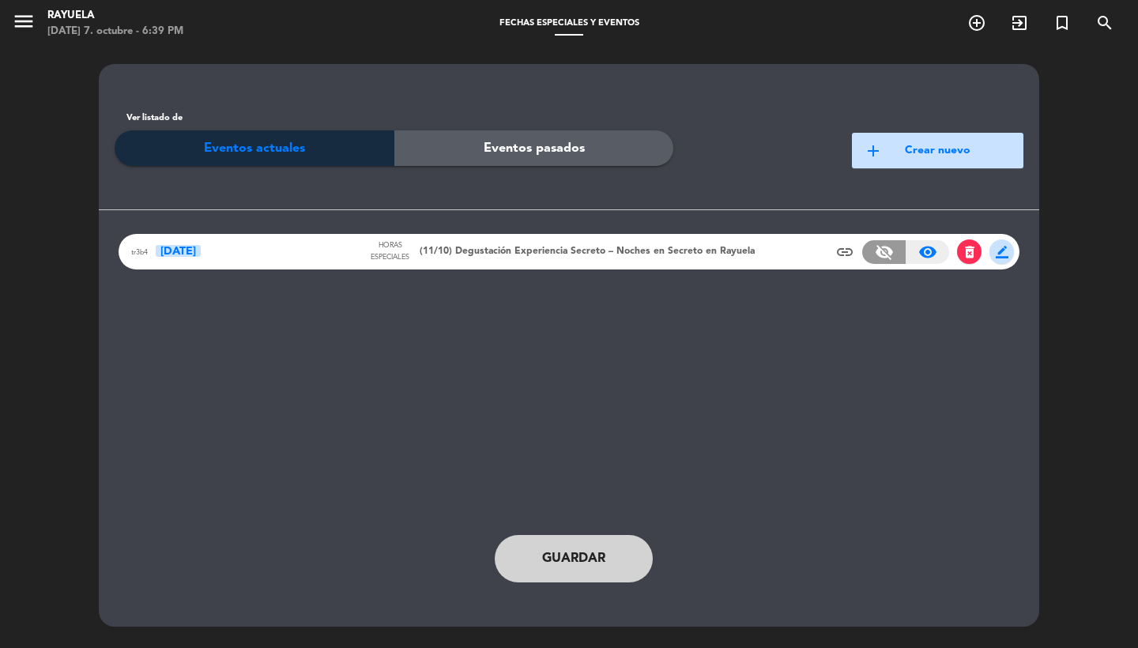
click at [9, 21] on div "menu Rayuela [DATE] 7. octubre - 6:39 PM" at bounding box center [142, 24] width 285 height 37
click at [25, 22] on icon "menu" at bounding box center [24, 21] width 24 height 24
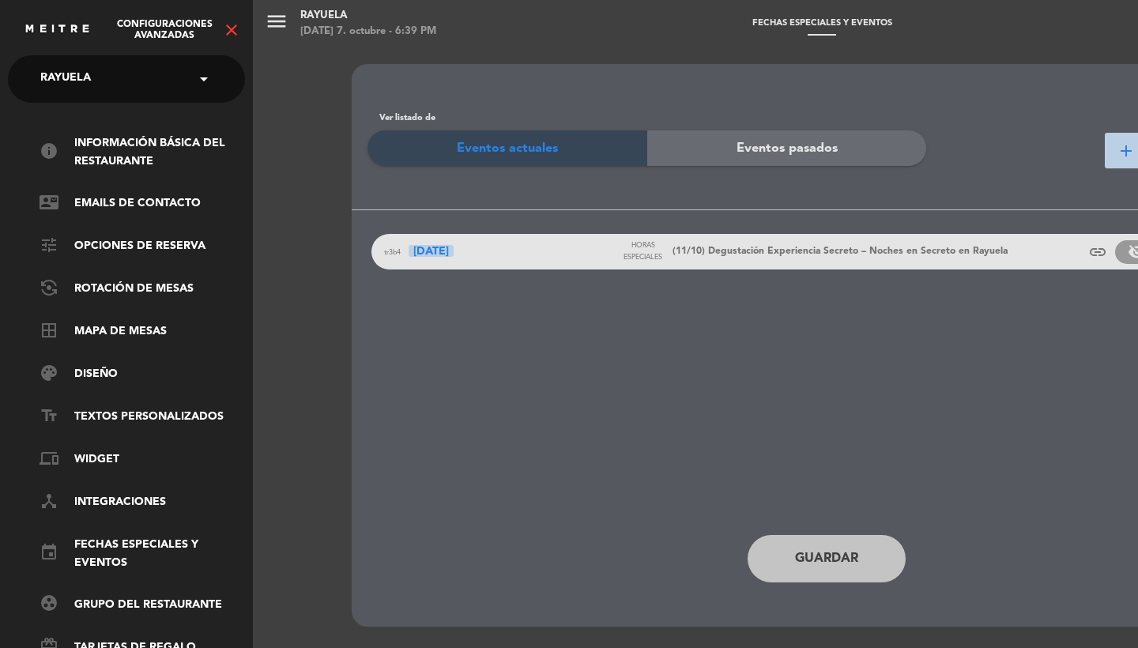
click at [96, 71] on div "× Rayuela" at bounding box center [74, 78] width 81 height 33
type input "[PERSON_NAME]"
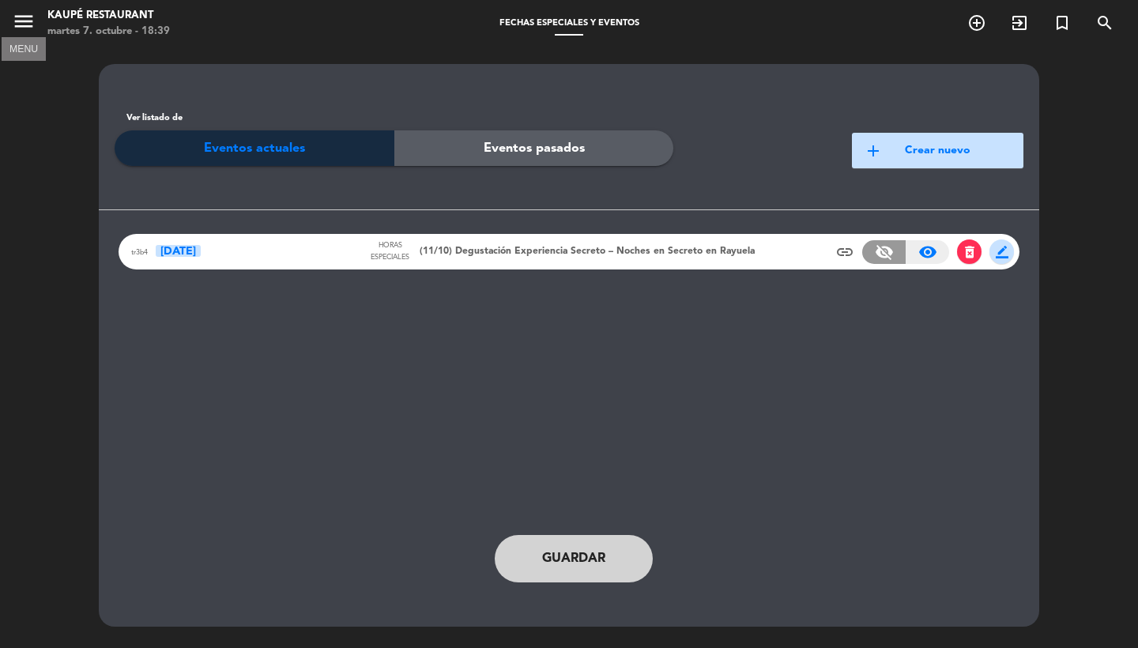
click at [17, 32] on icon "menu" at bounding box center [24, 21] width 24 height 24
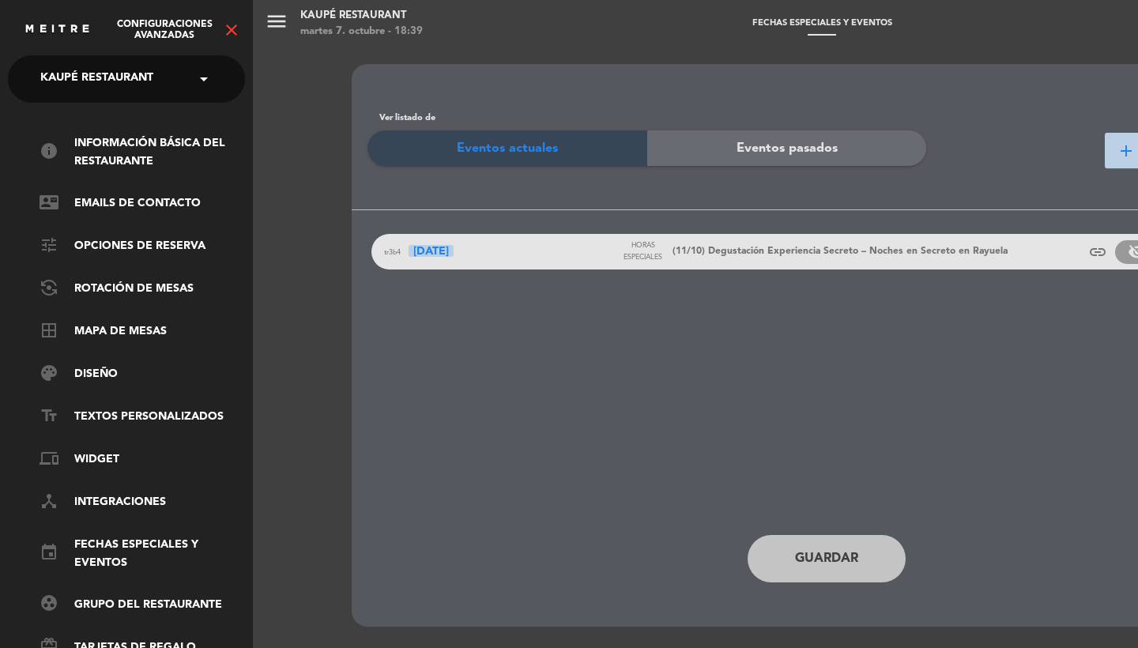
click at [234, 32] on icon "close" at bounding box center [231, 30] width 19 height 19
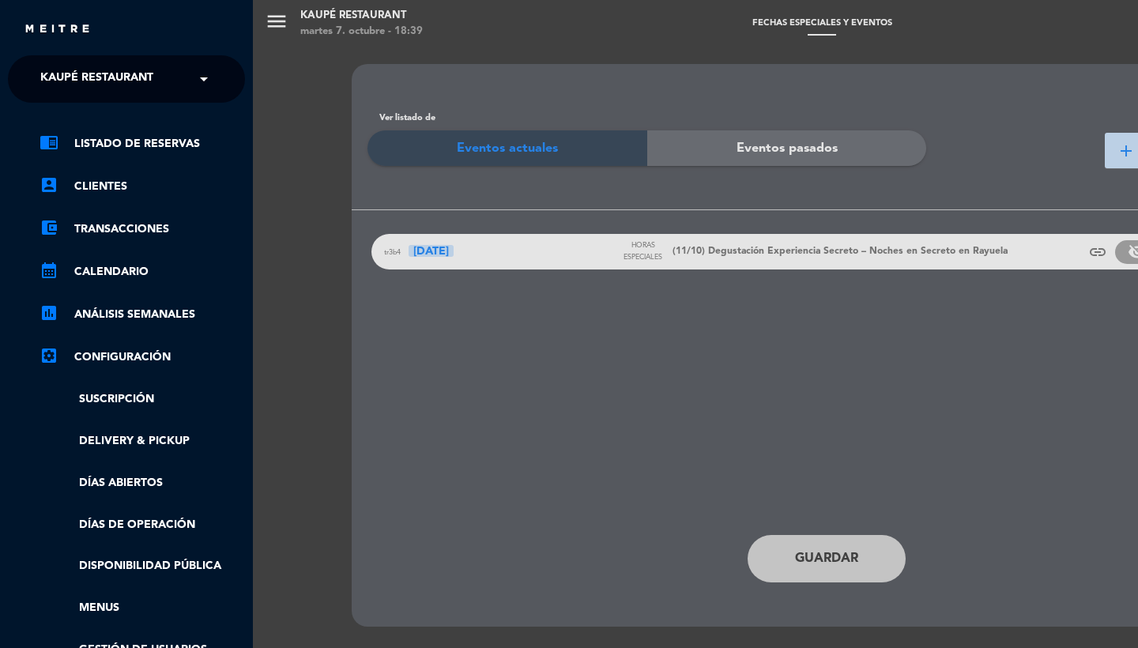
scroll to position [240, 0]
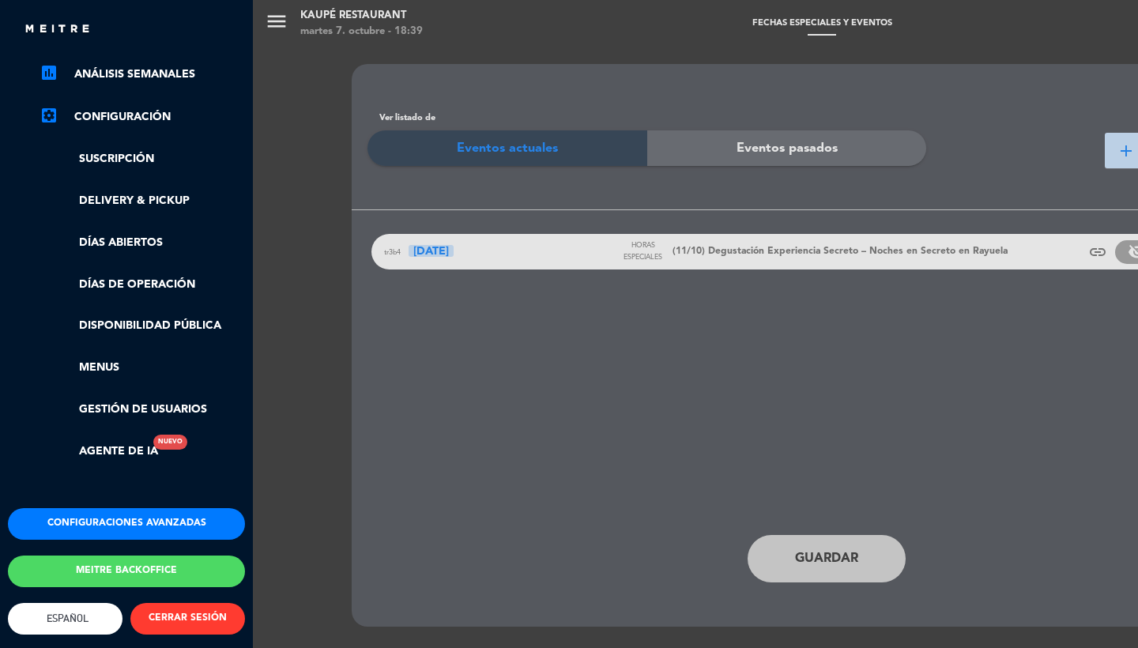
click at [108, 351] on ul "chrome_reader_mode Listado de Reservas account_box Clientes account_balance_wal…" at bounding box center [126, 177] width 237 height 567
click at [111, 359] on link "Menus" at bounding box center [143, 368] width 206 height 18
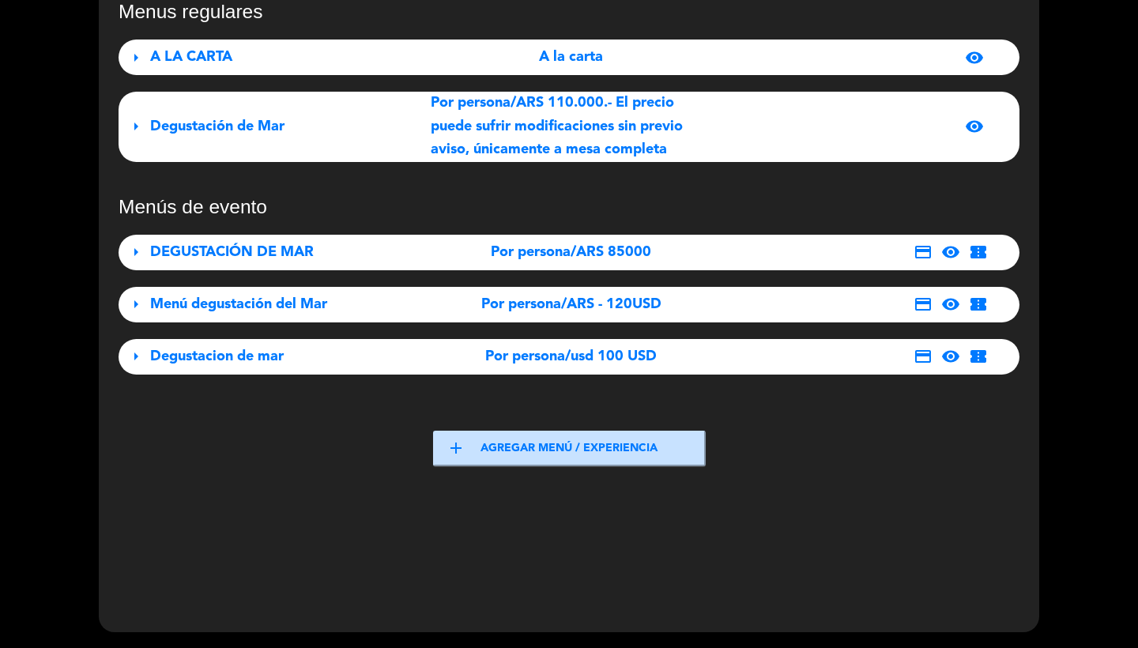
scroll to position [134, 0]
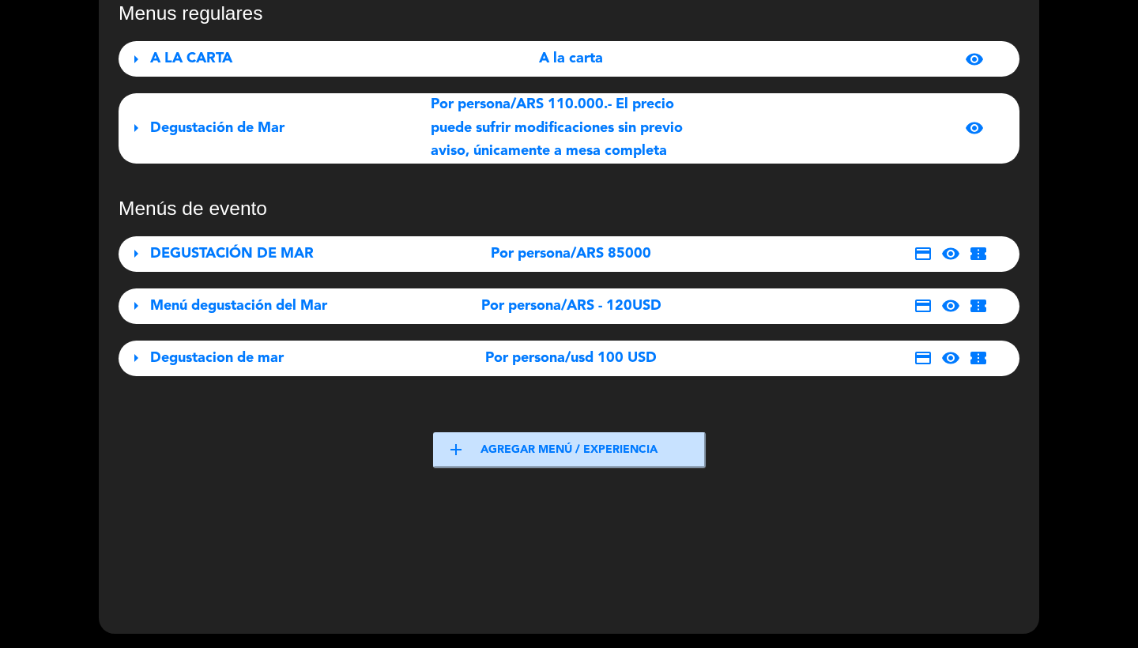
click at [272, 310] on span "Menú degustación del Mar" at bounding box center [238, 306] width 177 height 14
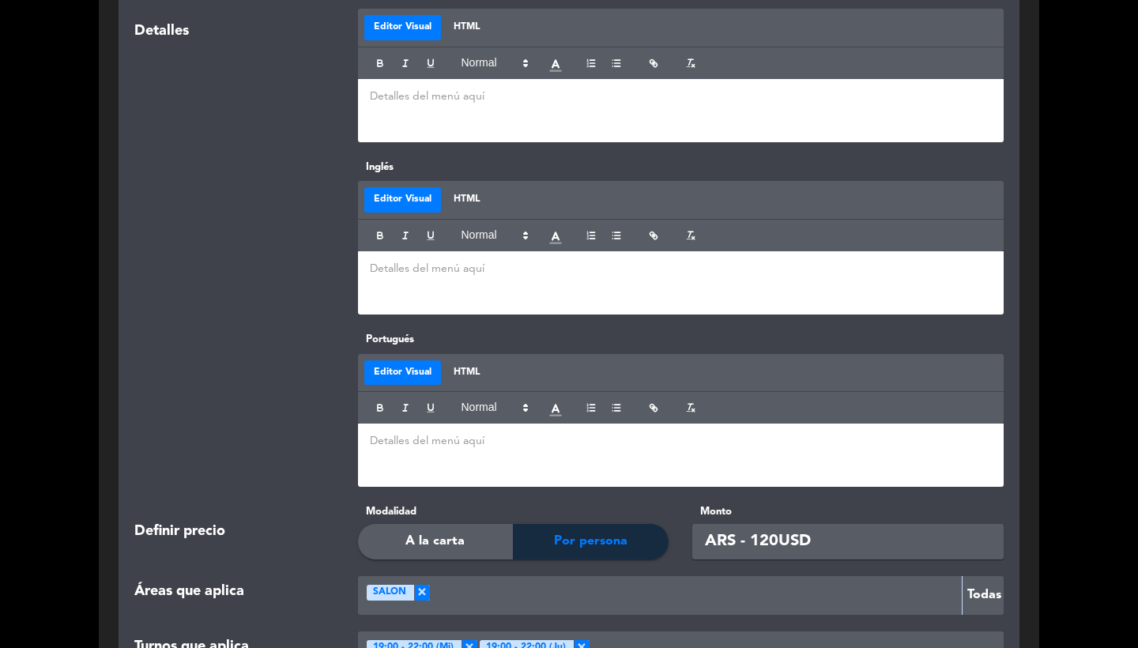
scroll to position [3270, 0]
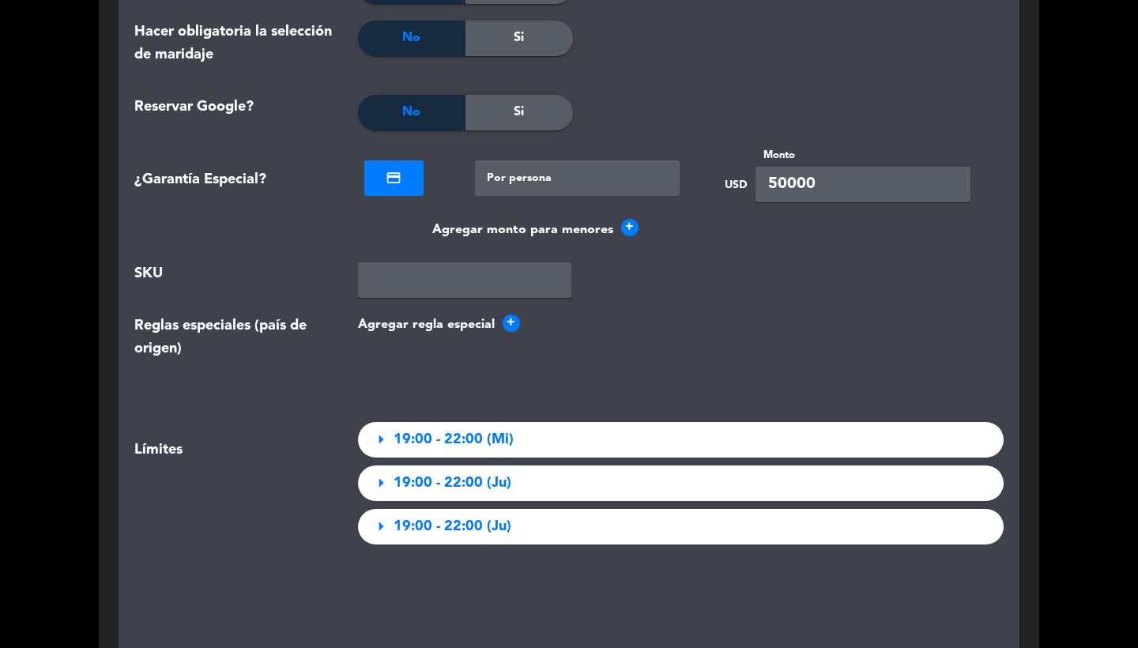
click at [821, 172] on input "50000" at bounding box center [863, 185] width 215 height 36
type input "50"
click at [666, 121] on div at bounding box center [681, 113] width 216 height 36
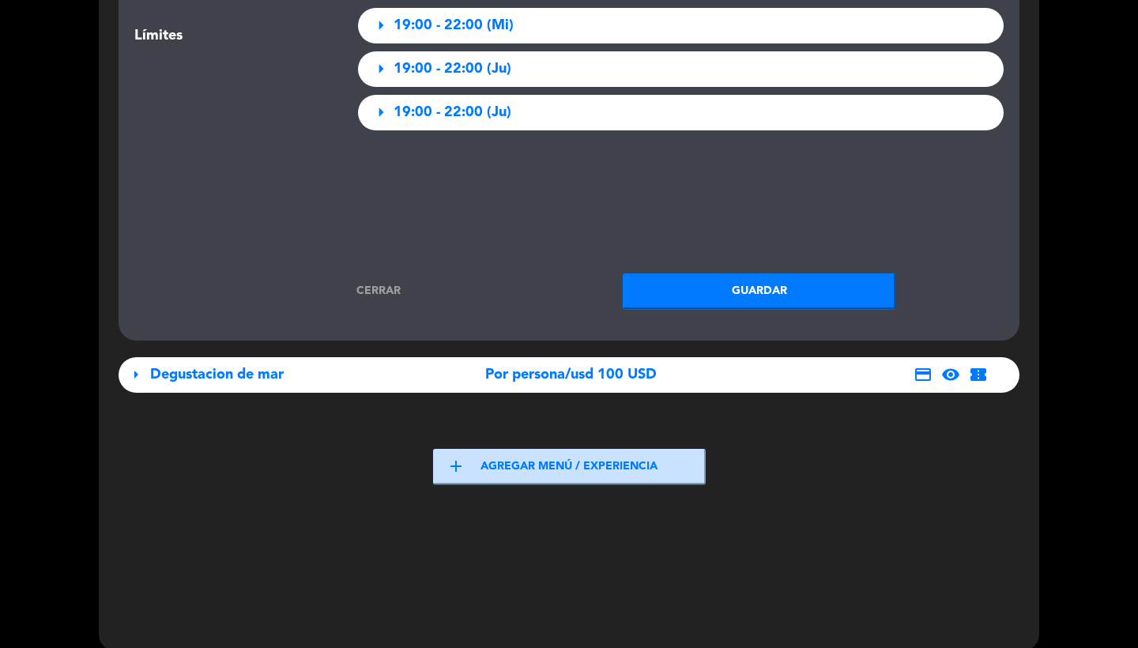
scroll to position [3694, 0]
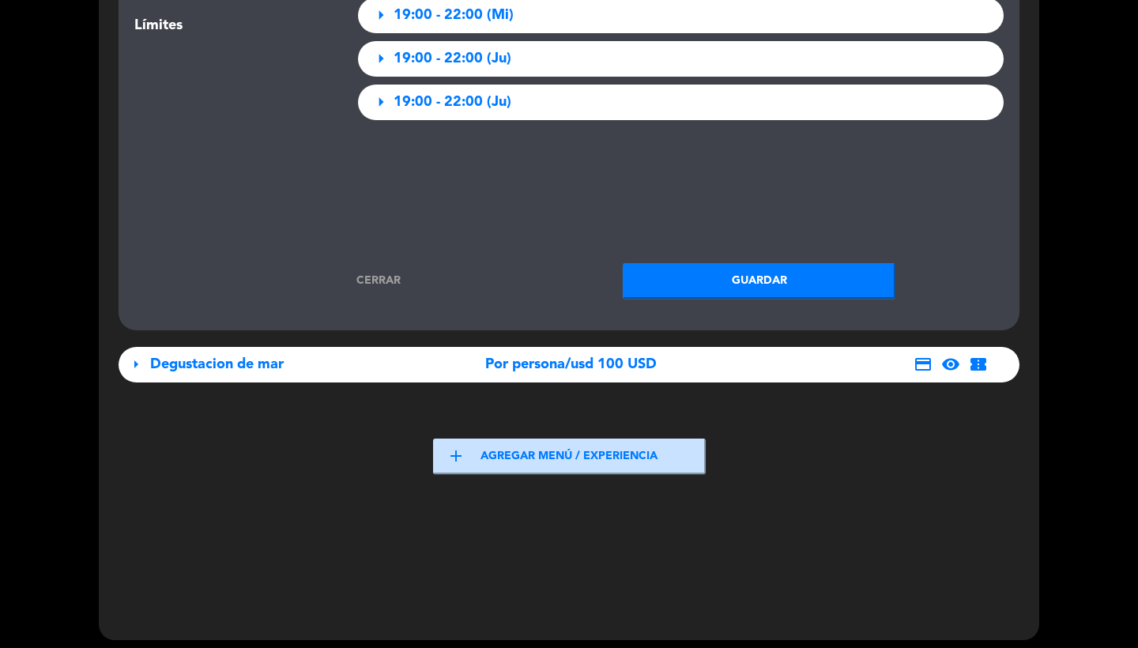
click at [703, 269] on button "Guardar" at bounding box center [759, 281] width 273 height 36
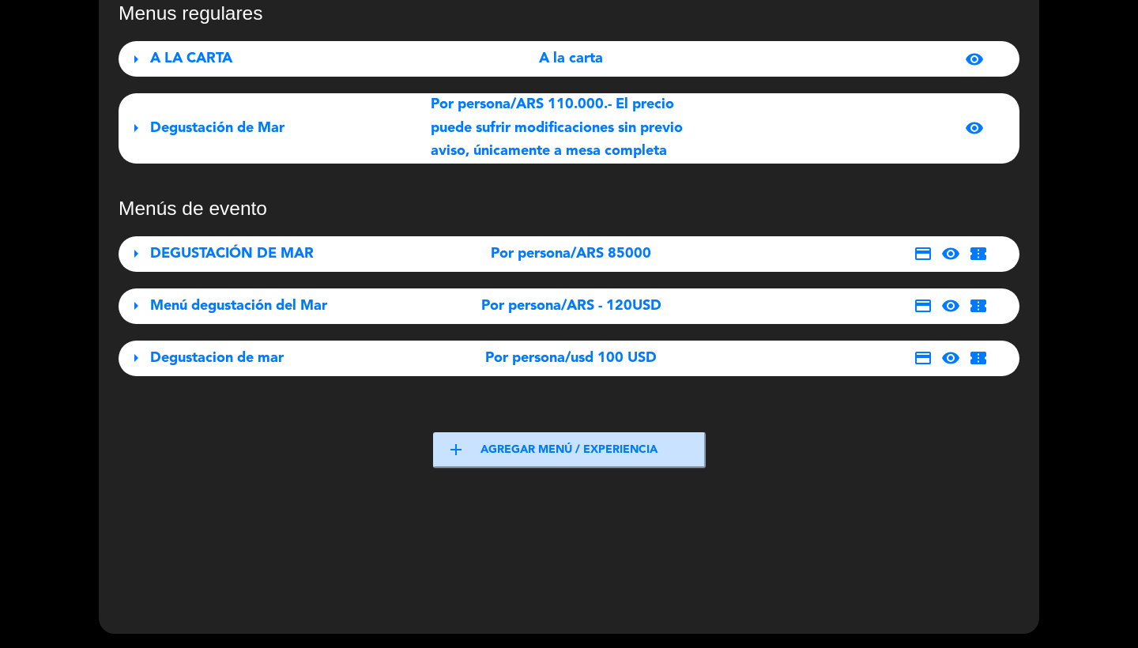
click at [451, 359] on div "Por persona/usd 100 USD" at bounding box center [571, 358] width 281 height 23
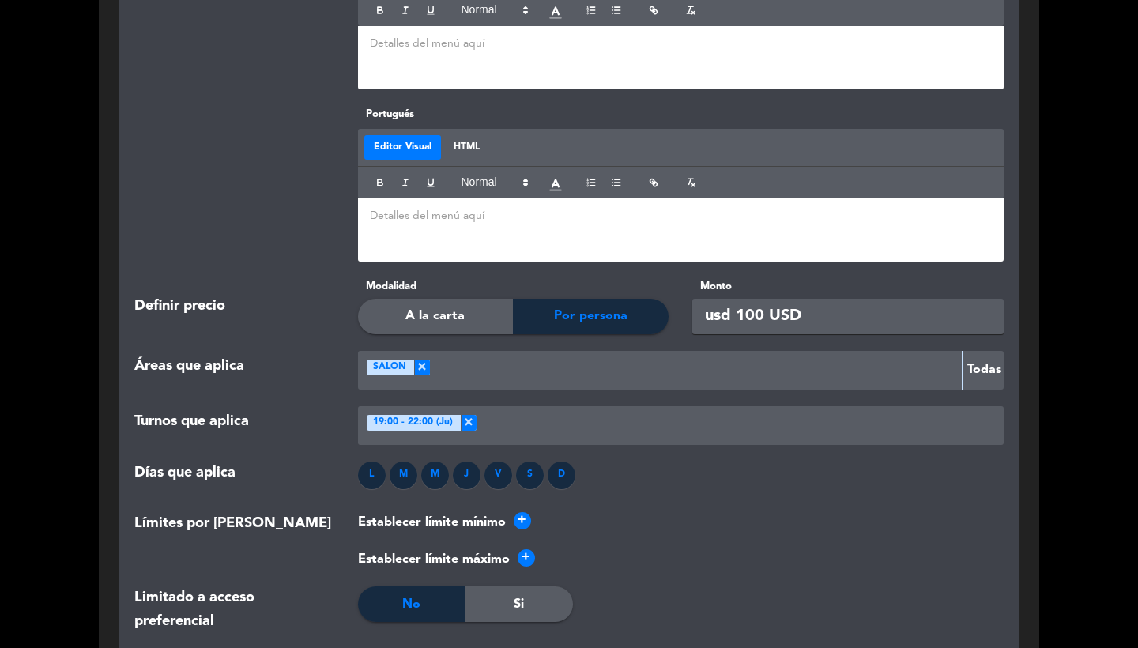
scroll to position [3262, 0]
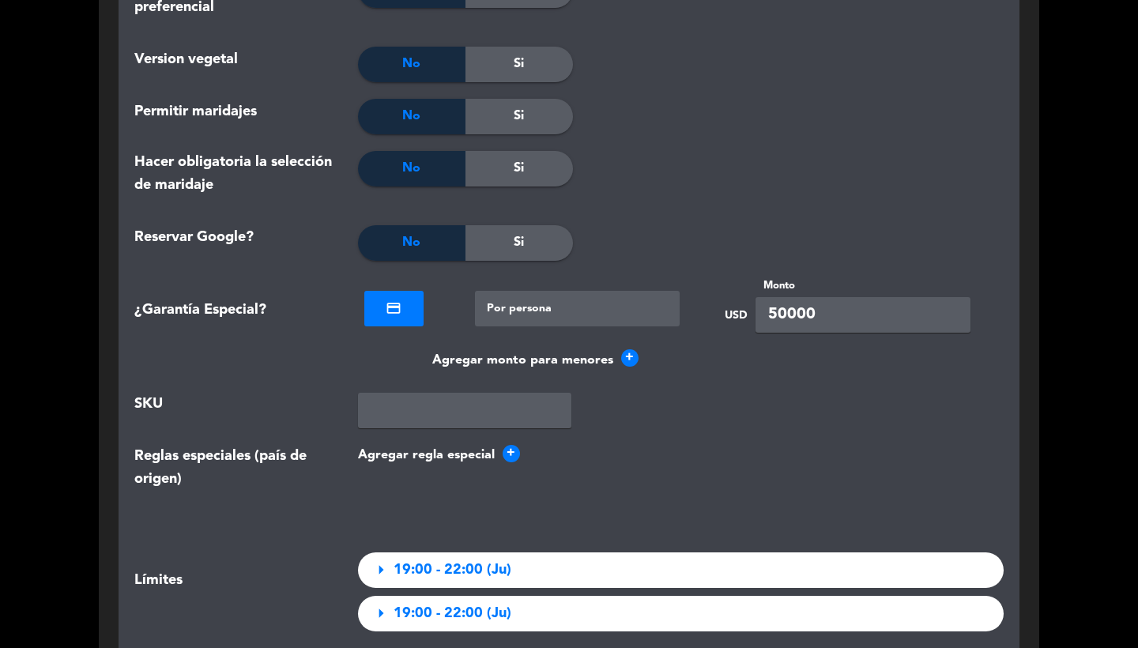
click at [815, 321] on input "50000" at bounding box center [863, 315] width 215 height 36
type input "50"
click at [718, 193] on div at bounding box center [681, 180] width 216 height 58
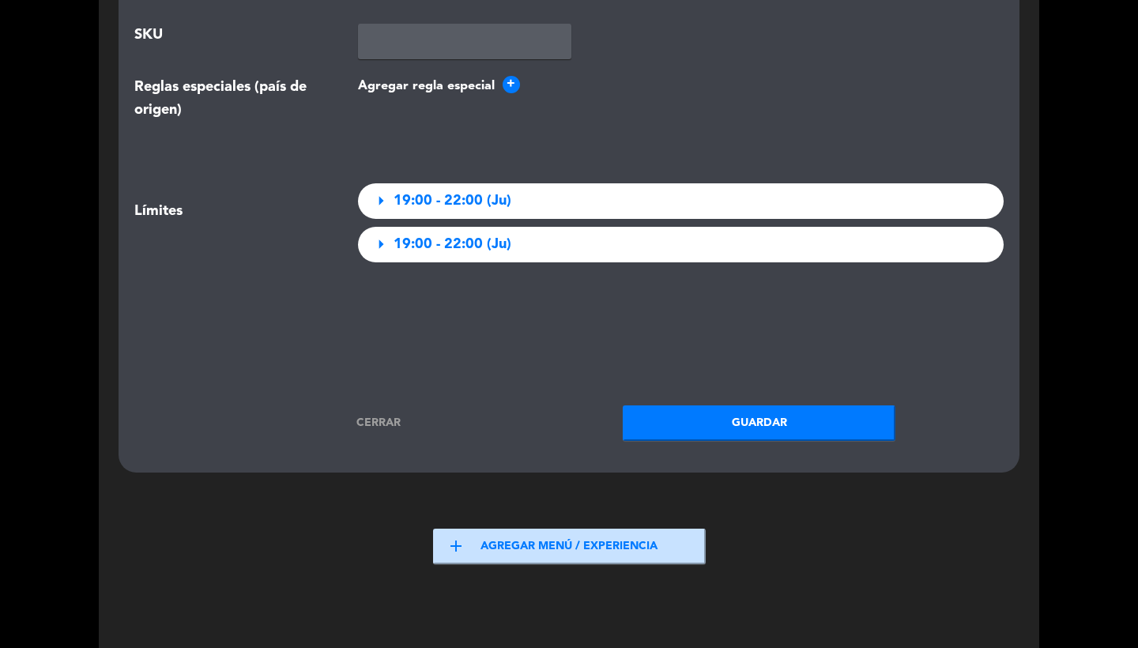
scroll to position [3721, 0]
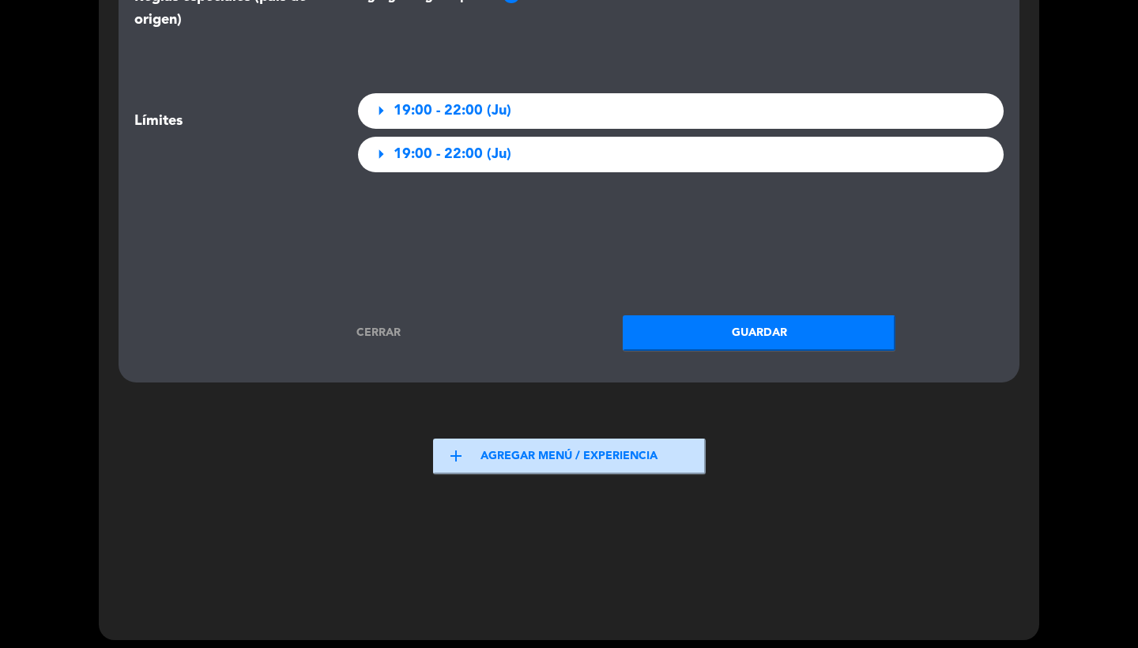
click at [708, 319] on button "Guardar" at bounding box center [759, 333] width 273 height 36
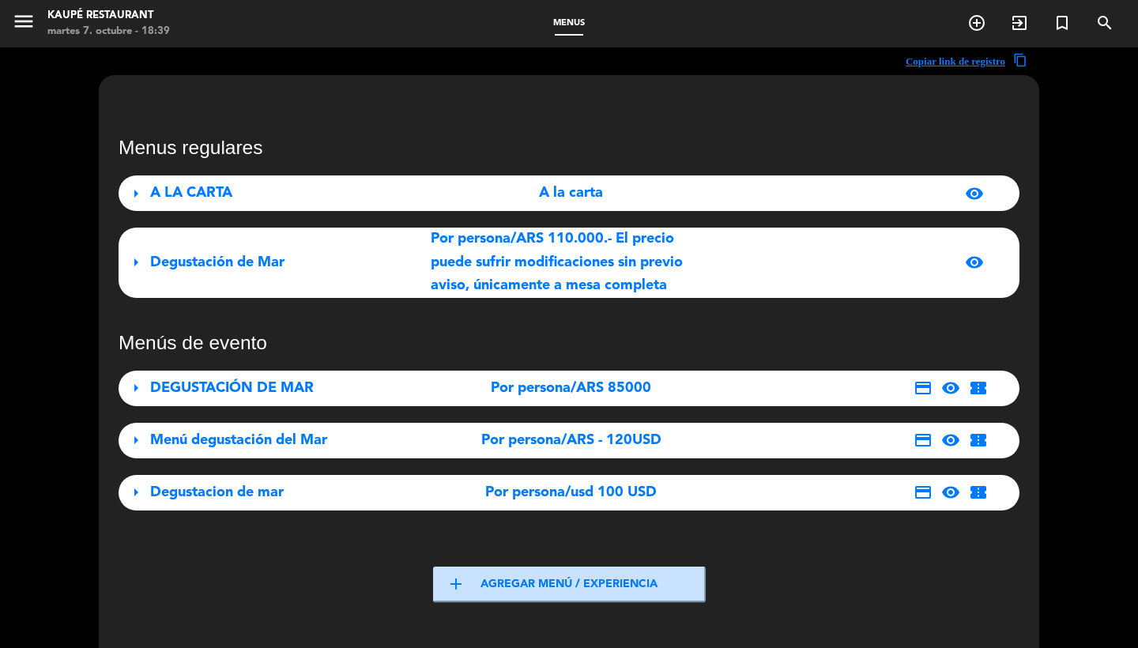
scroll to position [0, 0]
click at [280, 383] on span "DEGUSTACIÓN DE MAR" at bounding box center [232, 388] width 164 height 14
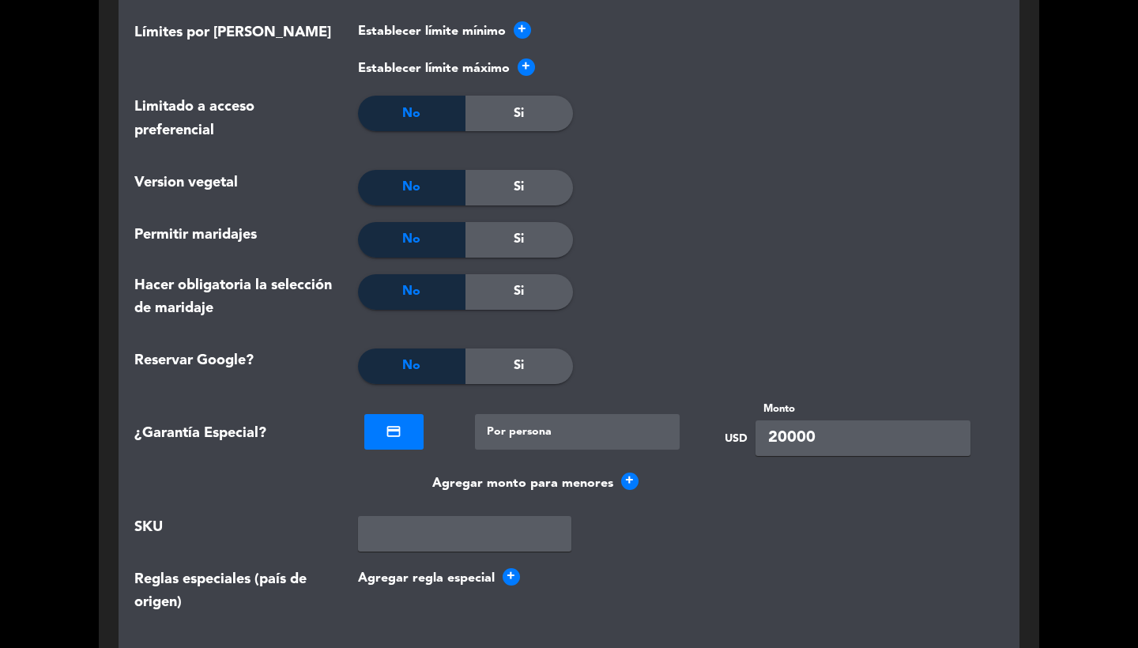
scroll to position [3845, 0]
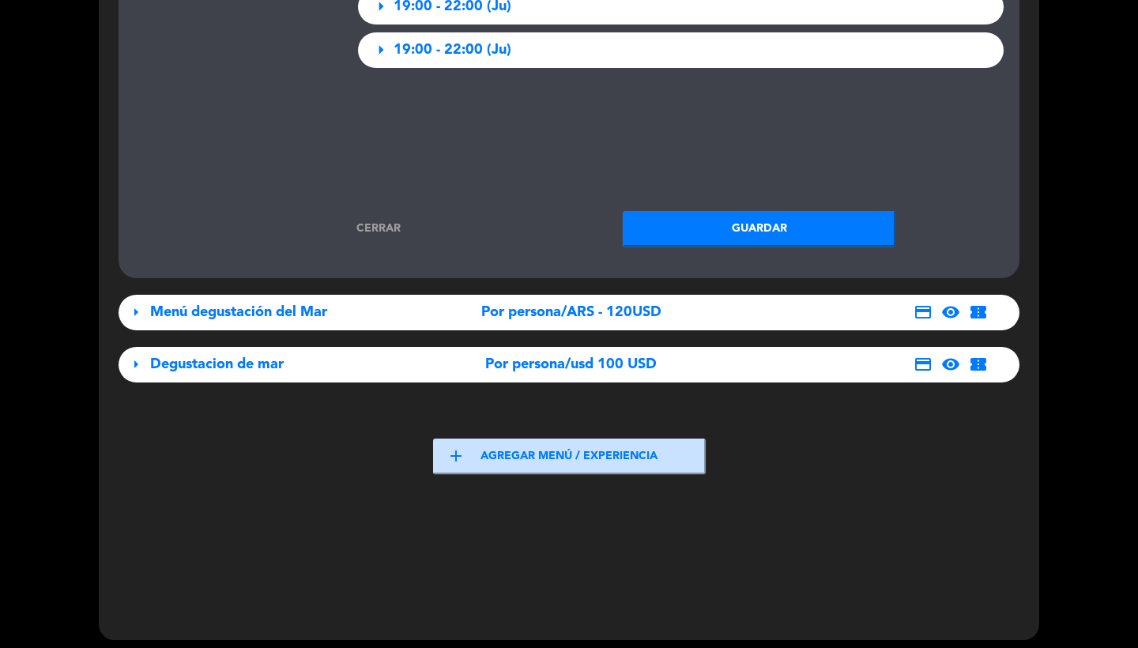
click at [401, 223] on link "Cerrar" at bounding box center [379, 229] width 273 height 18
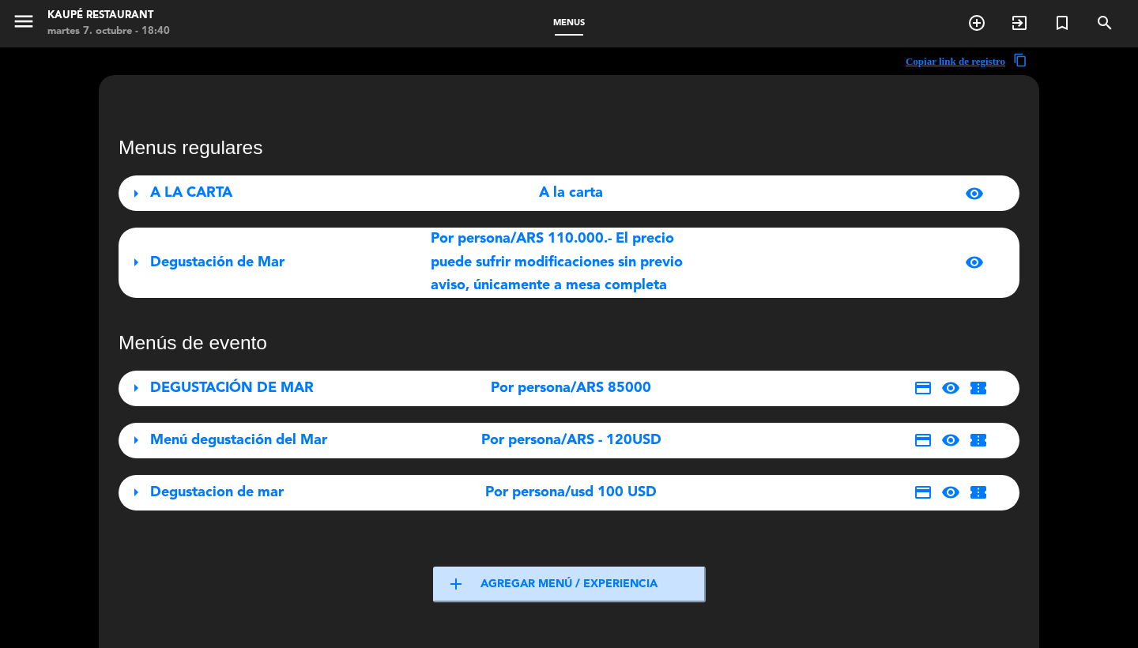
scroll to position [0, 0]
click at [18, 13] on icon "menu" at bounding box center [24, 21] width 24 height 24
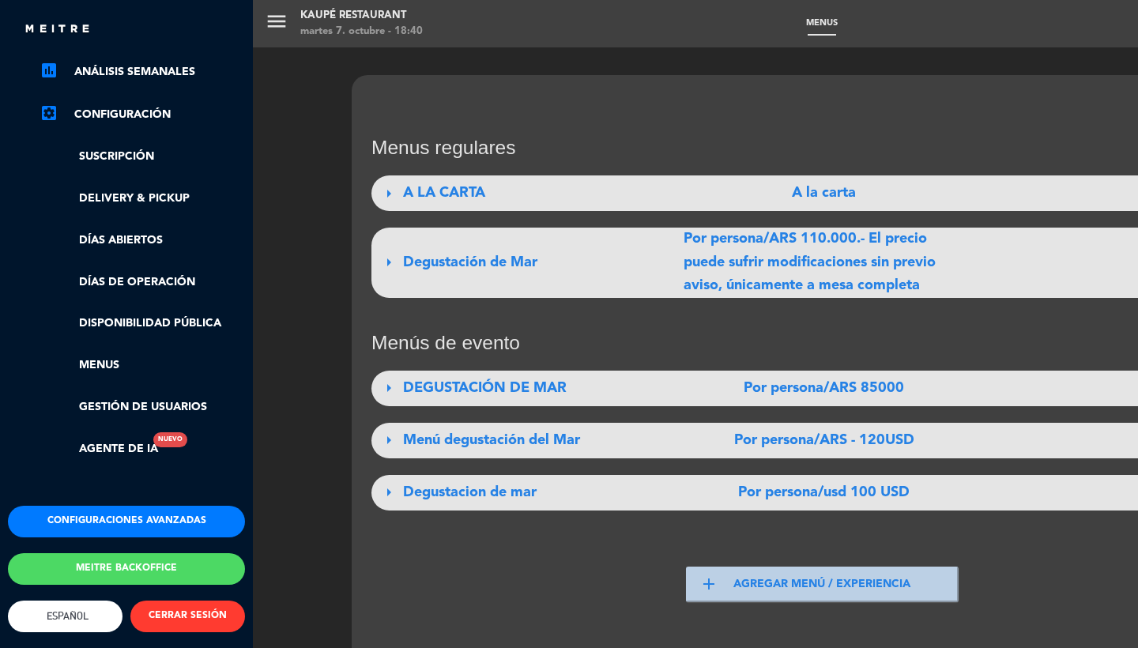
click at [133, 515] on button "Configuraciones avanzadas" at bounding box center [126, 522] width 237 height 32
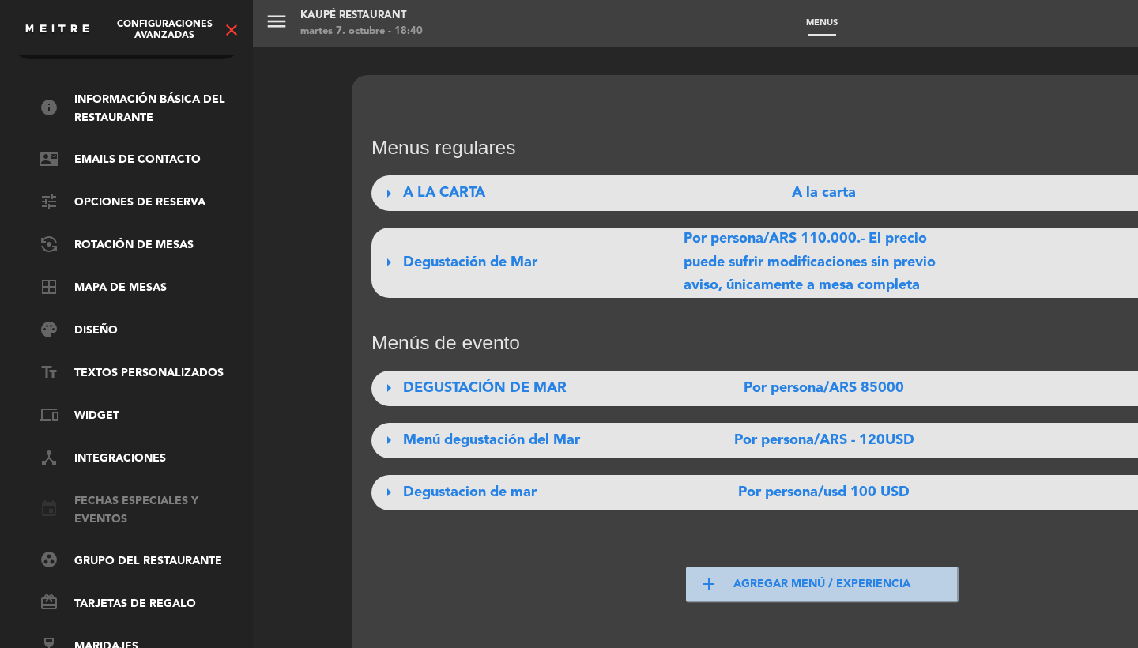
click at [120, 500] on link "event Fechas especiales y eventos" at bounding box center [143, 511] width 206 height 36
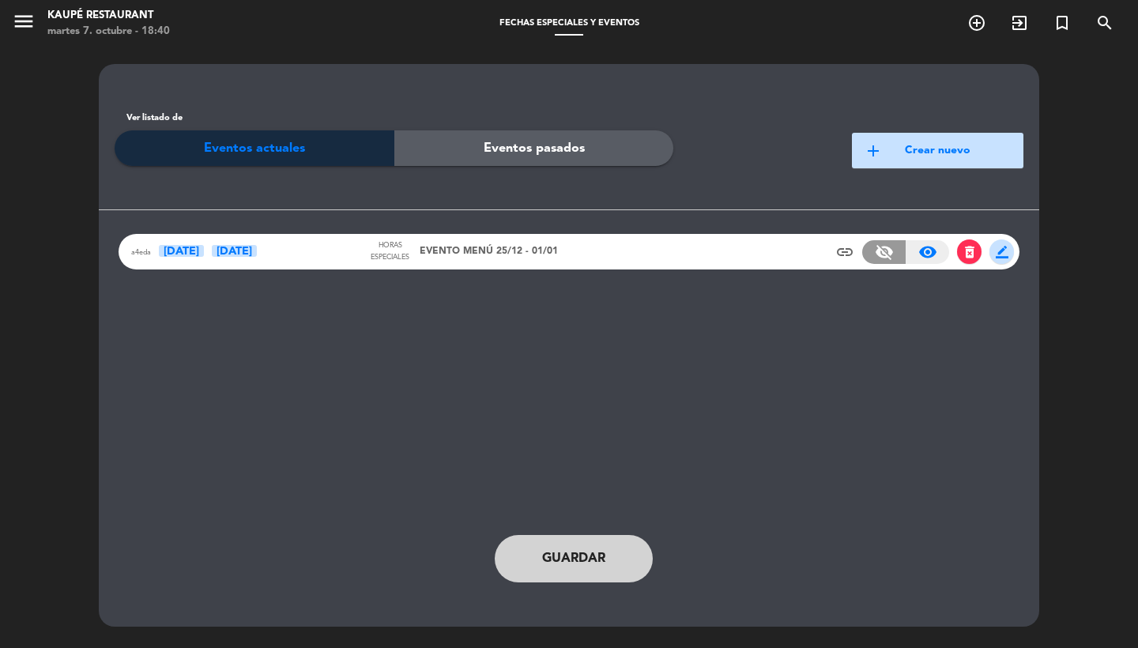
click at [572, 244] on div "a4eda [DATE] Ene Horas especiales EVENTO MENÚ 25/12 - 01/01 insert_link visibil…" at bounding box center [569, 252] width 901 height 36
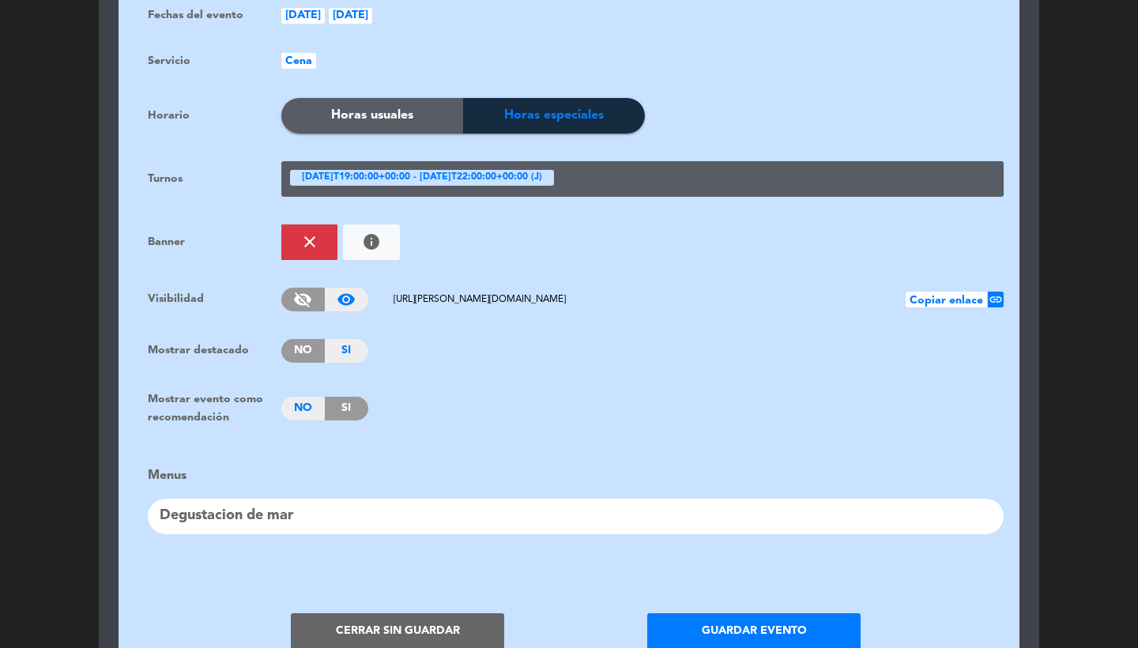
scroll to position [1190, 0]
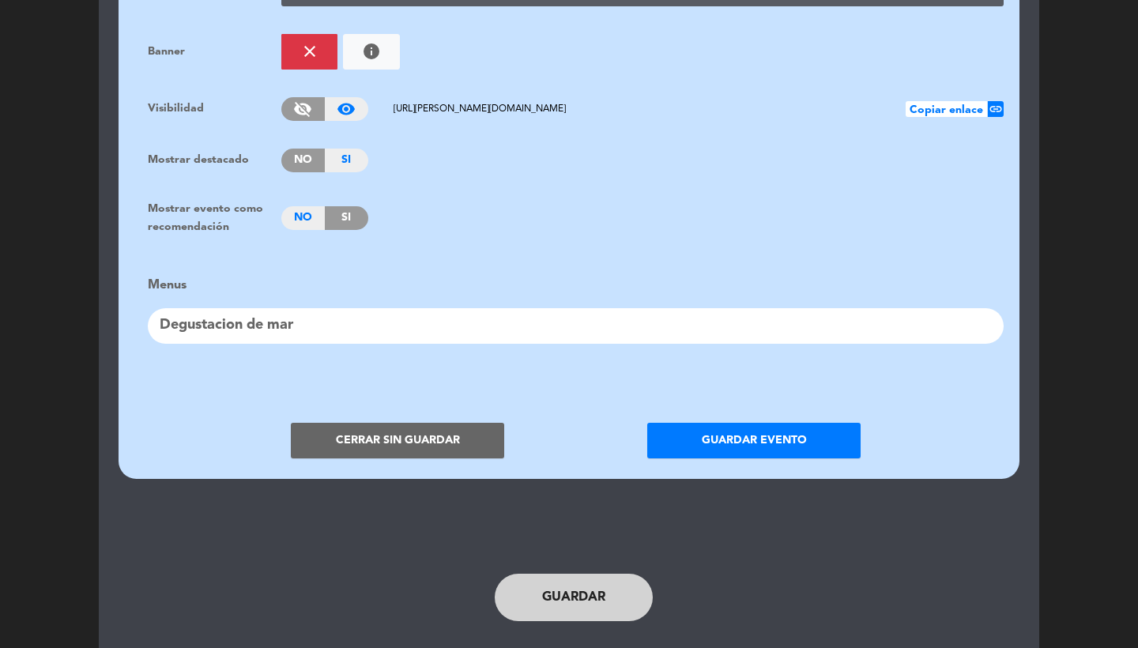
click at [391, 320] on div "Degustacion de mar" at bounding box center [576, 326] width 856 height 36
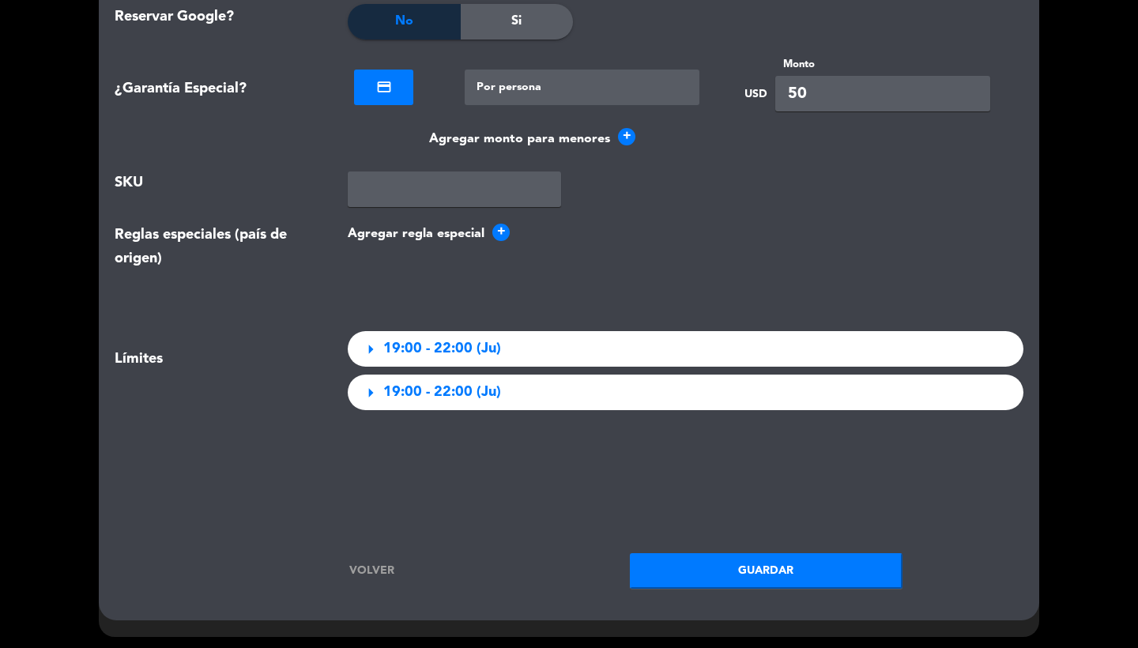
scroll to position [3013, 0]
click at [369, 563] on link "Volver" at bounding box center [372, 572] width 273 height 18
